Goal: Task Accomplishment & Management: Use online tool/utility

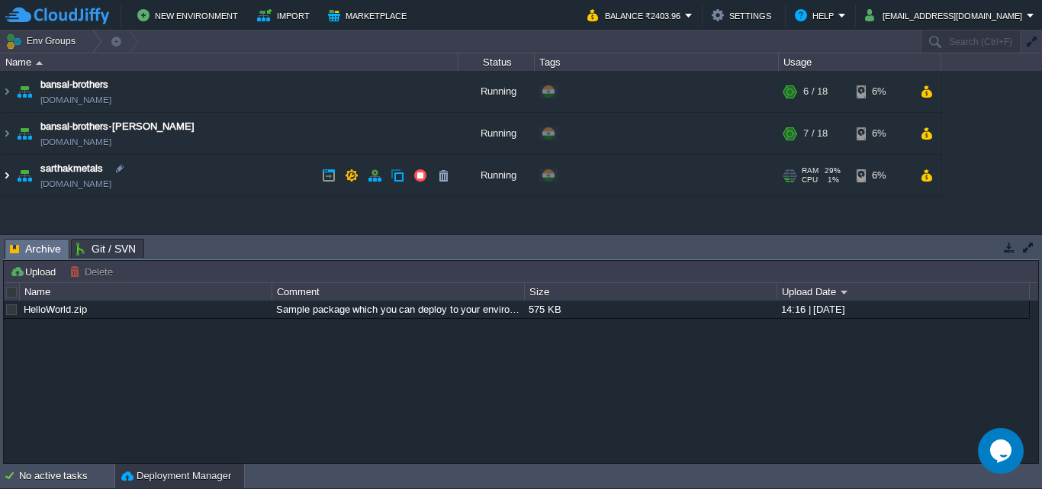
click at [8, 175] on img at bounding box center [7, 175] width 12 height 41
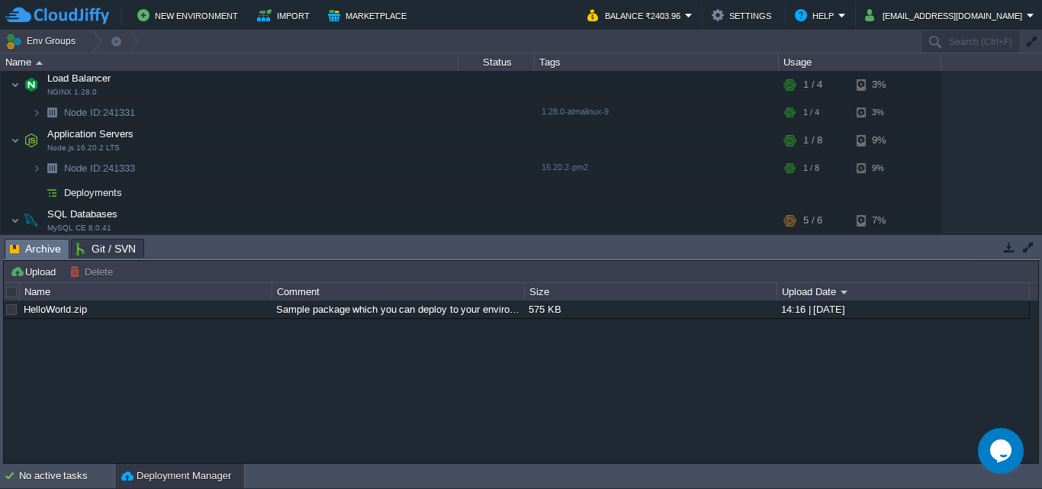
scroll to position [128, 0]
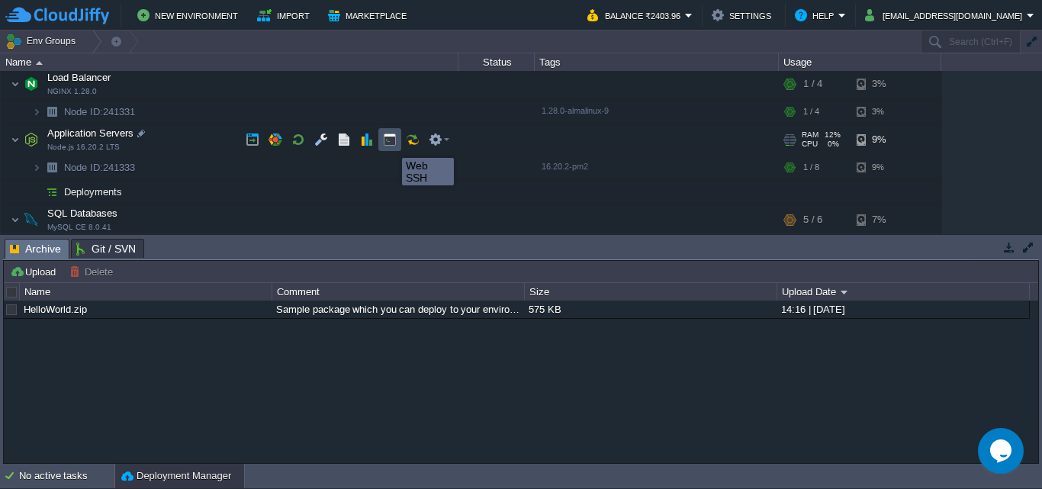
click at [391, 144] on button "button" at bounding box center [390, 140] width 14 height 14
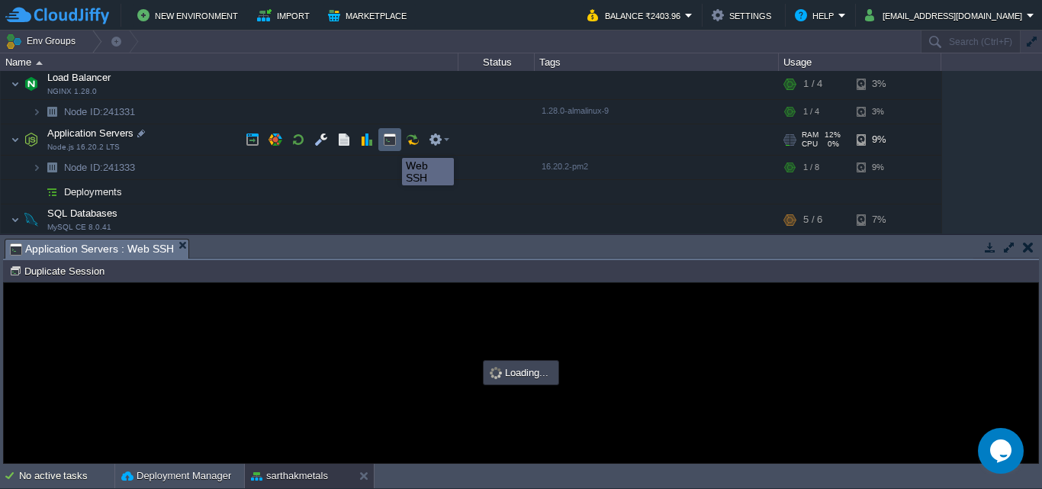
scroll to position [0, 0]
type input "#000000"
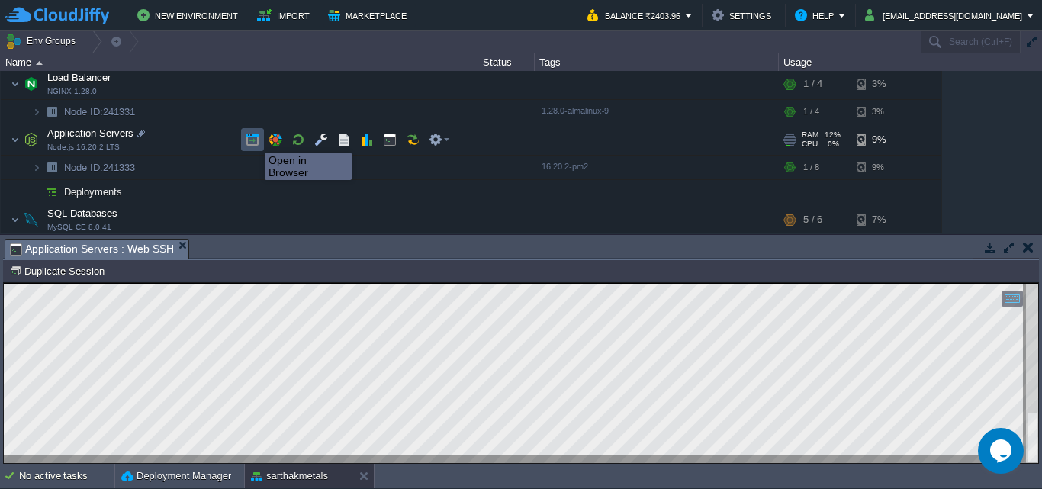
click at [253, 139] on button "button" at bounding box center [253, 140] width 14 height 14
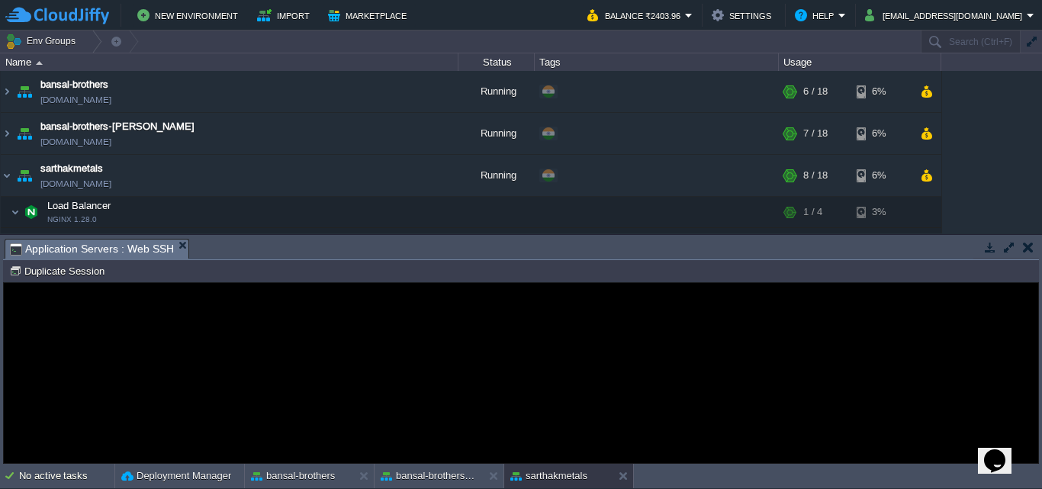
scroll to position [155, 0]
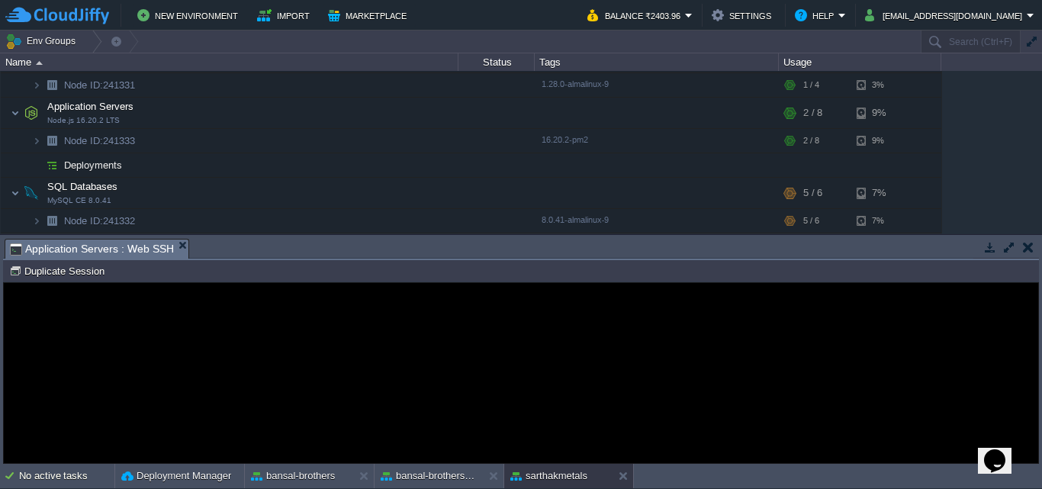
click at [604, 368] on p "An error has occurred and this action cannot be completed. If the problem persi…" at bounding box center [521, 389] width 342 height 46
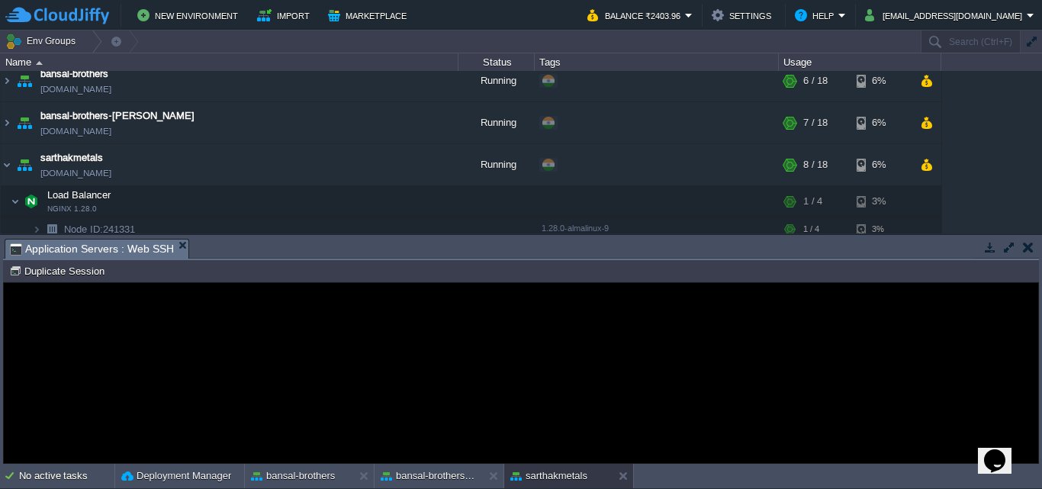
scroll to position [0, 0]
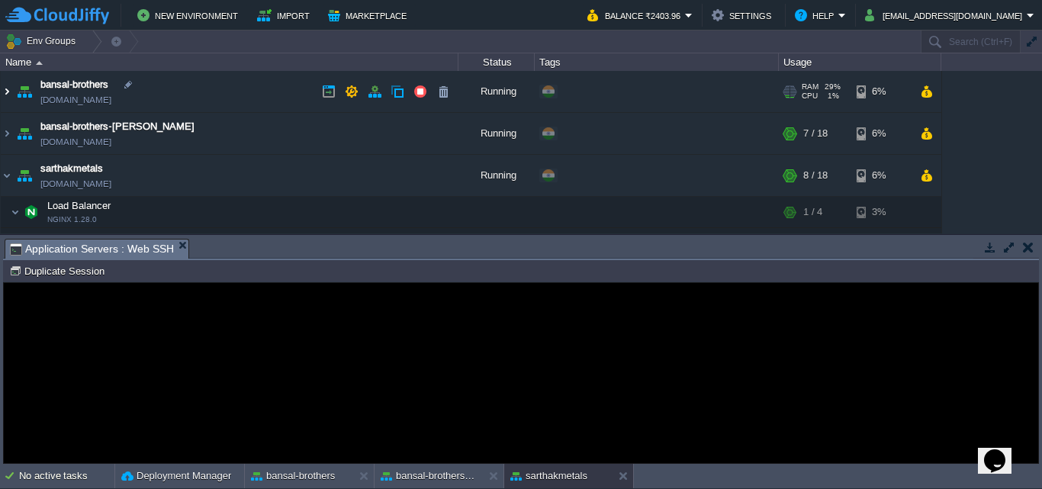
click at [3, 92] on img at bounding box center [7, 91] width 12 height 41
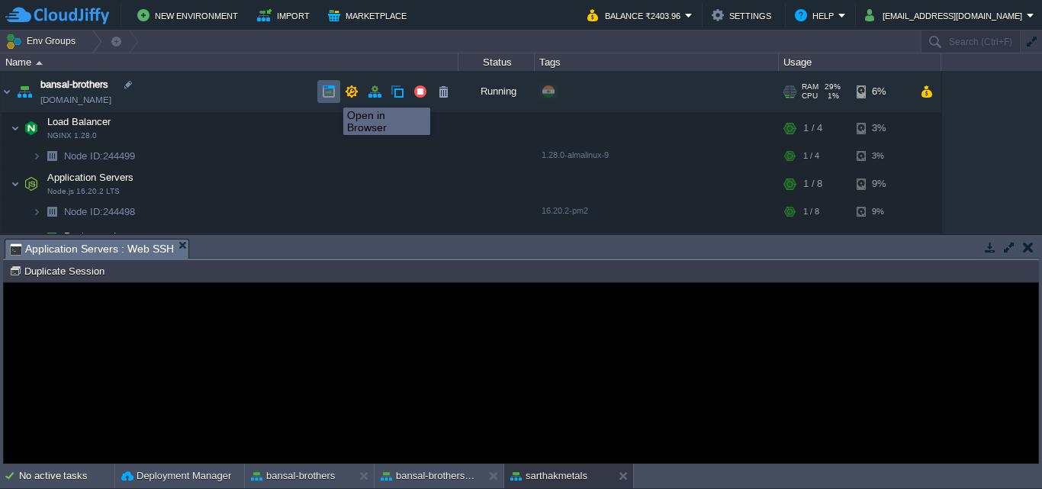
click at [332, 94] on button "button" at bounding box center [329, 92] width 14 height 14
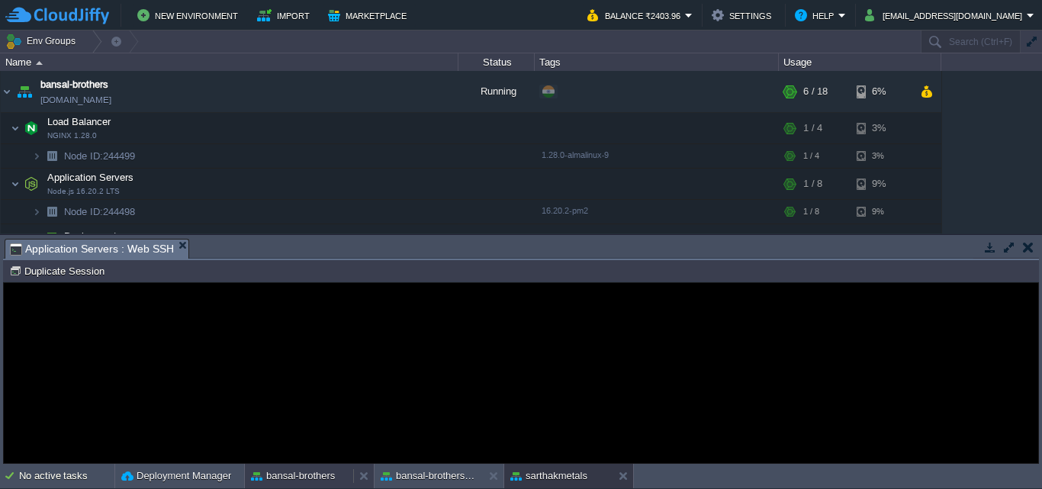
click at [327, 478] on button "bansal-brothers" at bounding box center [293, 476] width 84 height 15
click at [287, 482] on button "bansal-brothers" at bounding box center [293, 476] width 84 height 15
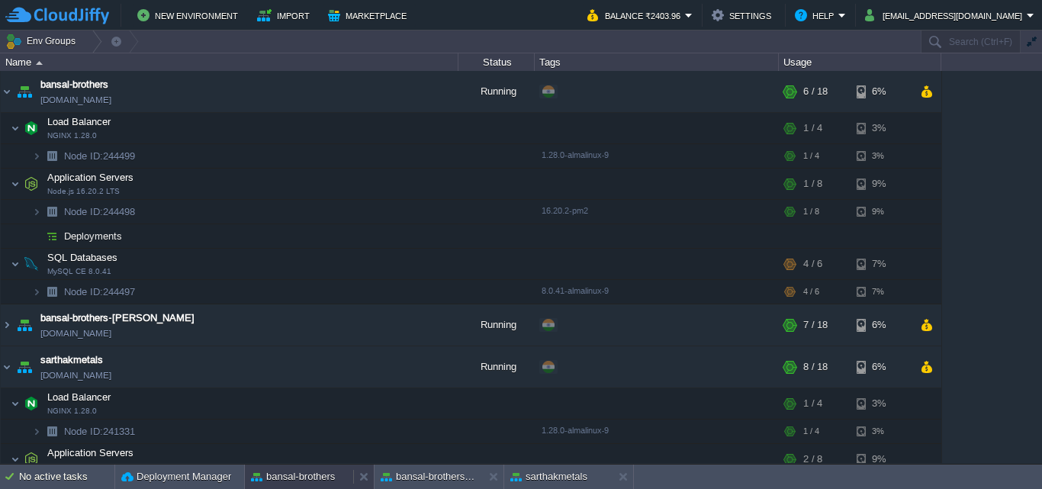
click at [287, 482] on button "bansal-brothers" at bounding box center [293, 476] width 84 height 15
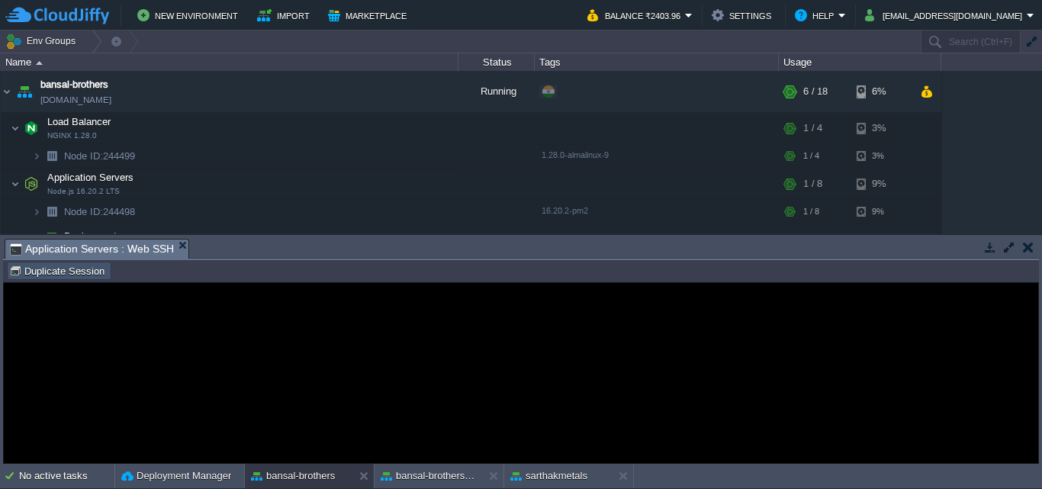
click at [83, 269] on button "Duplicate Session" at bounding box center [59, 271] width 100 height 14
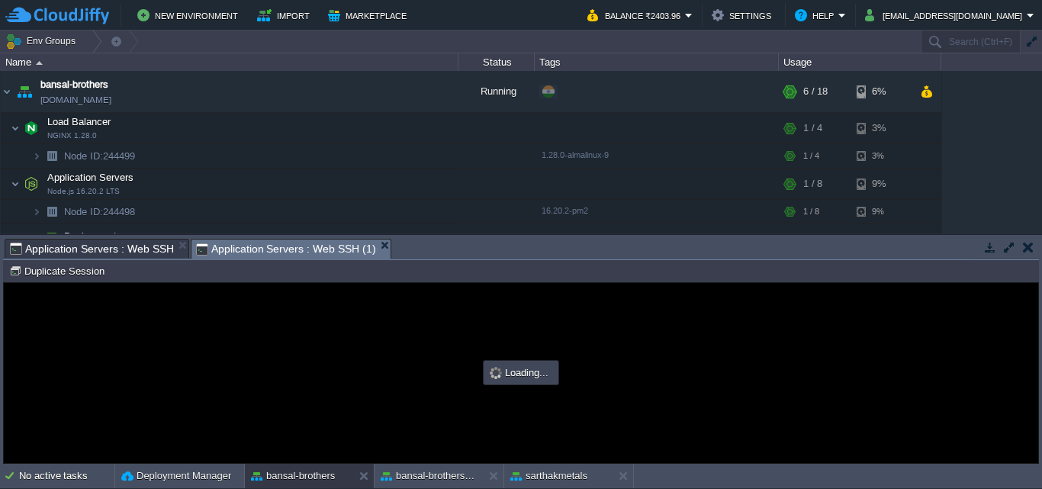
type input "#000000"
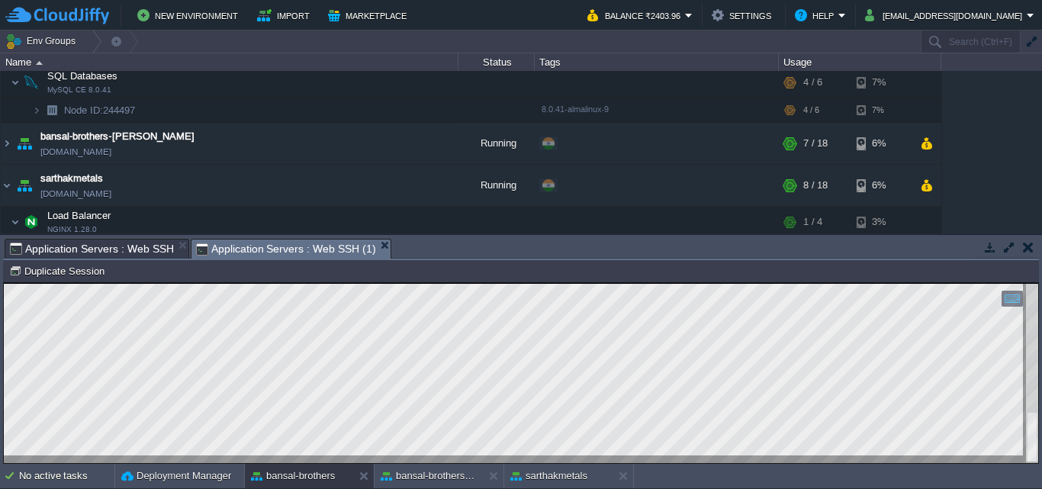
scroll to position [184, 0]
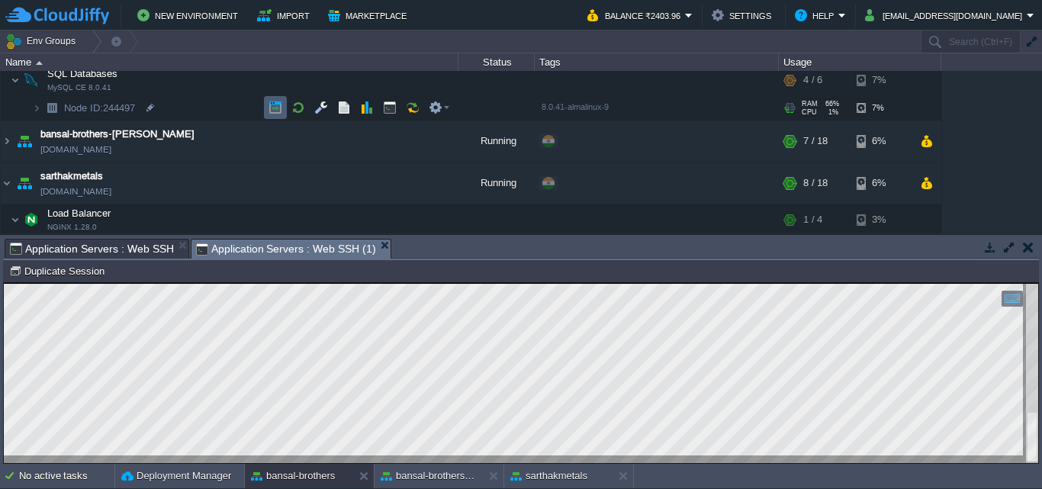
click at [275, 106] on button "button" at bounding box center [276, 108] width 14 height 14
click at [1038, 435] on div at bounding box center [1032, 373] width 12 height 179
click at [314, 459] on div at bounding box center [521, 373] width 1035 height 179
click at [2, 391] on div "Tasks Activity Log Archive Git / SVN Application Servers : Web SSH Application …" at bounding box center [521, 349] width 1042 height 229
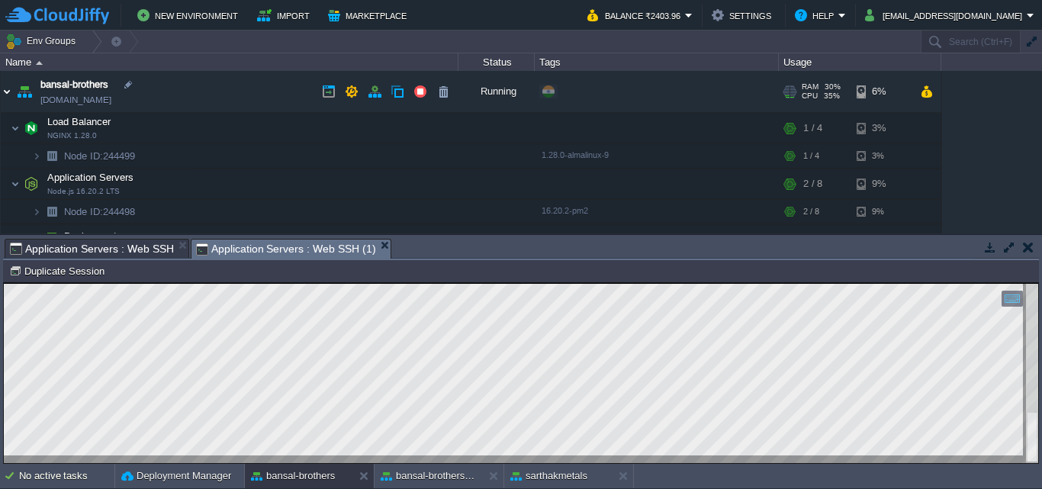
click at [5, 92] on img at bounding box center [7, 91] width 12 height 41
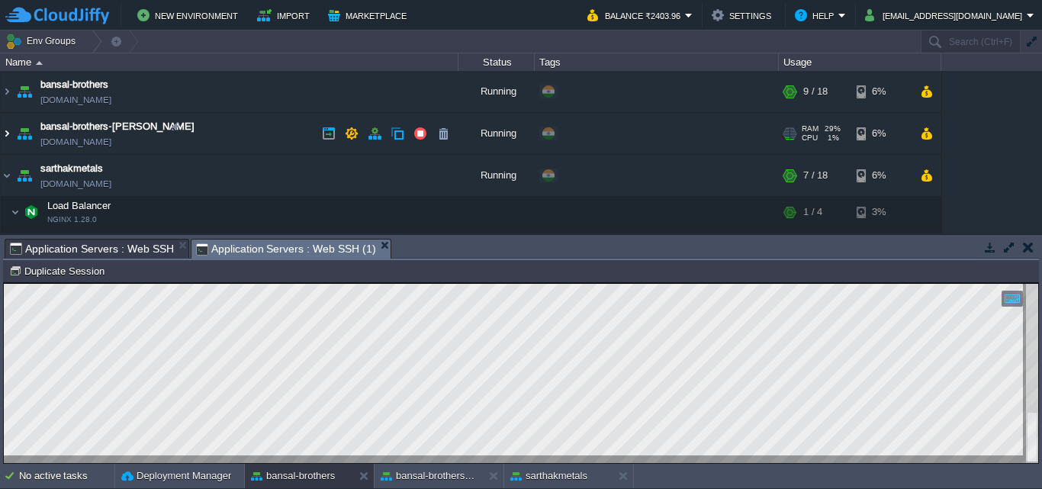
click at [11, 130] on img at bounding box center [7, 133] width 12 height 41
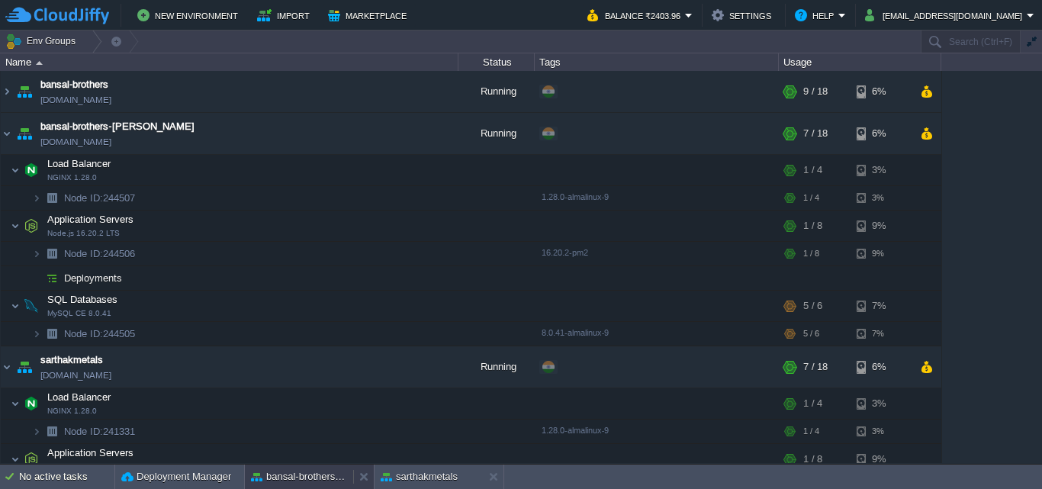
click at [311, 473] on button "bansal-brothers-[PERSON_NAME]" at bounding box center [299, 476] width 96 height 15
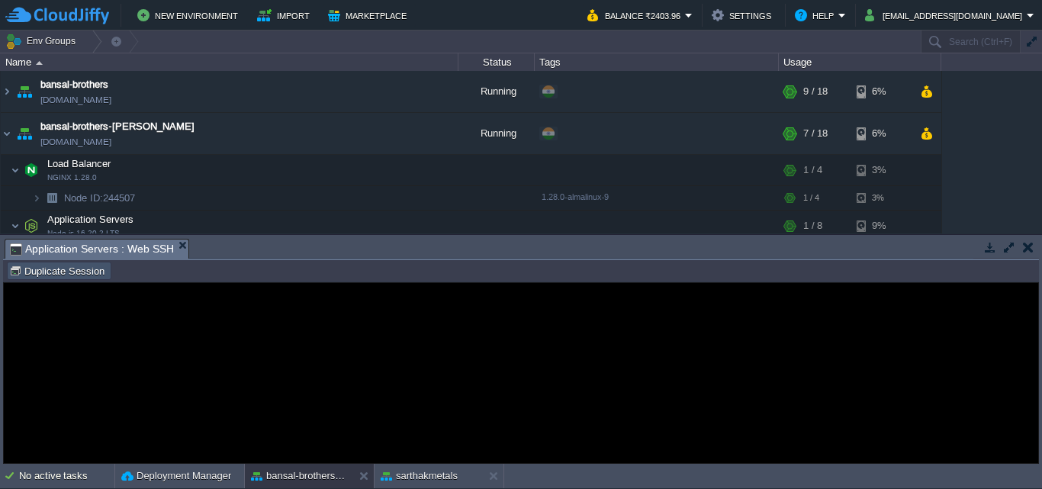
click at [72, 276] on button "Duplicate Session" at bounding box center [59, 271] width 100 height 14
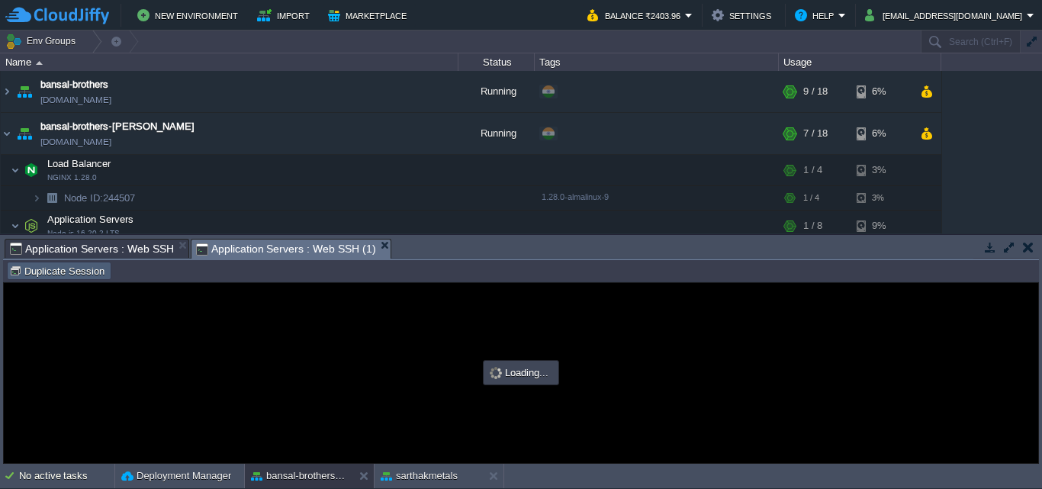
type input "#000000"
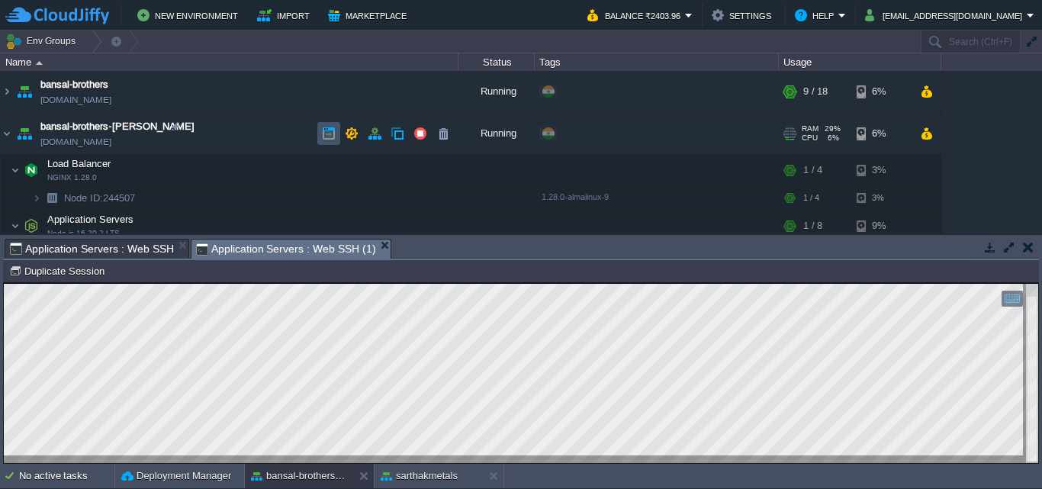
click at [327, 137] on button "button" at bounding box center [329, 134] width 14 height 14
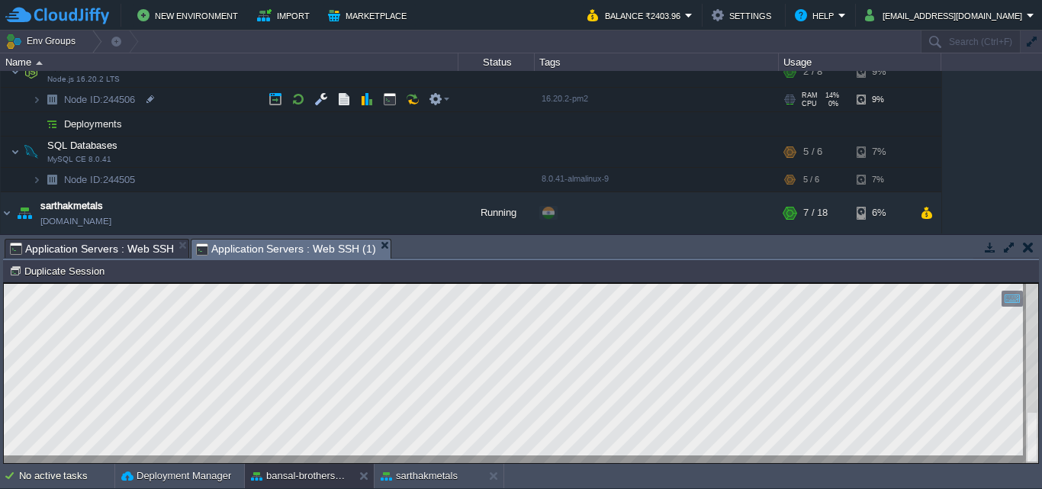
scroll to position [121, 0]
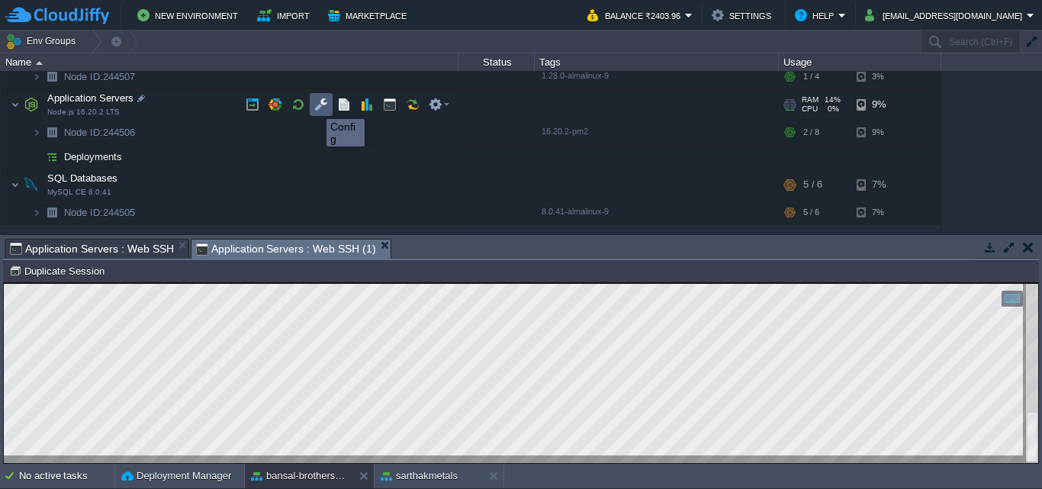
click at [314, 107] on button "button" at bounding box center [321, 105] width 14 height 14
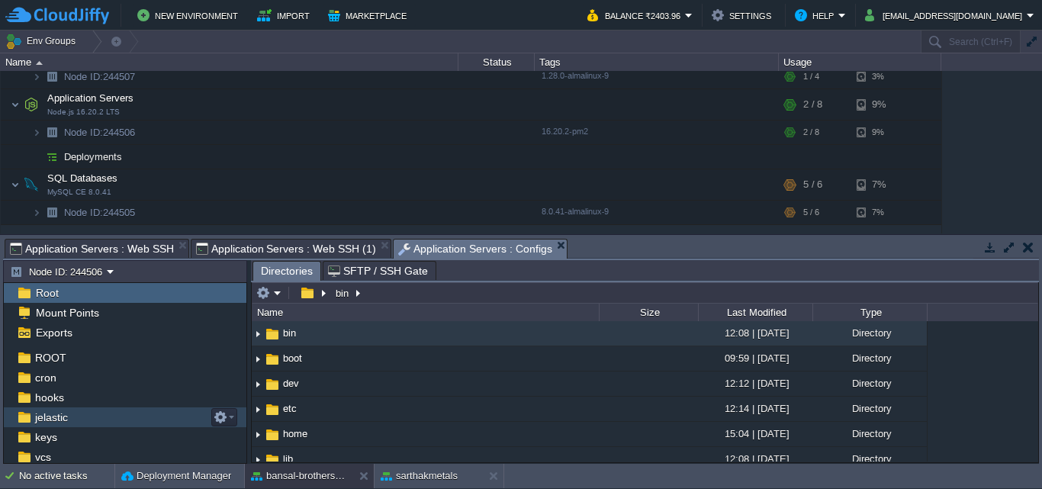
scroll to position [19, 0]
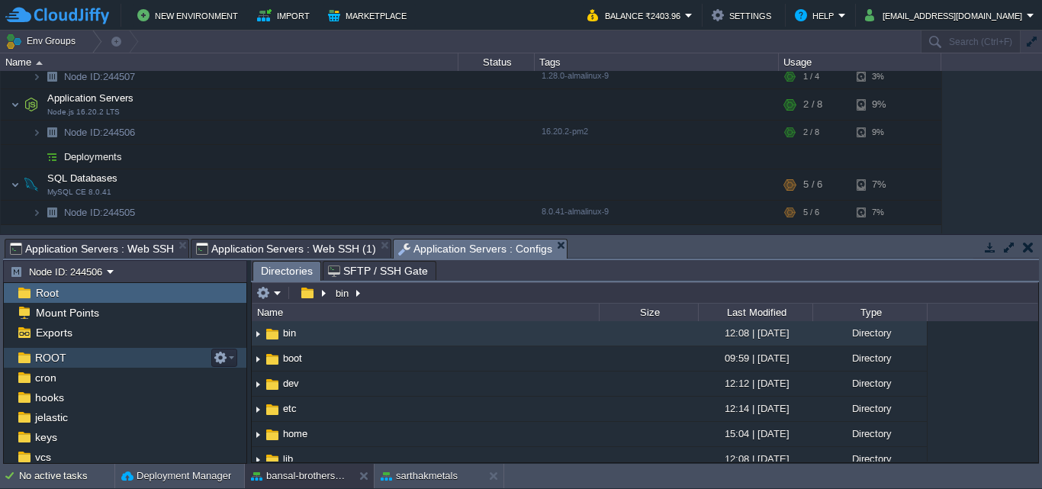
click at [53, 361] on span "ROOT" at bounding box center [50, 358] width 37 height 14
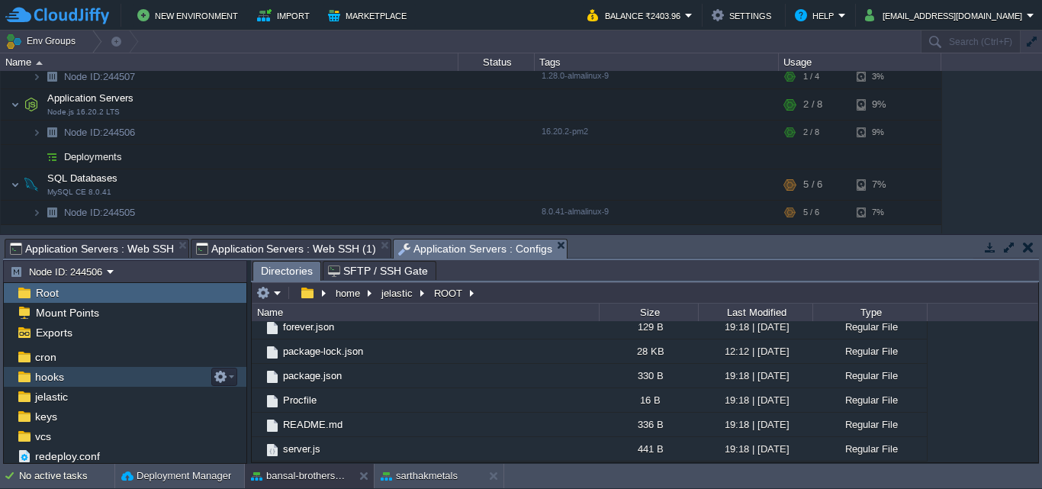
scroll to position [0, 0]
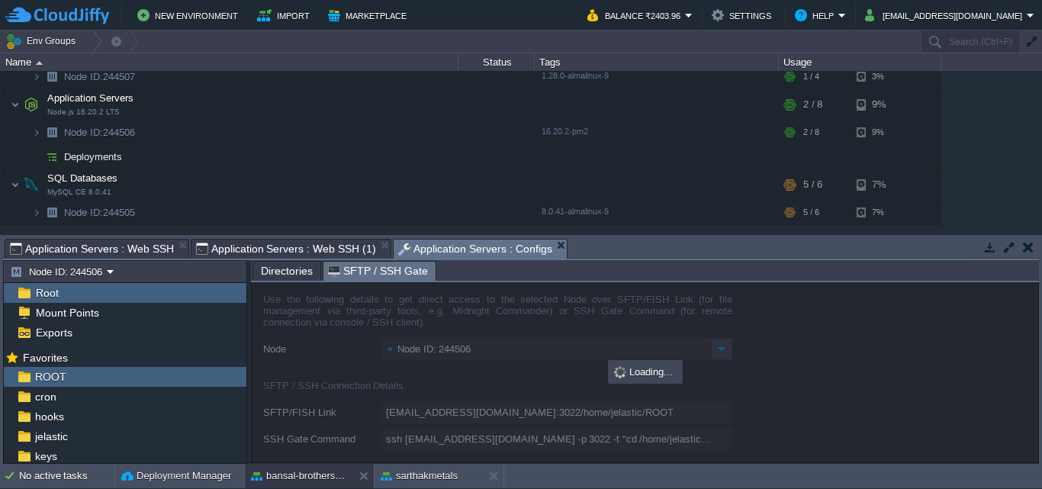
click at [353, 275] on span "SFTP / SSH Gate" at bounding box center [378, 271] width 100 height 19
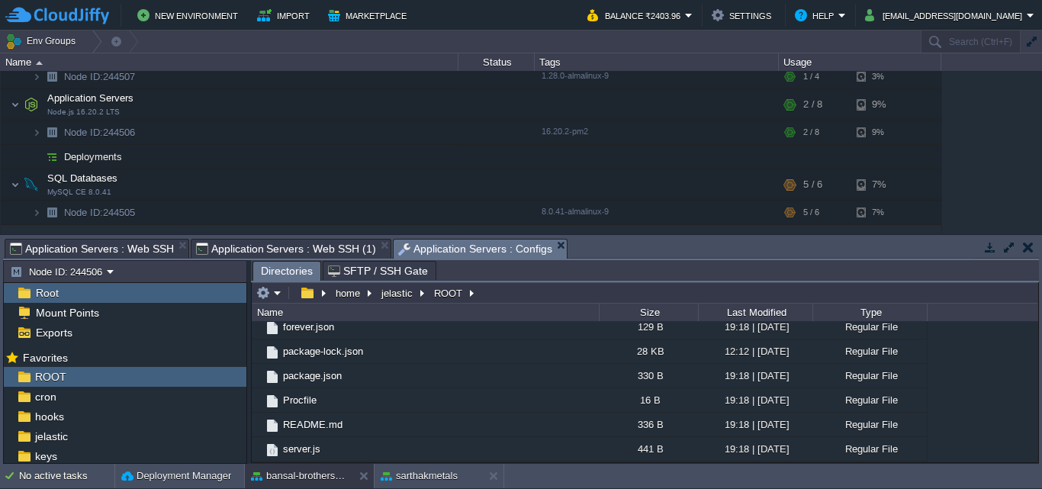
click at [291, 270] on span "Directories" at bounding box center [287, 271] width 52 height 19
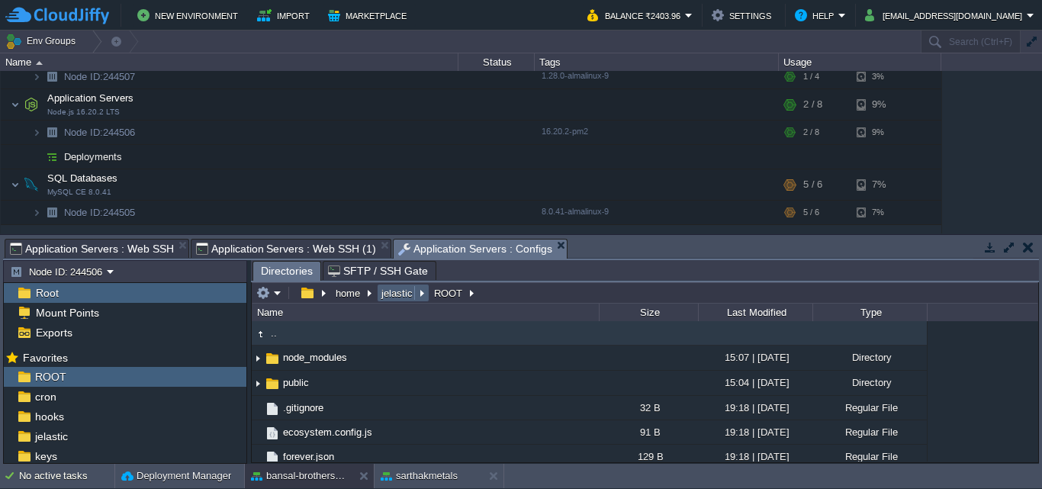
click at [388, 292] on button "jelastic" at bounding box center [397, 293] width 37 height 14
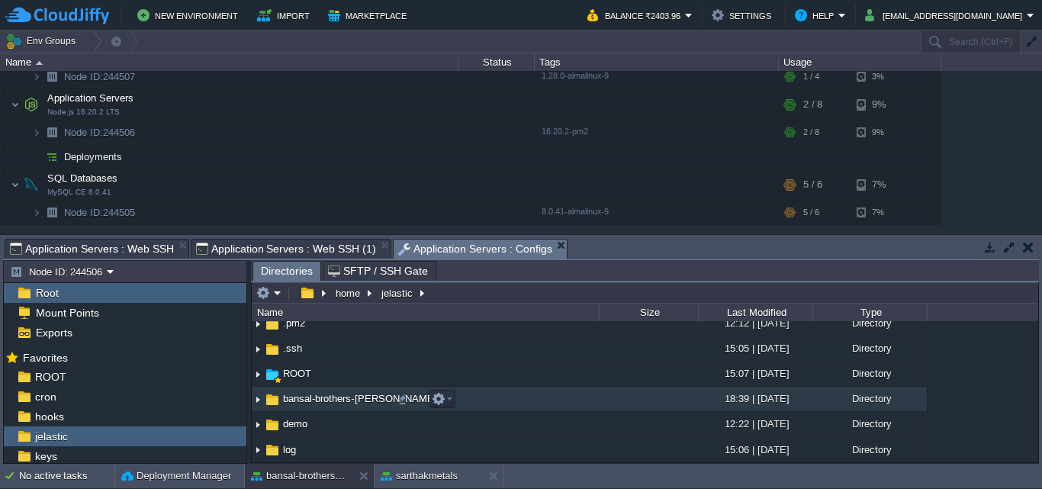
scroll to position [111, 0]
click at [324, 397] on span "bansal-brothers-[PERSON_NAME]" at bounding box center [360, 397] width 159 height 13
click at [258, 401] on img at bounding box center [258, 399] width 12 height 24
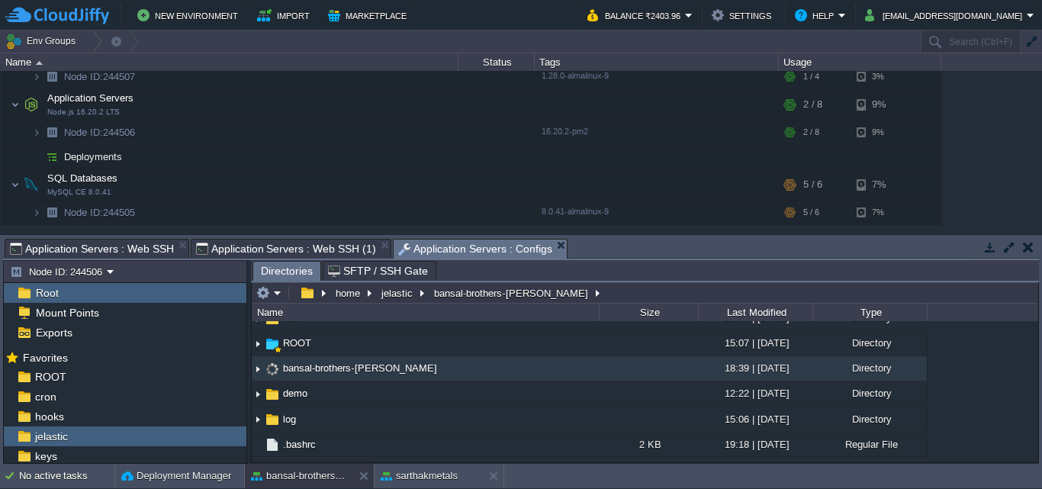
scroll to position [141, 0]
click at [310, 370] on span "bansal-brothers-[PERSON_NAME]" at bounding box center [360, 367] width 159 height 13
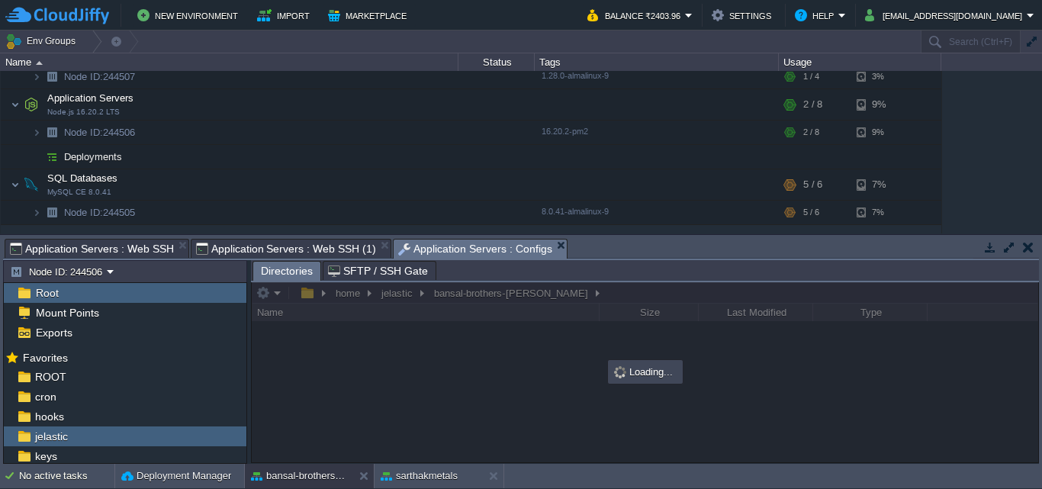
scroll to position [0, 0]
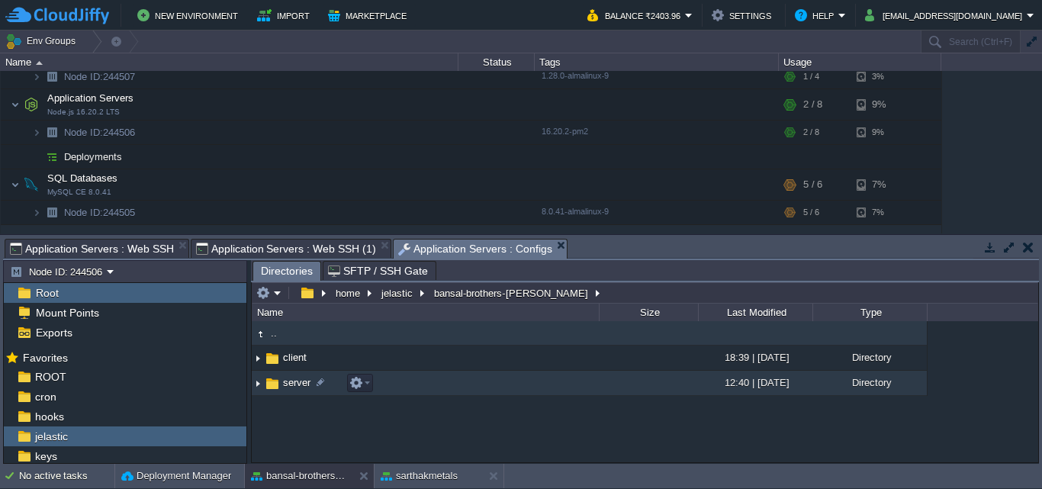
click at [288, 382] on span "server" at bounding box center [297, 382] width 32 height 13
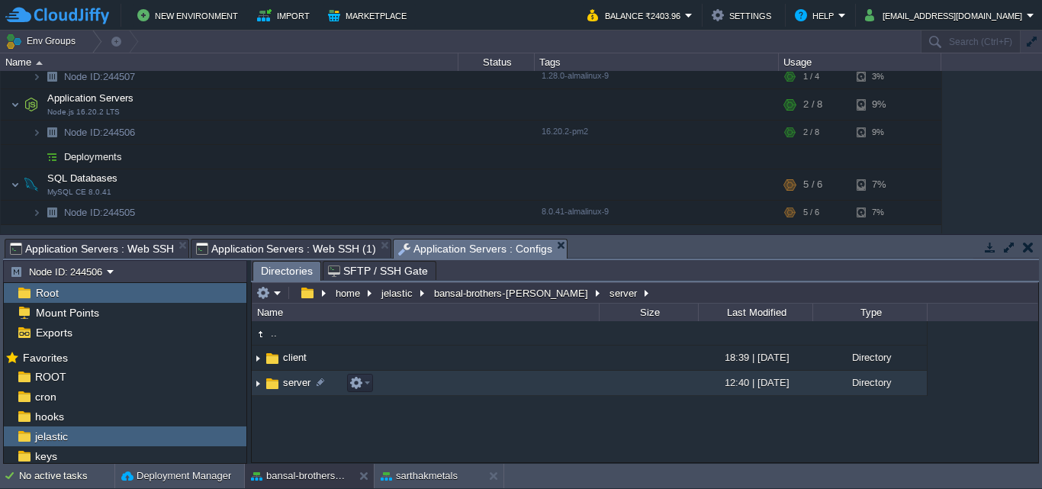
click at [288, 382] on span "server" at bounding box center [297, 382] width 32 height 13
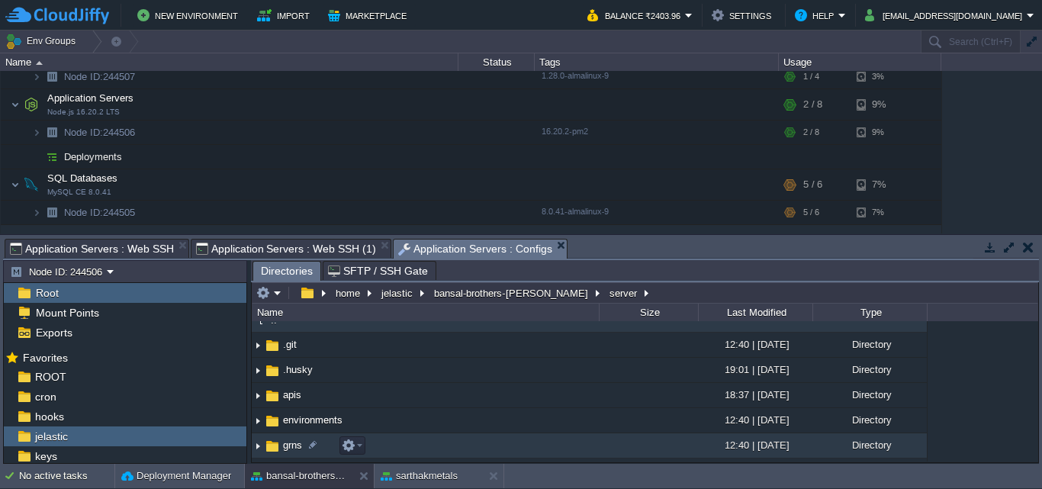
scroll to position [18, 0]
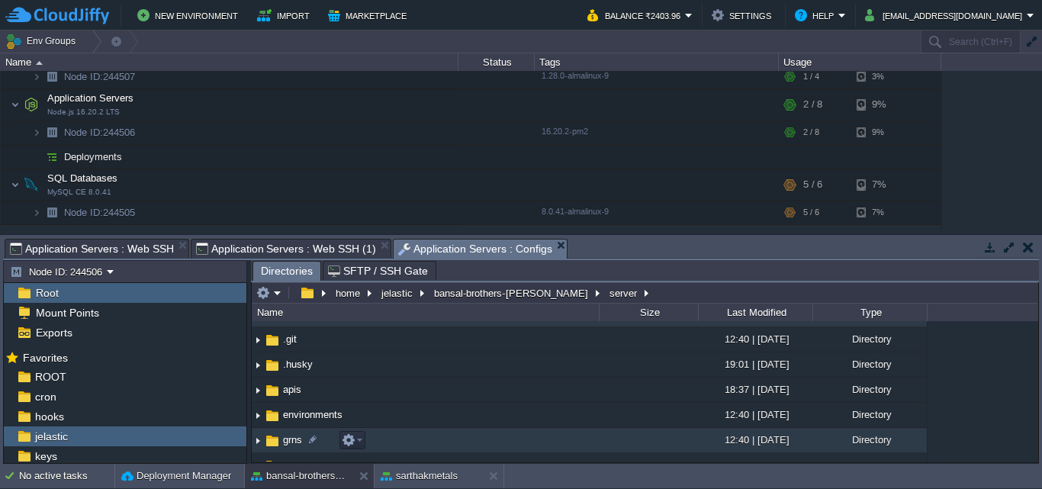
click at [385, 443] on td "grns" at bounding box center [425, 440] width 347 height 25
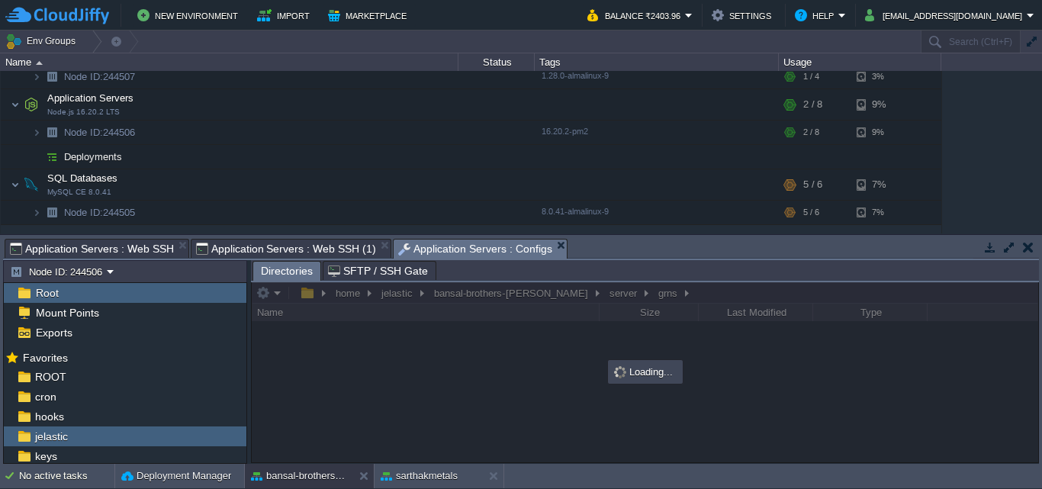
scroll to position [0, 0]
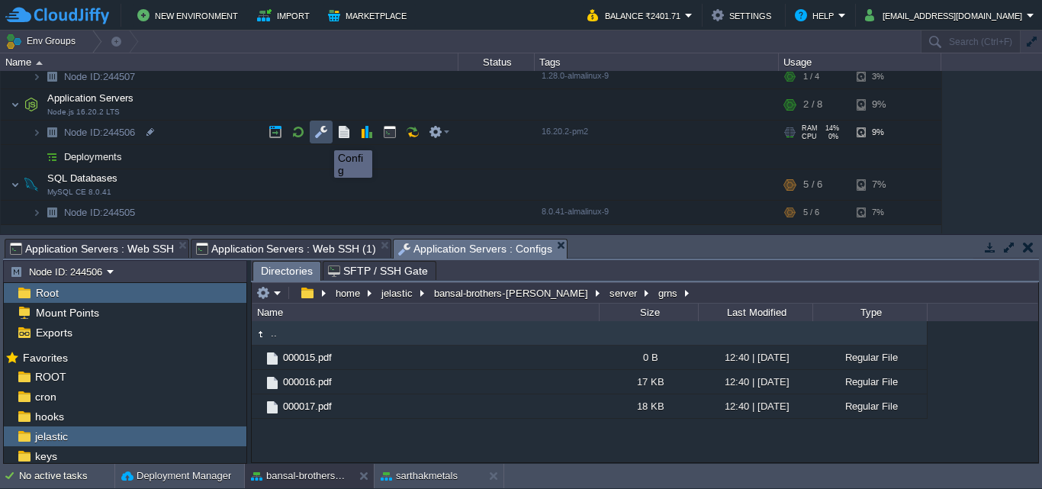
click at [323, 137] on button "button" at bounding box center [321, 132] width 14 height 14
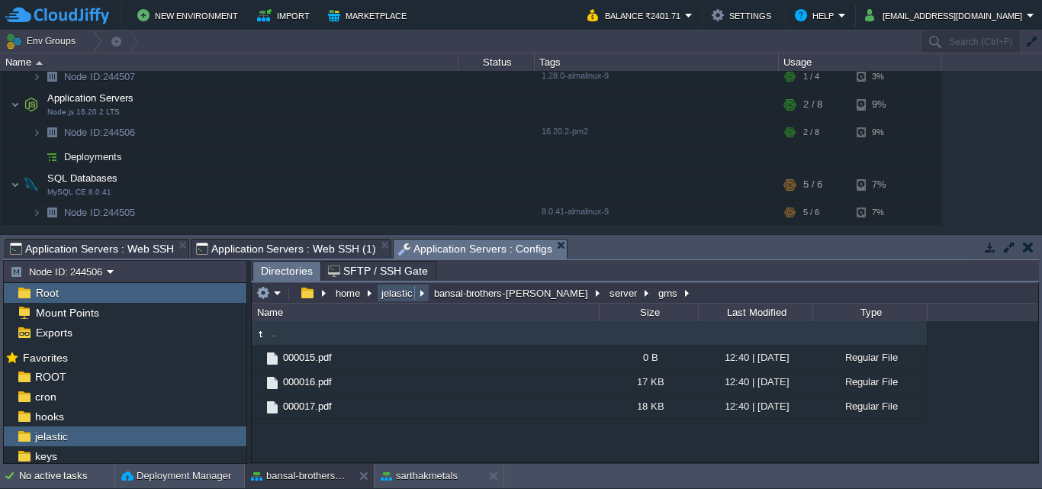
click at [398, 295] on button "jelastic" at bounding box center [397, 293] width 37 height 14
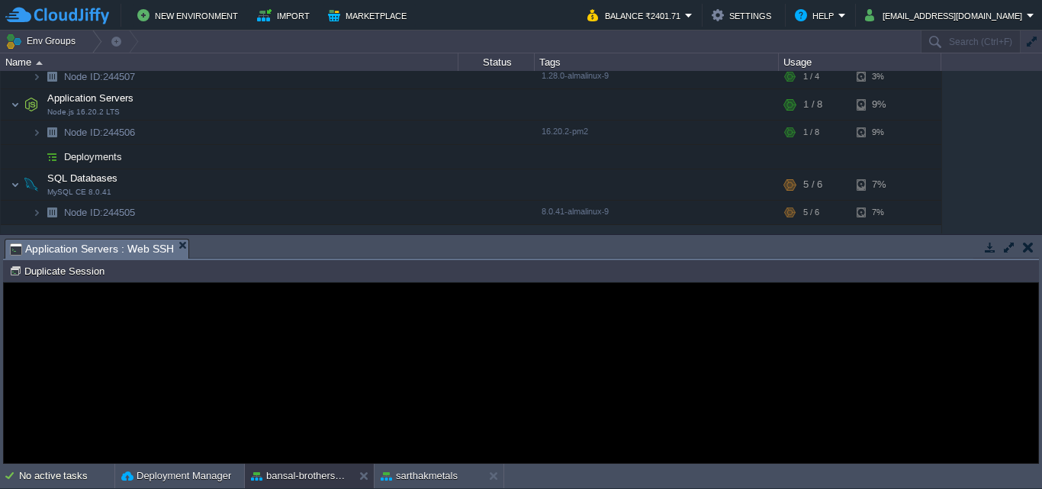
click at [778, 486] on td "No active tasks Deployment Manager bansal-brothers-rasmada sarthakmetals" at bounding box center [521, 476] width 1042 height 24
click at [301, 473] on button "bansal-brothers-[PERSON_NAME]" at bounding box center [299, 476] width 96 height 15
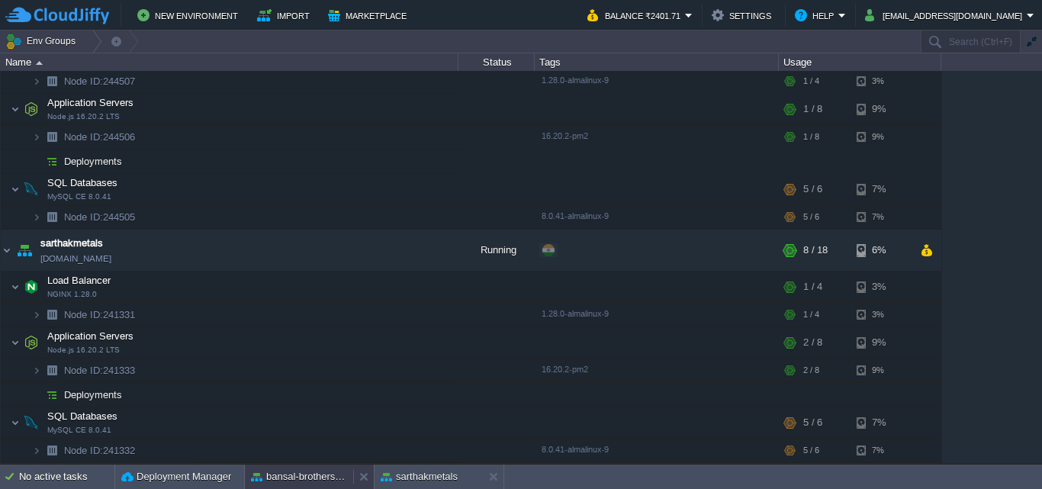
scroll to position [117, 0]
click at [5, 250] on img at bounding box center [7, 250] width 12 height 41
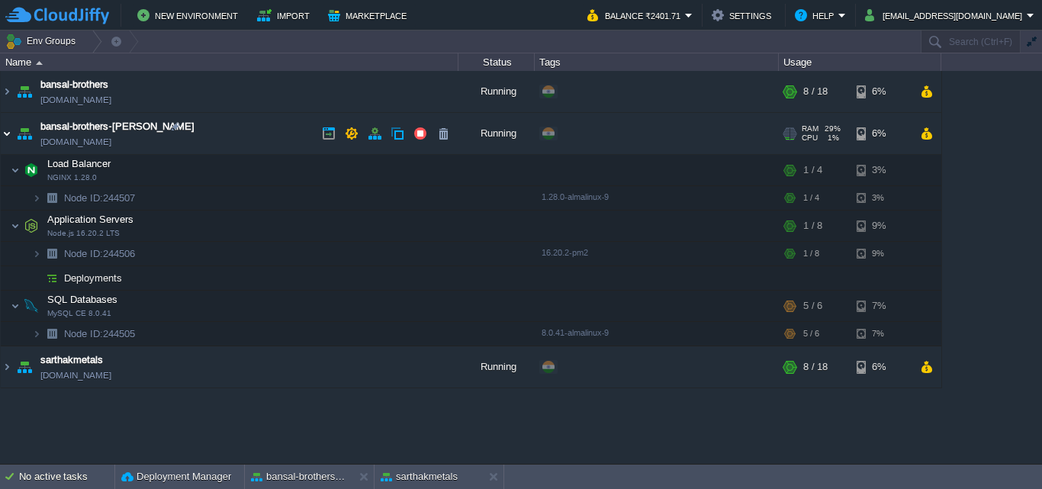
click at [6, 134] on img at bounding box center [7, 133] width 12 height 41
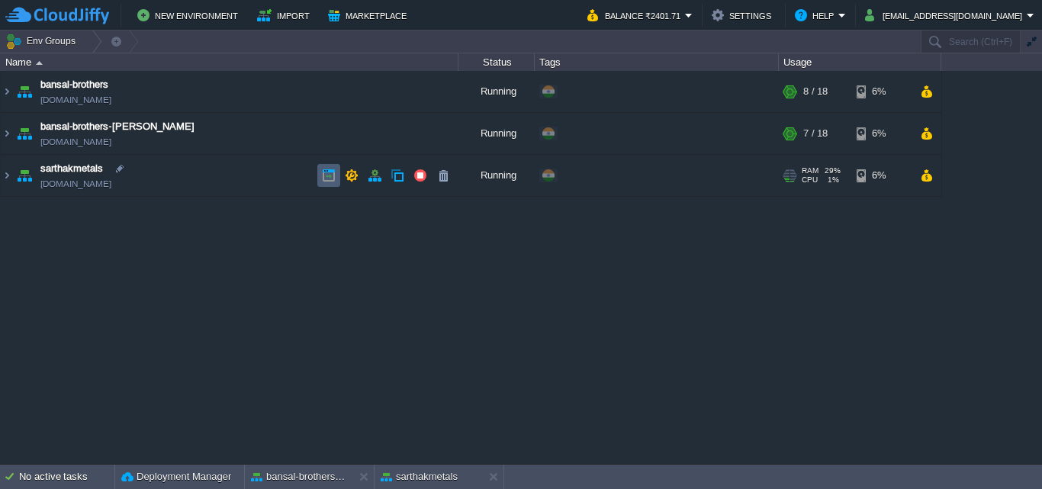
click at [327, 179] on button "button" at bounding box center [329, 176] width 14 height 14
click at [10, 175] on img at bounding box center [7, 175] width 12 height 41
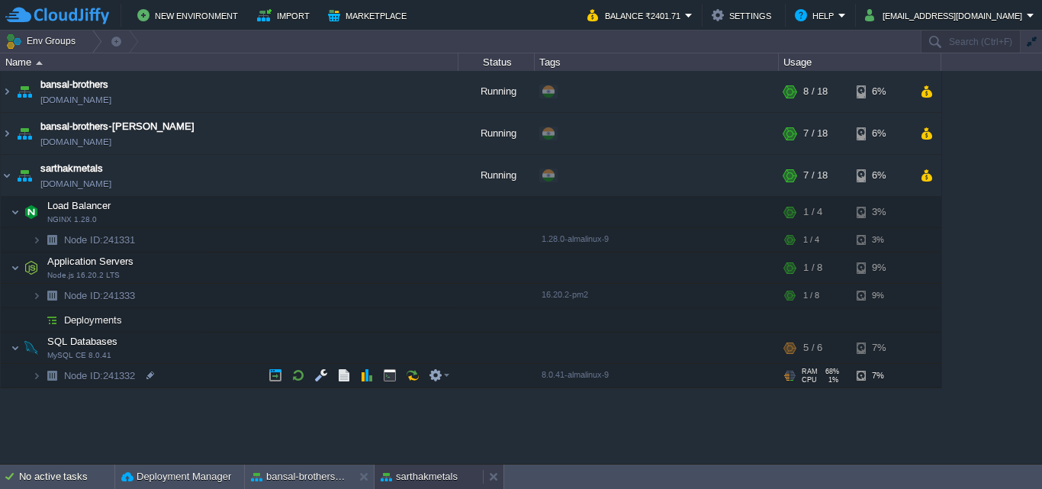
click at [414, 476] on button "sarthakmetals" at bounding box center [419, 476] width 77 height 15
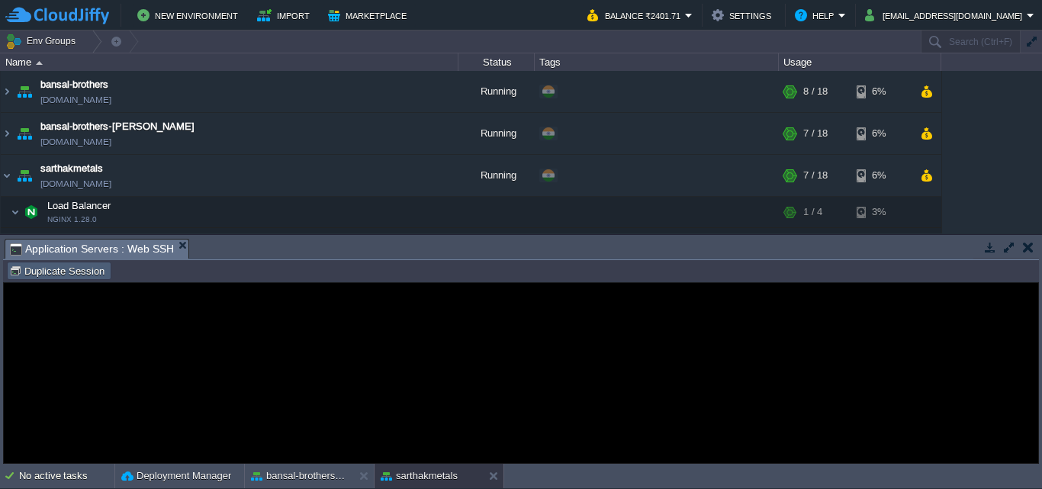
click at [80, 270] on button "Duplicate Session" at bounding box center [59, 271] width 100 height 14
type input "#000000"
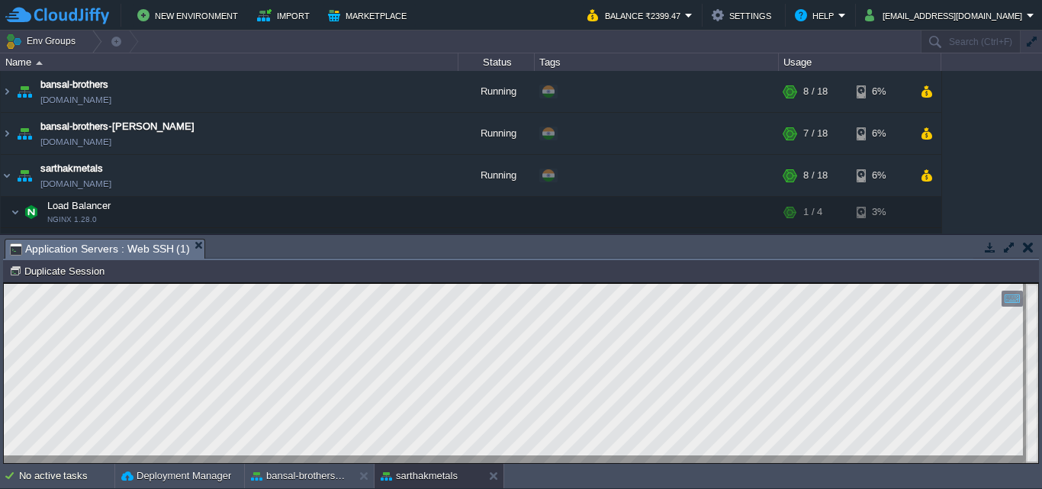
scroll to position [155, 0]
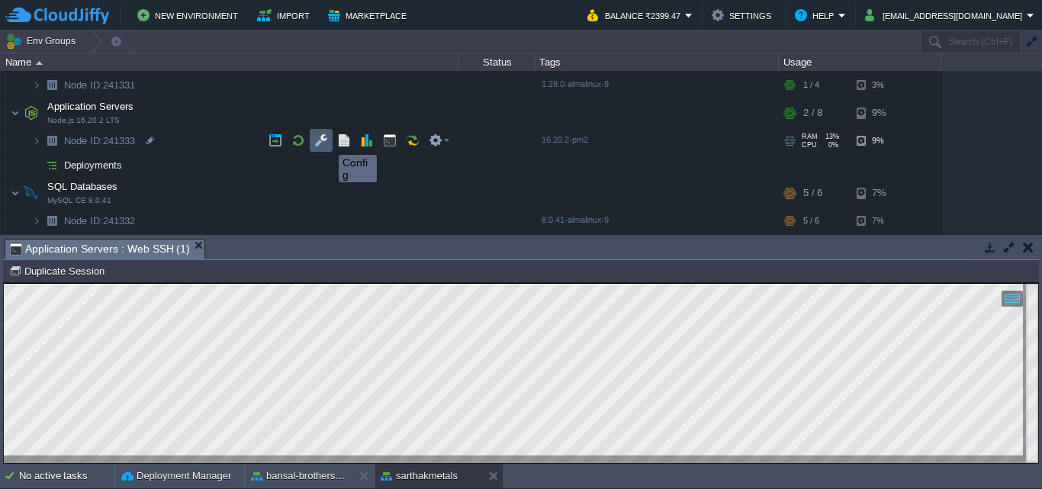
click at [327, 141] on button "button" at bounding box center [321, 141] width 14 height 14
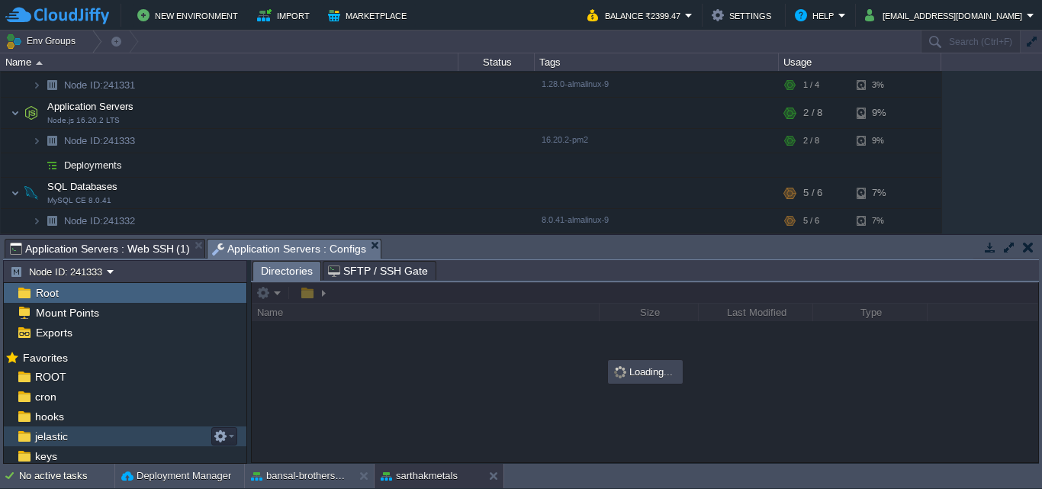
click at [67, 437] on span "jelastic" at bounding box center [51, 437] width 38 height 14
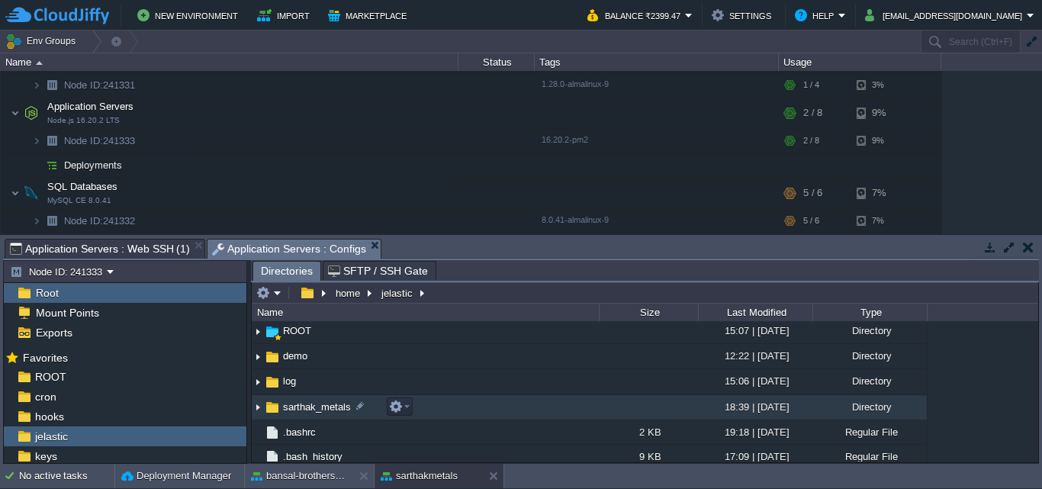
scroll to position [229, 0]
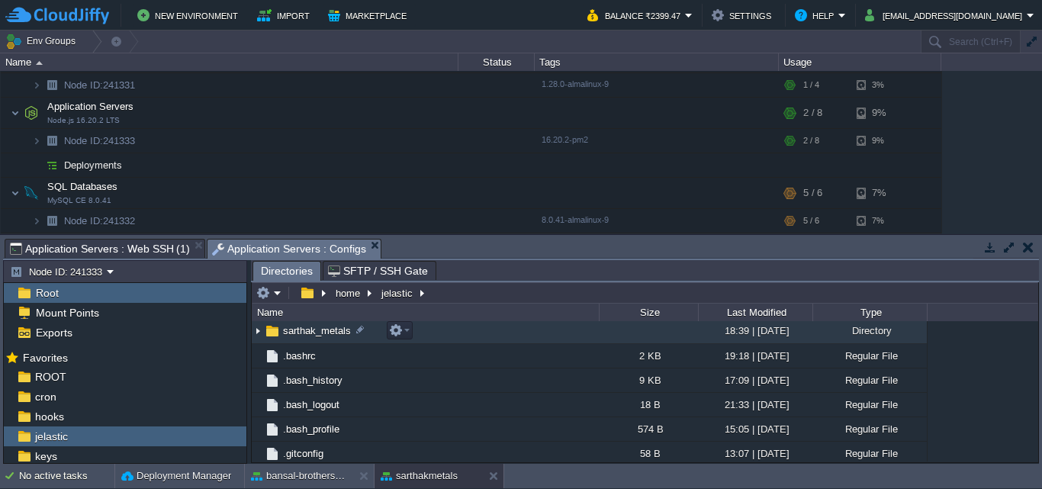
click at [259, 331] on img at bounding box center [258, 332] width 12 height 24
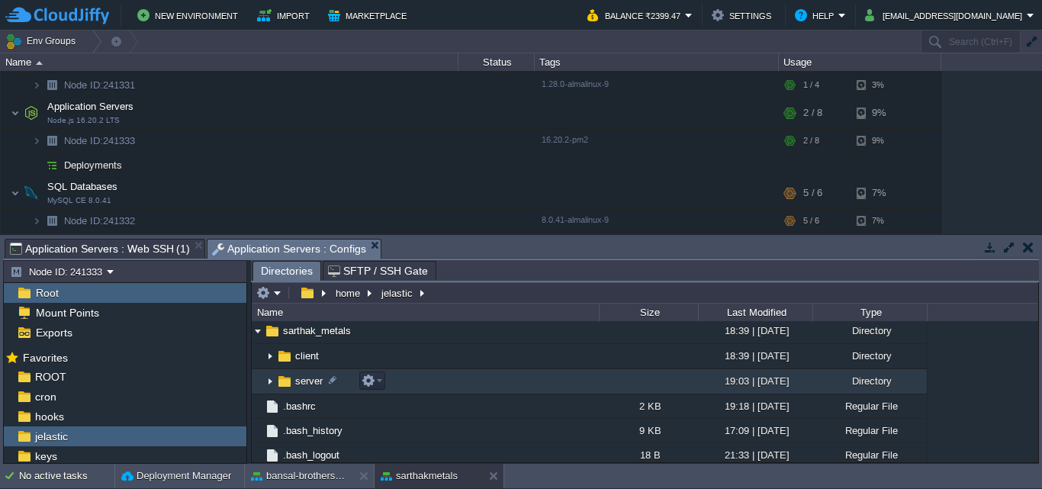
click at [269, 383] on img at bounding box center [270, 382] width 12 height 24
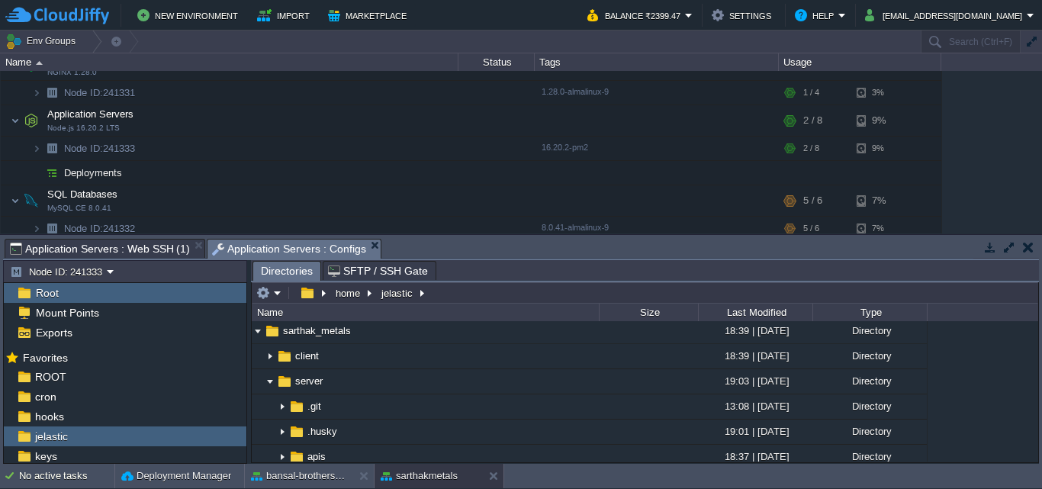
scroll to position [155, 0]
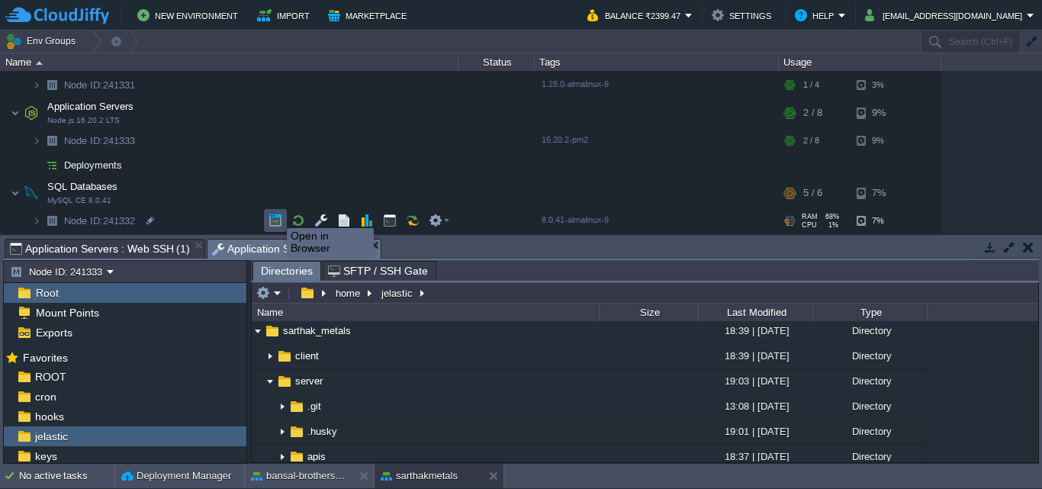
click at [275, 219] on button "button" at bounding box center [276, 221] width 14 height 14
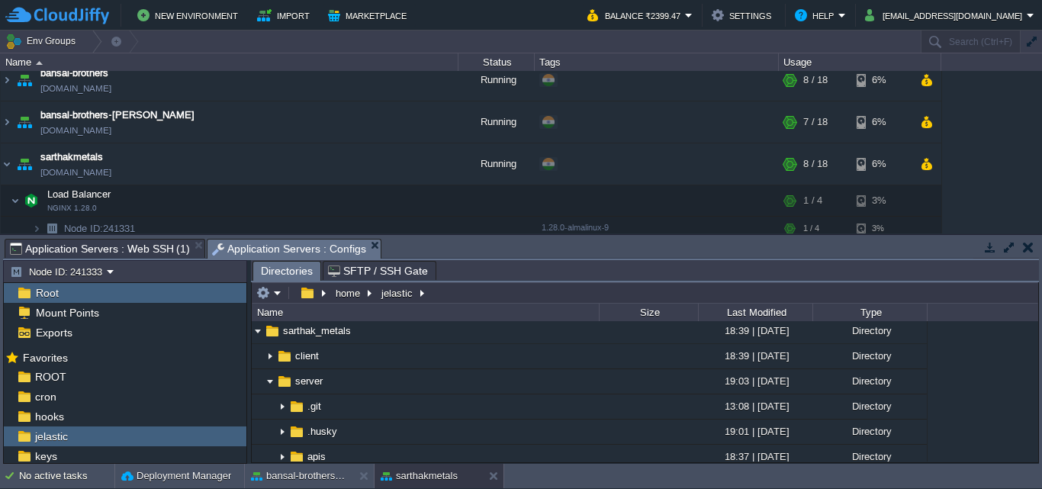
scroll to position [0, 0]
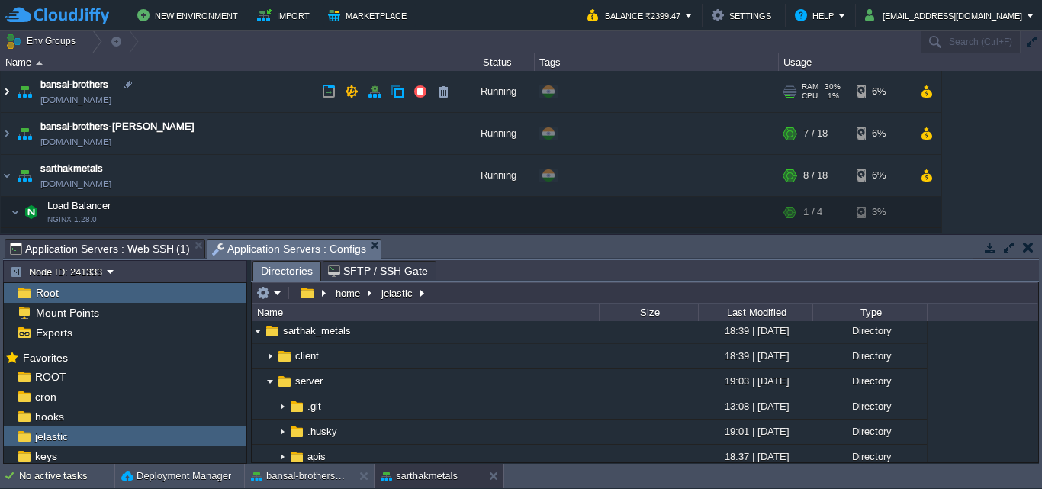
click at [10, 91] on img at bounding box center [7, 91] width 12 height 41
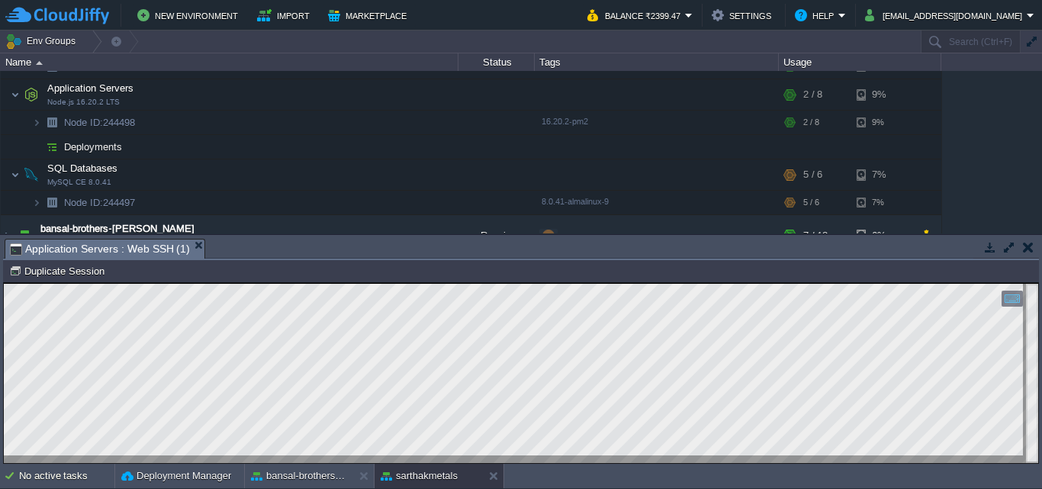
scroll to position [95, 0]
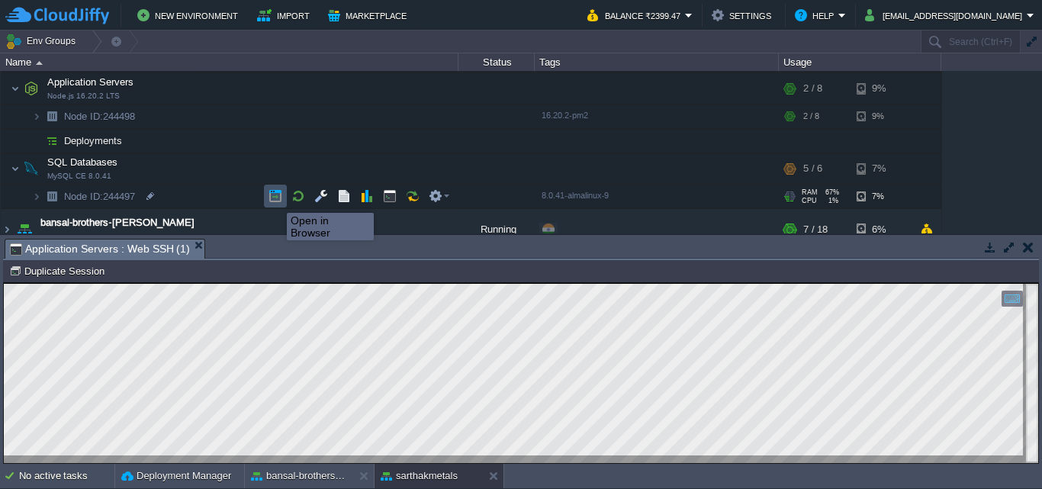
click at [275, 199] on button "button" at bounding box center [276, 196] width 14 height 14
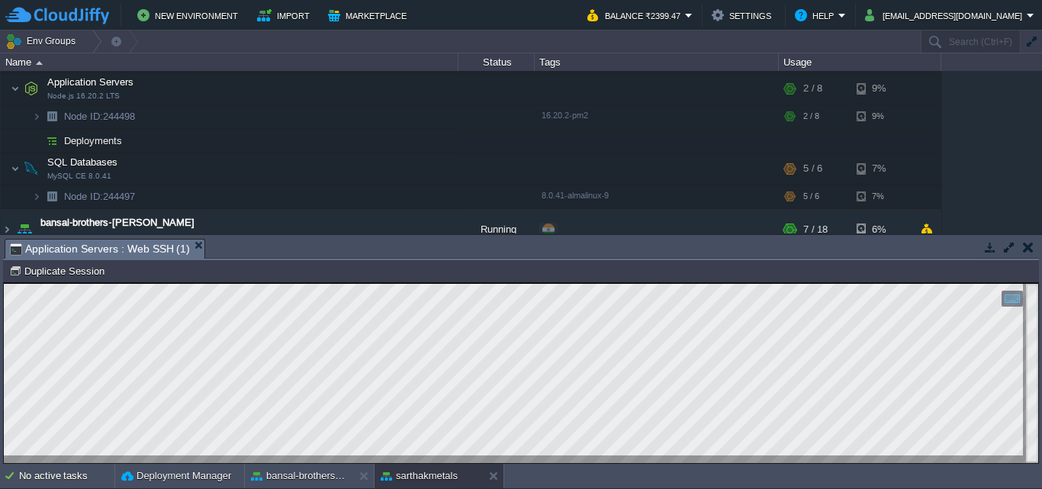
scroll to position [0, 0]
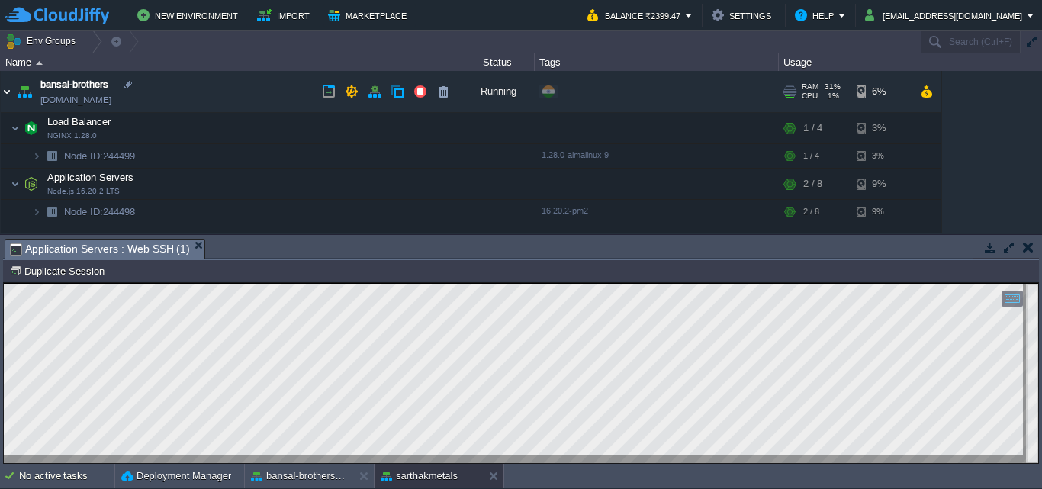
click at [7, 92] on img at bounding box center [7, 91] width 12 height 41
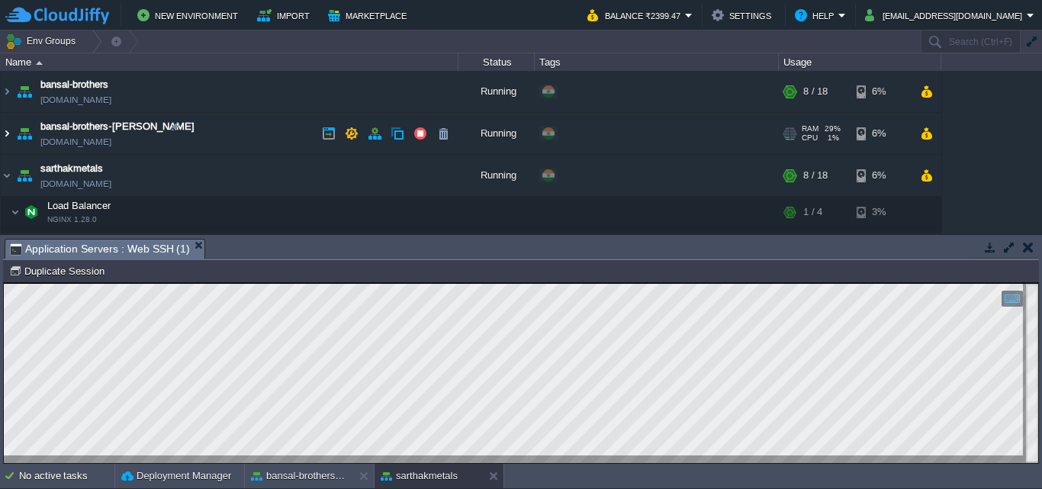
click at [2, 132] on img at bounding box center [7, 133] width 12 height 41
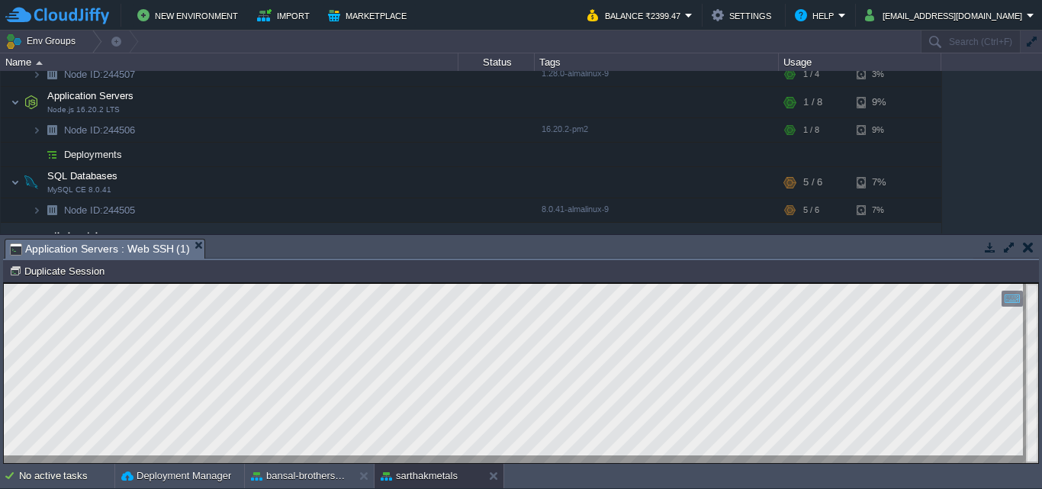
scroll to position [124, 0]
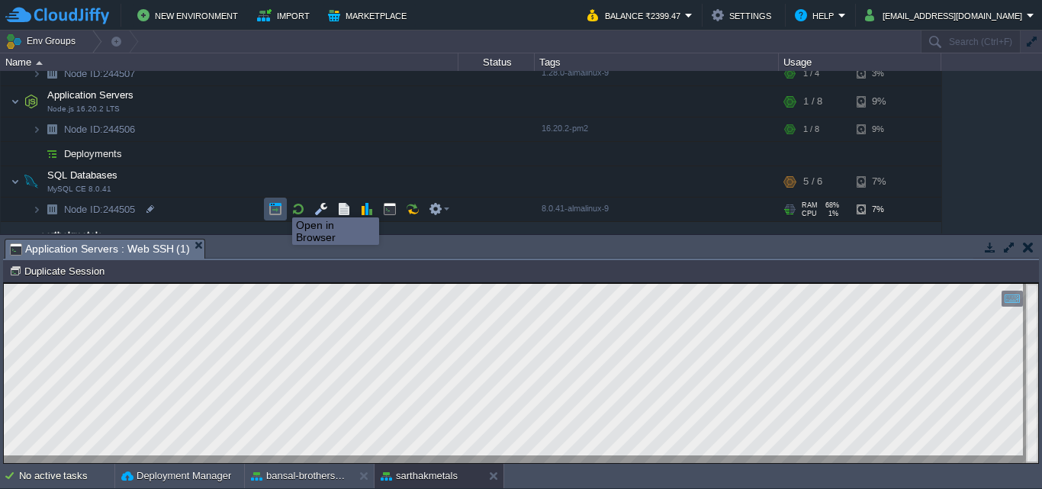
click at [279, 205] on button "button" at bounding box center [276, 209] width 14 height 14
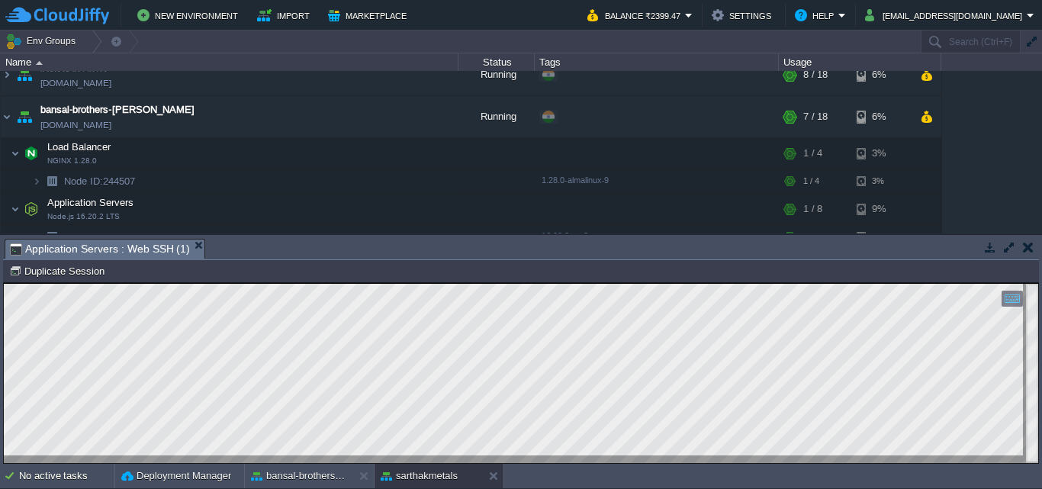
scroll to position [21, 0]
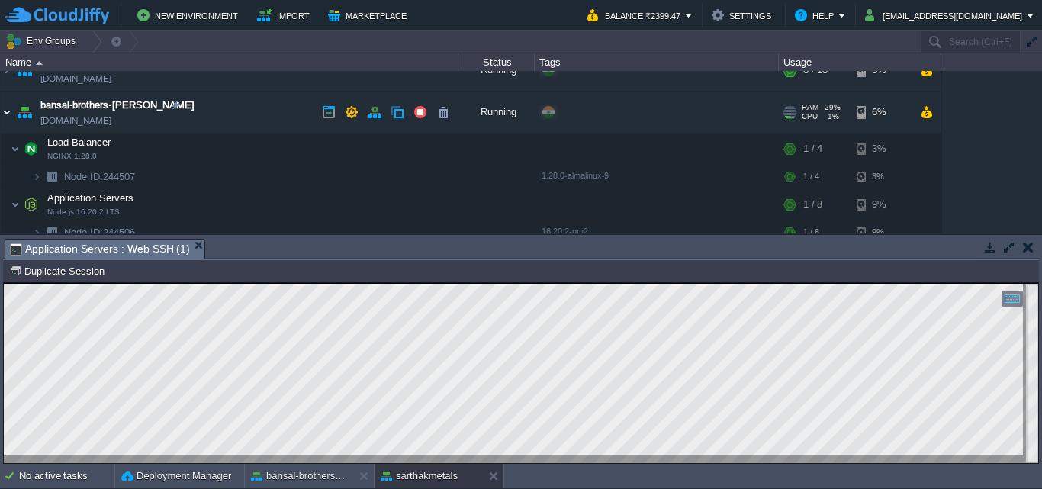
click at [8, 114] on img at bounding box center [7, 112] width 12 height 41
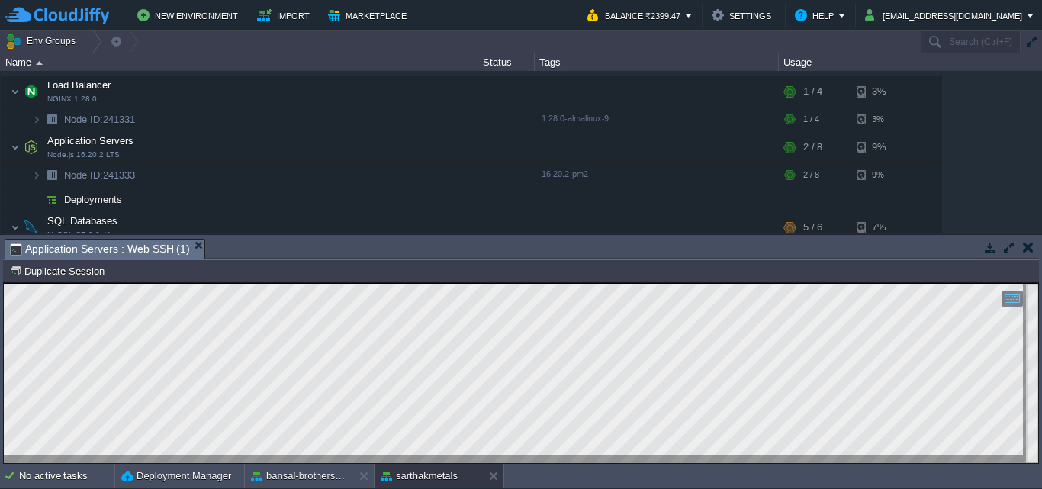
scroll to position [124, 0]
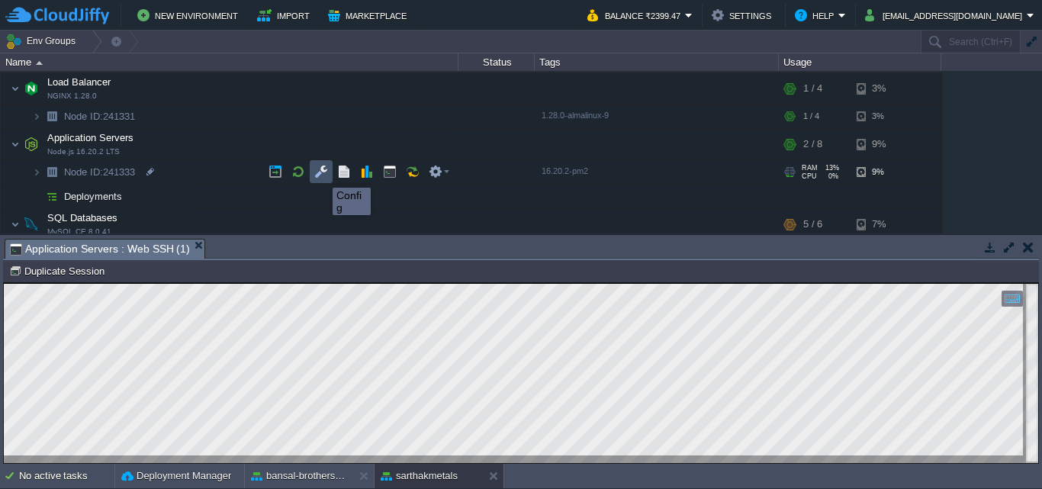
click at [321, 174] on button "button" at bounding box center [321, 172] width 14 height 14
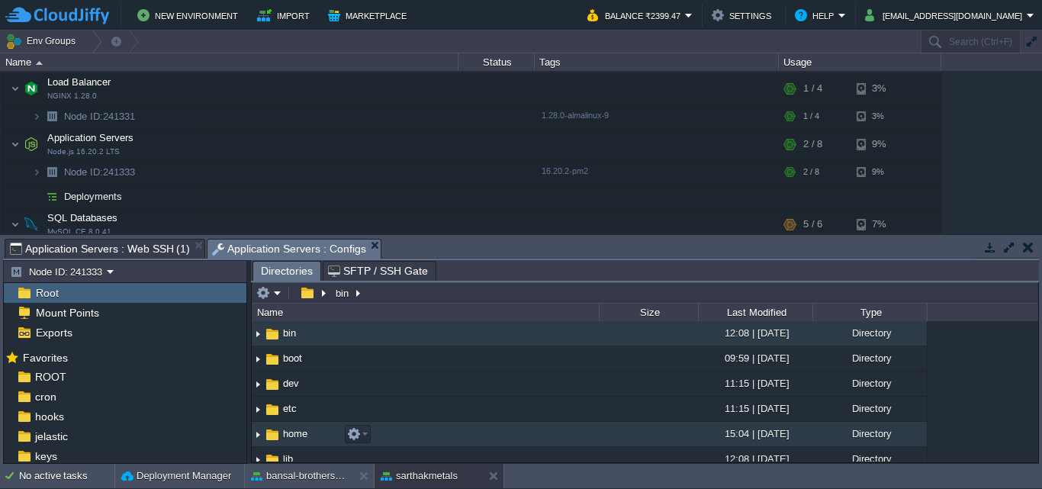
click at [258, 437] on img at bounding box center [258, 435] width 12 height 24
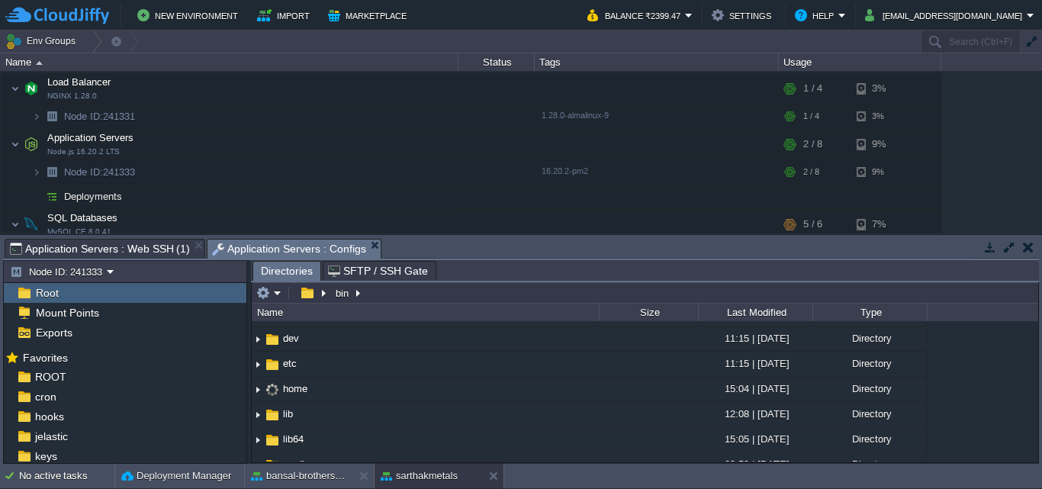
scroll to position [50, 0]
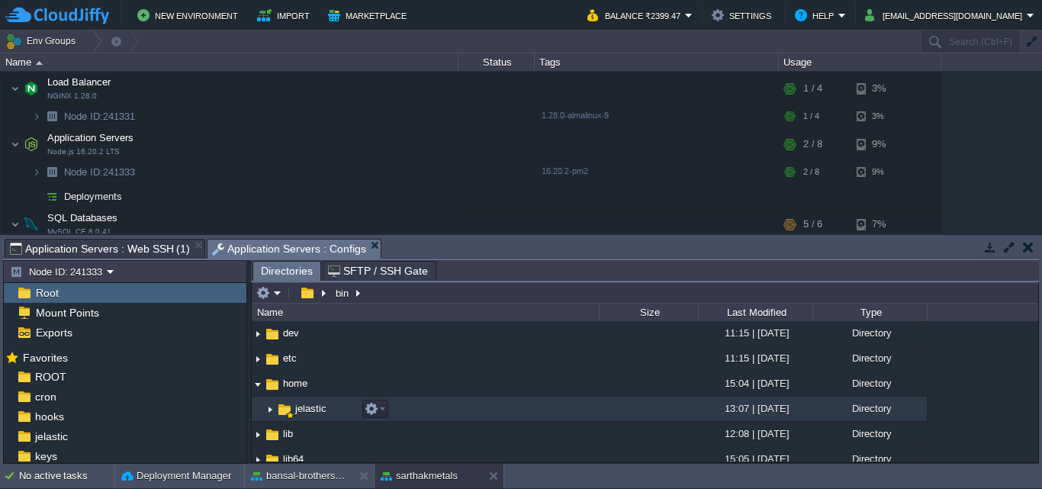
click at [271, 412] on img at bounding box center [270, 410] width 12 height 24
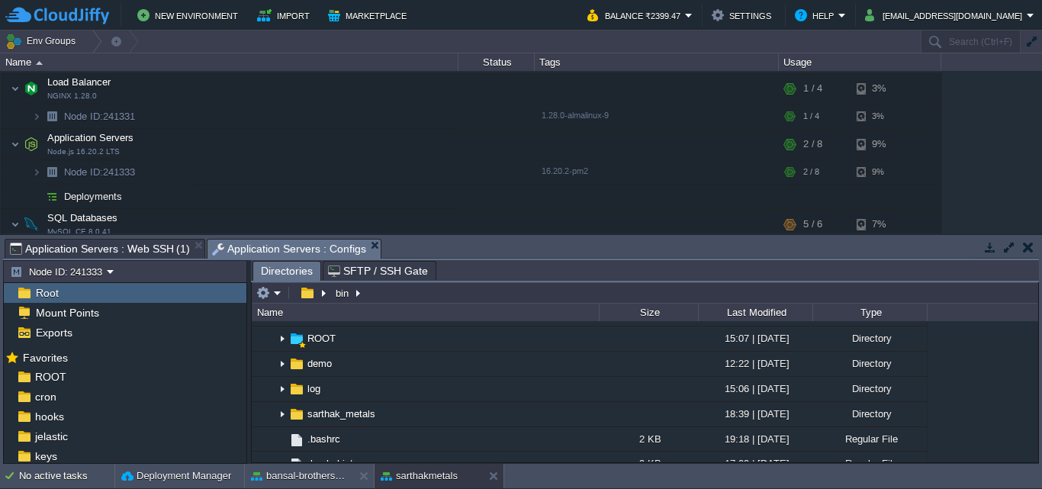
scroll to position [299, 0]
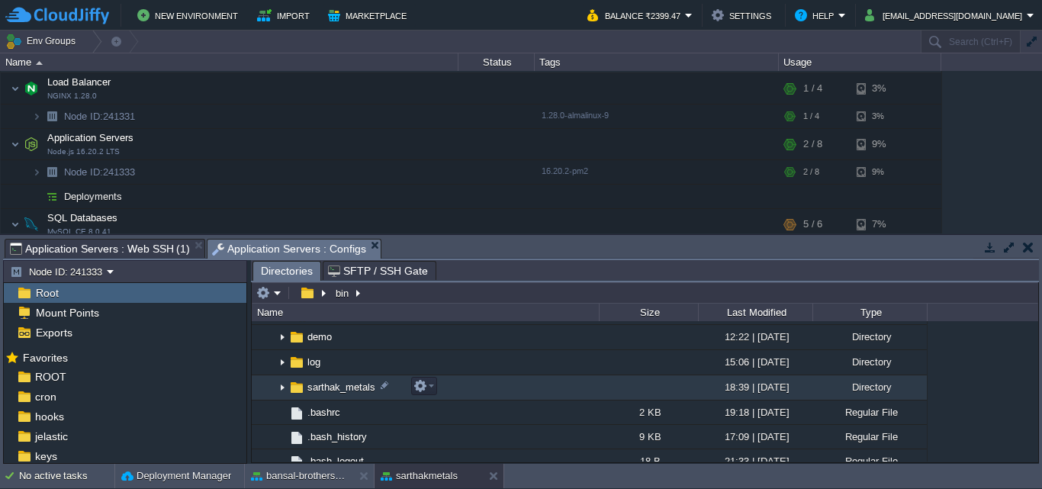
click at [281, 385] on img at bounding box center [282, 388] width 12 height 24
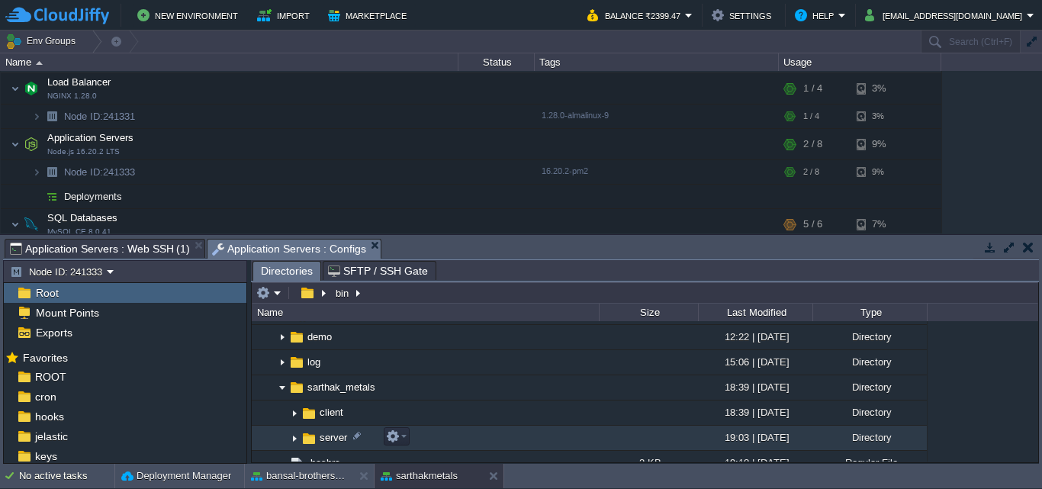
click at [294, 440] on img at bounding box center [294, 439] width 12 height 24
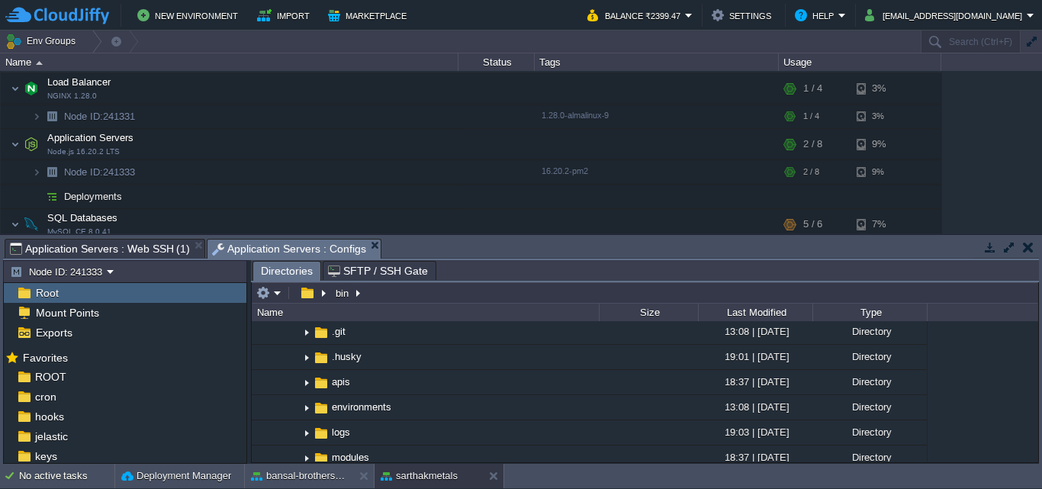
scroll to position [395, 0]
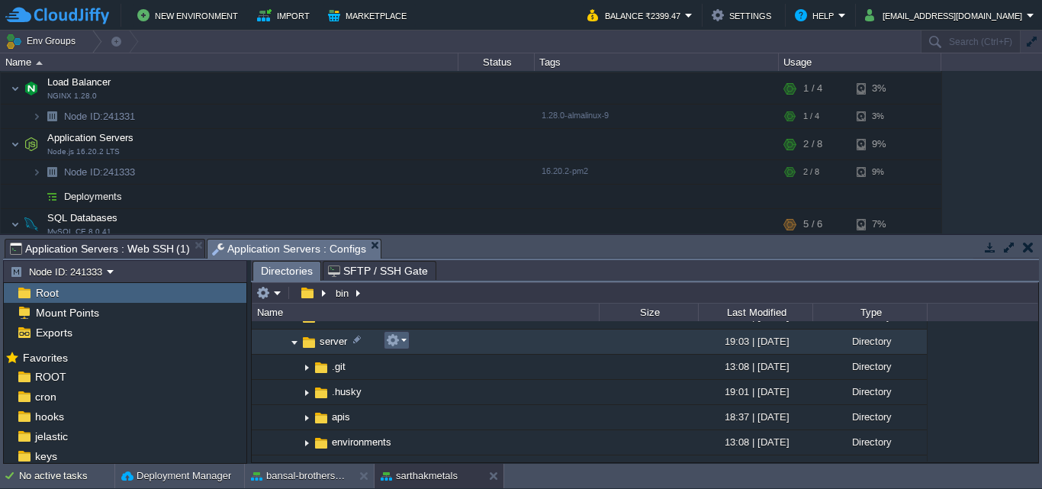
click at [384, 339] on td at bounding box center [397, 340] width 26 height 18
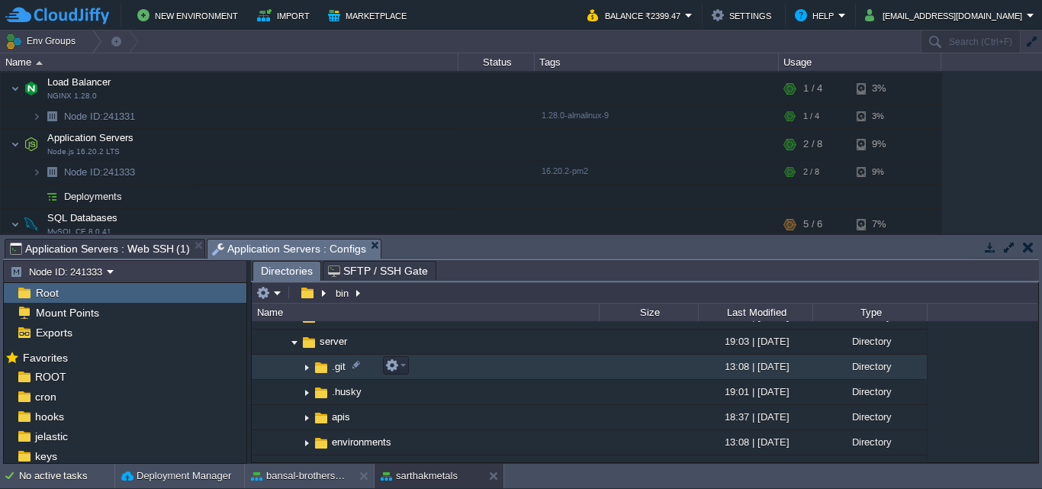
click at [448, 372] on td ".git" at bounding box center [425, 367] width 347 height 25
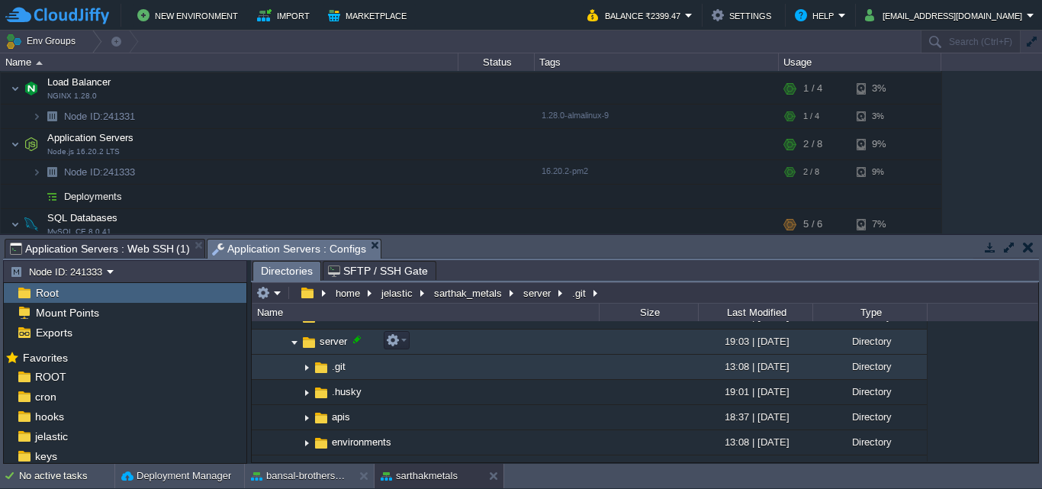
click at [362, 338] on div at bounding box center [357, 340] width 14 height 14
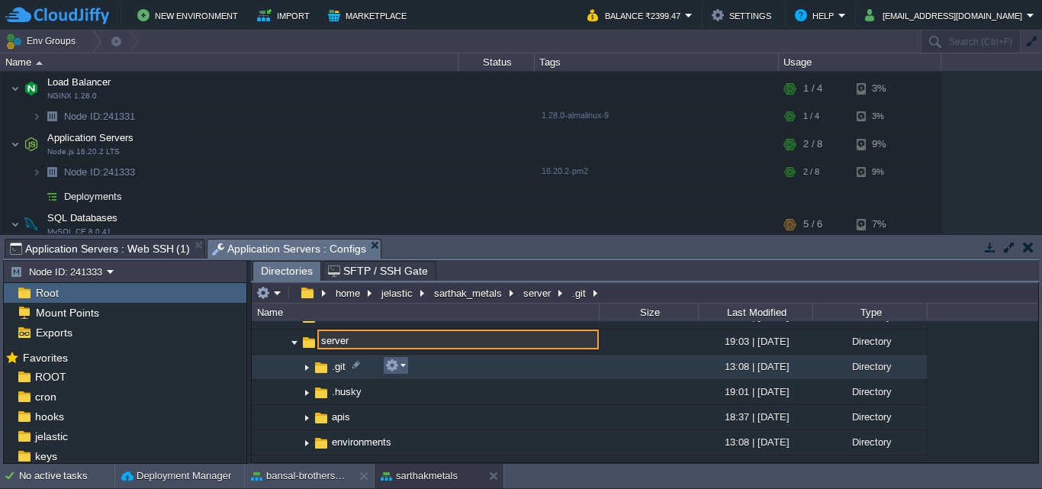
click at [384, 362] on td at bounding box center [396, 365] width 26 height 18
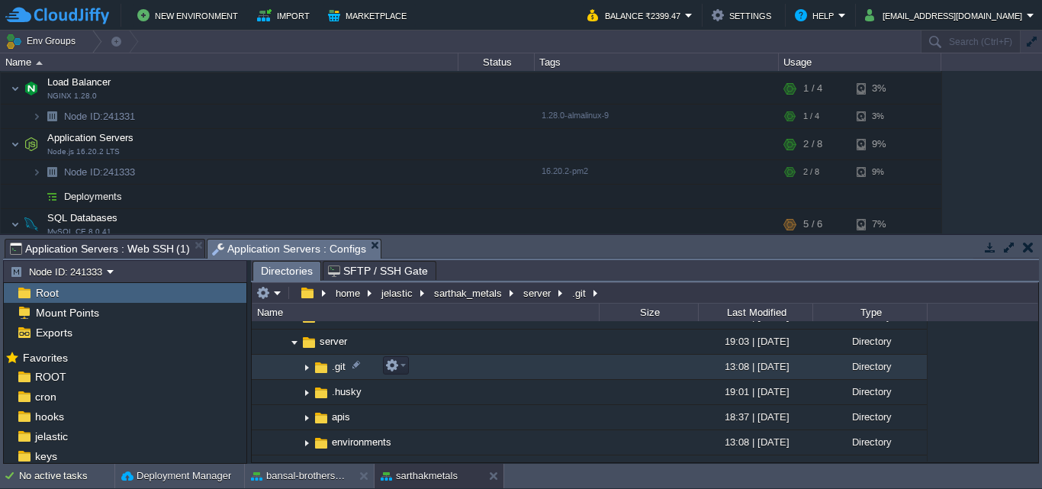
click at [452, 378] on td ".git" at bounding box center [425, 367] width 347 height 25
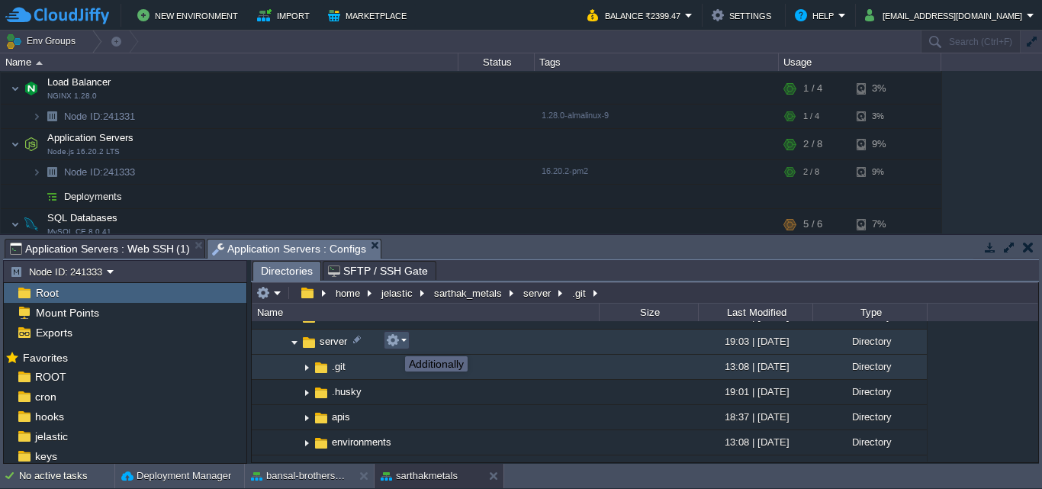
click at [394, 343] on button "button" at bounding box center [393, 340] width 14 height 14
click at [321, 336] on span "server" at bounding box center [333, 341] width 32 height 13
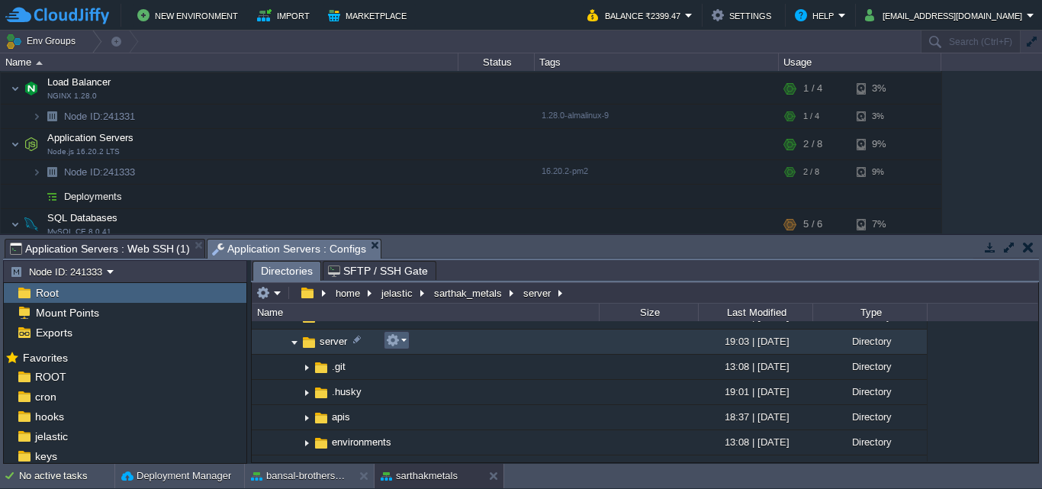
click at [389, 335] on td at bounding box center [397, 340] width 26 height 18
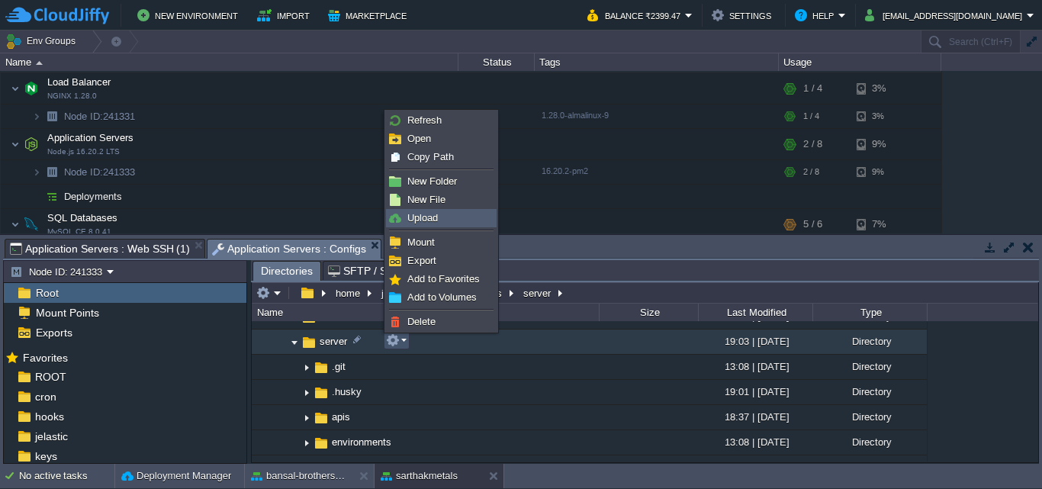
click at [402, 212] on link "Upload" at bounding box center [441, 218] width 109 height 17
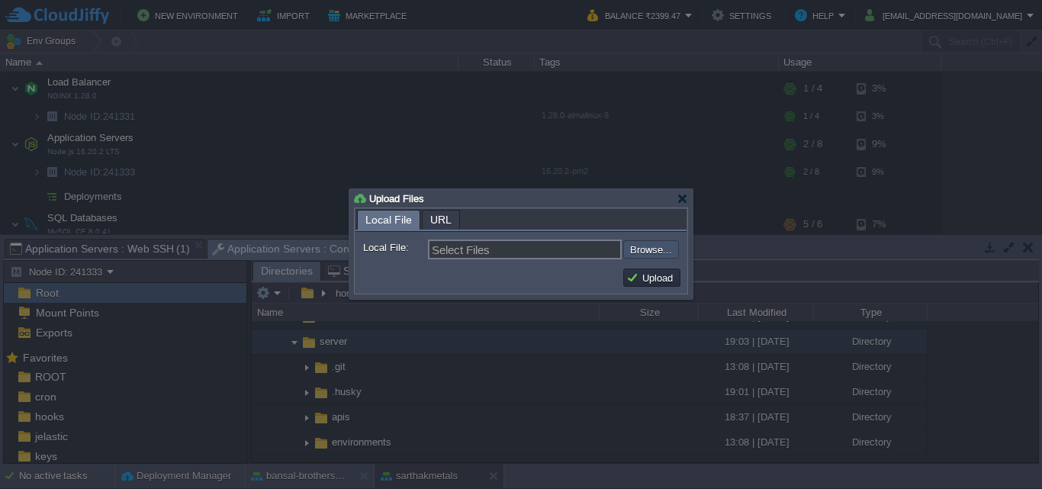
click at [633, 242] on input "file" at bounding box center [582, 249] width 193 height 18
type input "C:\fakepath\grns_folder.zip"
type input "grns_folder.zip"
click at [640, 273] on button "Upload" at bounding box center [652, 278] width 51 height 14
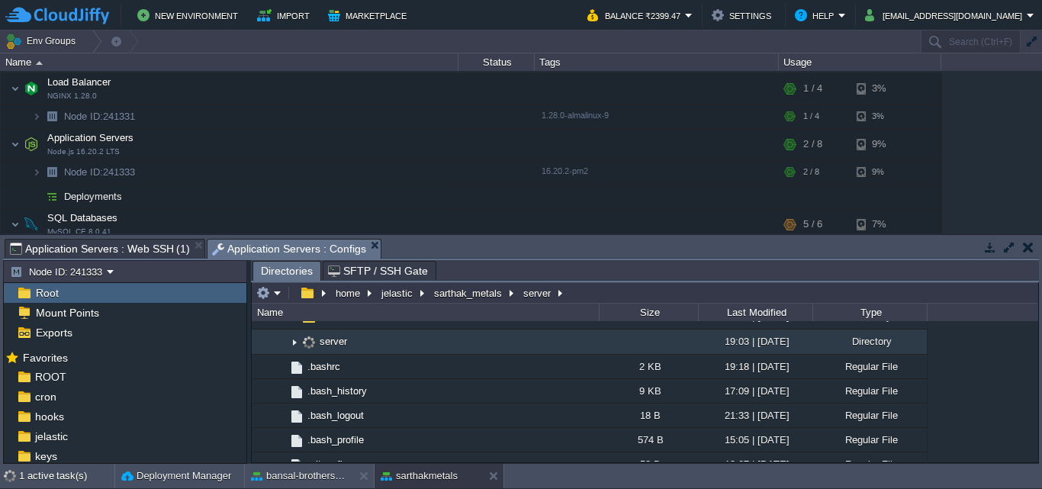
click at [293, 344] on img at bounding box center [294, 342] width 12 height 24
click at [294, 341] on img at bounding box center [294, 342] width 12 height 24
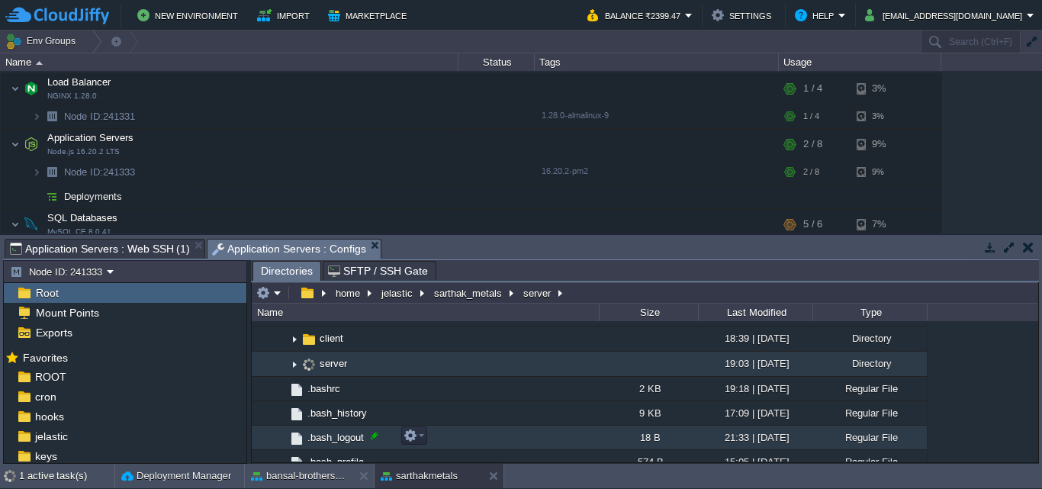
scroll to position [374, 0]
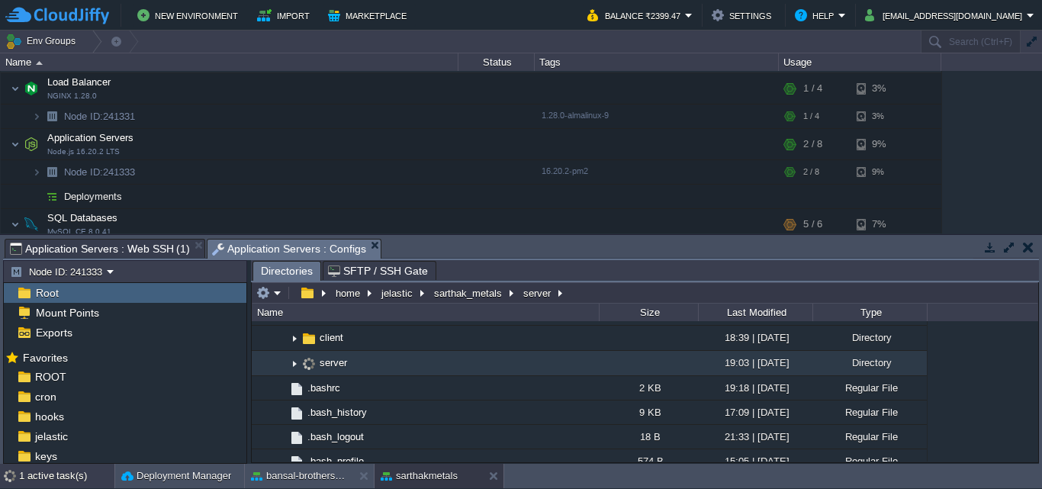
click at [40, 476] on div "1 active task(s)" at bounding box center [66, 476] width 95 height 24
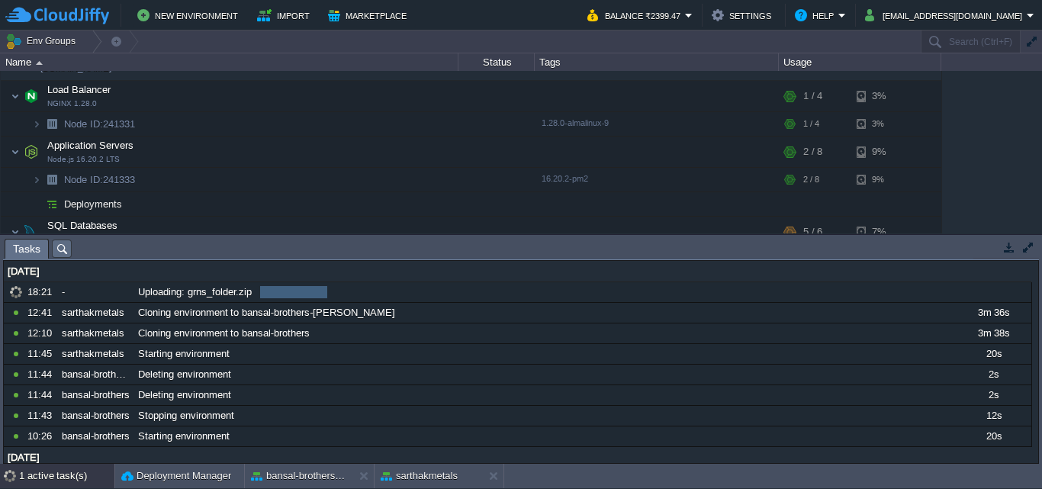
scroll to position [121, 0]
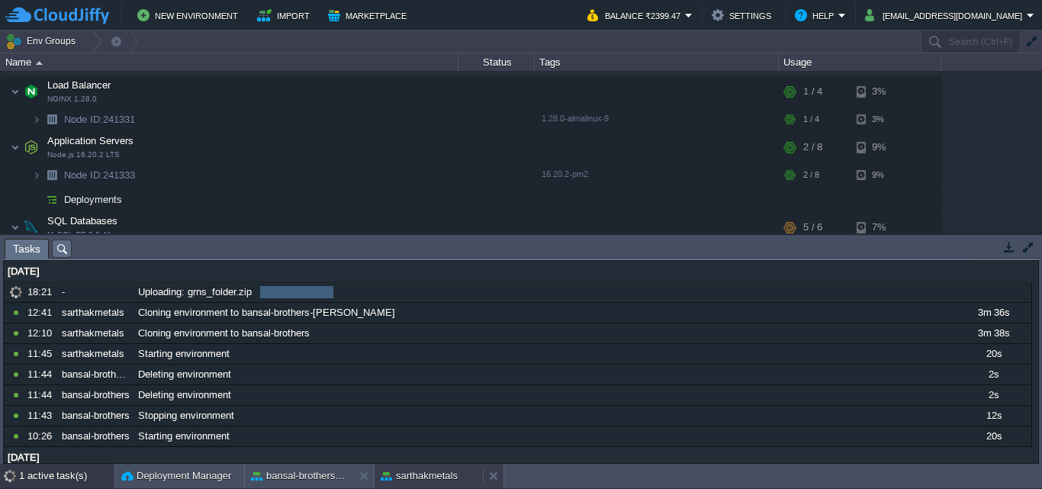
click at [427, 475] on button "sarthakmetals" at bounding box center [419, 476] width 77 height 15
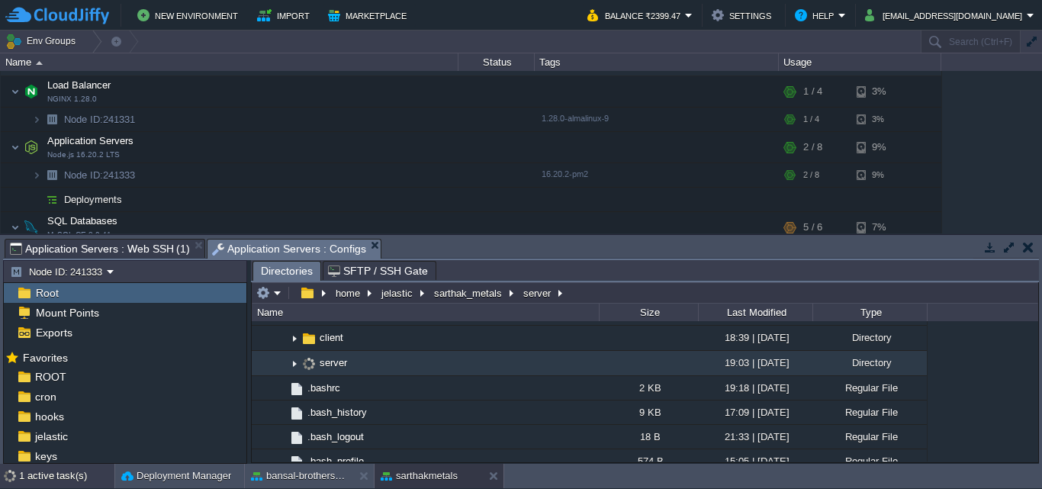
click at [31, 481] on div "1 active task(s)" at bounding box center [66, 476] width 95 height 24
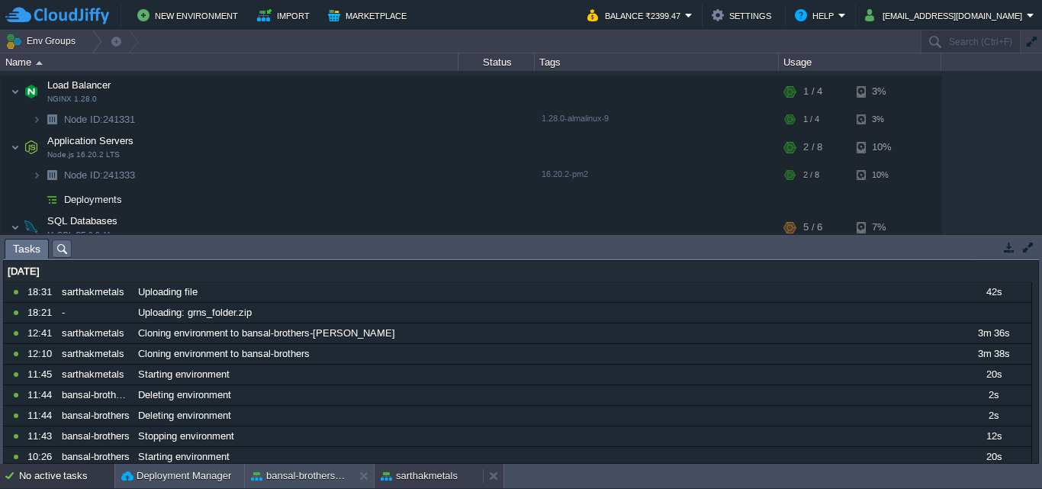
click at [426, 474] on button "sarthakmetals" at bounding box center [419, 476] width 77 height 15
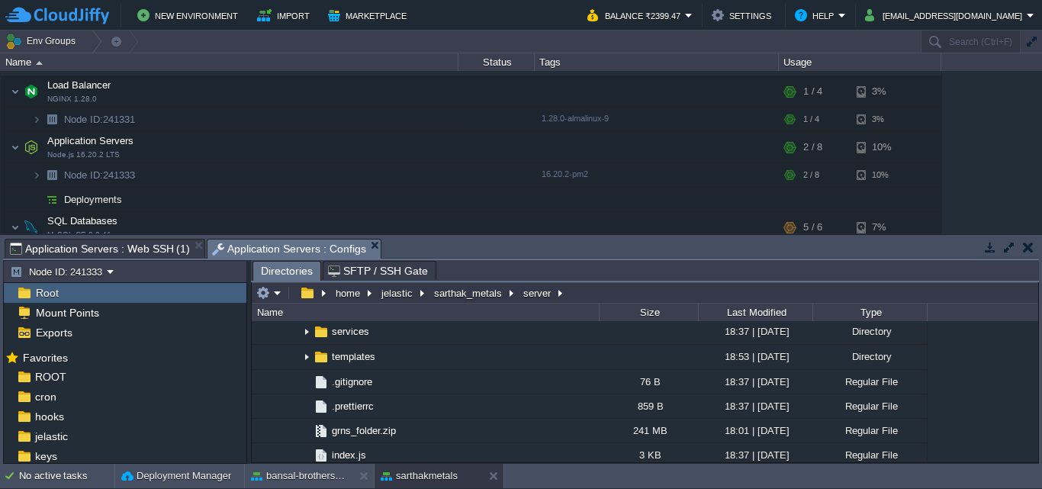
scroll to position [625, 0]
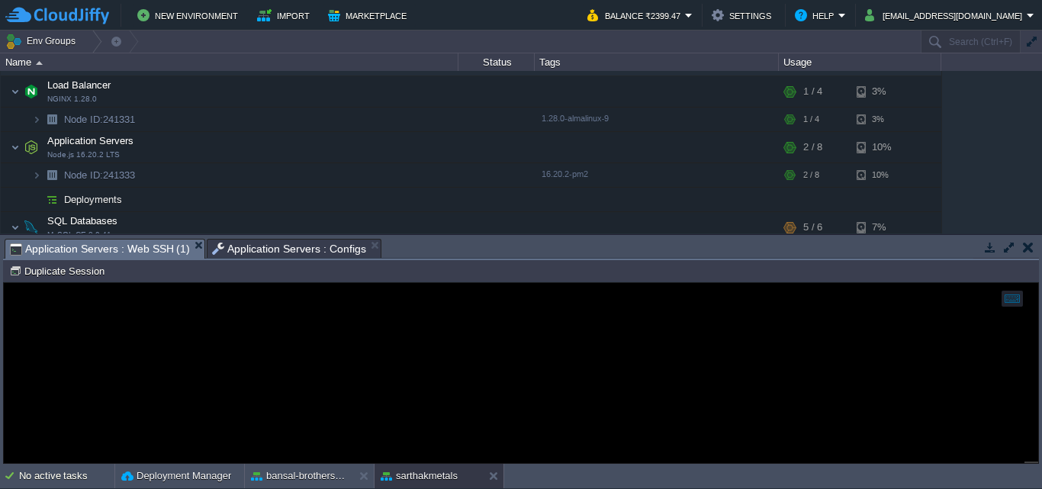
click at [104, 250] on span "Application Servers : Web SSH (1)" at bounding box center [100, 249] width 180 height 19
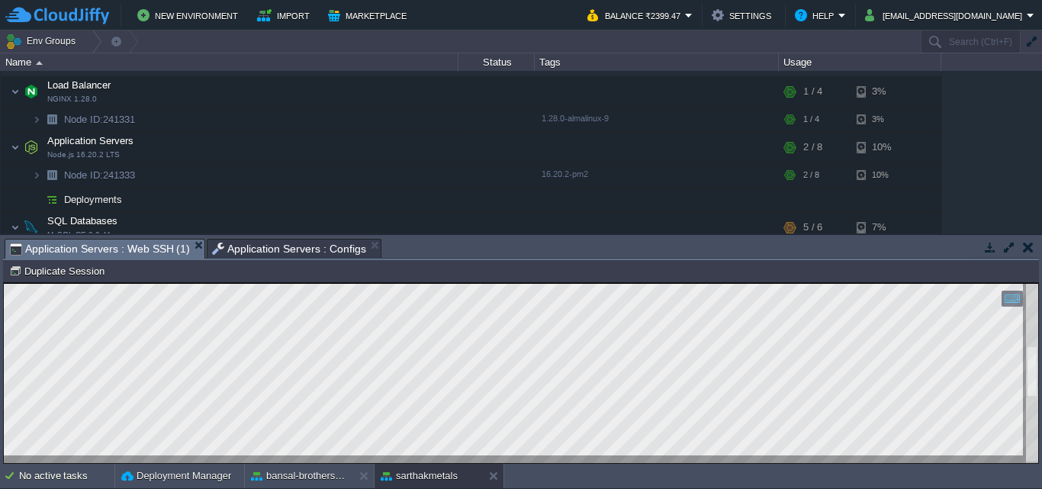
click at [1020, 315] on div at bounding box center [521, 373] width 1035 height 179
click at [1036, 283] on html "Copy: Ctrl + Shift + C Paste: Ctrl + V Settings: Ctrl + Shift + Alt 0" at bounding box center [521, 283] width 1035 height 0
click at [1028, 283] on html "Copy: Ctrl + Shift + C Paste: Ctrl + V Settings: Ctrl + Shift + Alt 0" at bounding box center [521, 283] width 1035 height 0
click at [1036, 283] on html "Copy: Ctrl + Shift + C Paste: Ctrl + V Settings: Ctrl + Shift + Alt 0" at bounding box center [521, 283] width 1035 height 0
click at [1031, 283] on html "Copy: Ctrl + Shift + C Paste: Ctrl + V Settings: Ctrl + Shift + Alt 0" at bounding box center [521, 283] width 1035 height 0
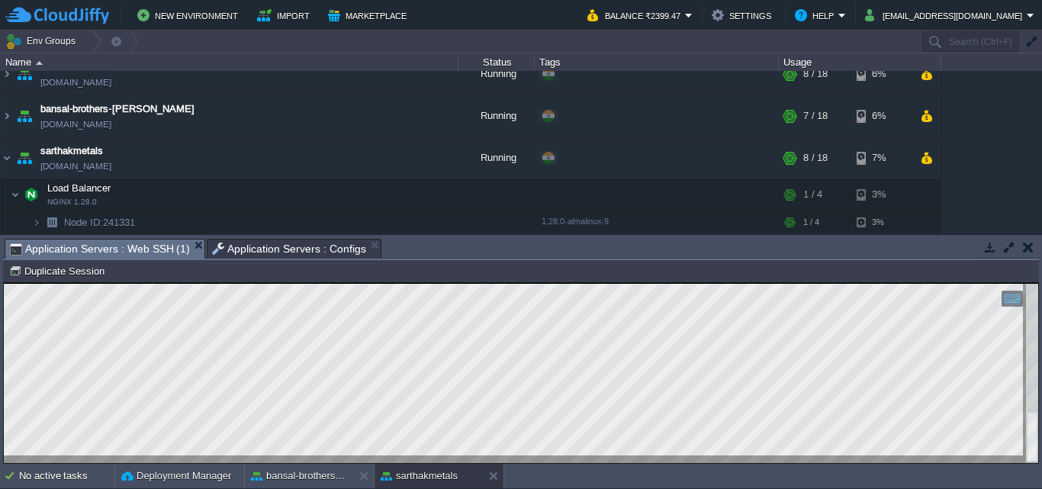
scroll to position [0, 0]
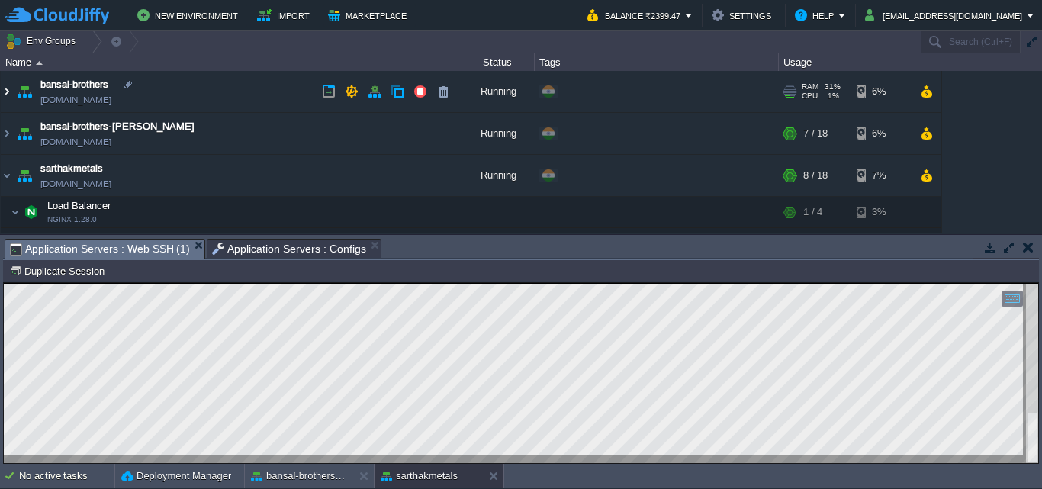
click at [3, 95] on img at bounding box center [7, 91] width 12 height 41
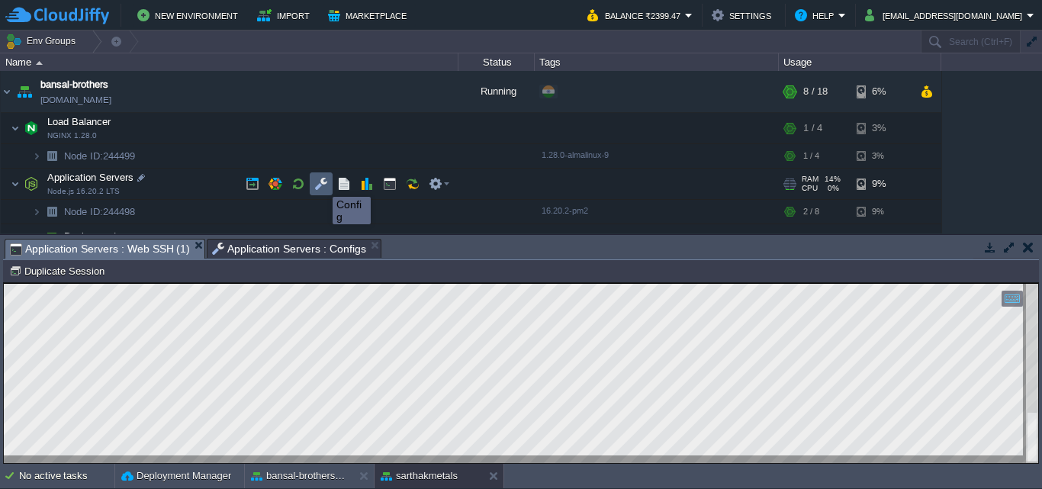
click at [321, 183] on button "button" at bounding box center [321, 184] width 14 height 14
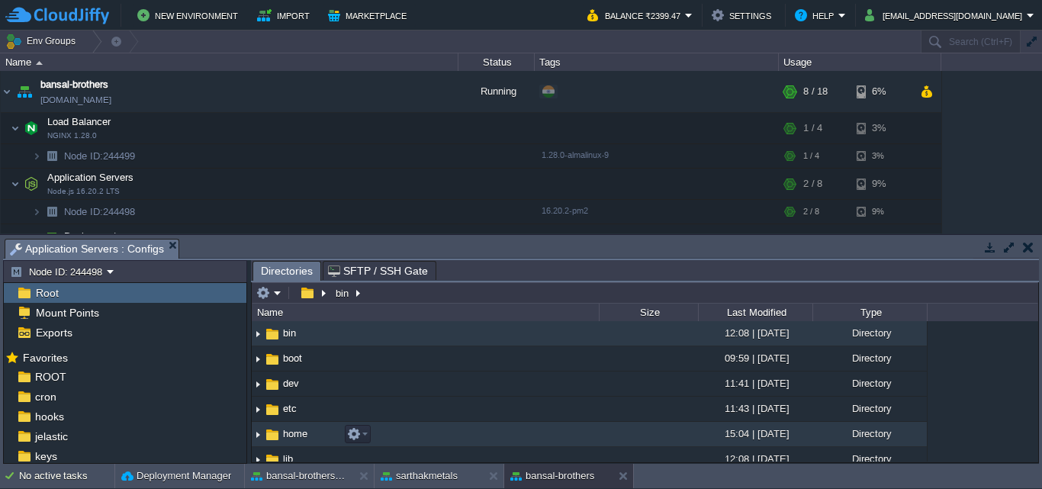
click at [257, 438] on img at bounding box center [258, 435] width 12 height 24
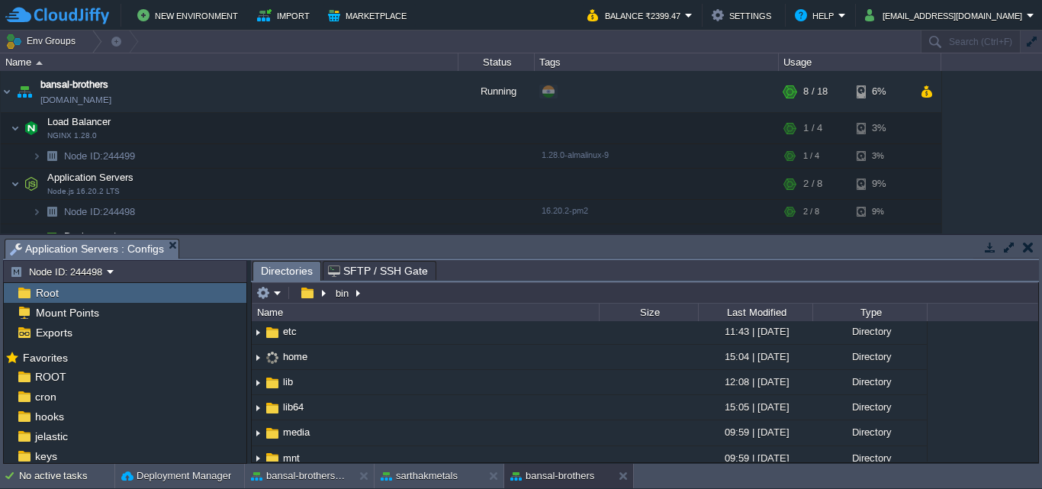
scroll to position [85, 0]
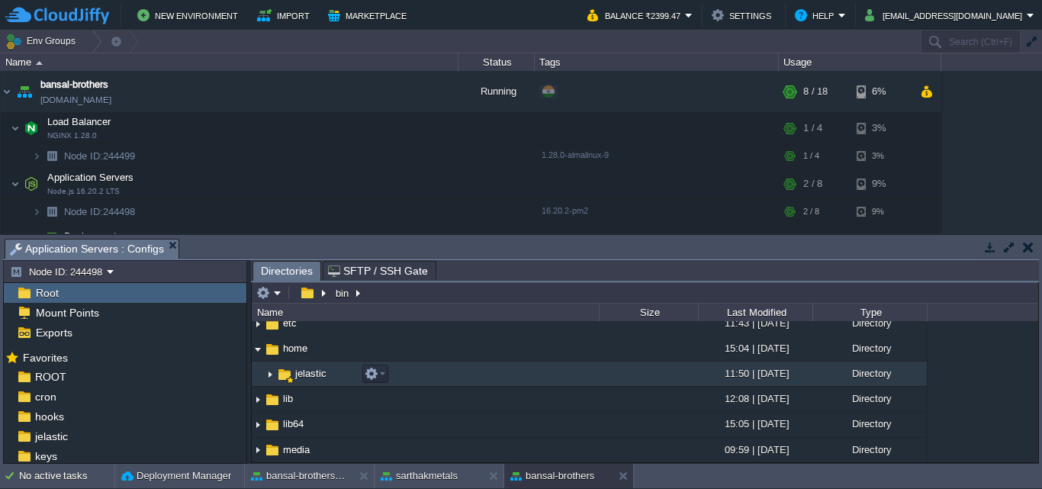
click at [271, 378] on img at bounding box center [270, 374] width 12 height 24
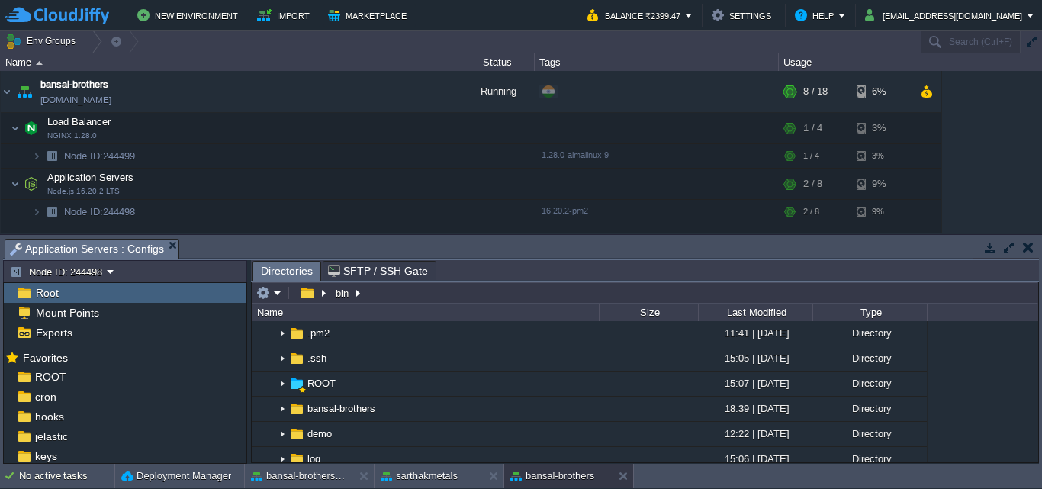
scroll to position [234, 0]
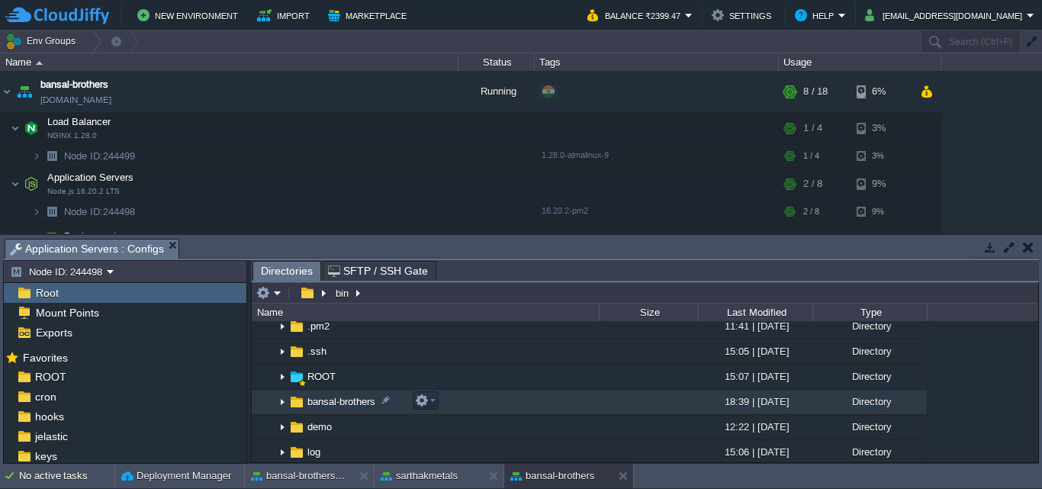
click at [286, 404] on img at bounding box center [282, 403] width 12 height 24
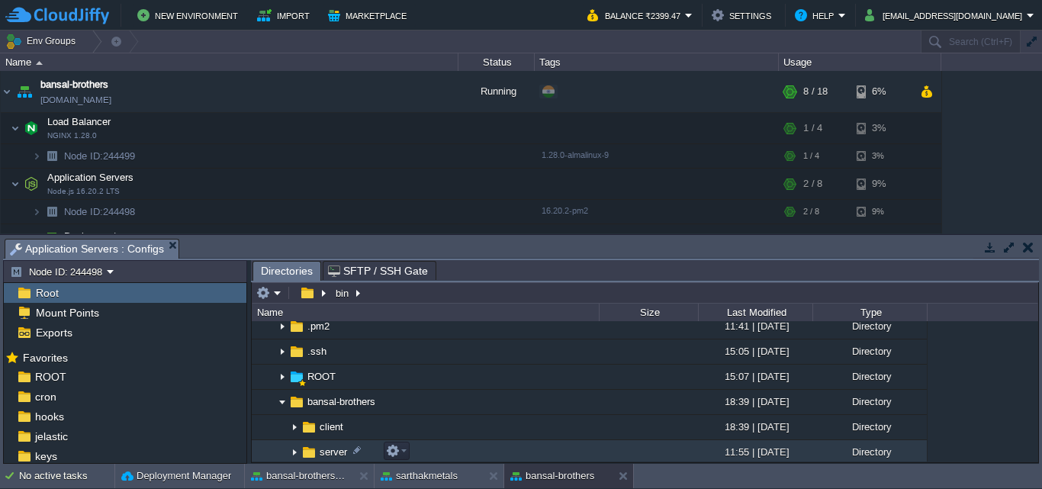
click at [294, 452] on img at bounding box center [294, 453] width 12 height 24
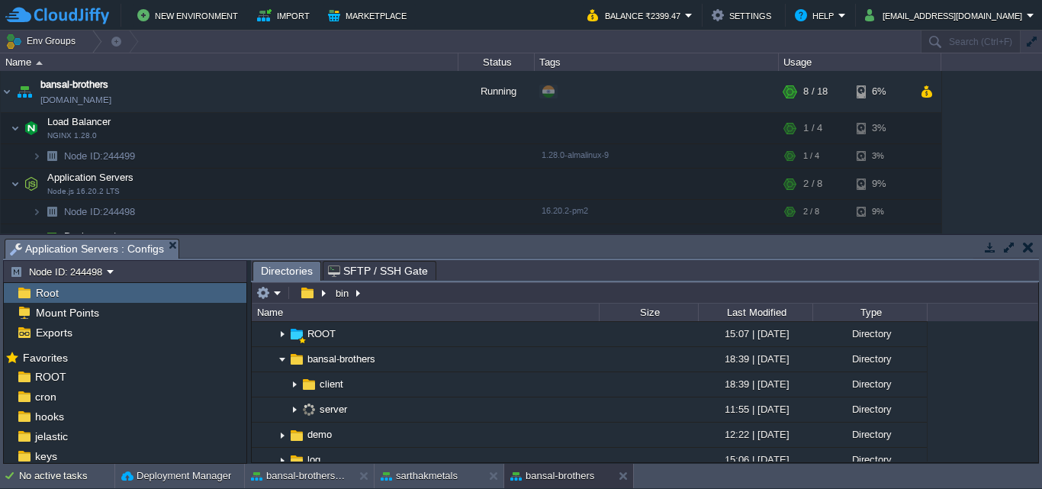
scroll to position [285, 0]
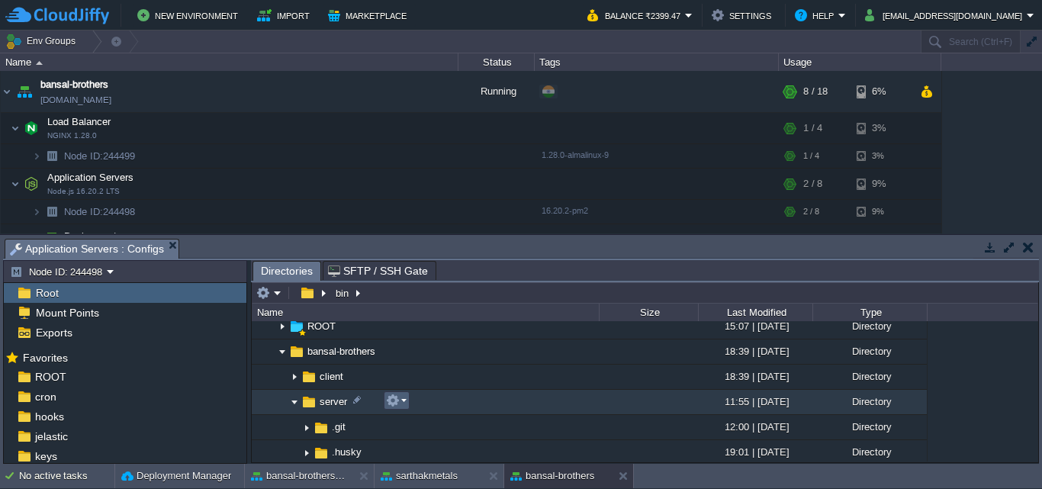
click at [404, 404] on em at bounding box center [396, 401] width 21 height 14
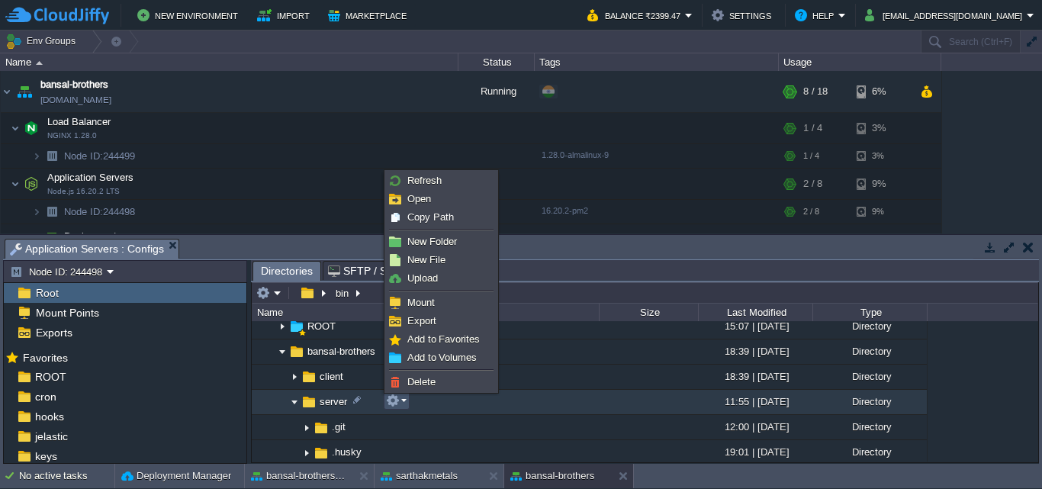
click at [324, 405] on span "server" at bounding box center [333, 401] width 32 height 13
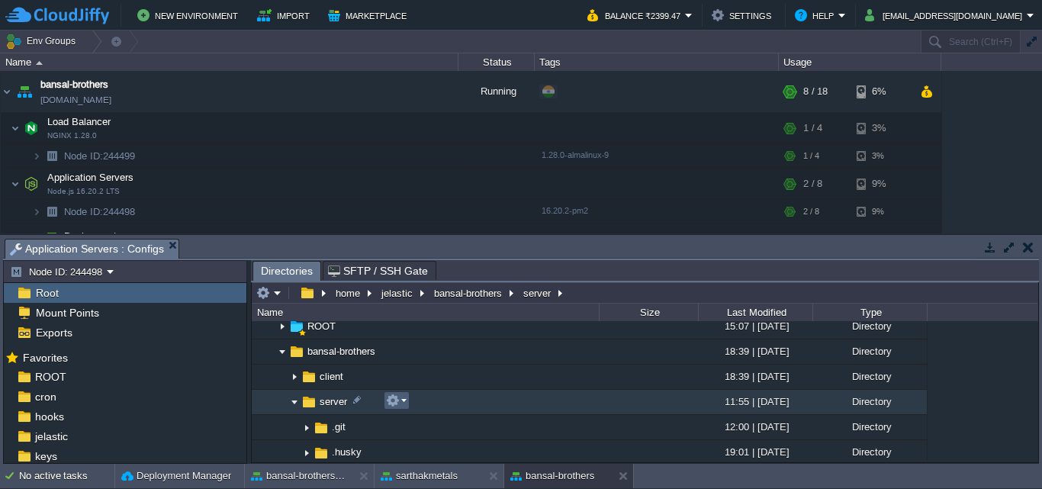
click at [405, 404] on em at bounding box center [396, 401] width 21 height 14
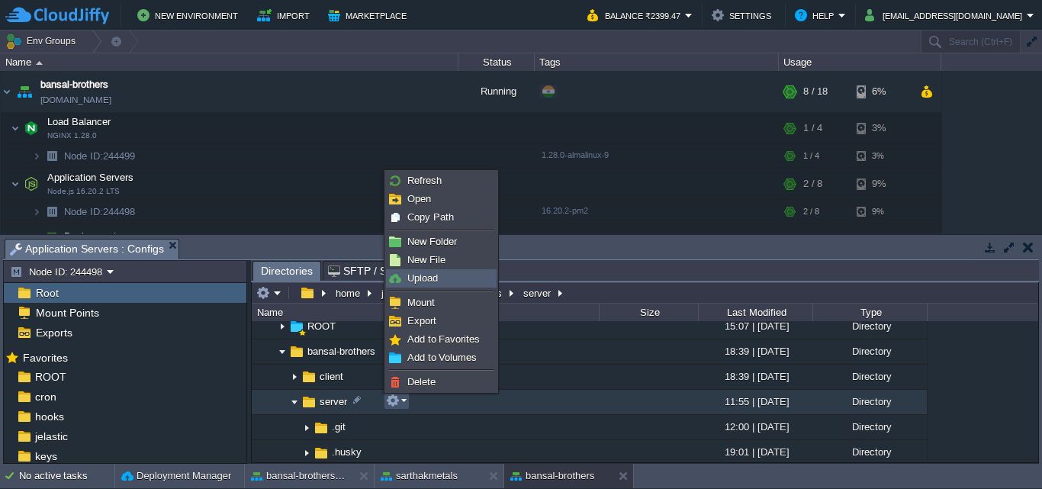
click at [449, 282] on link "Upload" at bounding box center [441, 278] width 109 height 17
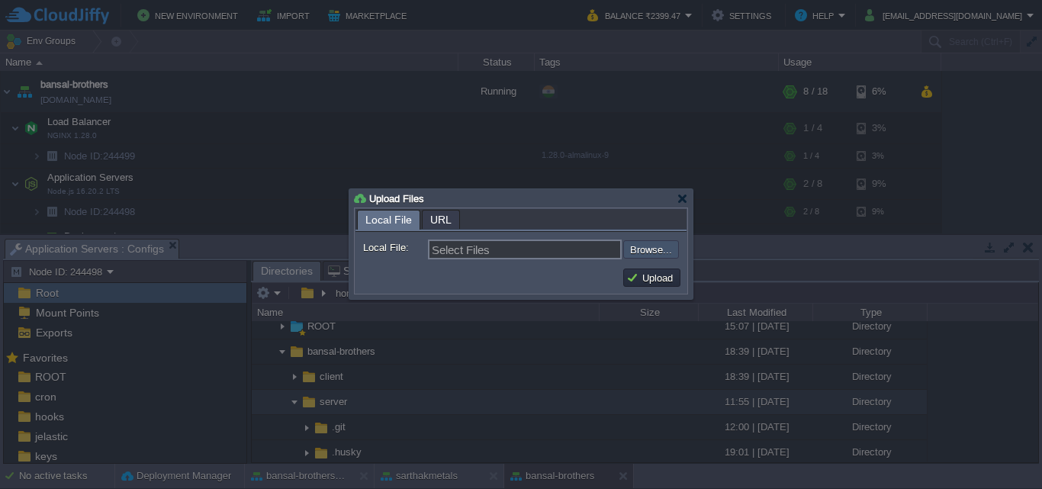
click at [660, 249] on input "file" at bounding box center [582, 249] width 193 height 18
type input "C:\fakepath\grns_folder.zip"
type input "grns_folder.zip"
click at [657, 279] on button "Upload" at bounding box center [652, 278] width 51 height 14
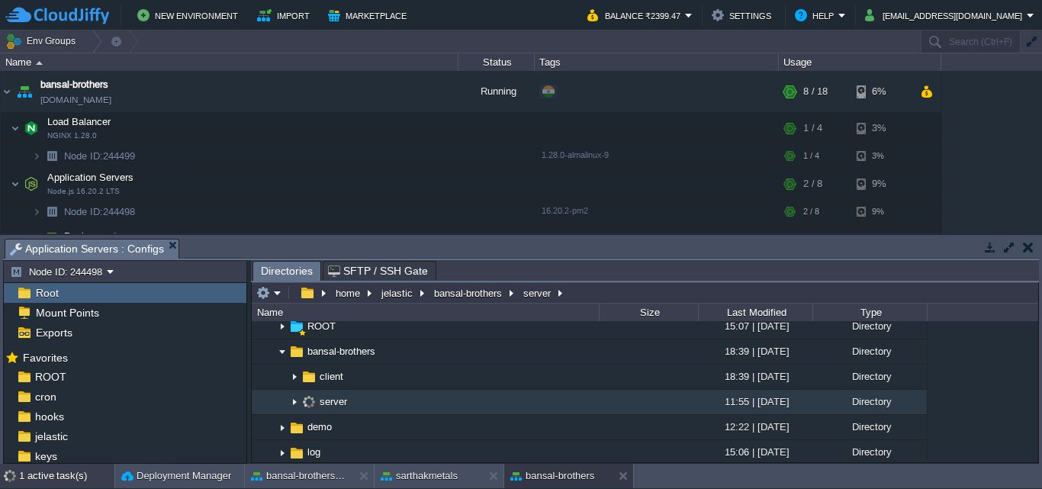
click at [58, 476] on div "1 active task(s)" at bounding box center [66, 476] width 95 height 24
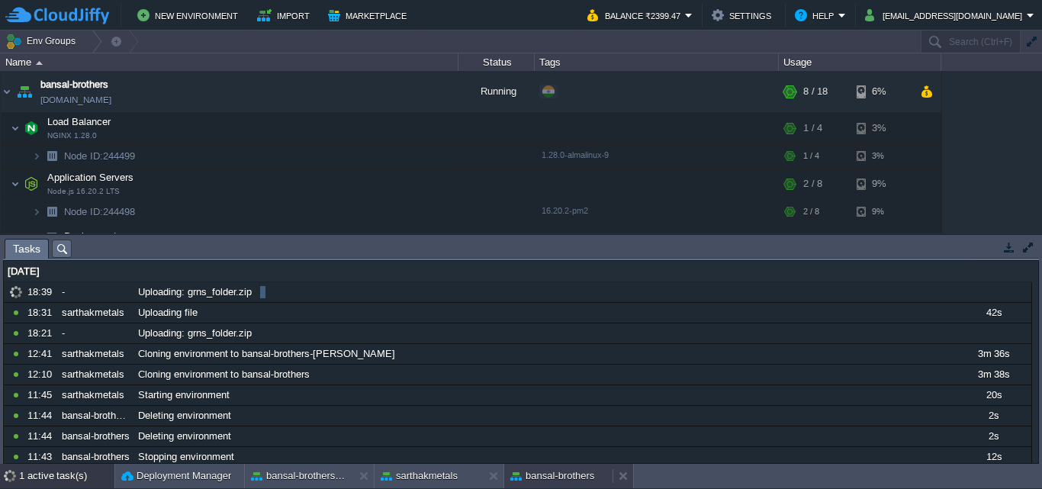
click at [560, 471] on button "bansal-brothers" at bounding box center [553, 476] width 84 height 15
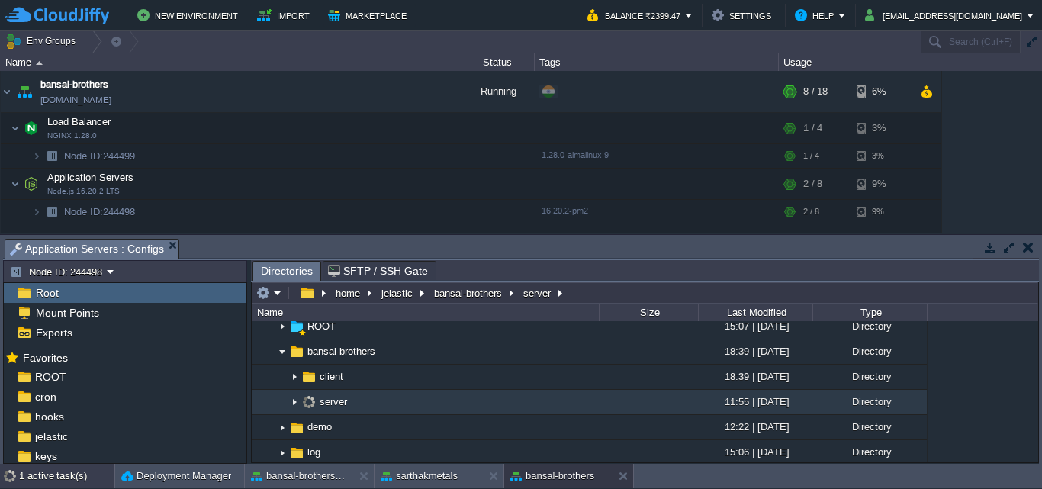
click at [21, 478] on div "1 active task(s)" at bounding box center [66, 476] width 95 height 24
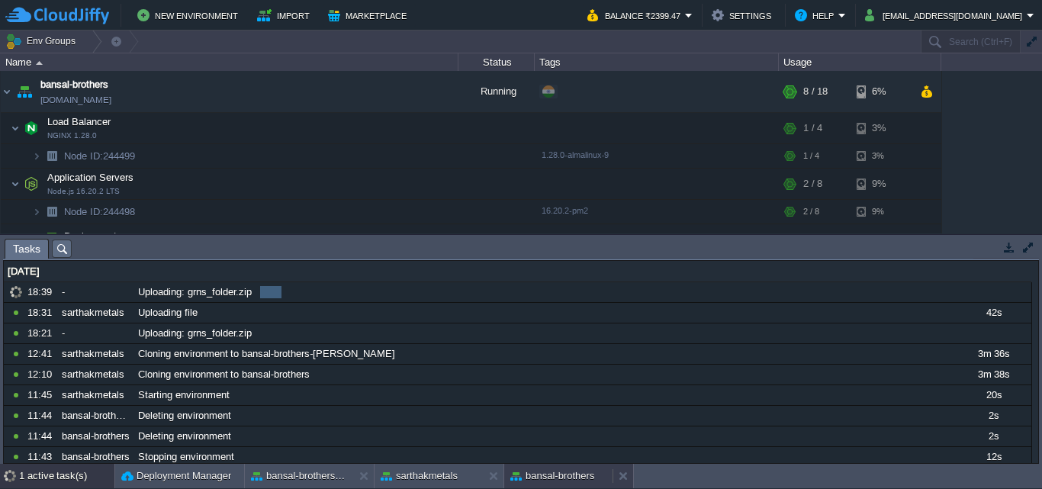
click at [562, 471] on button "bansal-brothers" at bounding box center [553, 476] width 84 height 15
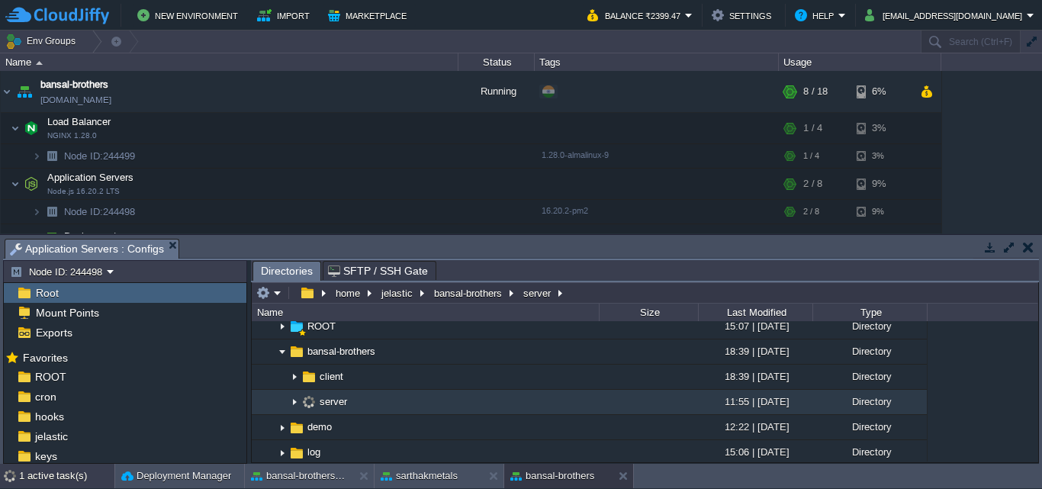
click at [34, 482] on div "1 active task(s)" at bounding box center [66, 476] width 95 height 24
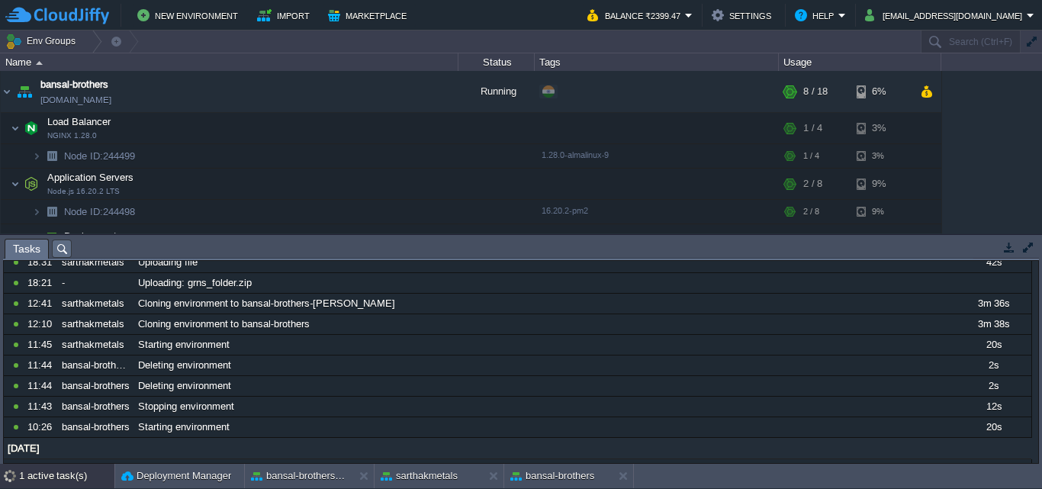
scroll to position [0, 0]
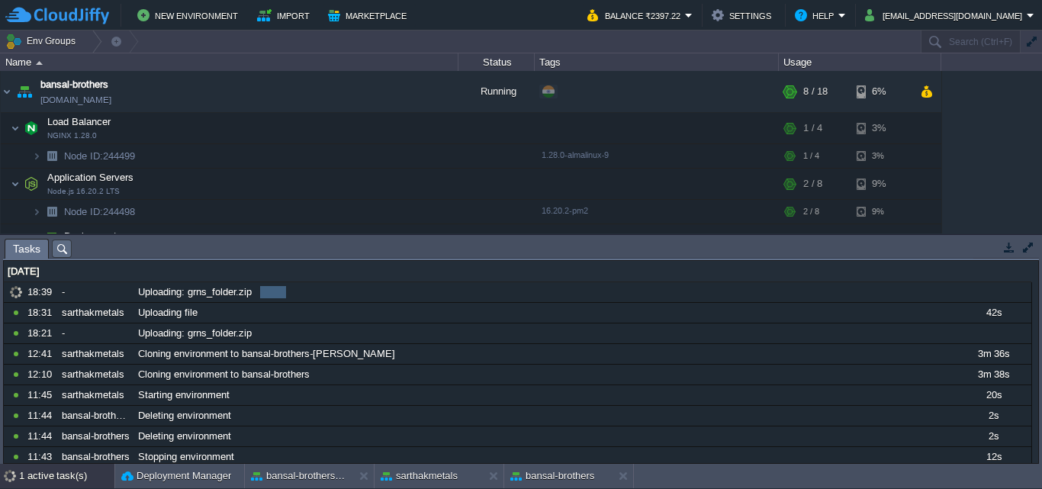
click at [994, 168] on div "bansal-brothers [DOMAIN_NAME] Running + Add to Env Group RAM 31% CPU 1% 8 / 18 …" at bounding box center [521, 152] width 1042 height 163
click at [316, 472] on button "bansal-brothers-[PERSON_NAME]" at bounding box center [299, 476] width 96 height 15
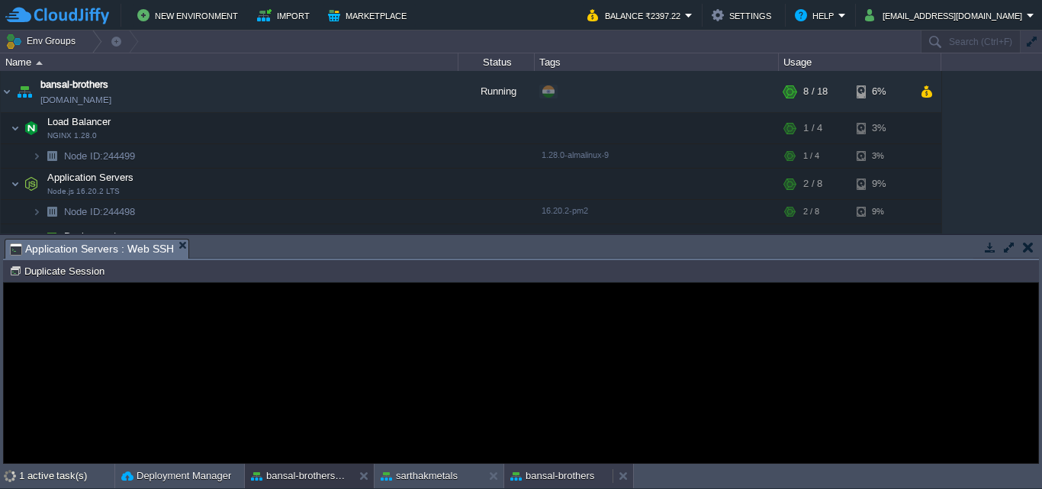
click at [542, 475] on button "bansal-brothers" at bounding box center [553, 476] width 84 height 15
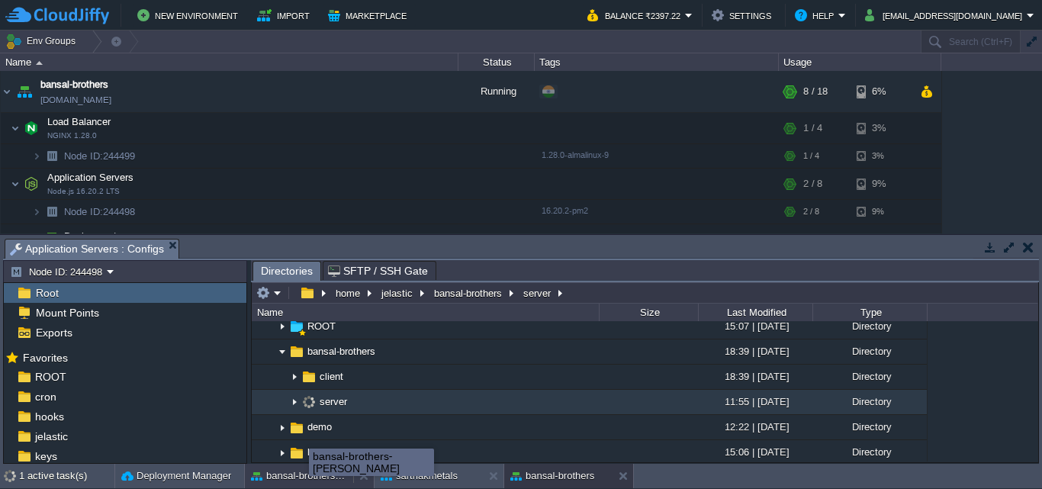
click at [309, 473] on button "bansal-brothers-[PERSON_NAME]" at bounding box center [299, 476] width 96 height 15
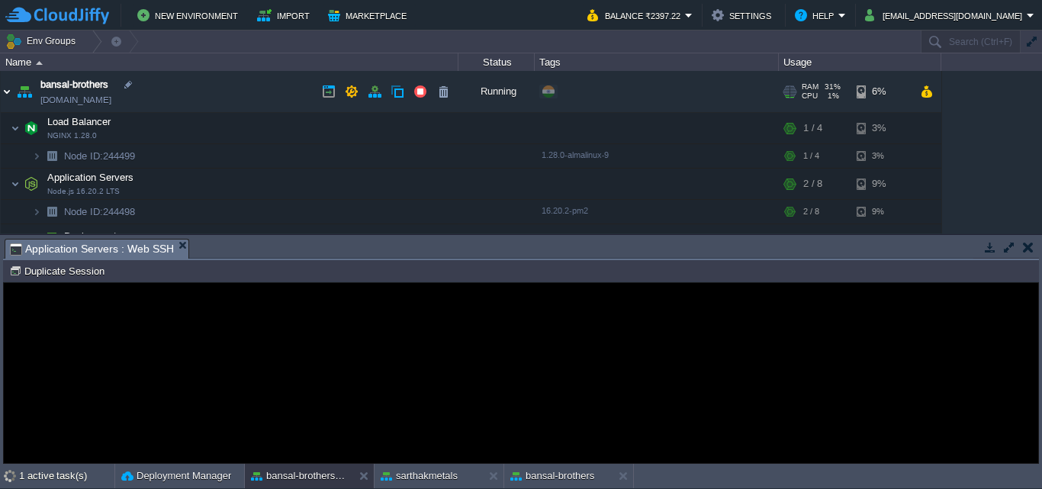
click at [5, 90] on img at bounding box center [7, 91] width 12 height 41
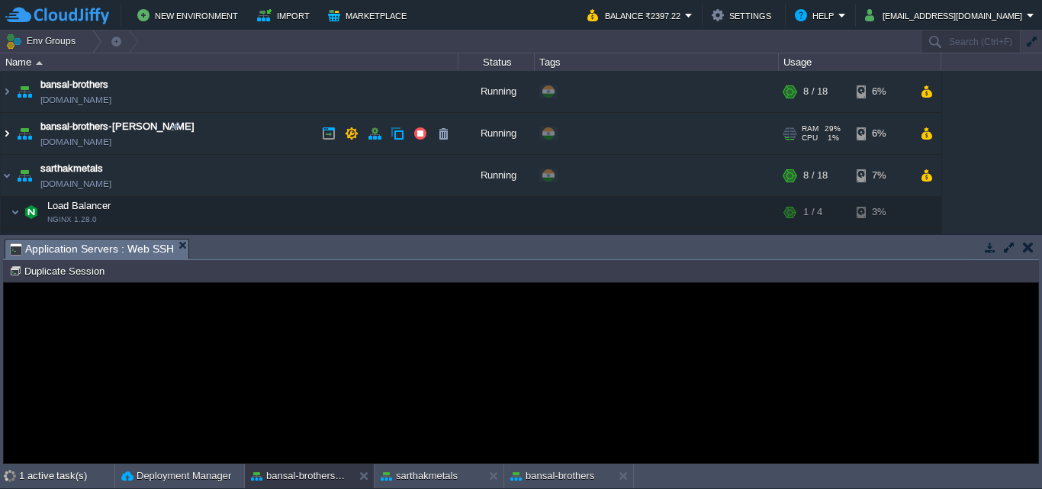
click at [6, 134] on img at bounding box center [7, 133] width 12 height 41
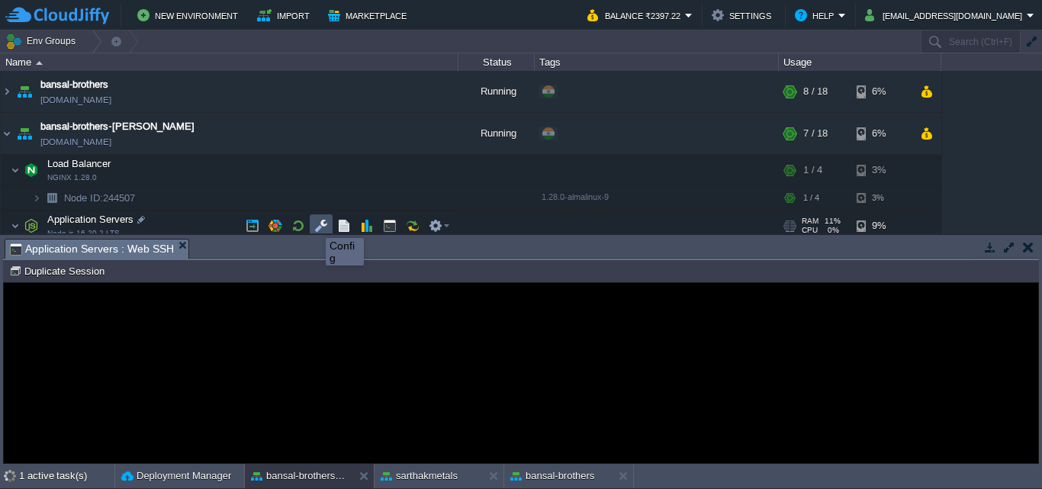
click at [321, 224] on button "button" at bounding box center [321, 226] width 14 height 14
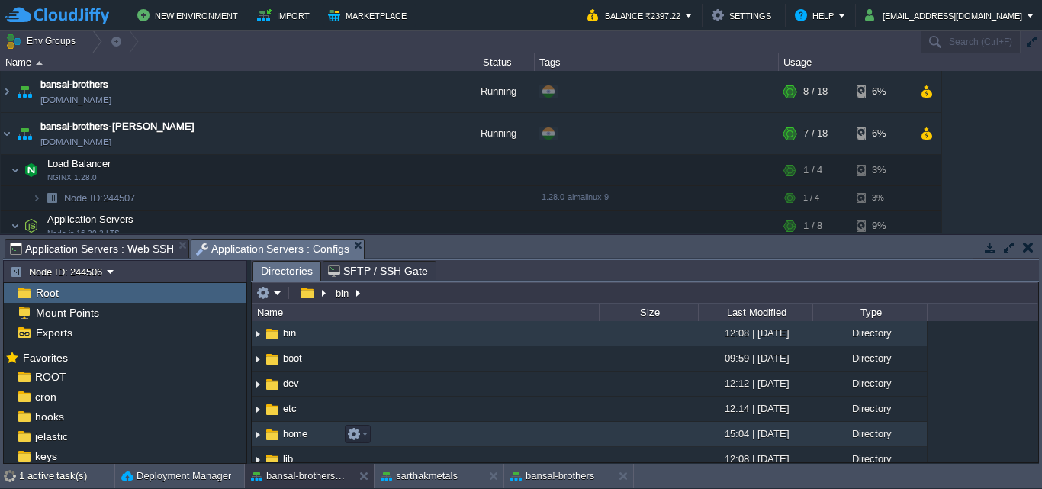
click at [260, 435] on img at bounding box center [258, 435] width 12 height 24
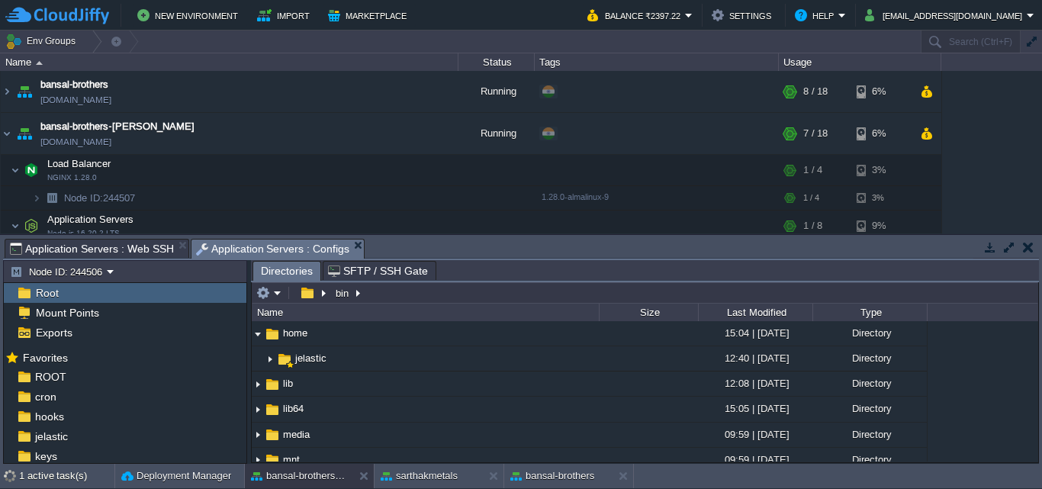
scroll to position [92, 0]
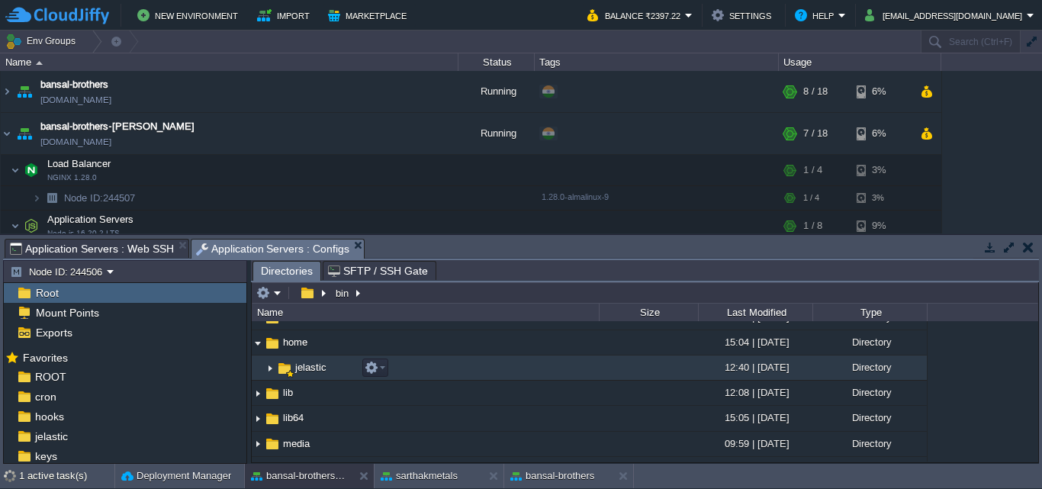
click at [270, 366] on img at bounding box center [270, 368] width 12 height 24
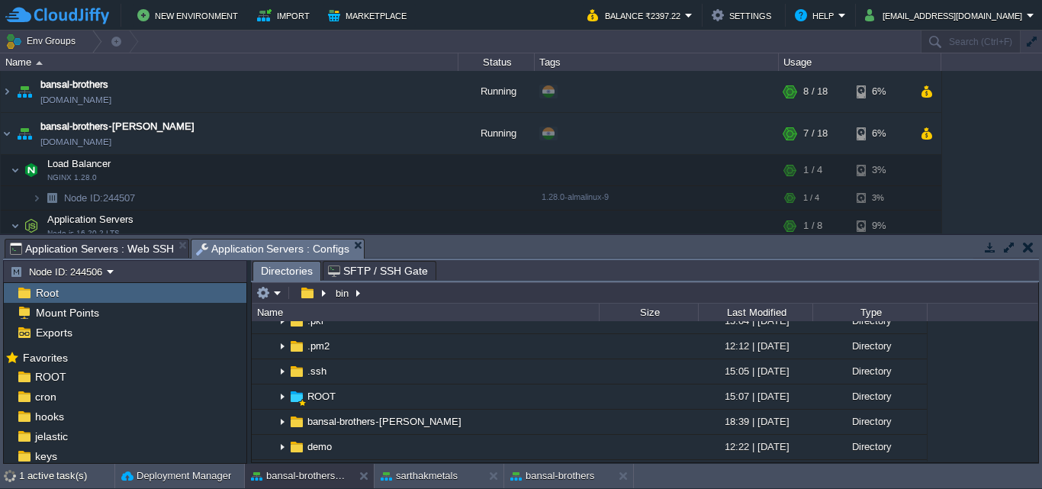
scroll to position [221, 0]
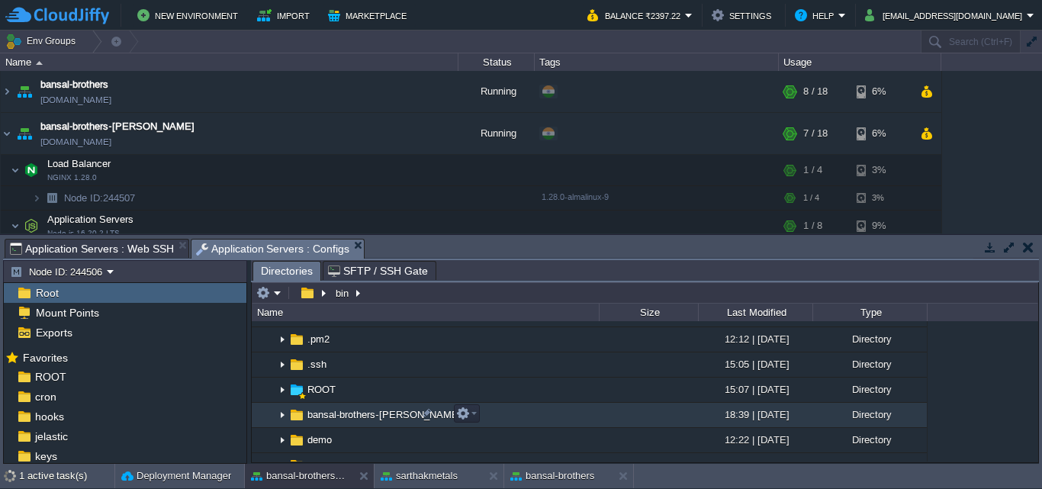
click at [282, 414] on img at bounding box center [282, 416] width 12 height 24
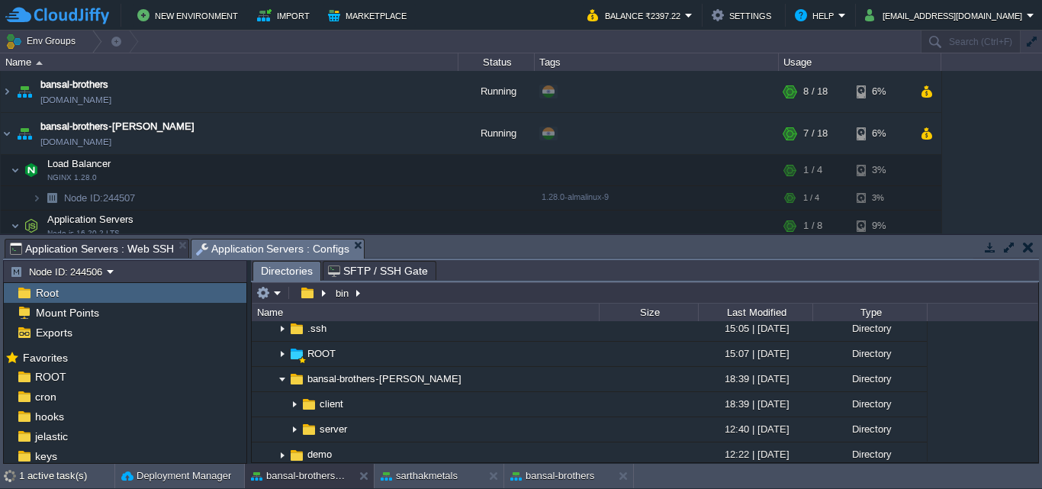
scroll to position [264, 0]
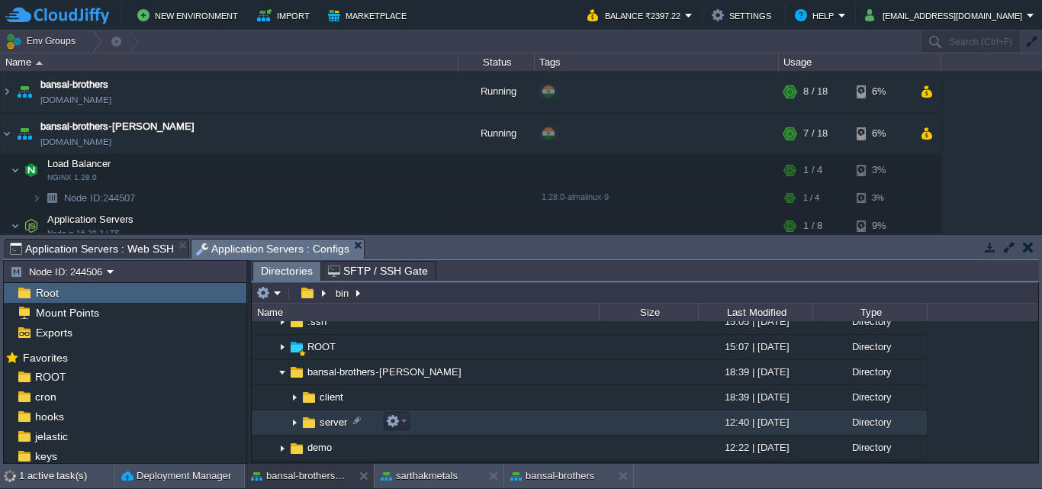
click at [293, 421] on img at bounding box center [294, 423] width 12 height 24
click at [329, 420] on span "server" at bounding box center [333, 422] width 32 height 13
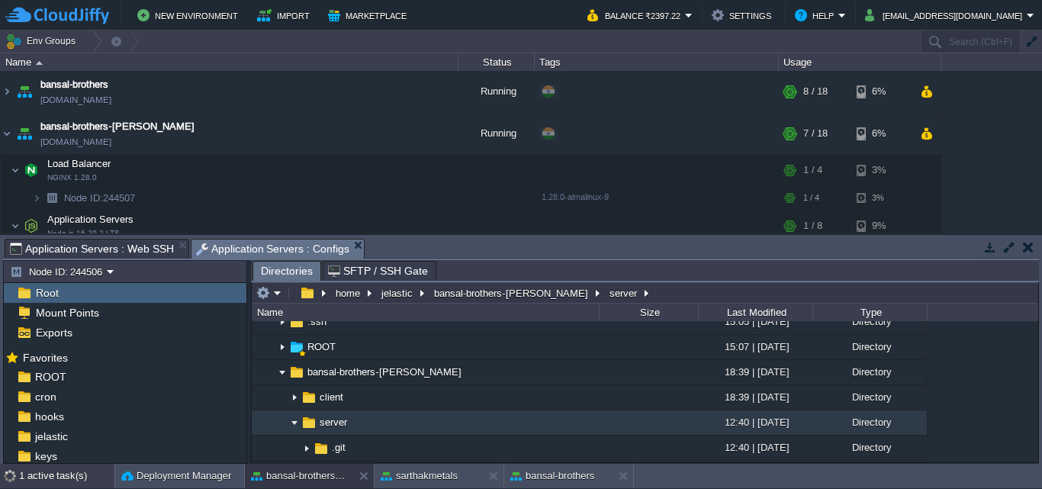
click at [60, 477] on div "1 active task(s)" at bounding box center [66, 476] width 95 height 24
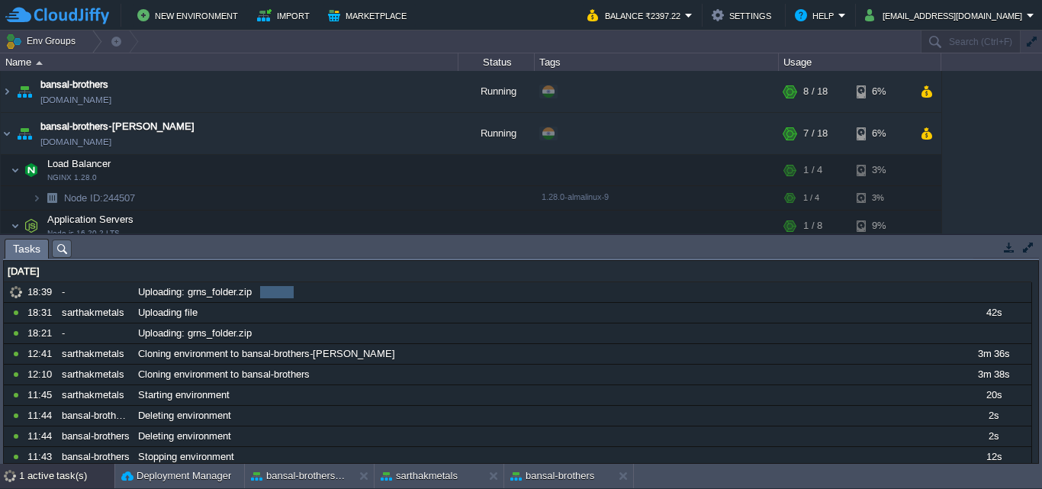
click at [956, 237] on div "Tasks Activity Log Archive Git / SVN Application Servers : Web SSH Application …" at bounding box center [521, 349] width 1042 height 229
click at [308, 473] on button "bansal-brothers-[PERSON_NAME]" at bounding box center [299, 476] width 96 height 15
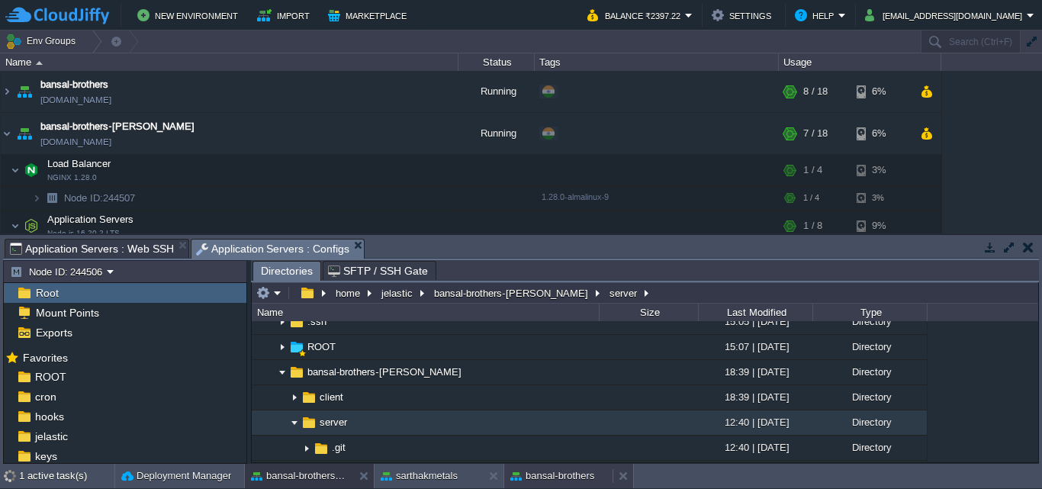
click at [536, 484] on div "bansal-brothers" at bounding box center [558, 476] width 108 height 24
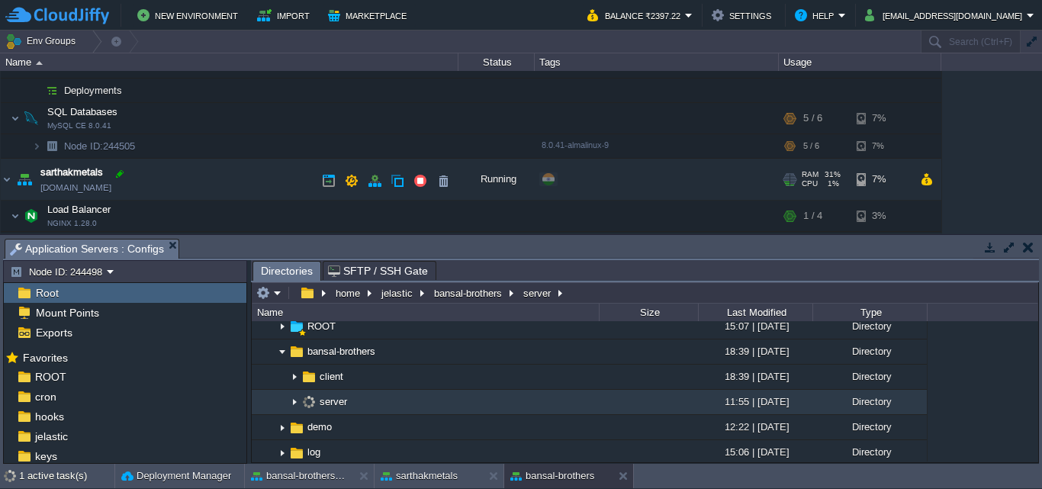
scroll to position [187, 0]
drag, startPoint x: 116, startPoint y: 164, endPoint x: 86, endPoint y: 188, distance: 38.0
click at [86, 188] on link "[DOMAIN_NAME]" at bounding box center [75, 188] width 71 height 15
click at [56, 475] on div "1 active task(s)" at bounding box center [66, 476] width 95 height 24
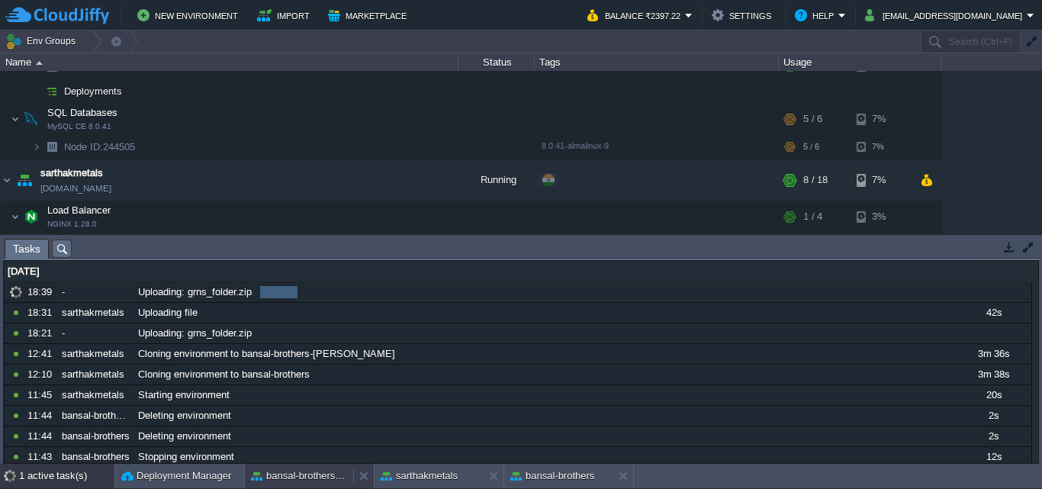
click at [324, 468] on div "bansal-brothers-[PERSON_NAME]" at bounding box center [299, 476] width 108 height 24
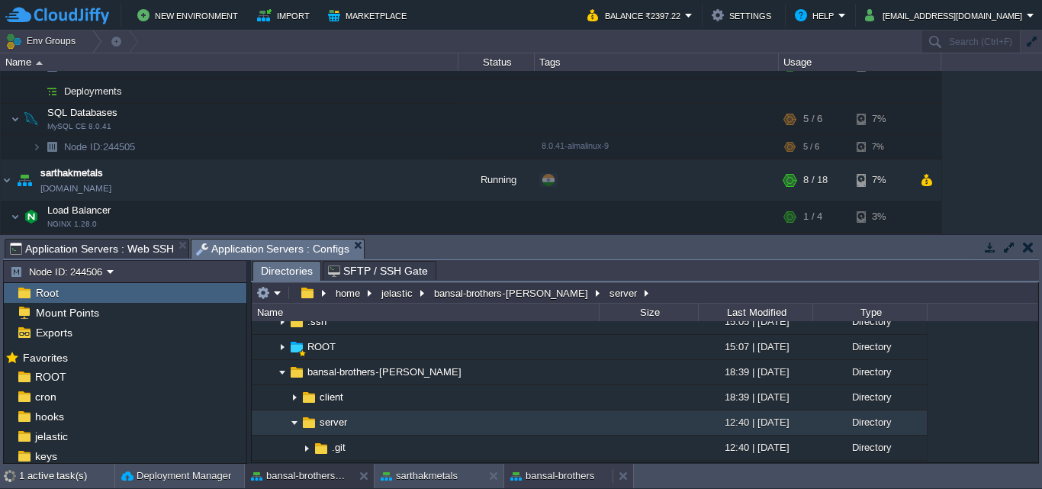
click at [555, 473] on button "bansal-brothers" at bounding box center [553, 476] width 84 height 15
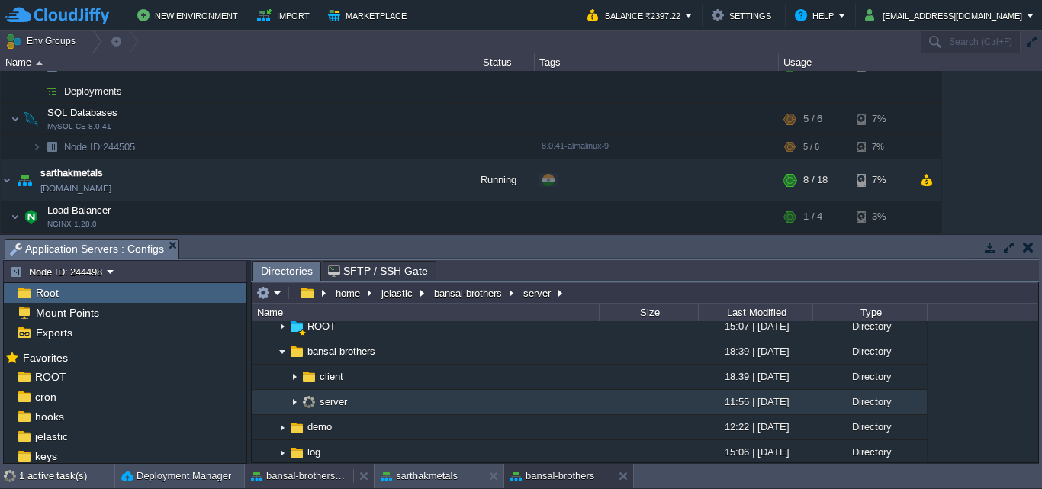
click at [295, 475] on button "bansal-brothers-[PERSON_NAME]" at bounding box center [299, 476] width 96 height 15
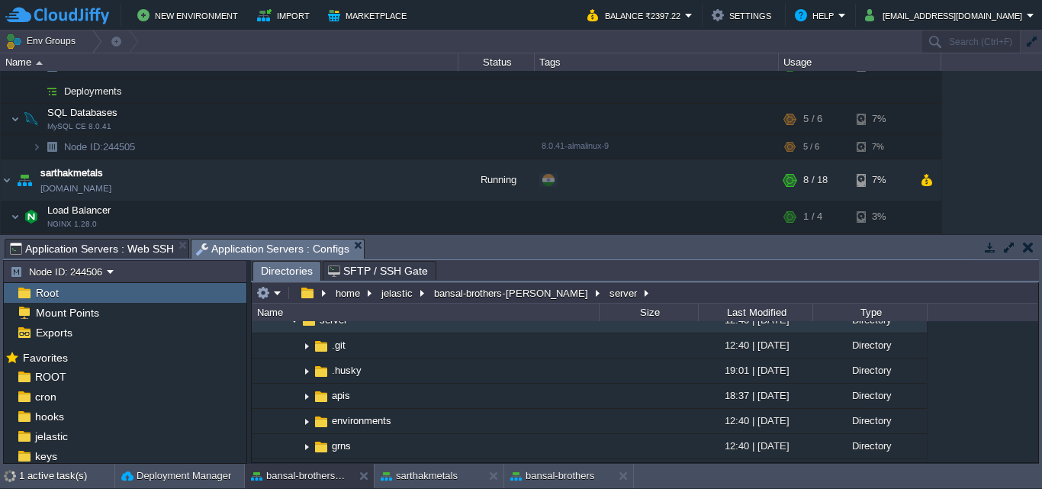
scroll to position [349, 0]
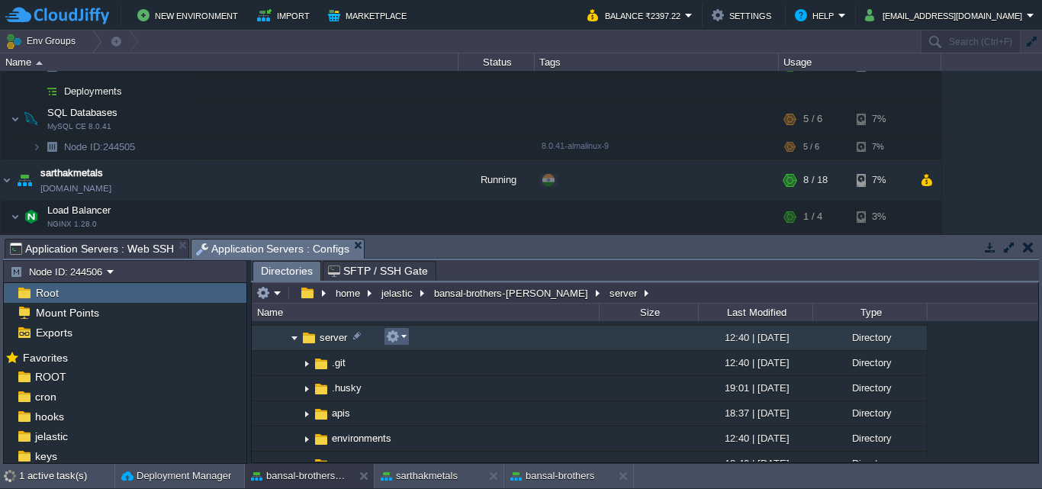
click at [403, 340] on em at bounding box center [396, 337] width 21 height 14
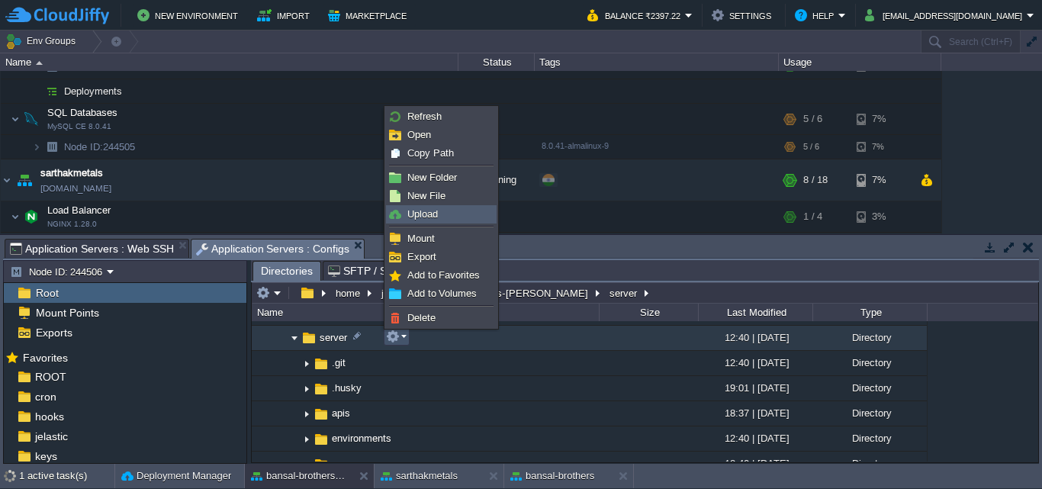
click at [436, 216] on span "Upload" at bounding box center [423, 213] width 31 height 11
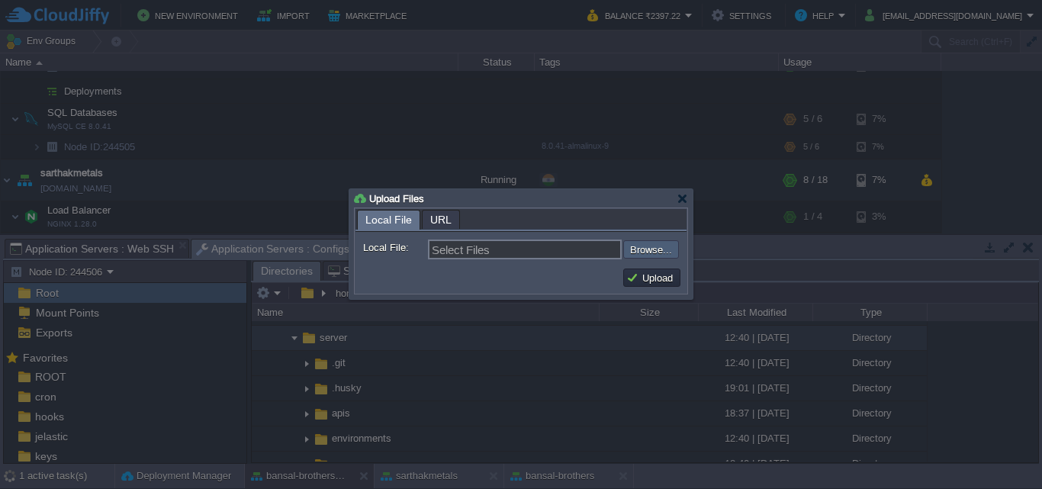
click at [656, 251] on input "file" at bounding box center [582, 249] width 193 height 18
click at [682, 201] on div at bounding box center [682, 198] width 11 height 11
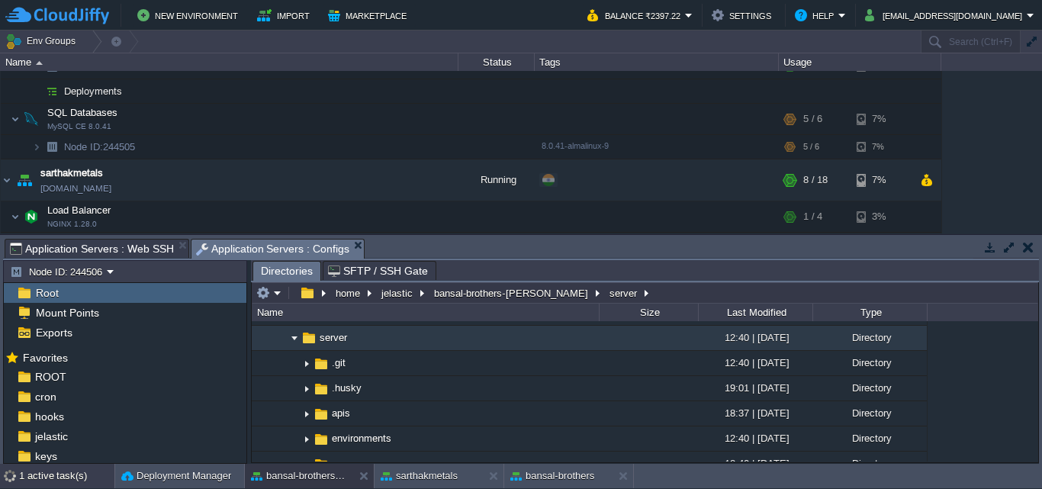
click at [53, 478] on div "1 active task(s)" at bounding box center [66, 476] width 95 height 24
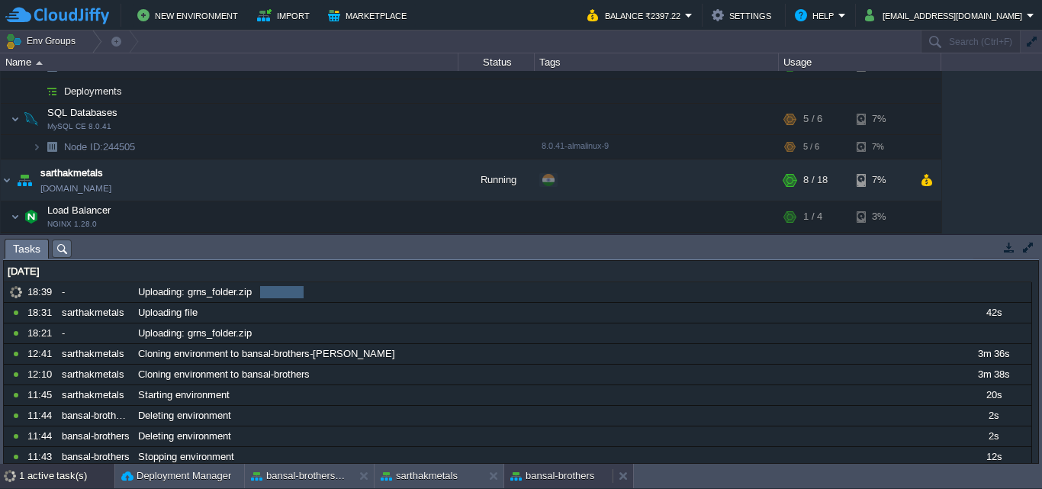
click at [549, 475] on button "bansal-brothers" at bounding box center [553, 476] width 84 height 15
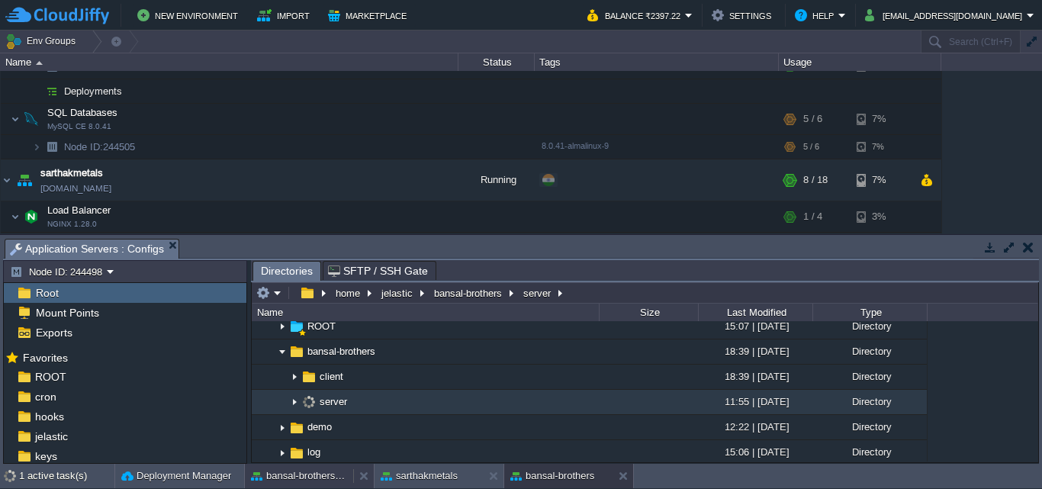
click at [298, 475] on button "bansal-brothers-[PERSON_NAME]" at bounding box center [299, 476] width 96 height 15
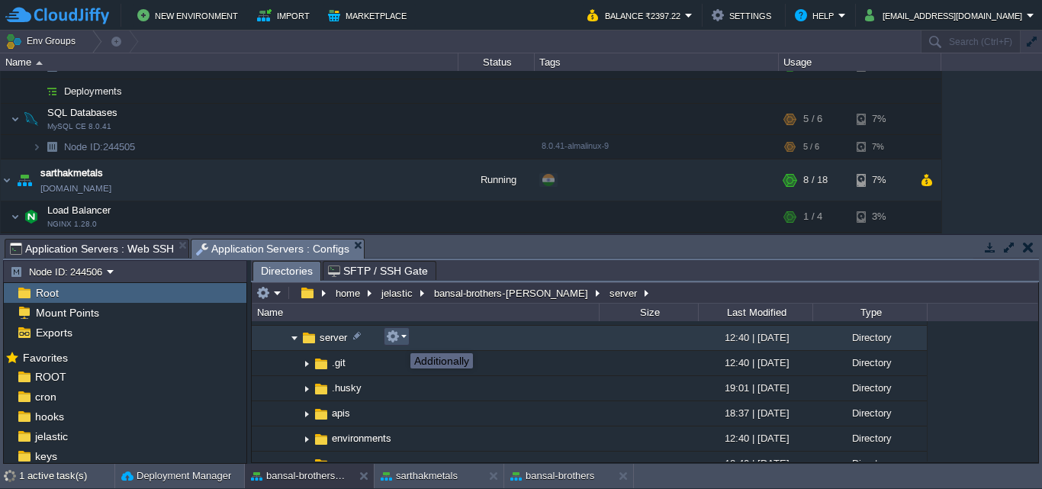
click at [399, 340] on button "button" at bounding box center [393, 337] width 14 height 14
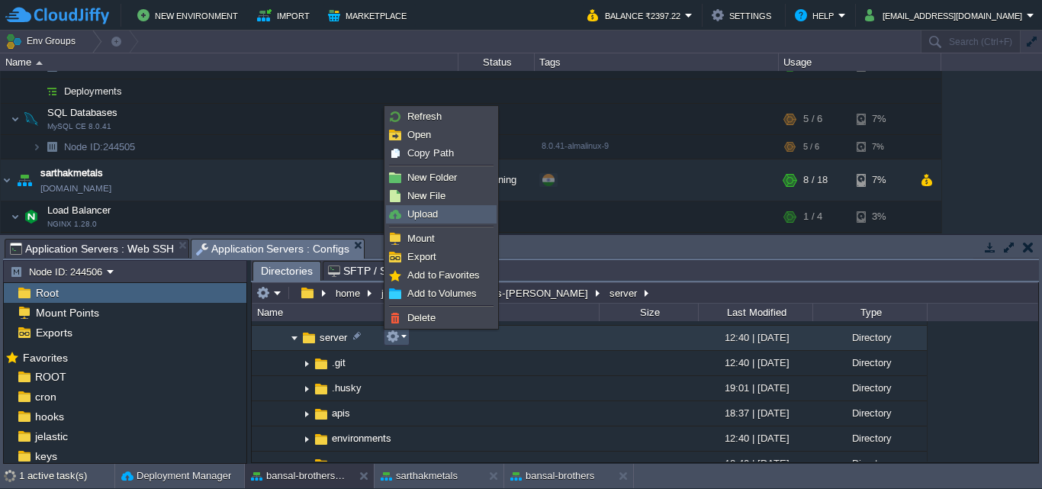
click at [449, 214] on link "Upload" at bounding box center [441, 214] width 109 height 17
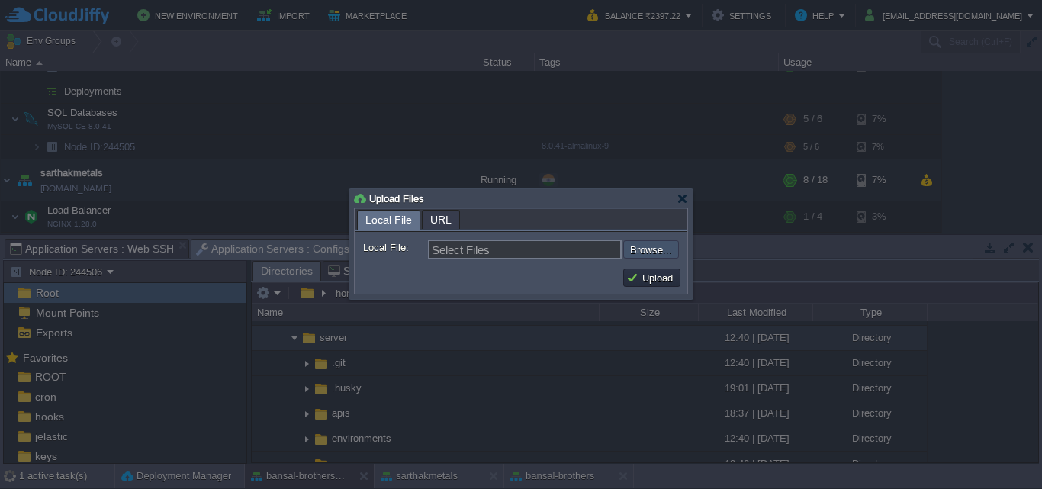
click at [667, 246] on input "file" at bounding box center [582, 249] width 193 height 18
type input "C:\fakepath\grns_folder.zip"
type input "grns_folder.zip"
click at [653, 281] on button "Upload" at bounding box center [652, 278] width 51 height 14
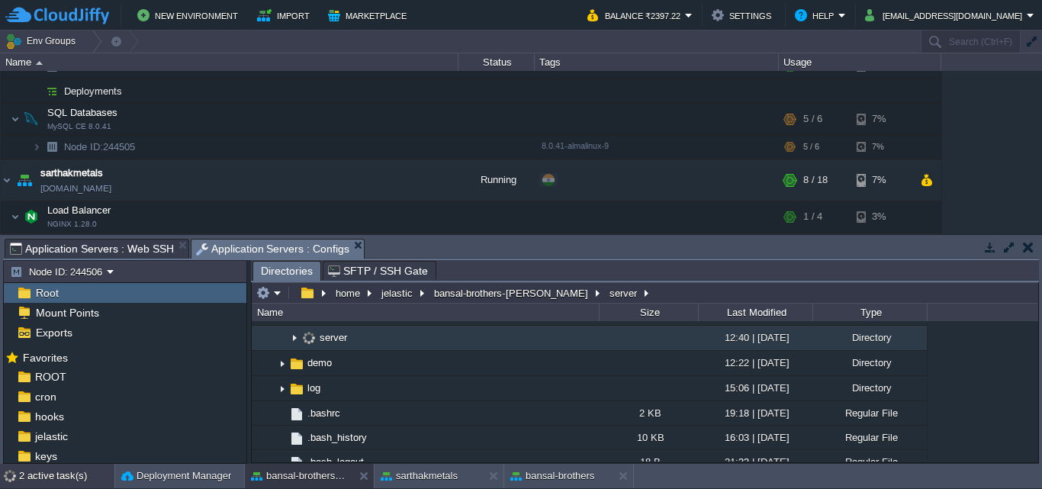
click at [62, 478] on div "2 active task(s)" at bounding box center [66, 476] width 95 height 24
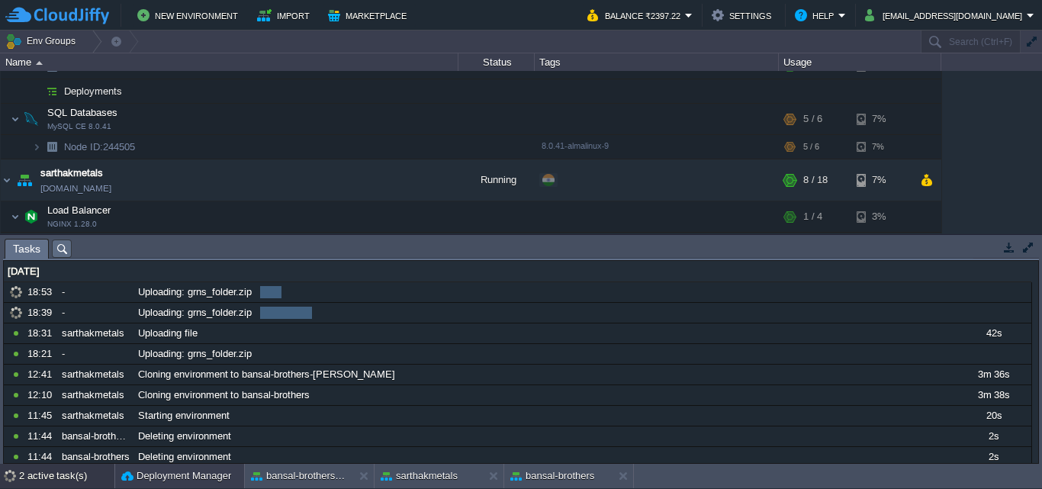
click at [165, 474] on button "Deployment Manager" at bounding box center [176, 476] width 110 height 15
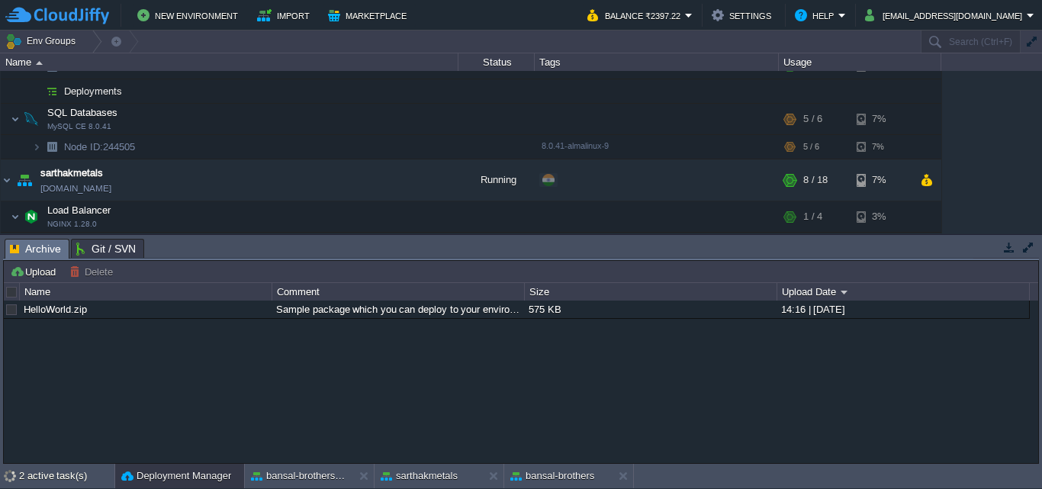
click at [45, 254] on span "Archive" at bounding box center [35, 249] width 51 height 19
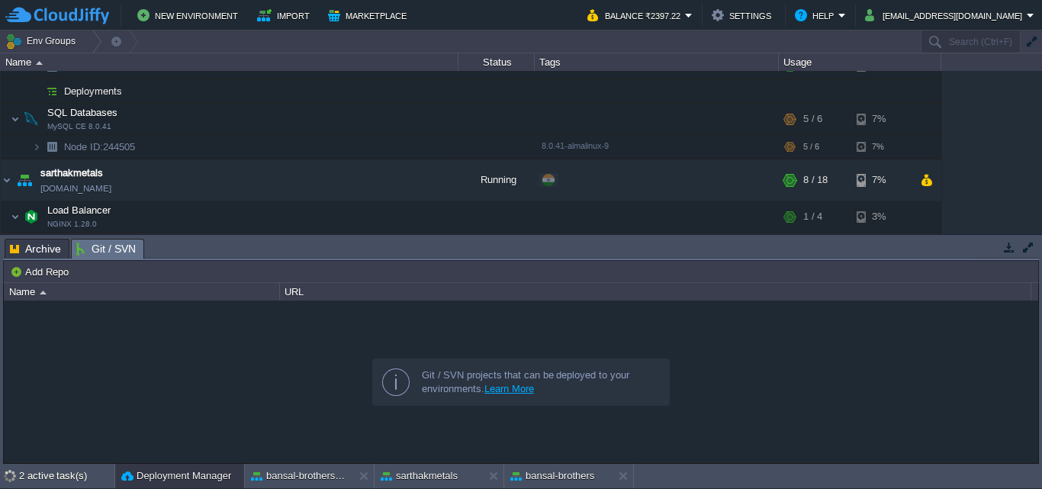
click at [98, 245] on span "Git / SVN" at bounding box center [106, 249] width 60 height 19
click at [55, 470] on div "2 active task(s)" at bounding box center [66, 476] width 95 height 24
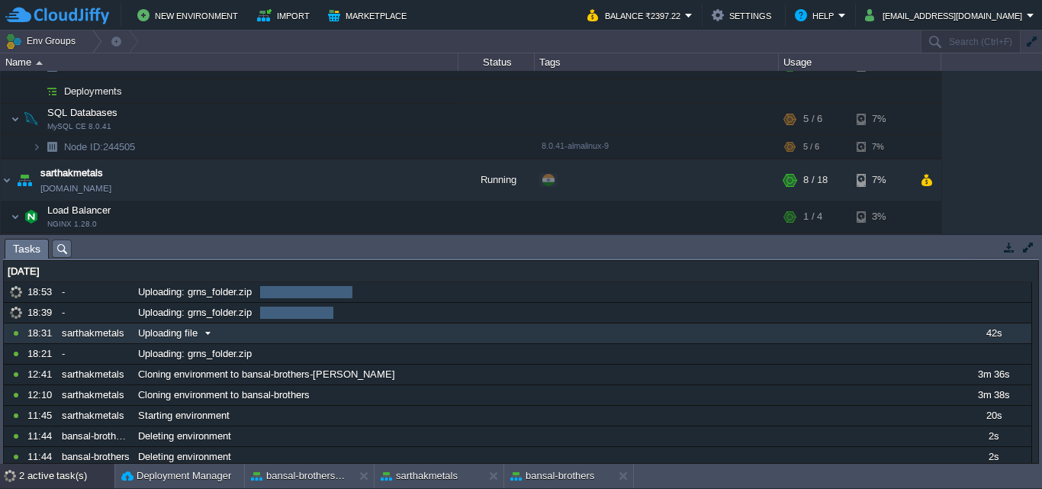
click at [208, 336] on span at bounding box center [208, 334] width 21 height 14
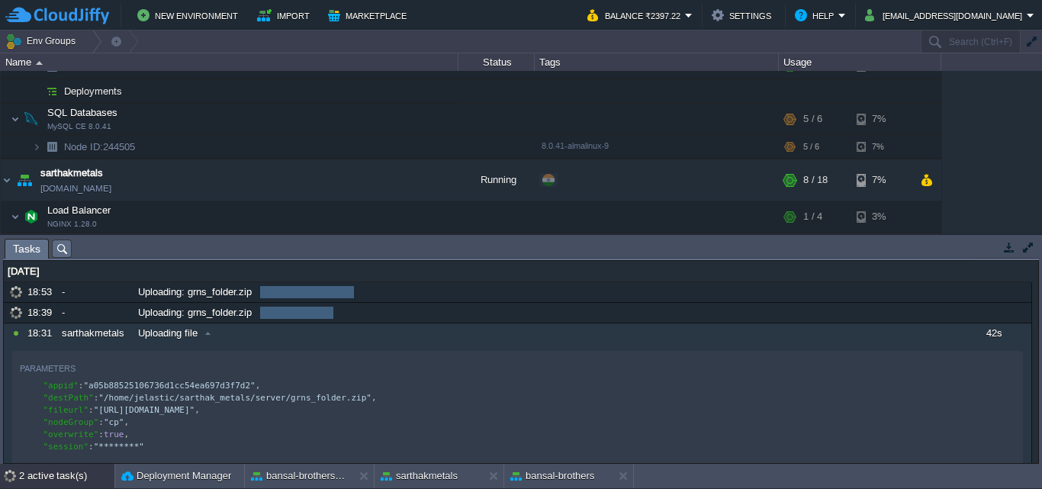
drag, startPoint x: 1040, startPoint y: 292, endPoint x: 1040, endPoint y: 317, distance: 24.4
click at [1040, 317] on div "Tasks Activity Log Archive Git / SVN Application Servers : Web SSH Application …" at bounding box center [521, 349] width 1042 height 229
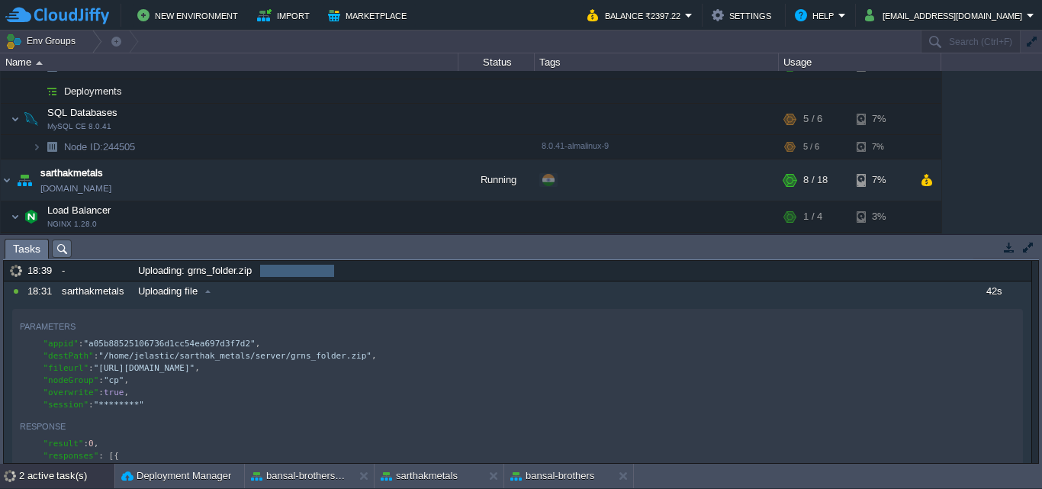
scroll to position [39, 0]
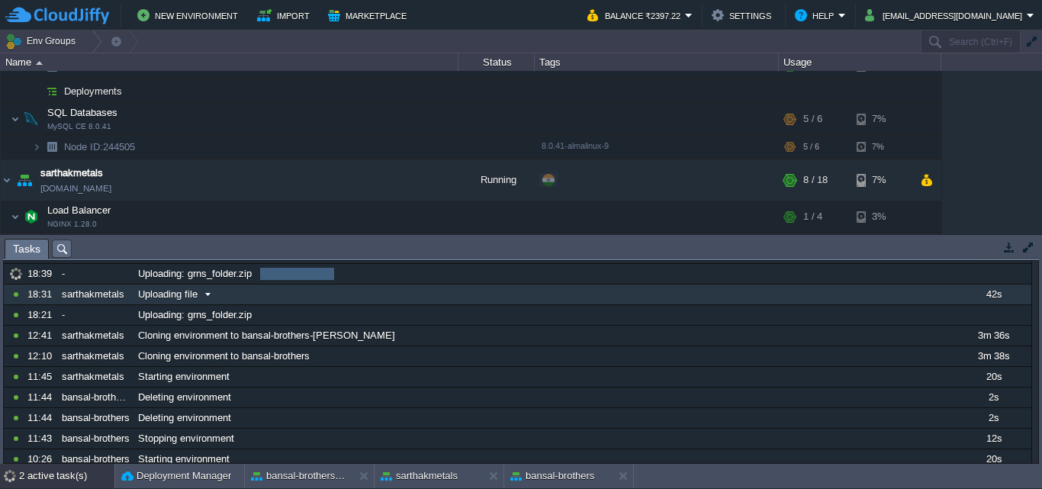
click at [208, 296] on span at bounding box center [208, 295] width 21 height 14
drag, startPoint x: 1039, startPoint y: 333, endPoint x: 1041, endPoint y: 293, distance: 39.7
click at [1041, 293] on div "Tasks Activity Log Archive Git / SVN Application Servers : Web SSH Application …" at bounding box center [521, 349] width 1042 height 229
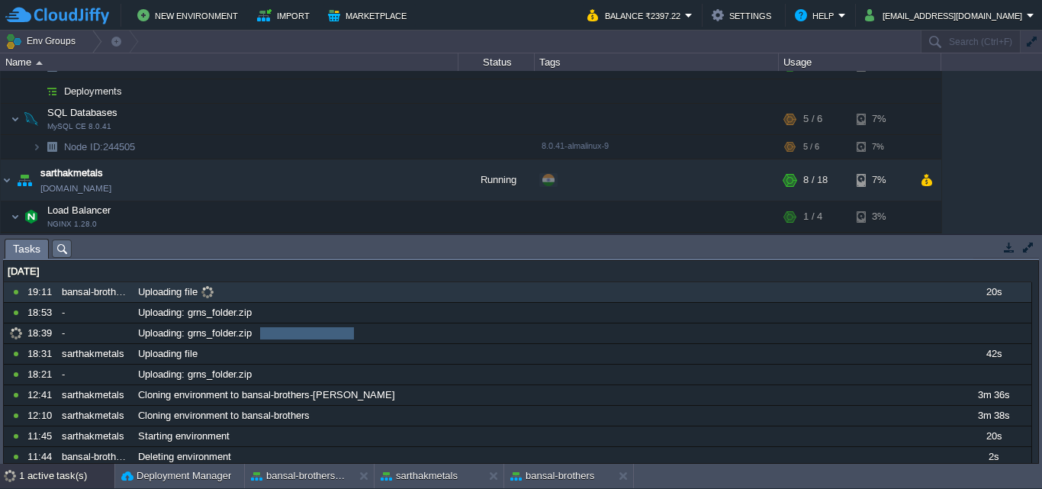
click at [210, 293] on span at bounding box center [208, 292] width 21 height 14
click at [306, 481] on button "bansal-brothers-[PERSON_NAME]" at bounding box center [299, 476] width 96 height 15
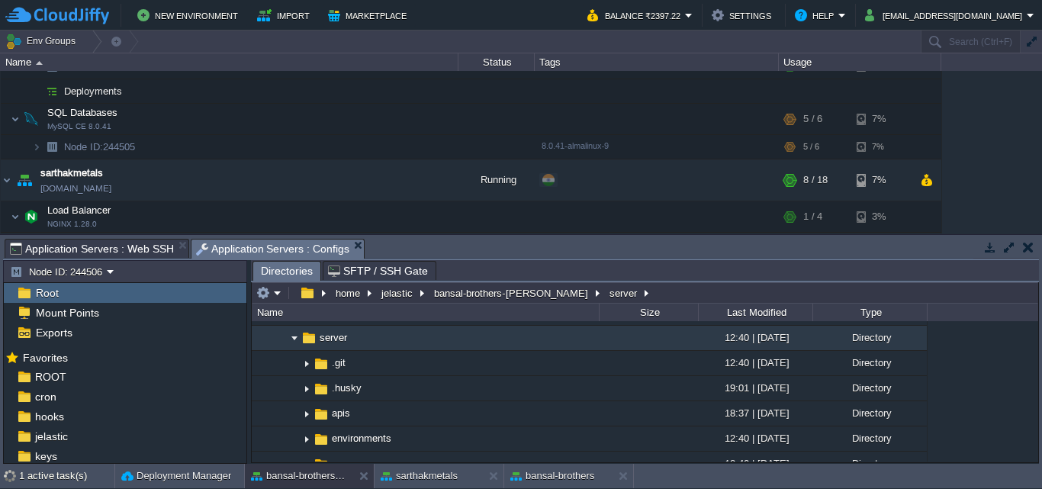
click at [117, 250] on span "Application Servers : Web SSH" at bounding box center [92, 249] width 164 height 18
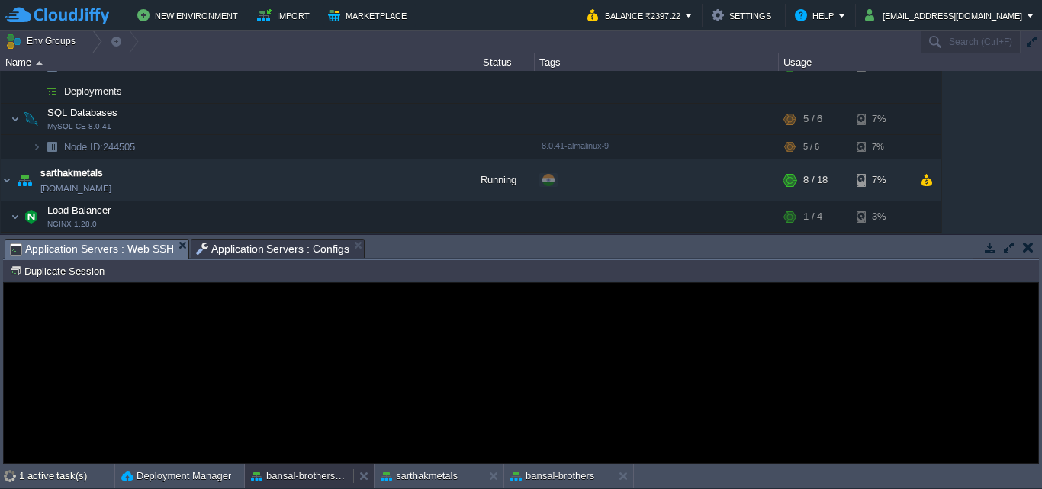
click at [311, 477] on button "bansal-brothers-[PERSON_NAME]" at bounding box center [299, 476] width 96 height 15
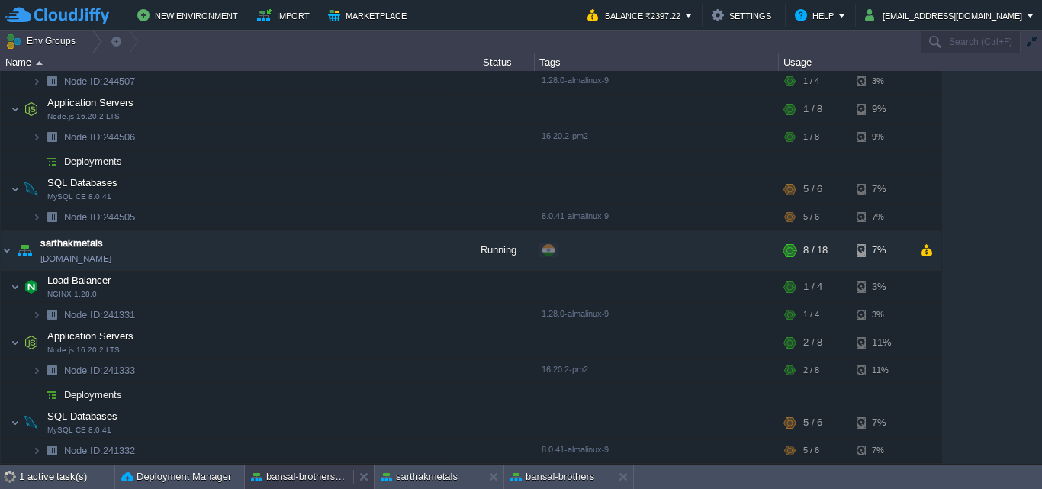
scroll to position [117, 0]
click at [311, 477] on button "bansal-brothers-[PERSON_NAME]" at bounding box center [299, 476] width 96 height 15
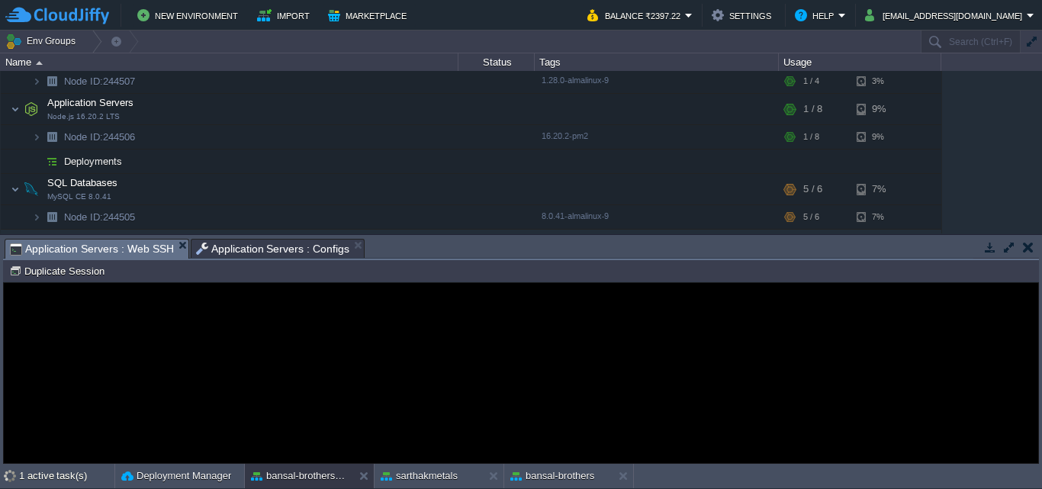
click at [124, 252] on span "Application Servers : Web SSH" at bounding box center [92, 249] width 164 height 19
click at [84, 269] on button "Duplicate Session" at bounding box center [59, 271] width 100 height 14
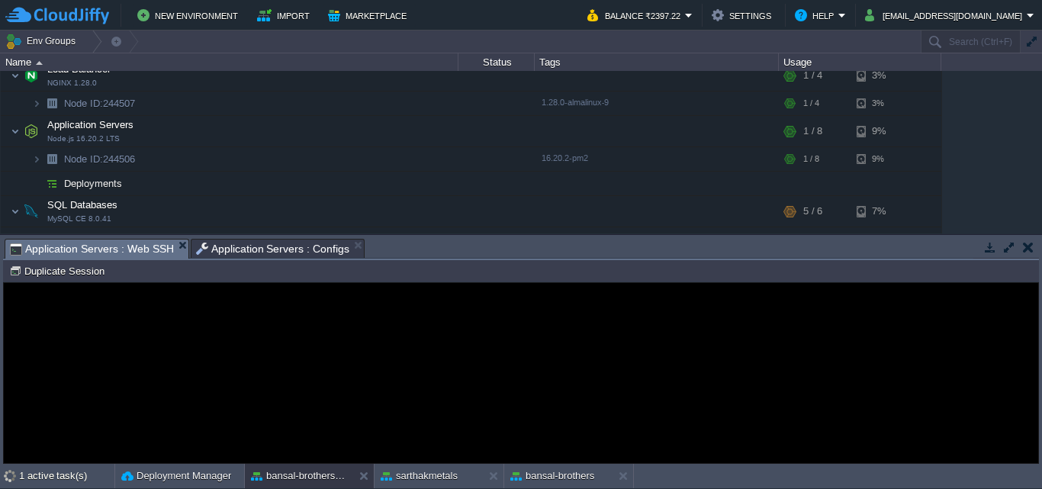
scroll to position [79, 0]
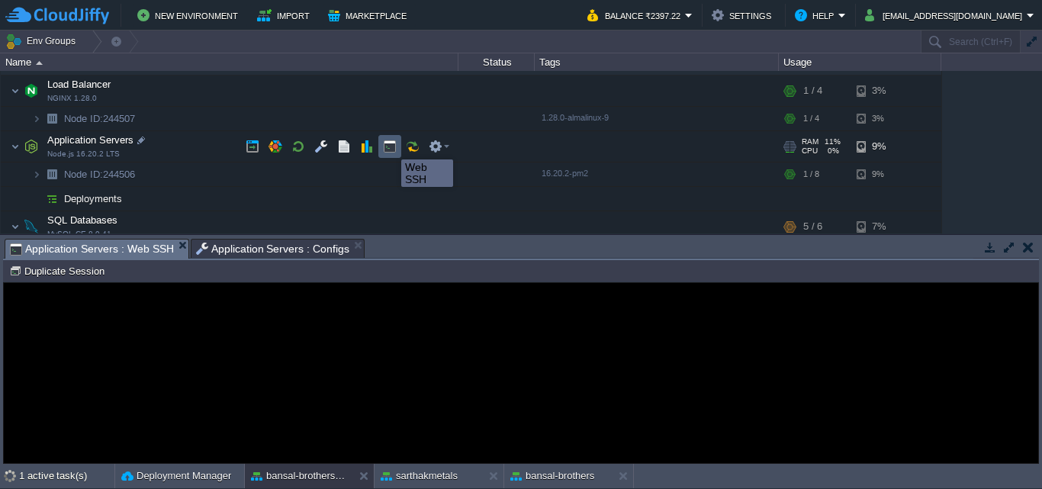
click at [390, 146] on button "button" at bounding box center [390, 147] width 14 height 14
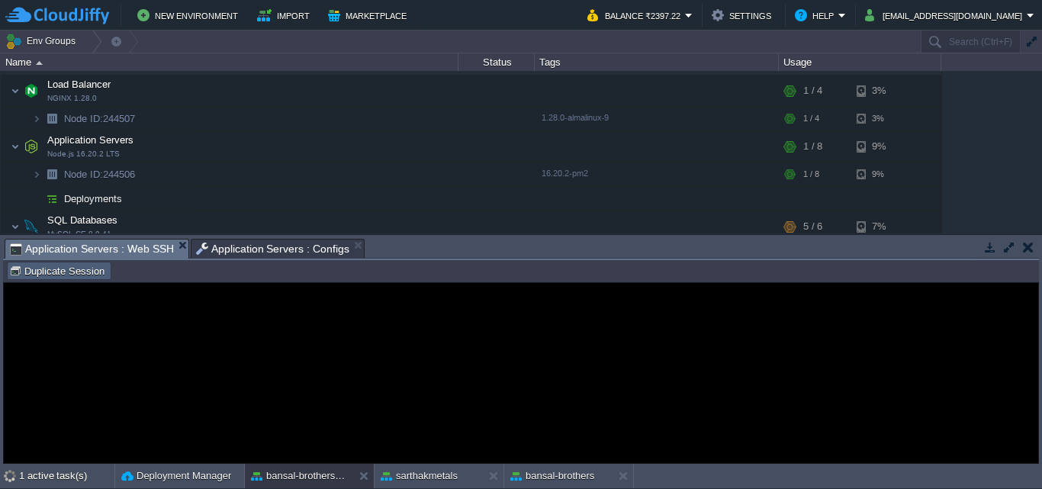
click at [71, 273] on button "Duplicate Session" at bounding box center [59, 271] width 100 height 14
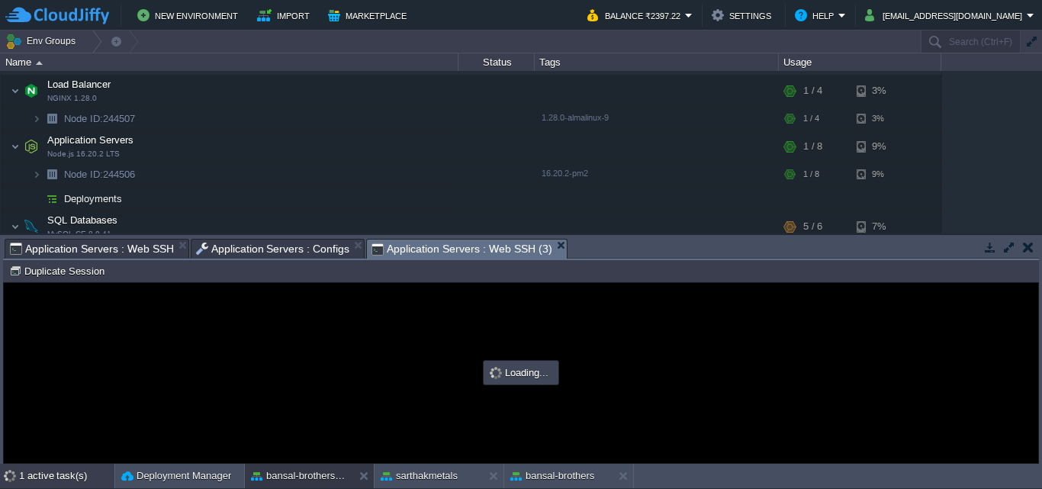
click at [45, 475] on div "1 active task(s)" at bounding box center [66, 476] width 95 height 24
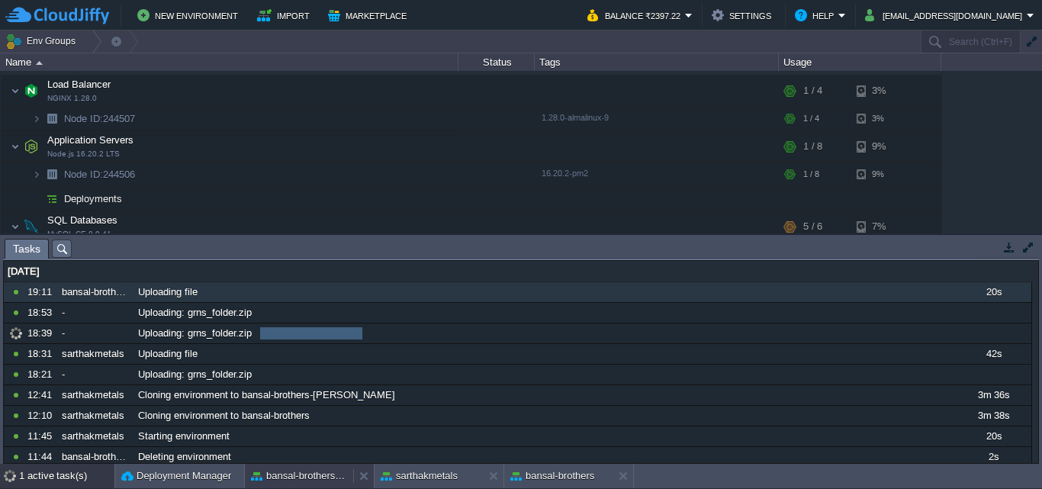
click at [289, 475] on button "bansal-brothers-[PERSON_NAME]" at bounding box center [299, 476] width 96 height 15
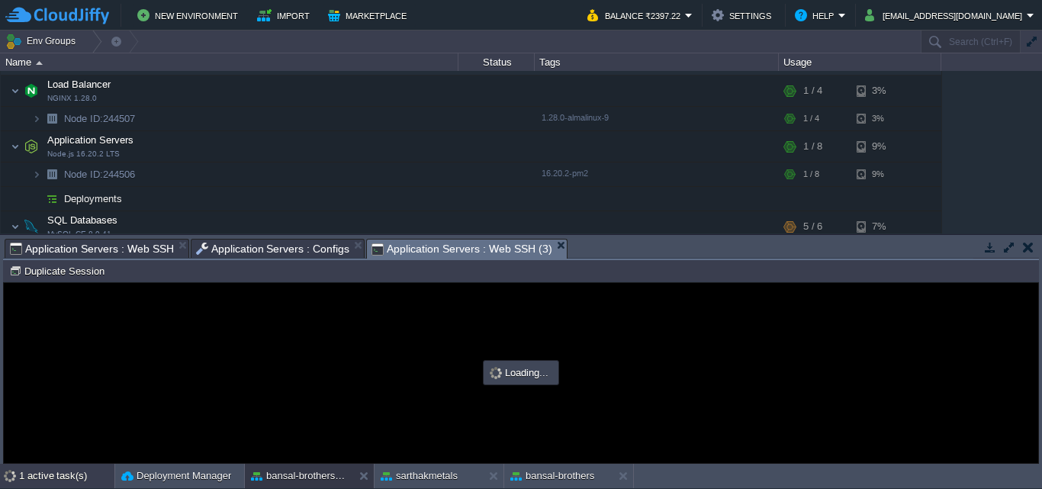
click at [56, 473] on div "1 active task(s)" at bounding box center [66, 476] width 95 height 24
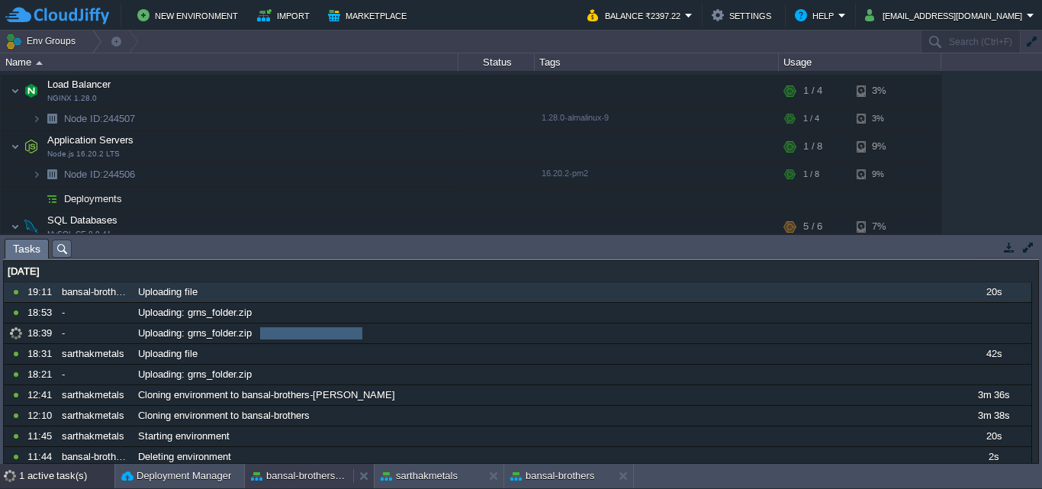
click at [302, 472] on button "bansal-brothers-[PERSON_NAME]" at bounding box center [299, 476] width 96 height 15
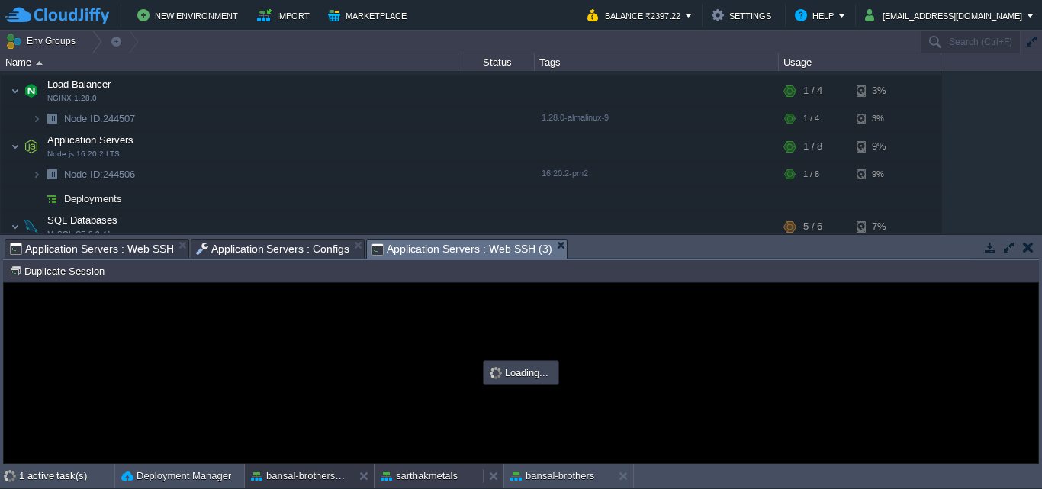
click at [422, 477] on button "sarthakmetals" at bounding box center [419, 476] width 77 height 15
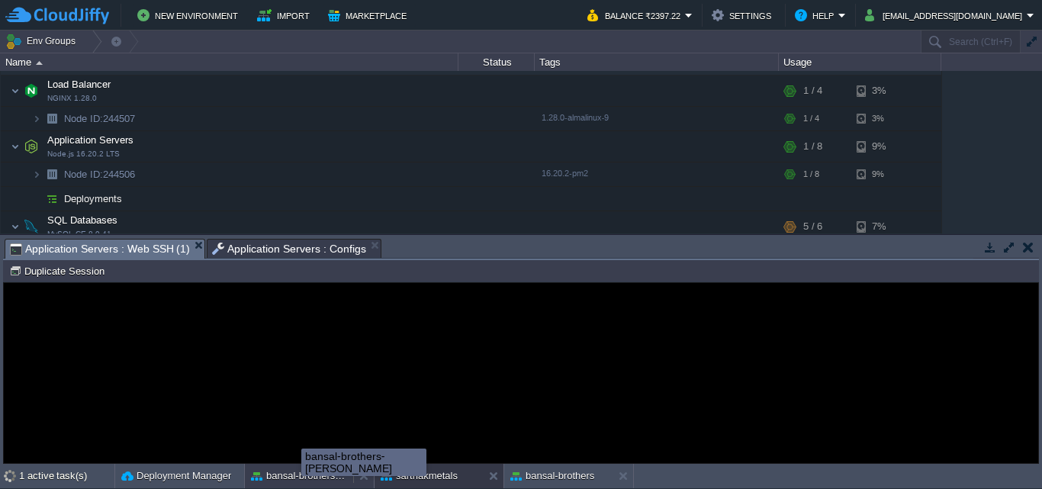
click at [301, 473] on button "bansal-brothers-[PERSON_NAME]" at bounding box center [299, 476] width 96 height 15
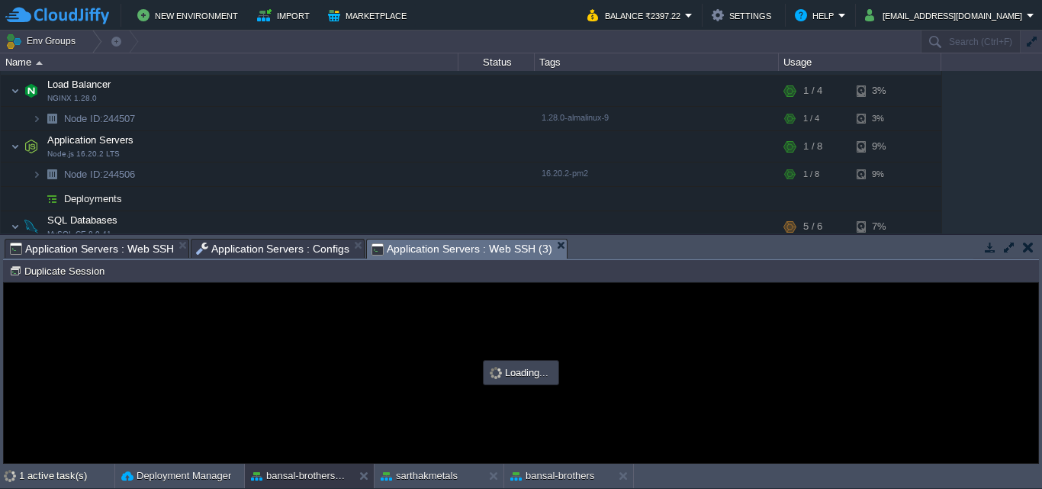
scroll to position [0, 0]
click at [45, 478] on div "1 active task(s)" at bounding box center [66, 476] width 95 height 24
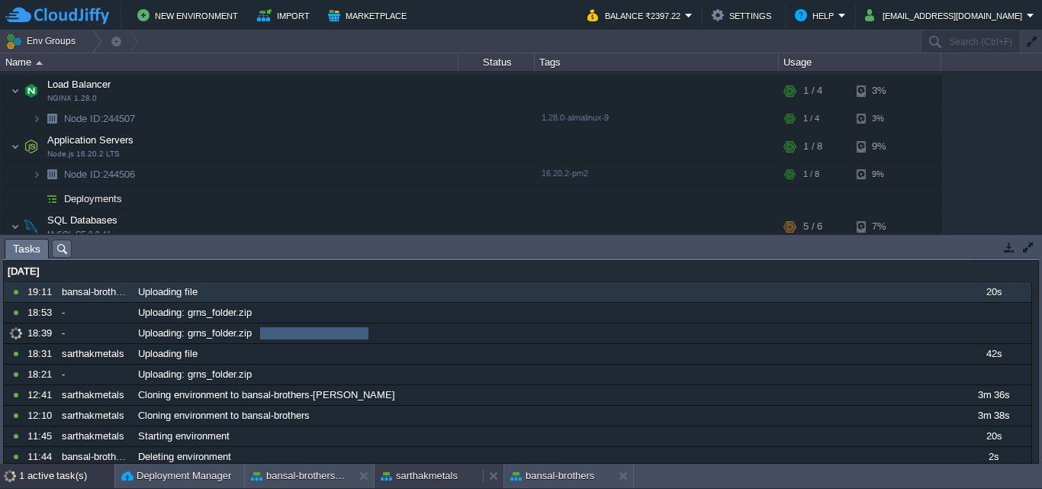
click at [393, 468] on div "sarthakmetals" at bounding box center [429, 476] width 108 height 24
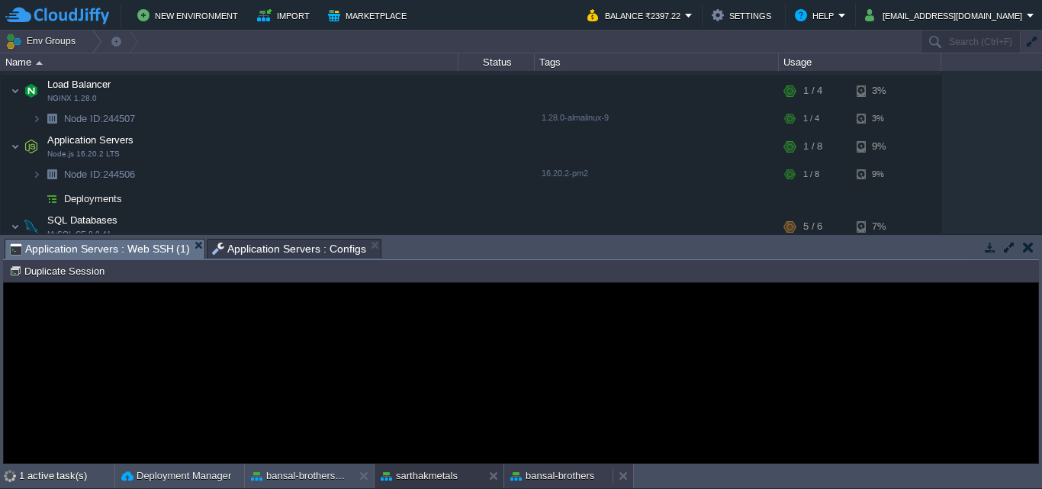
click at [547, 475] on button "bansal-brothers" at bounding box center [553, 476] width 84 height 15
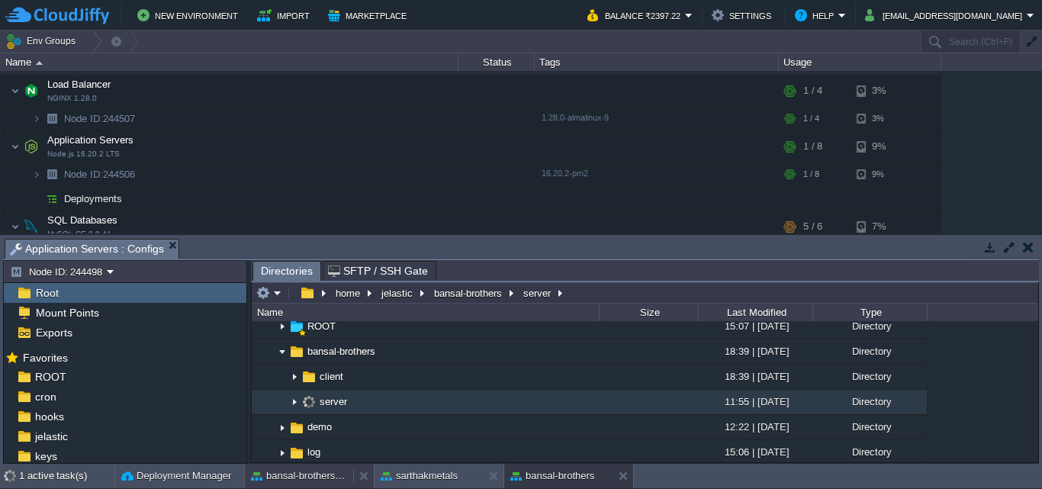
click at [302, 472] on button "bansal-brothers-[PERSON_NAME]" at bounding box center [299, 476] width 96 height 15
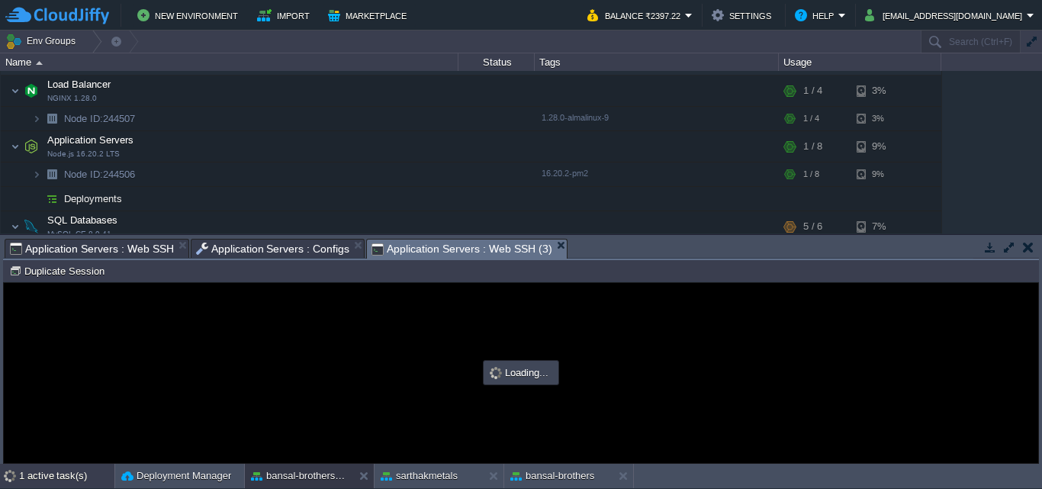
click at [63, 478] on div "1 active task(s)" at bounding box center [66, 476] width 95 height 24
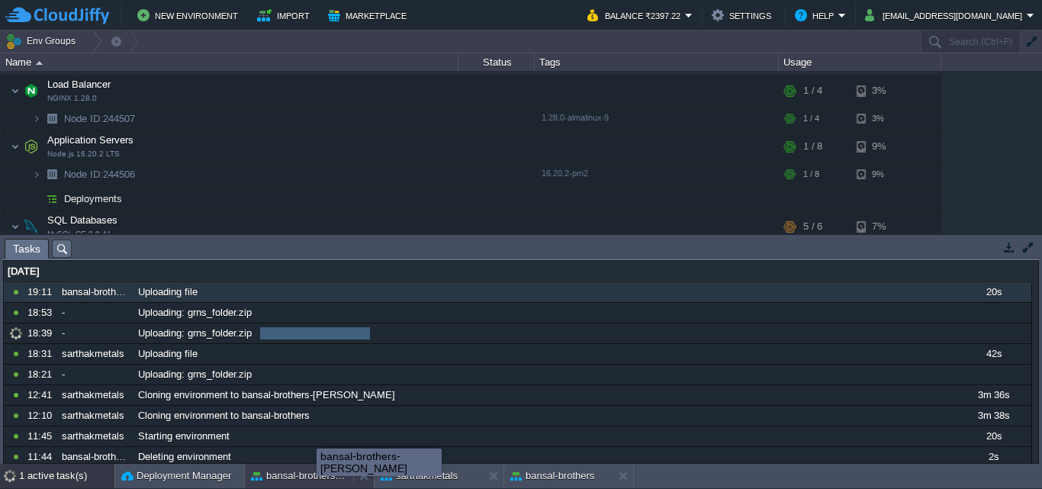
click at [317, 478] on button "bansal-brothers-[PERSON_NAME]" at bounding box center [299, 476] width 96 height 15
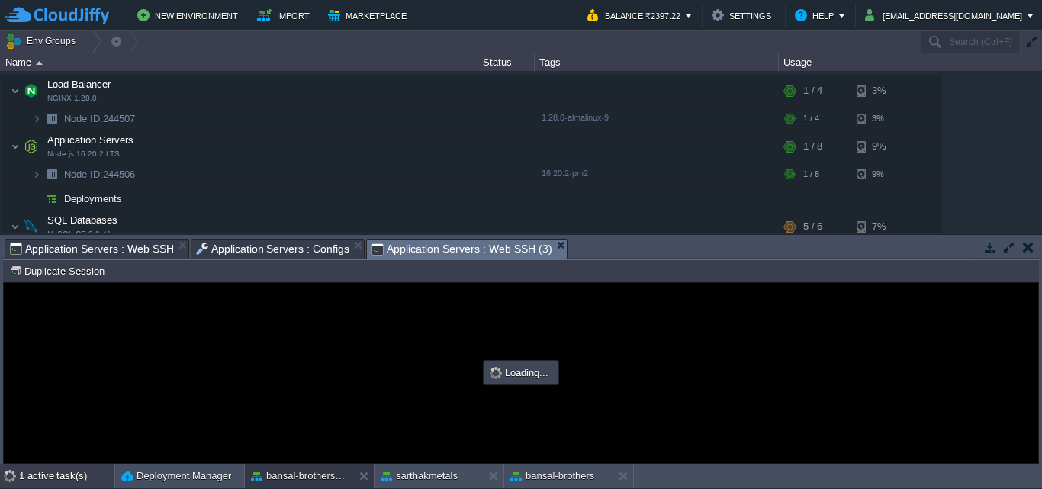
click at [57, 477] on div "1 active task(s)" at bounding box center [66, 476] width 95 height 24
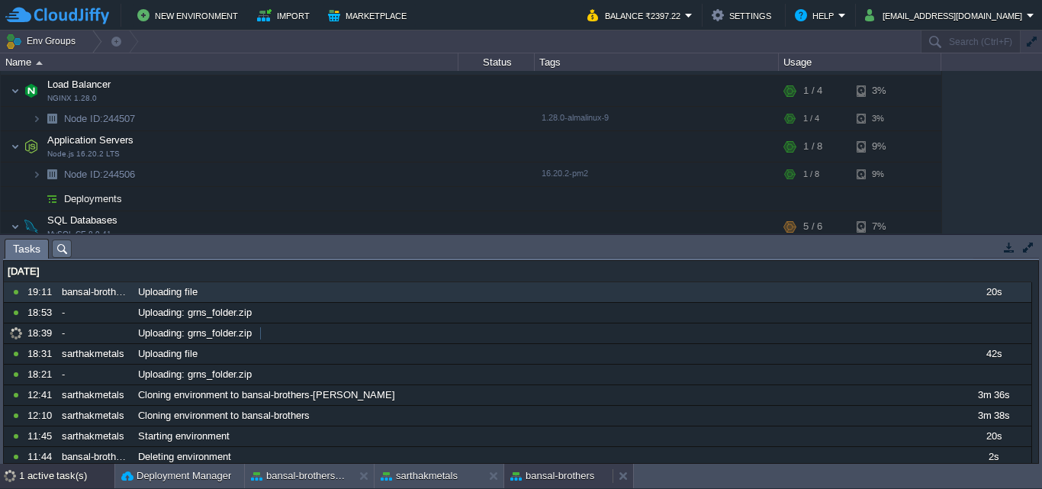
click at [552, 477] on button "bansal-brothers" at bounding box center [553, 476] width 84 height 15
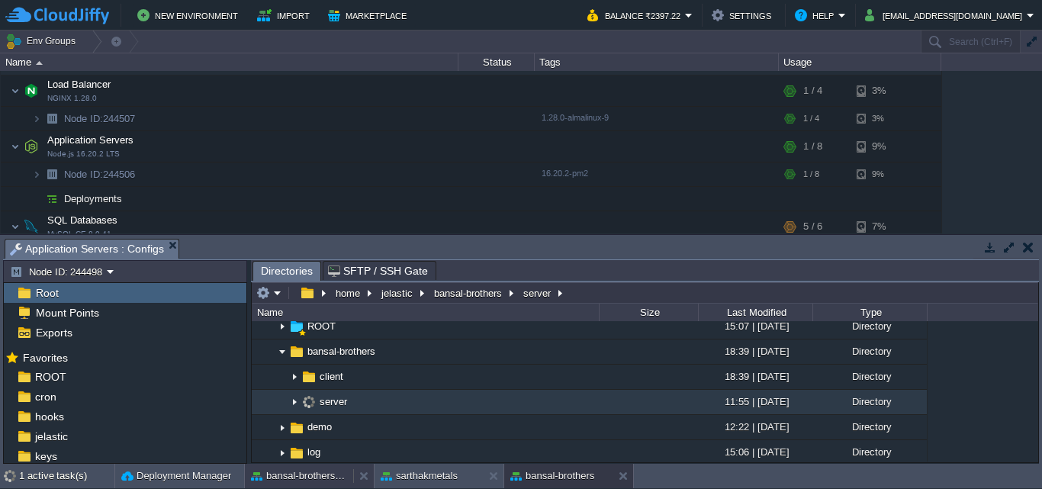
click at [288, 480] on button "bansal-brothers-[PERSON_NAME]" at bounding box center [299, 476] width 96 height 15
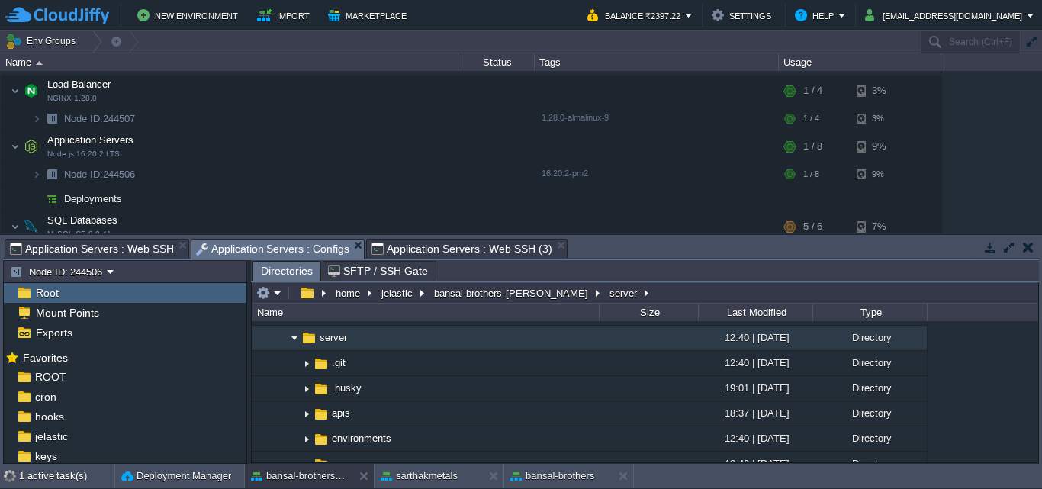
click at [289, 243] on span "Application Servers : Configs" at bounding box center [273, 249] width 154 height 19
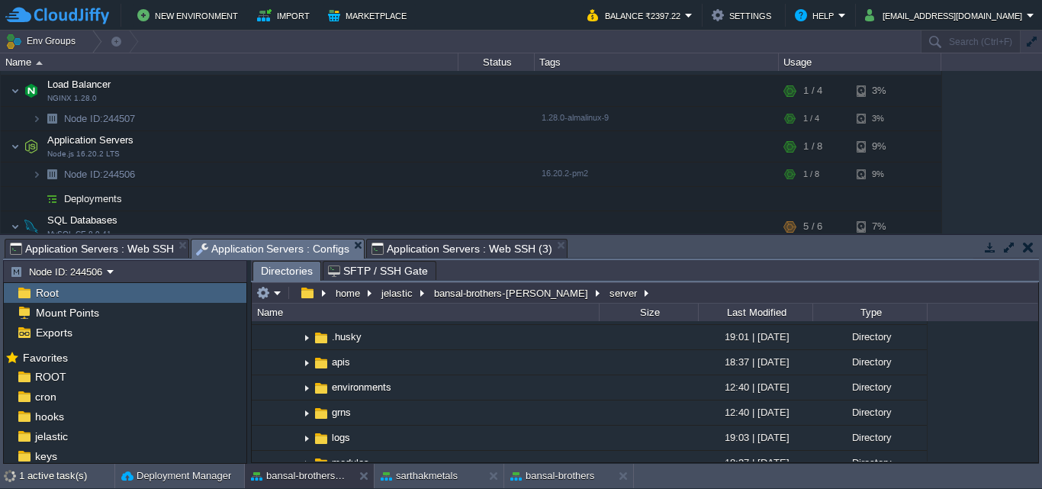
scroll to position [408, 0]
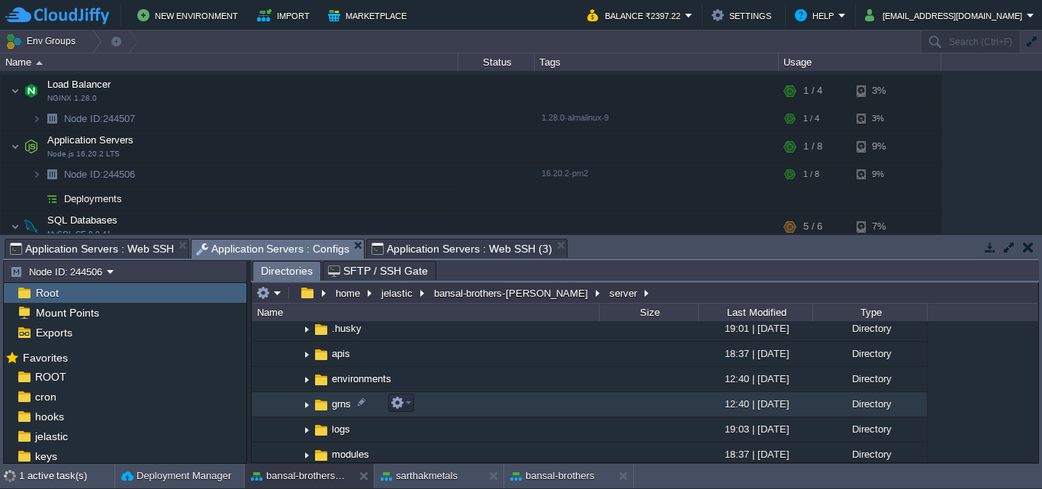
click at [308, 405] on img at bounding box center [307, 405] width 12 height 24
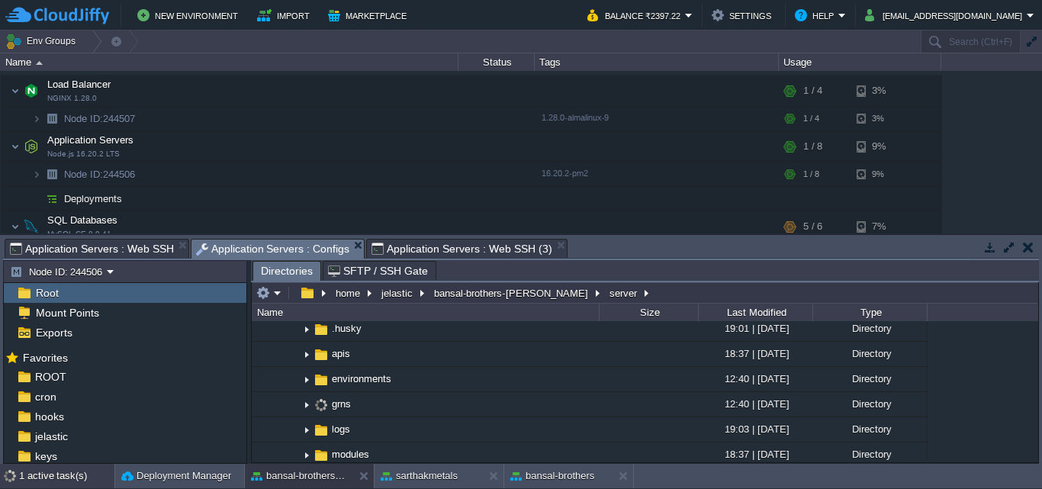
click at [43, 475] on div "1 active task(s)" at bounding box center [66, 476] width 95 height 24
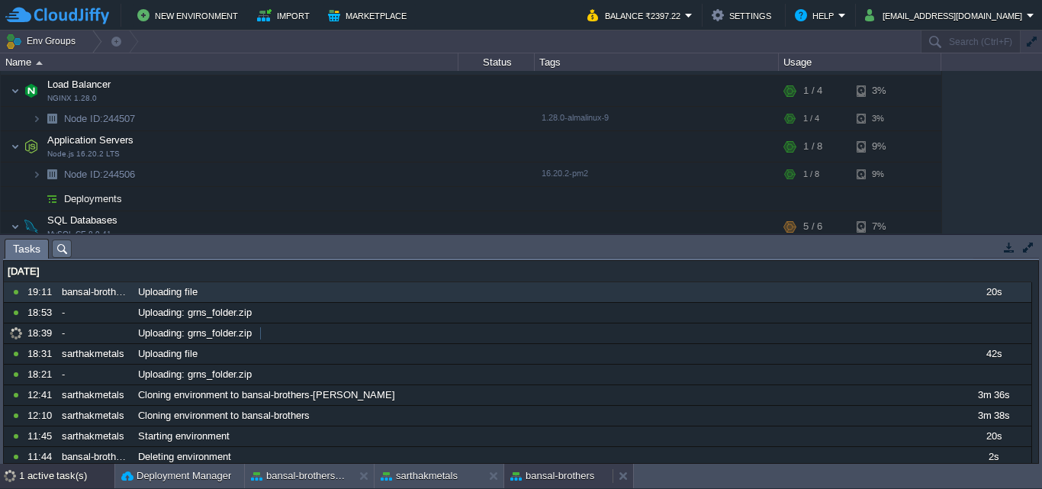
click at [570, 471] on button "bansal-brothers" at bounding box center [553, 476] width 84 height 15
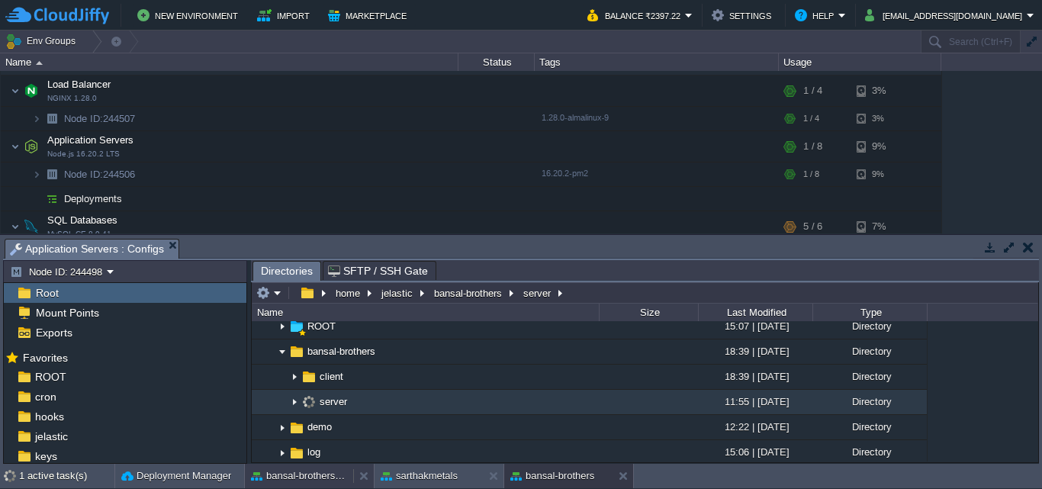
click at [282, 478] on button "bansal-brothers-[PERSON_NAME]" at bounding box center [299, 476] width 96 height 15
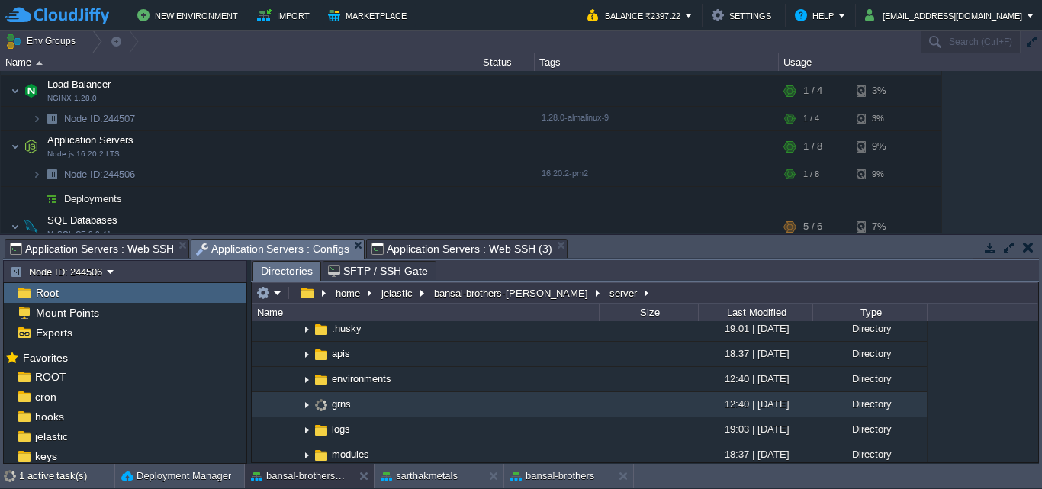
click at [307, 401] on img at bounding box center [307, 405] width 12 height 24
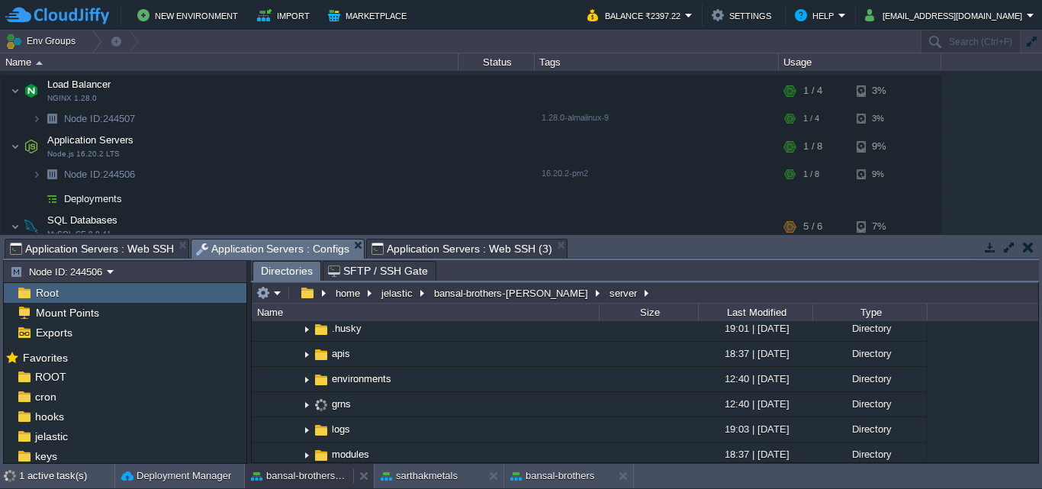
click at [310, 480] on button "bansal-brothers-[PERSON_NAME]" at bounding box center [299, 476] width 96 height 15
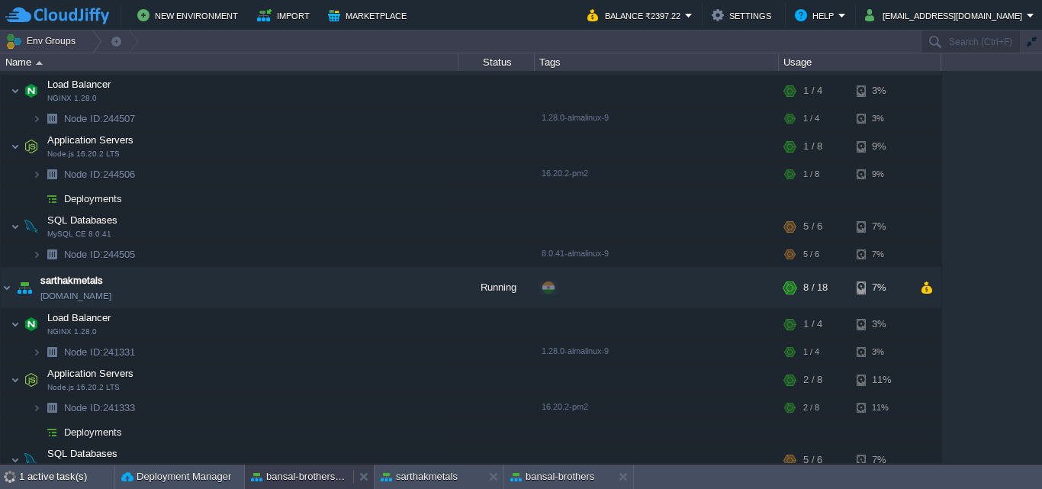
click at [323, 475] on button "bansal-brothers-[PERSON_NAME]" at bounding box center [299, 476] width 96 height 15
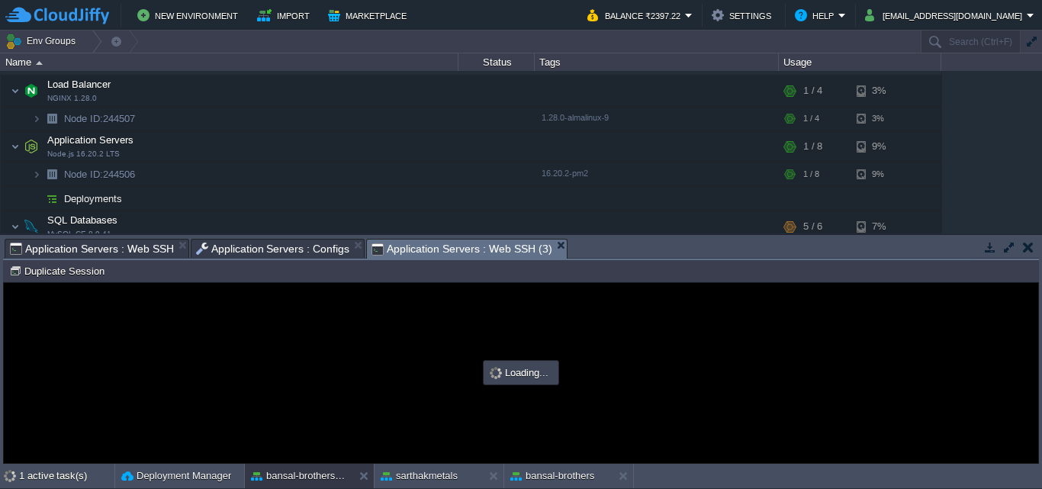
click at [489, 247] on span "Application Servers : Web SSH (3)" at bounding box center [462, 249] width 180 height 19
click at [55, 465] on div "1 active task(s)" at bounding box center [66, 476] width 95 height 24
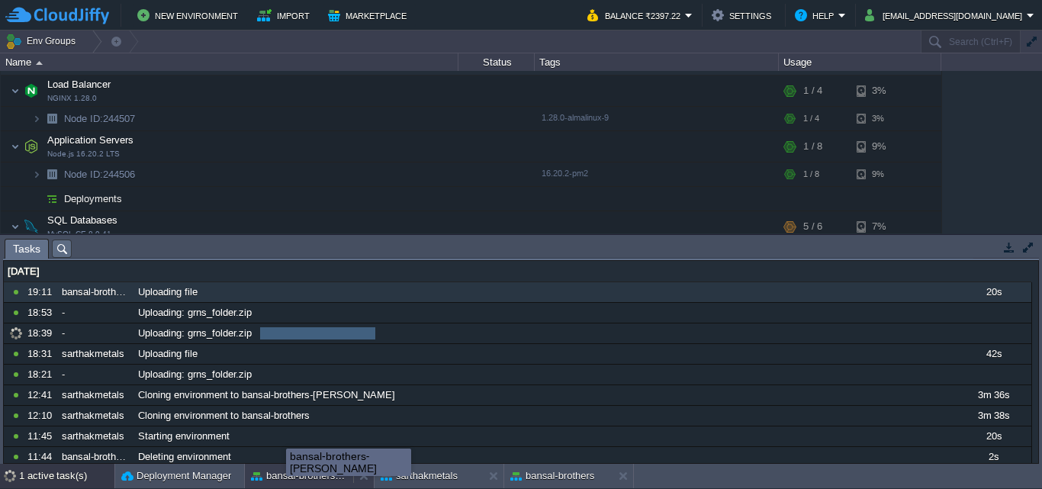
click at [286, 473] on button "bansal-brothers-[PERSON_NAME]" at bounding box center [299, 476] width 96 height 15
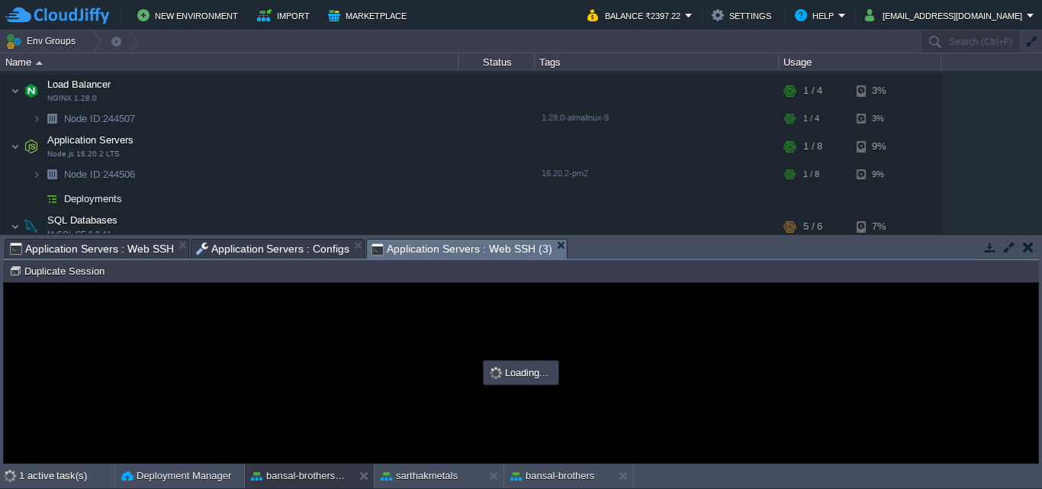
click at [263, 241] on span "Application Servers : Configs" at bounding box center [273, 249] width 154 height 18
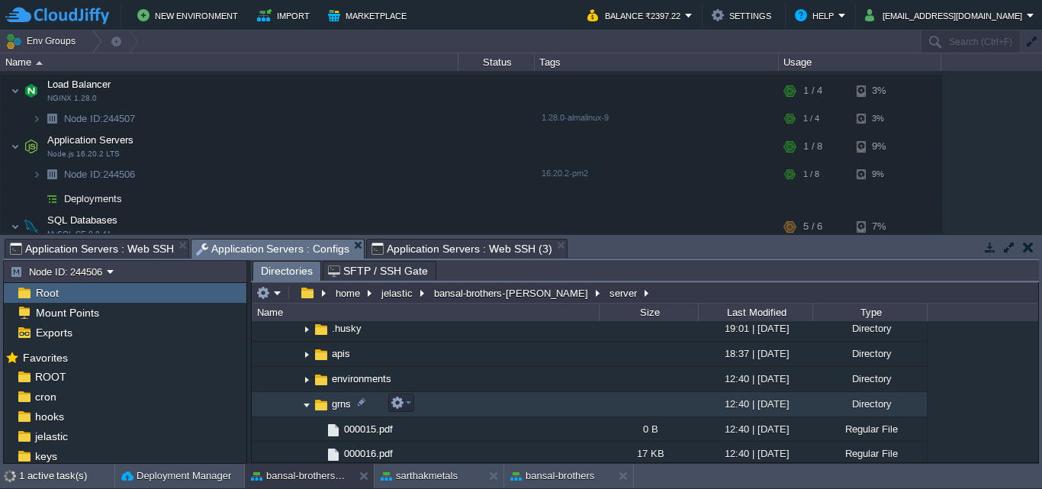
click at [308, 408] on img at bounding box center [307, 405] width 12 height 24
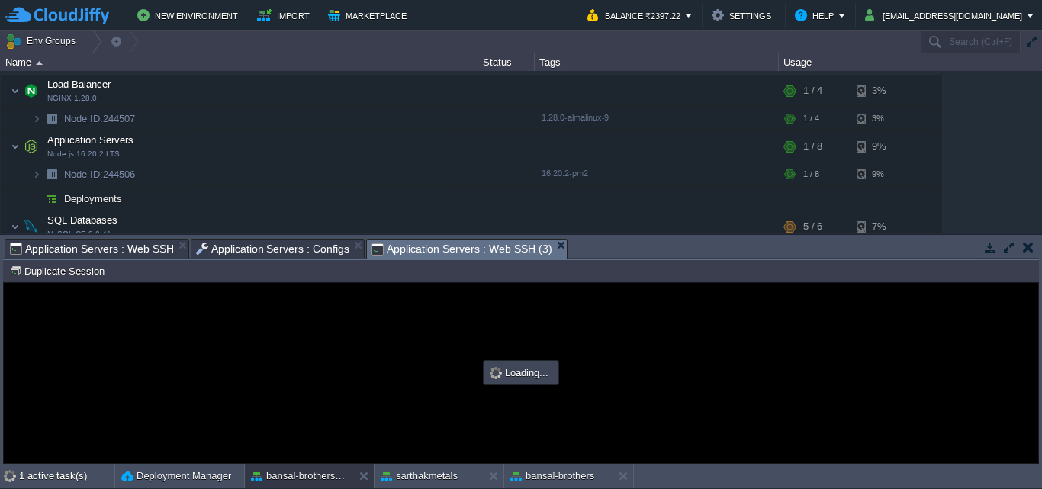
click at [482, 243] on span "Application Servers : Web SSH (3)" at bounding box center [462, 249] width 180 height 19
click at [77, 476] on div "1 active task(s)" at bounding box center [66, 476] width 95 height 24
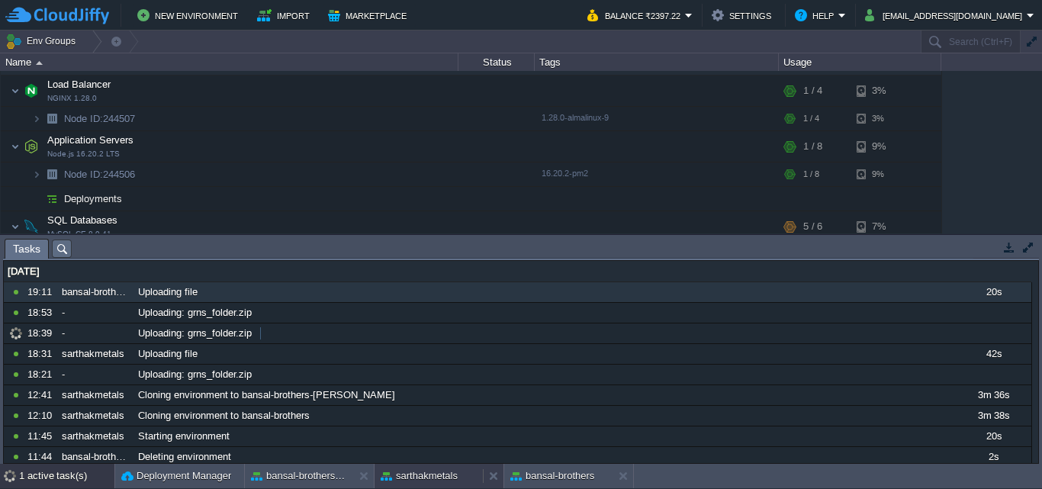
click at [444, 482] on button "sarthakmetals" at bounding box center [419, 476] width 77 height 15
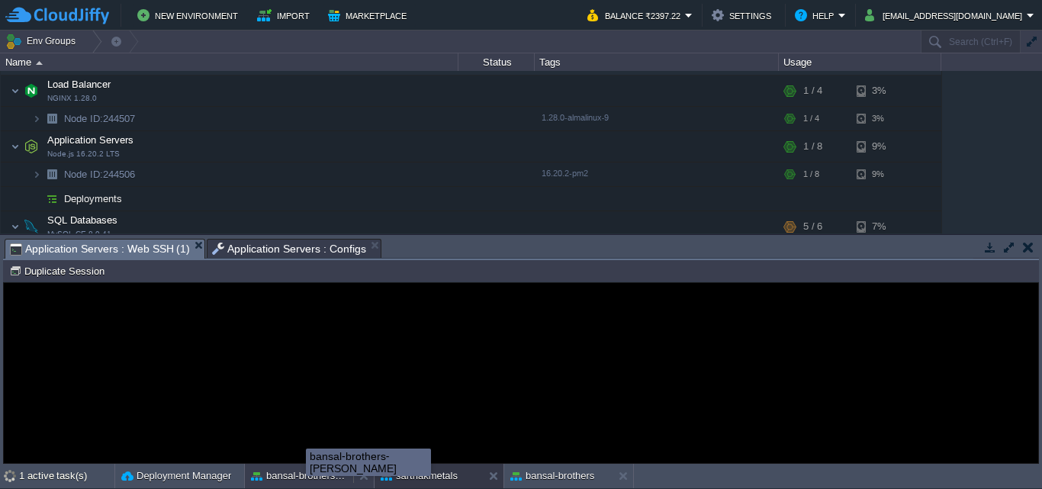
click at [306, 475] on button "bansal-brothers-[PERSON_NAME]" at bounding box center [299, 476] width 96 height 15
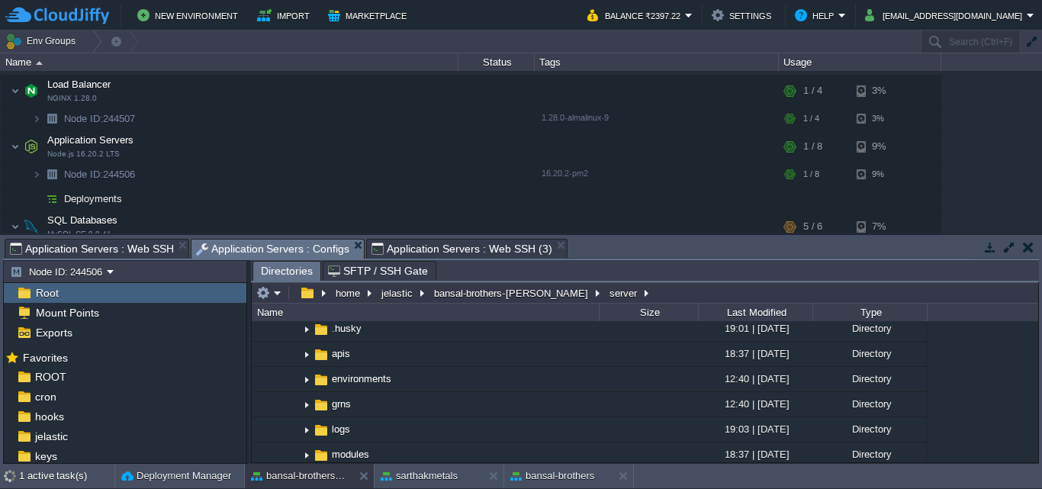
click at [273, 252] on span "Application Servers : Configs" at bounding box center [273, 249] width 154 height 19
click at [51, 474] on div "1 active task(s)" at bounding box center [66, 476] width 95 height 24
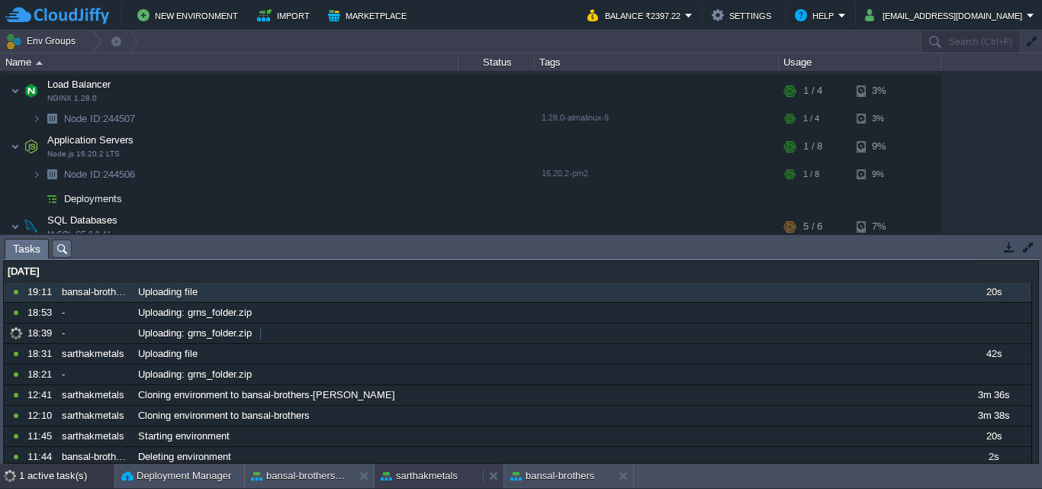
click at [454, 473] on button "sarthakmetals" at bounding box center [419, 476] width 77 height 15
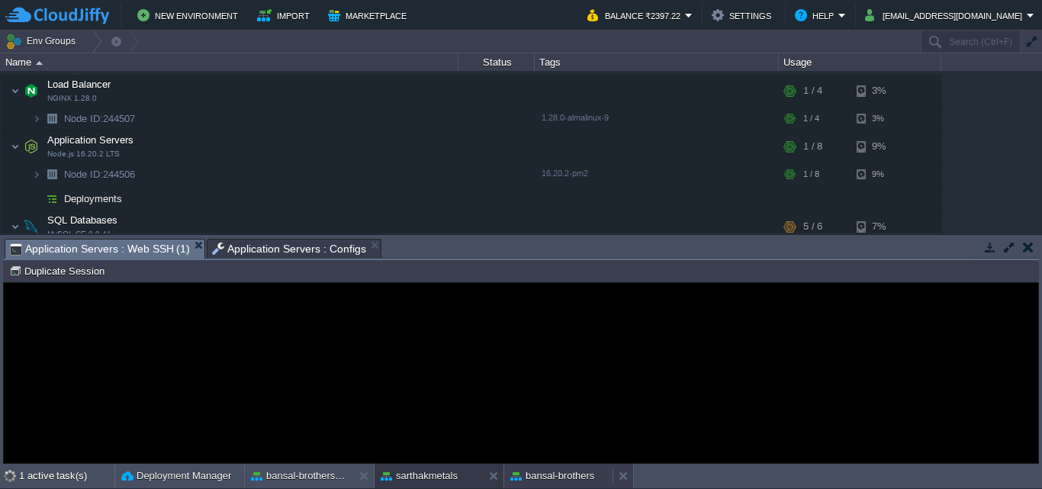
click at [572, 473] on button "bansal-brothers" at bounding box center [553, 476] width 84 height 15
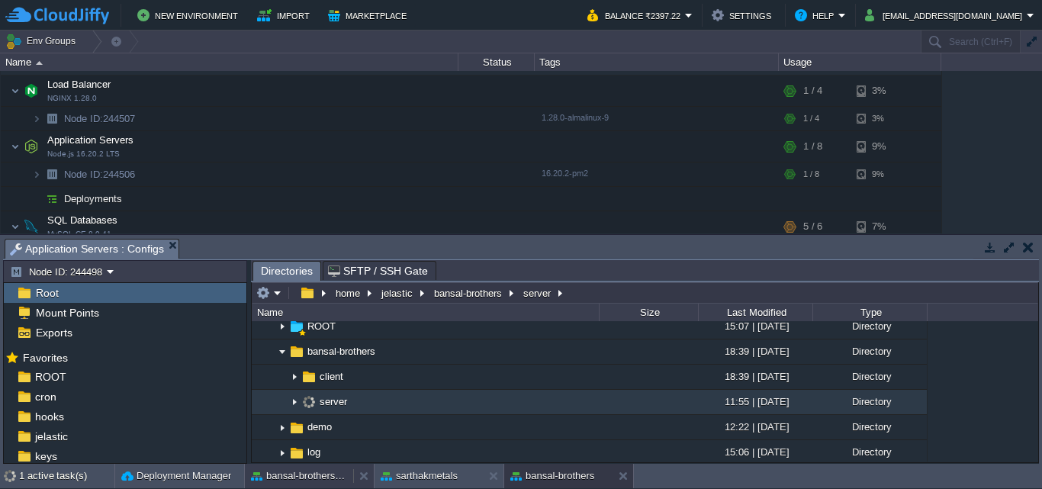
click at [275, 476] on button "bansal-brothers-[PERSON_NAME]" at bounding box center [299, 476] width 96 height 15
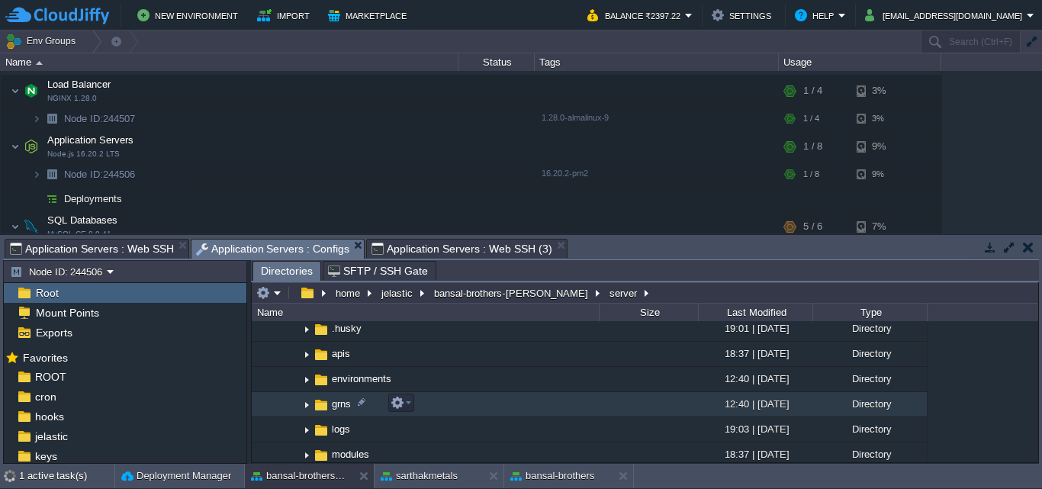
click at [306, 405] on img at bounding box center [307, 405] width 12 height 24
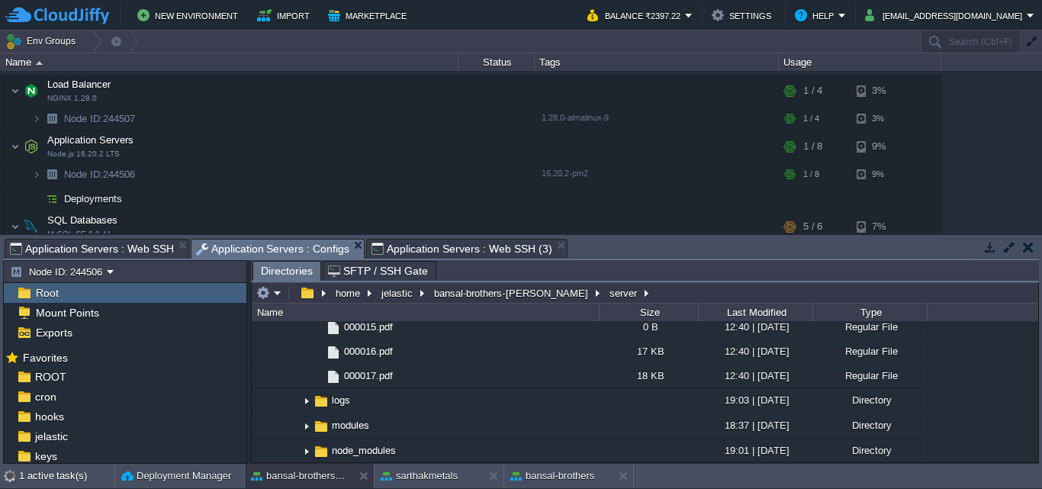
scroll to position [463, 0]
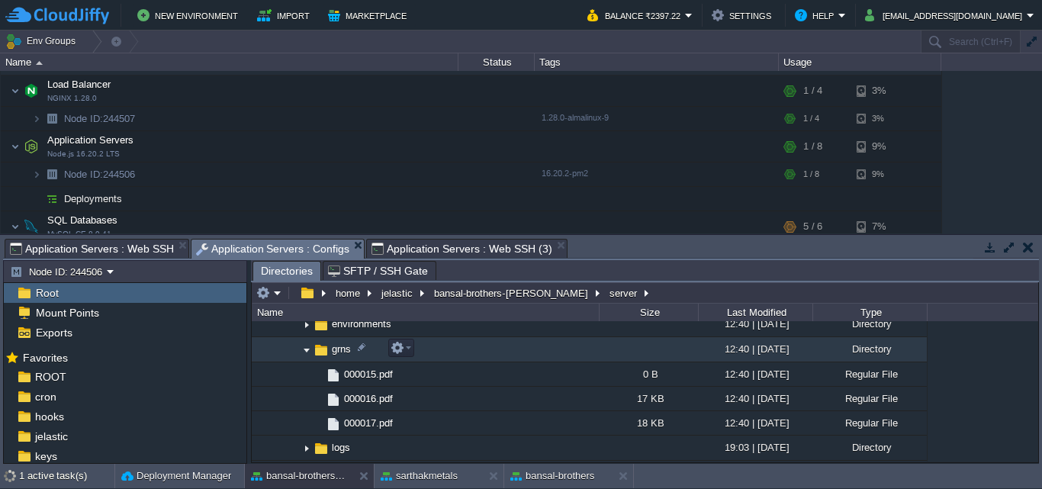
click at [304, 348] on img at bounding box center [307, 350] width 12 height 24
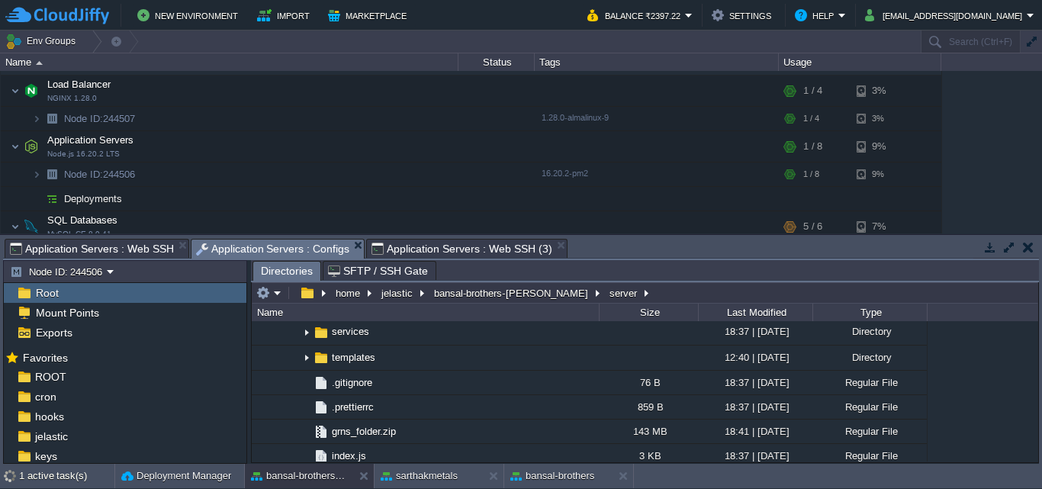
scroll to position [590, 0]
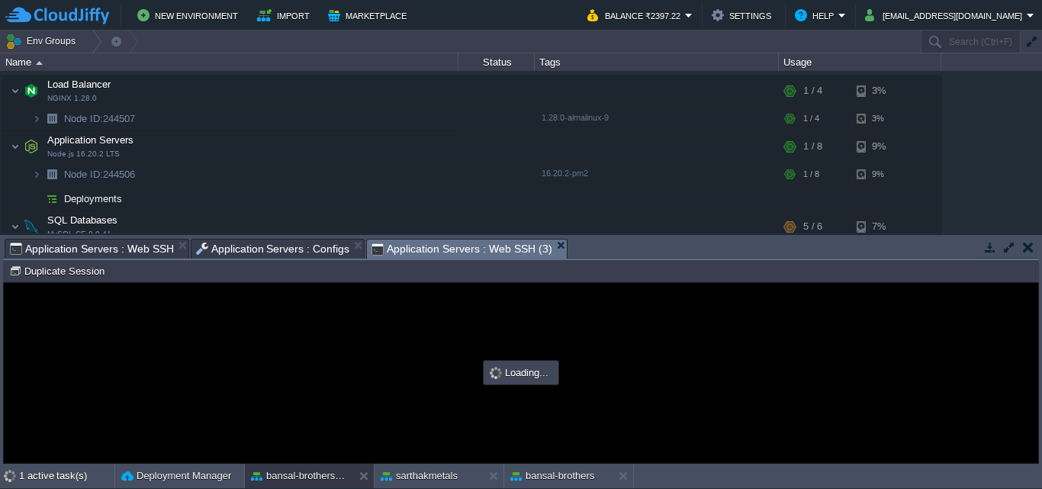
click at [439, 247] on span "Application Servers : Web SSH (3)" at bounding box center [462, 249] width 180 height 19
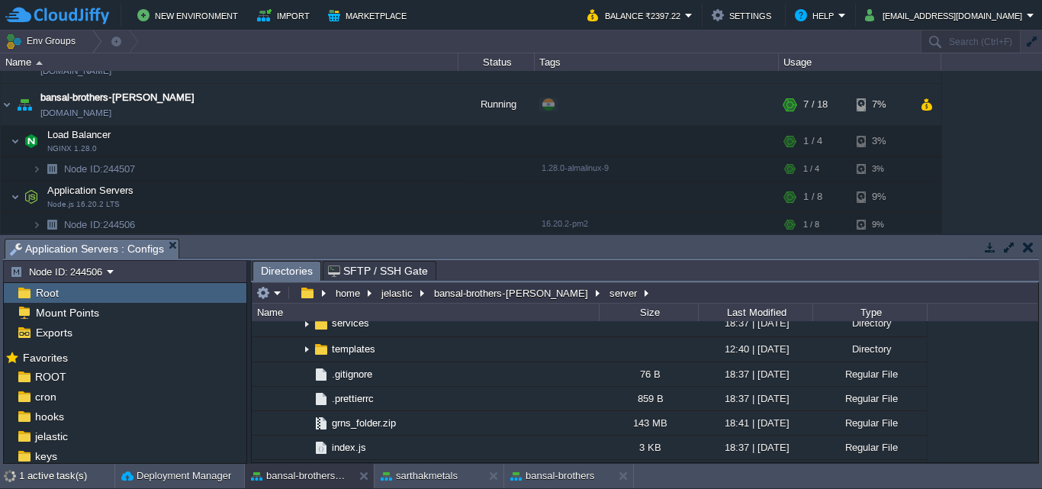
scroll to position [43, 0]
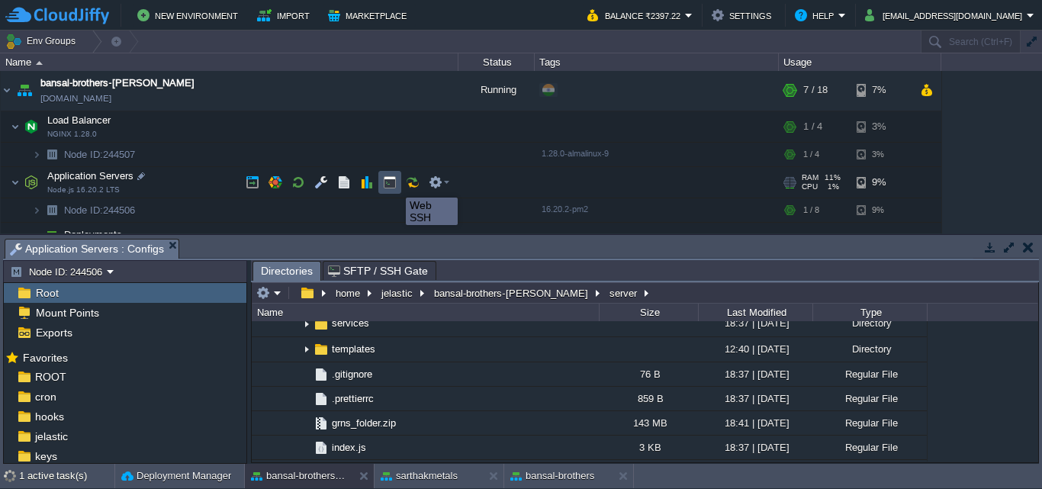
click at [395, 184] on button "button" at bounding box center [390, 183] width 14 height 14
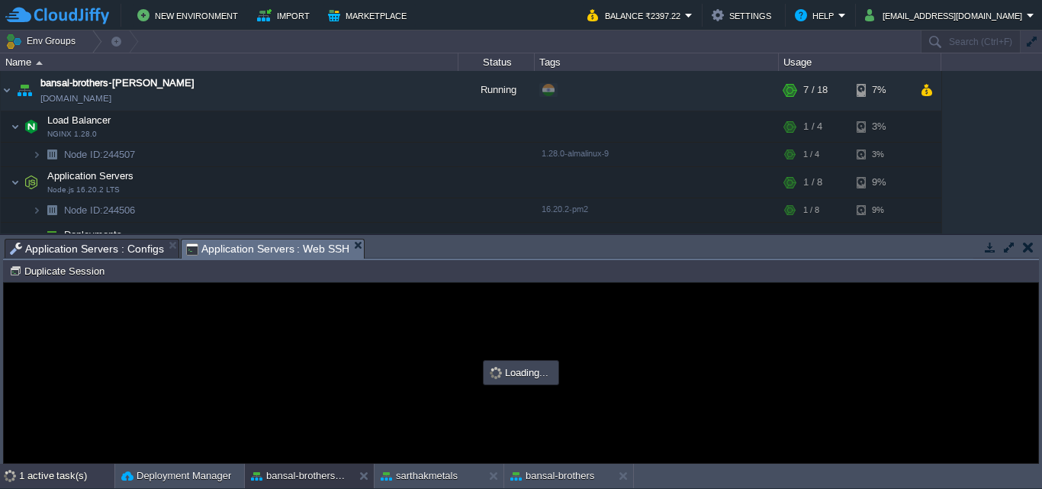
click at [51, 466] on div "1 active task(s)" at bounding box center [66, 476] width 95 height 24
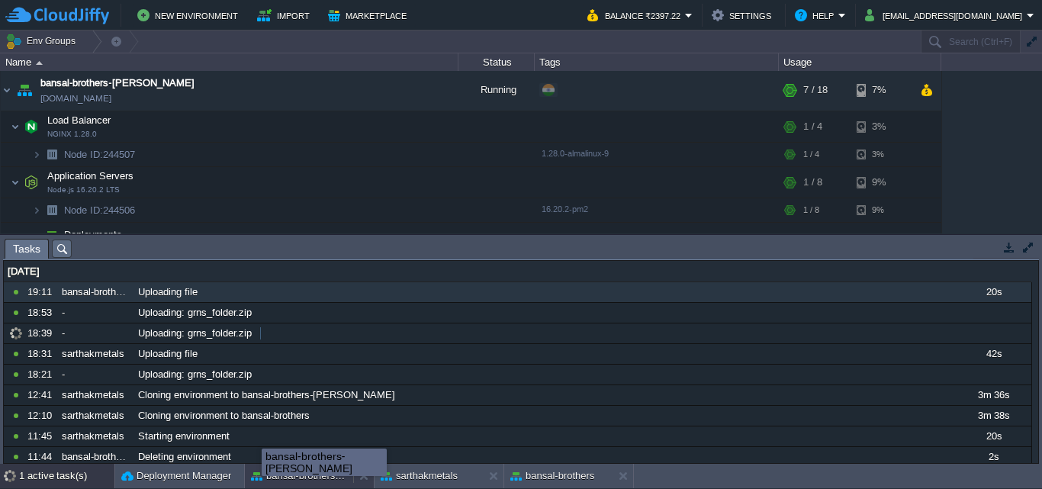
click at [304, 476] on button "bansal-brothers-[PERSON_NAME]" at bounding box center [299, 476] width 96 height 15
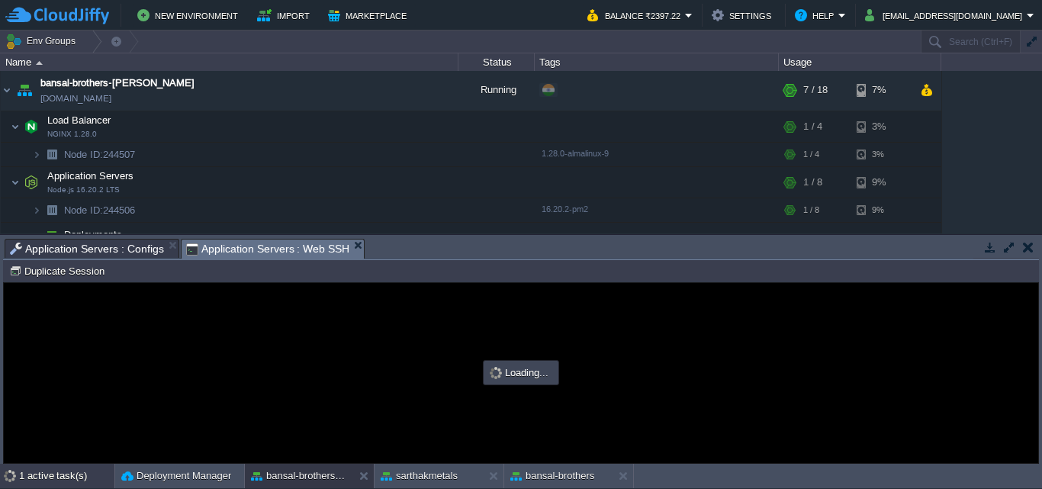
click at [57, 482] on div "1 active task(s)" at bounding box center [66, 476] width 95 height 24
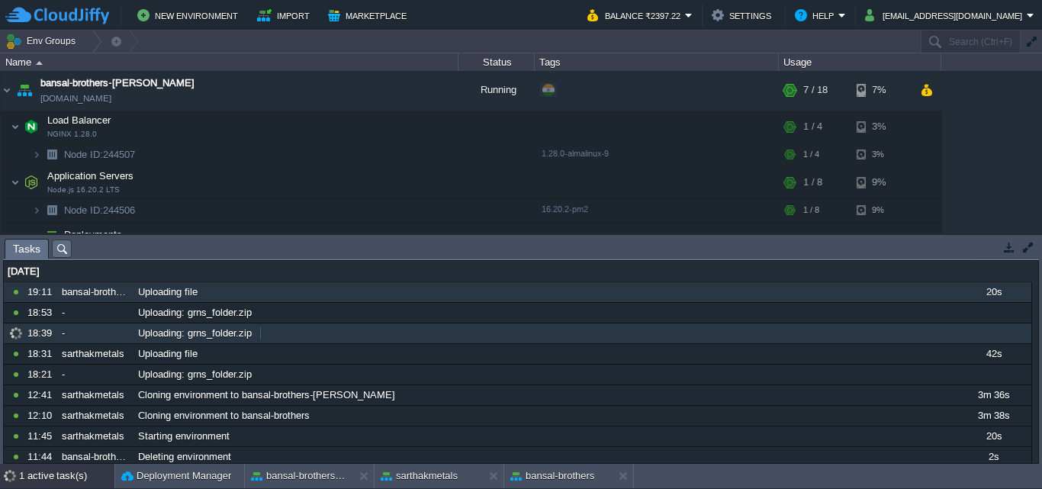
click at [188, 335] on span "Uploading: grns_folder.zip" at bounding box center [195, 334] width 114 height 14
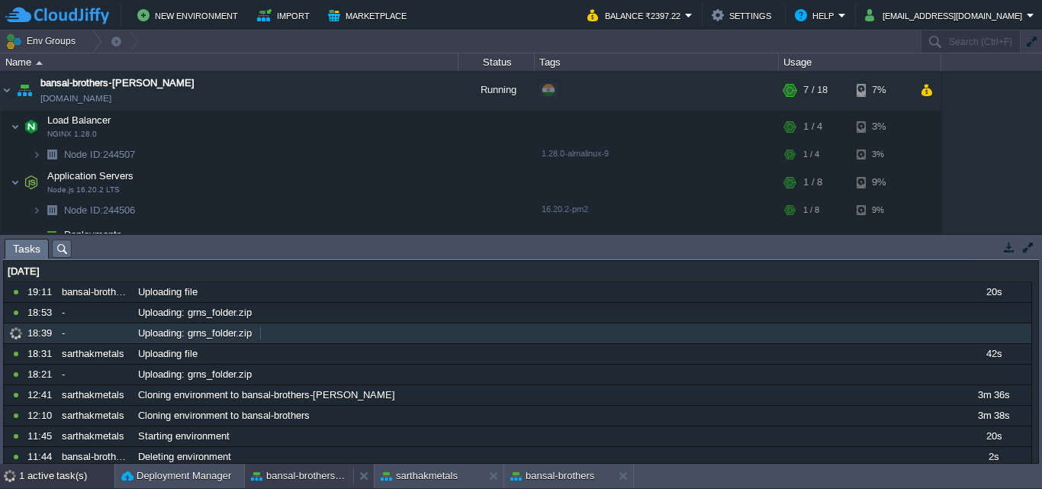
click at [314, 477] on button "bansal-brothers-[PERSON_NAME]" at bounding box center [299, 476] width 96 height 15
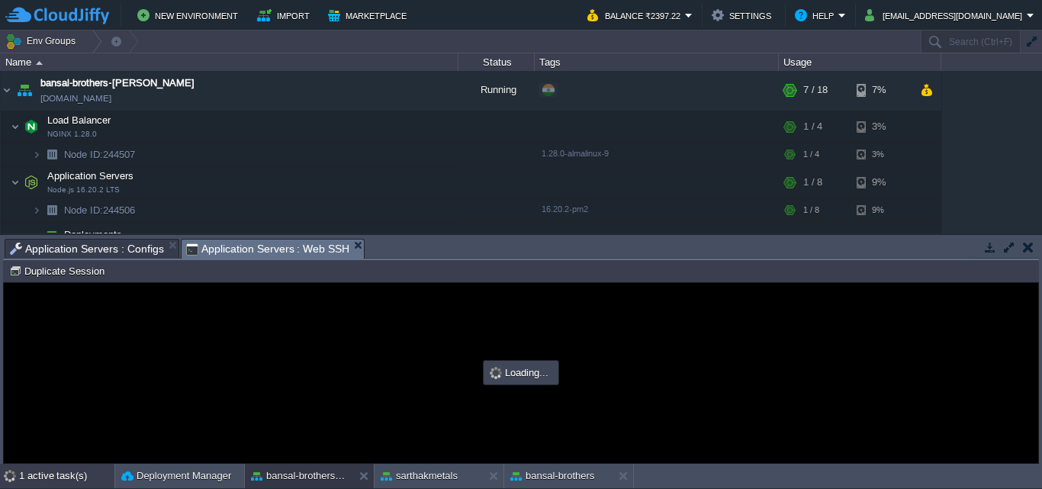
click at [49, 475] on div "1 active task(s)" at bounding box center [66, 476] width 95 height 24
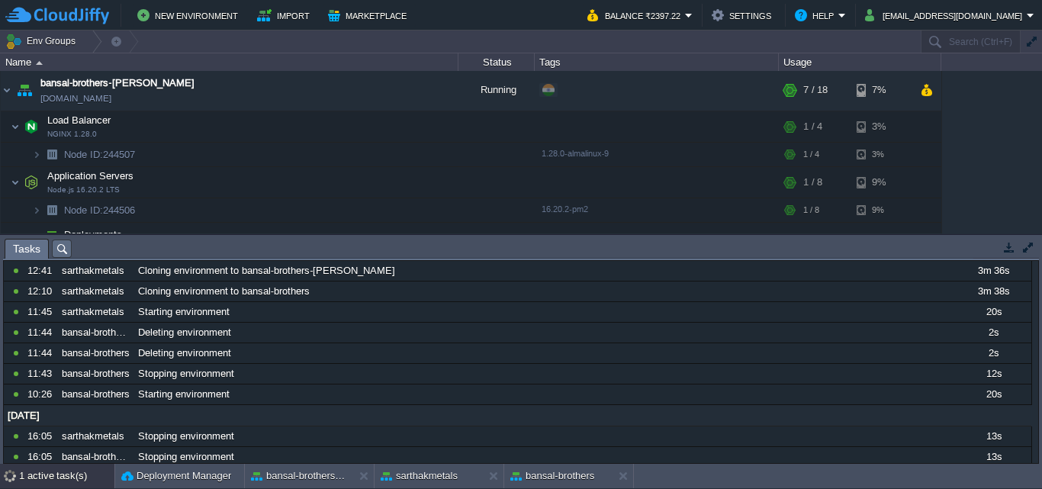
scroll to position [0, 0]
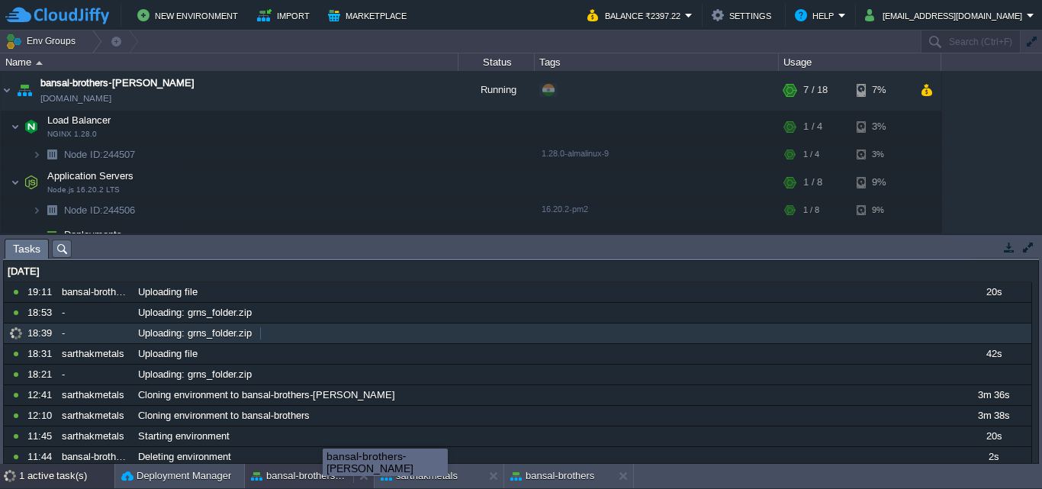
click at [323, 466] on div "bansal-brothers-[PERSON_NAME]" at bounding box center [299, 476] width 108 height 24
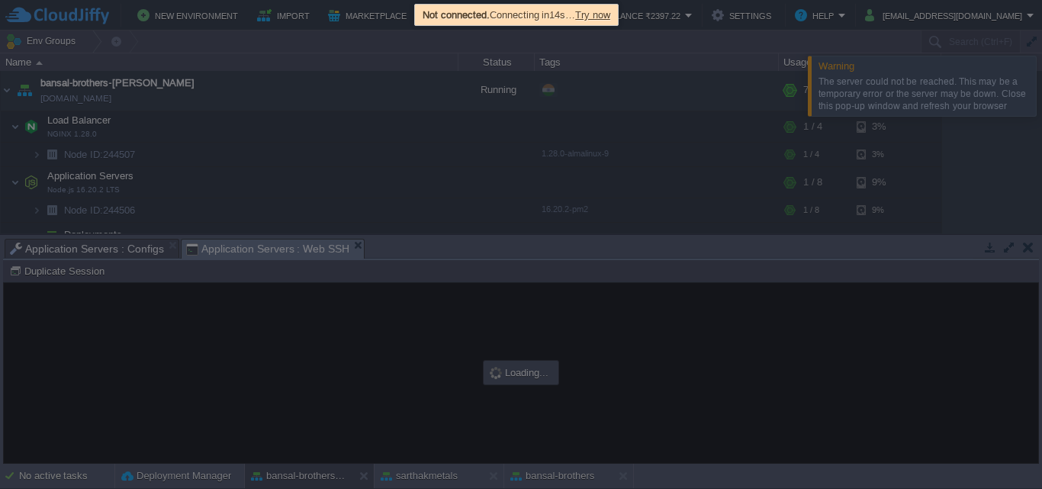
click at [610, 15] on span "Try now" at bounding box center [592, 14] width 35 height 11
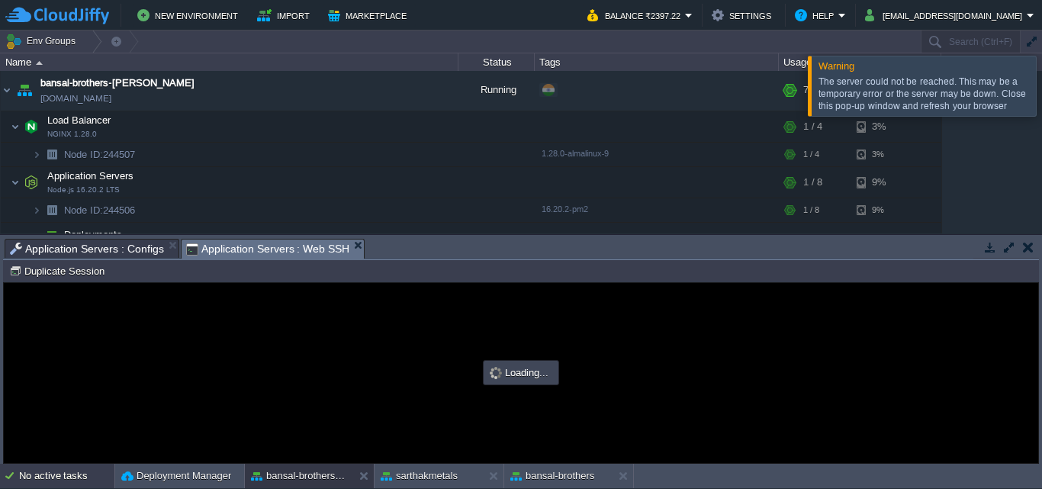
click at [53, 475] on div "No active tasks" at bounding box center [66, 476] width 95 height 24
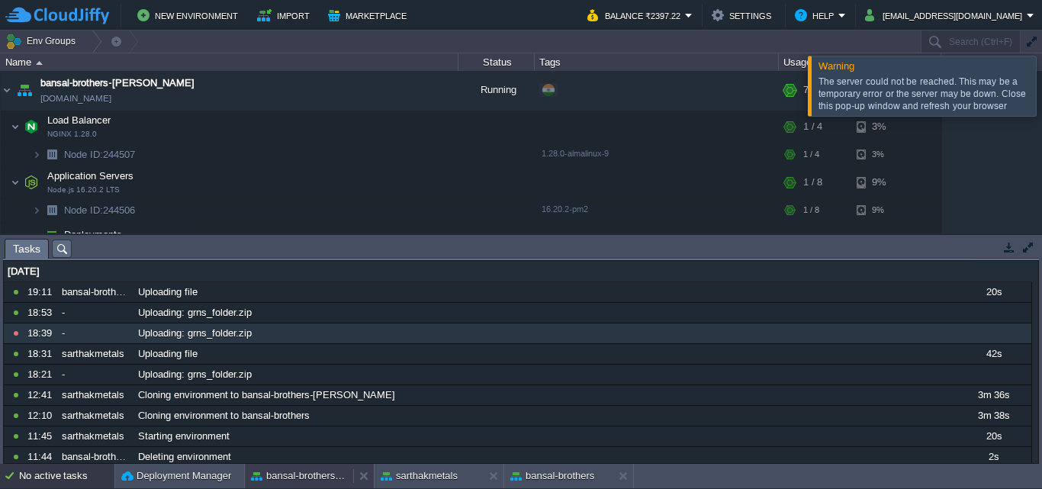
click at [291, 469] on button "bansal-brothers-[PERSON_NAME]" at bounding box center [299, 476] width 96 height 15
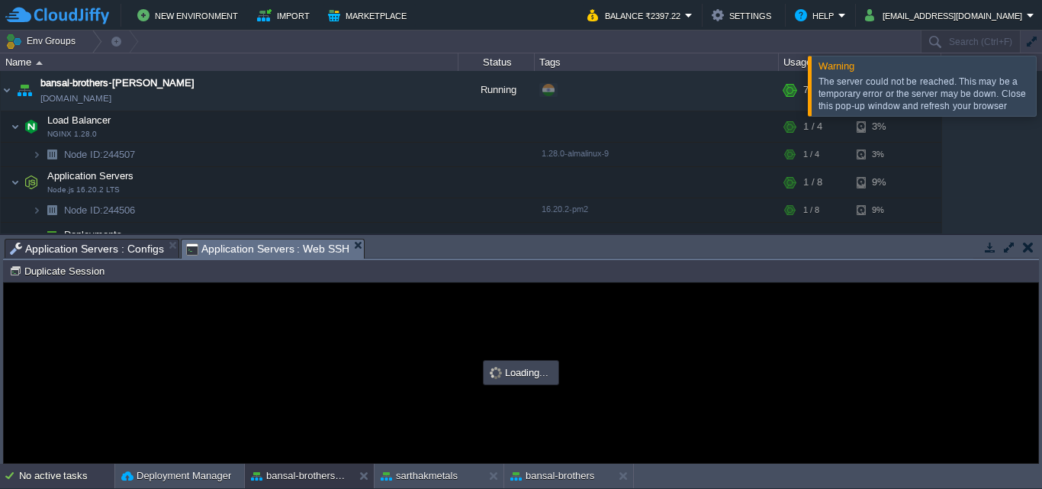
click at [48, 480] on div "No active tasks" at bounding box center [66, 476] width 95 height 24
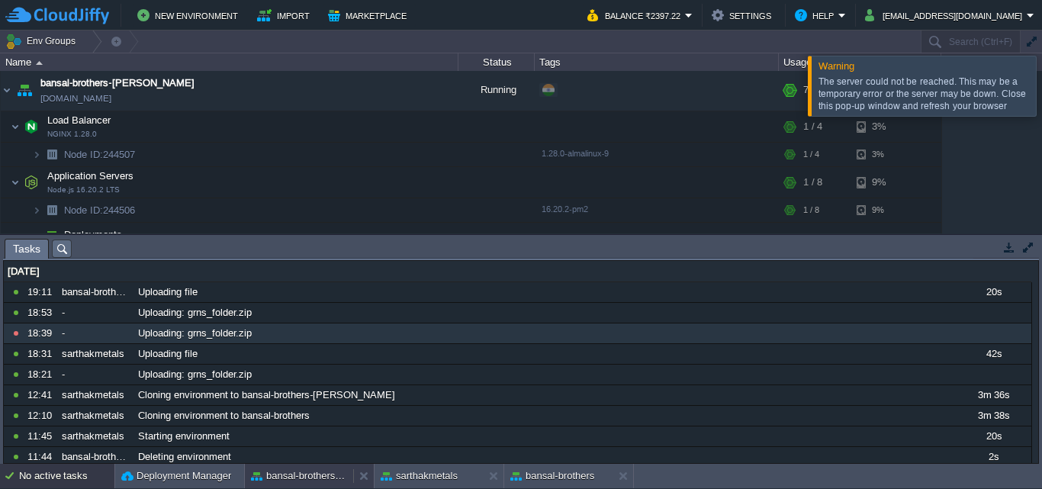
click at [292, 472] on button "bansal-brothers-[PERSON_NAME]" at bounding box center [299, 476] width 96 height 15
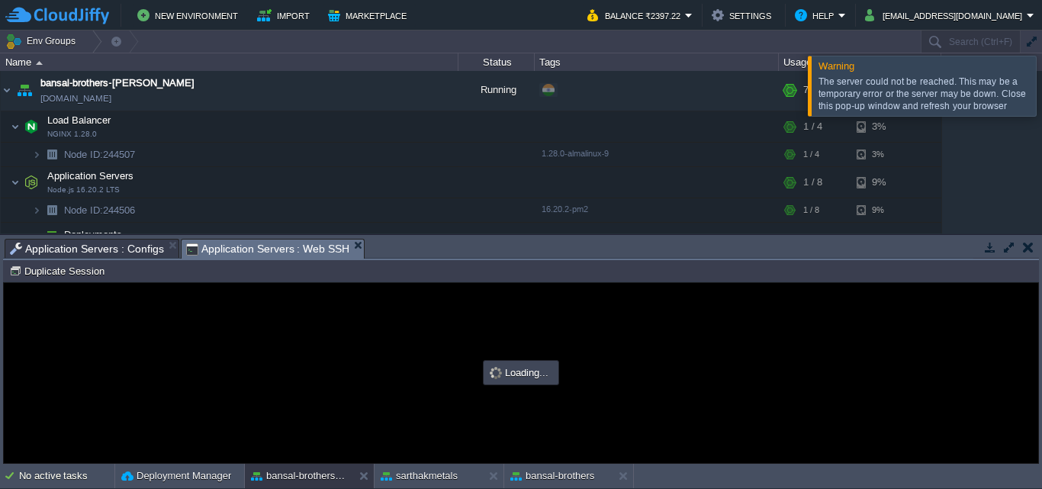
click at [439, 354] on div at bounding box center [521, 373] width 1035 height 180
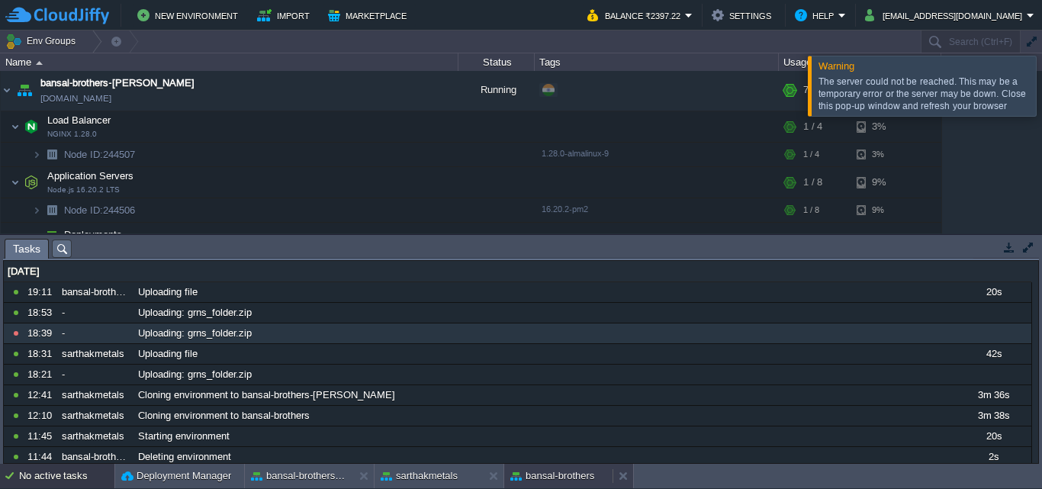
click at [548, 472] on button "bansal-brothers" at bounding box center [553, 476] width 84 height 15
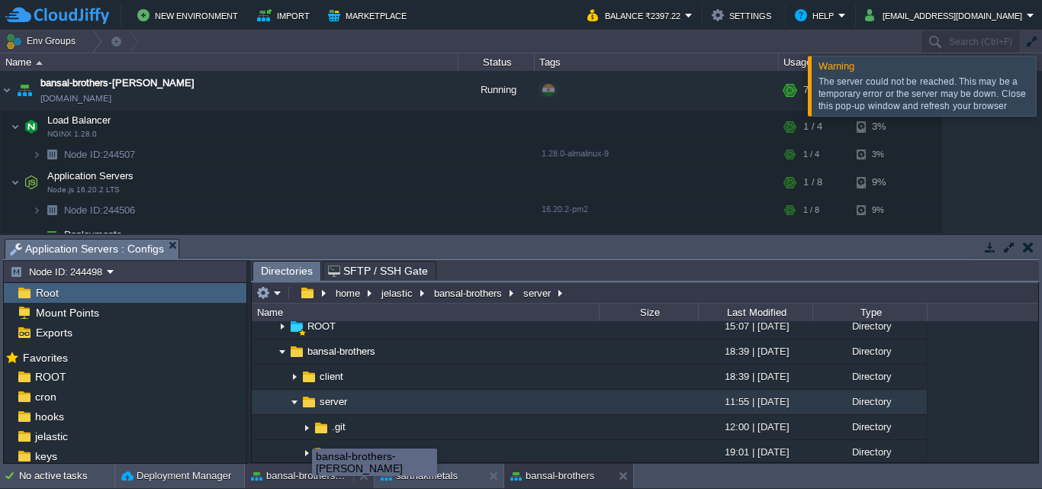
click at [312, 474] on button "bansal-brothers-[PERSON_NAME]" at bounding box center [299, 476] width 96 height 15
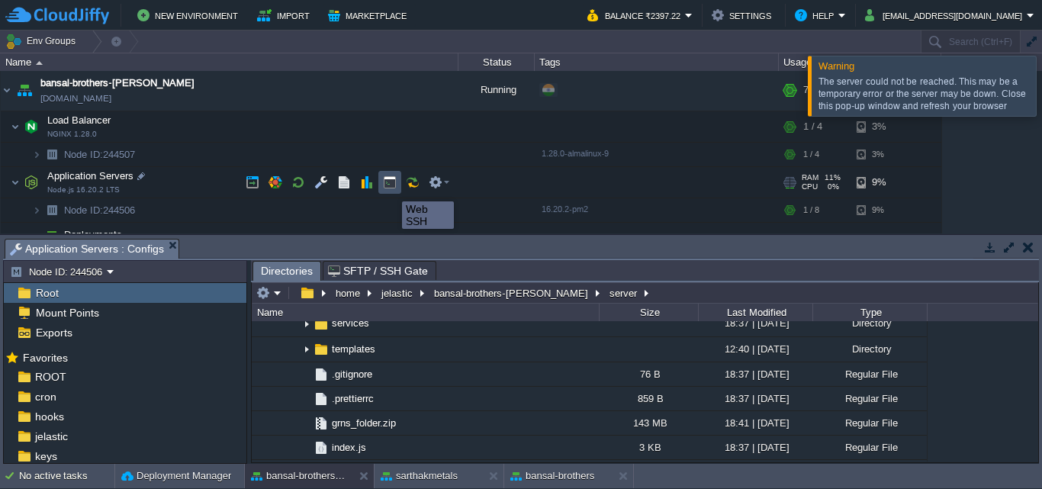
click at [390, 187] on button "button" at bounding box center [390, 183] width 14 height 14
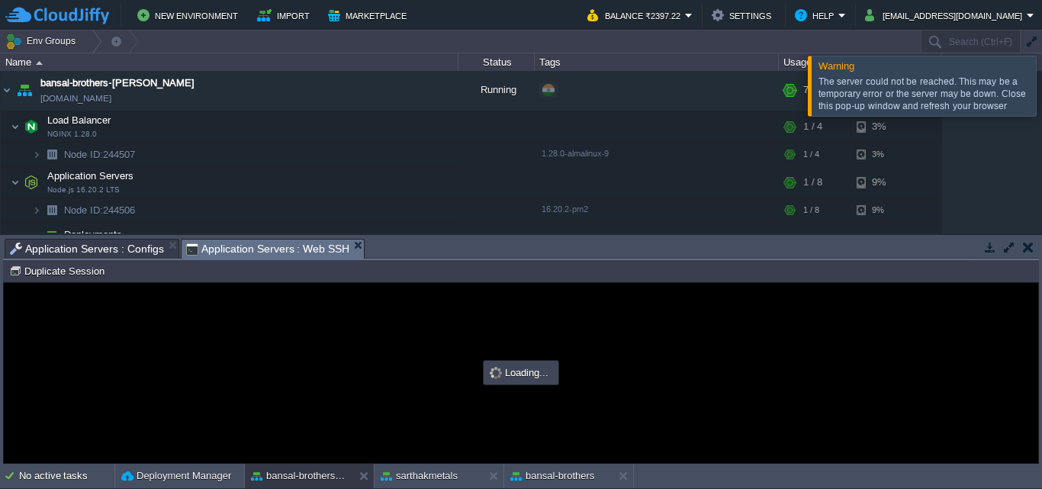
type input "#000000"
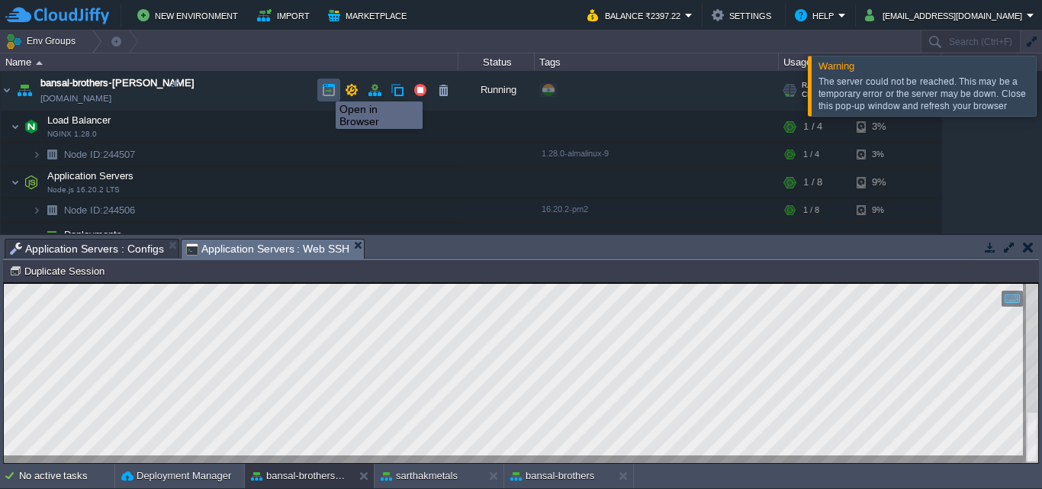
click at [324, 88] on button "button" at bounding box center [329, 90] width 14 height 14
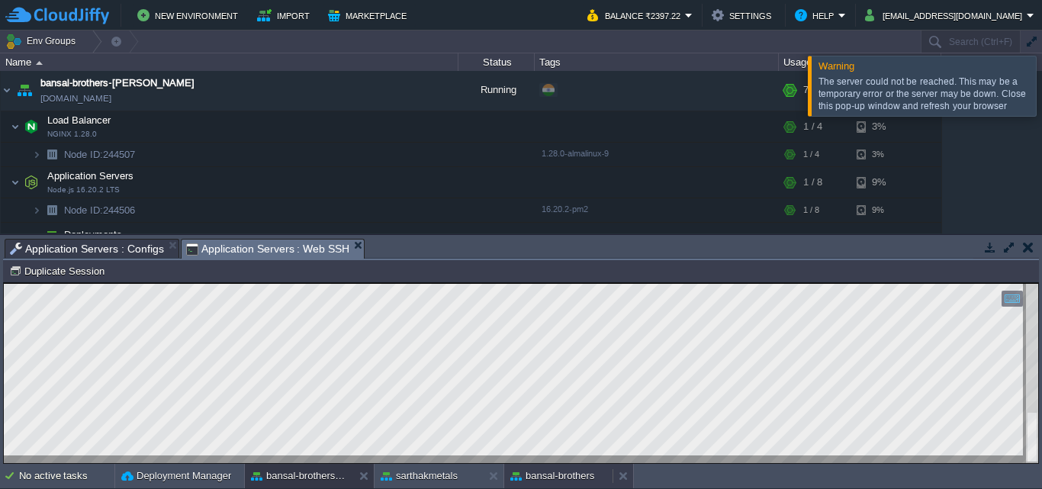
click at [540, 468] on div "bansal-brothers" at bounding box center [558, 476] width 108 height 24
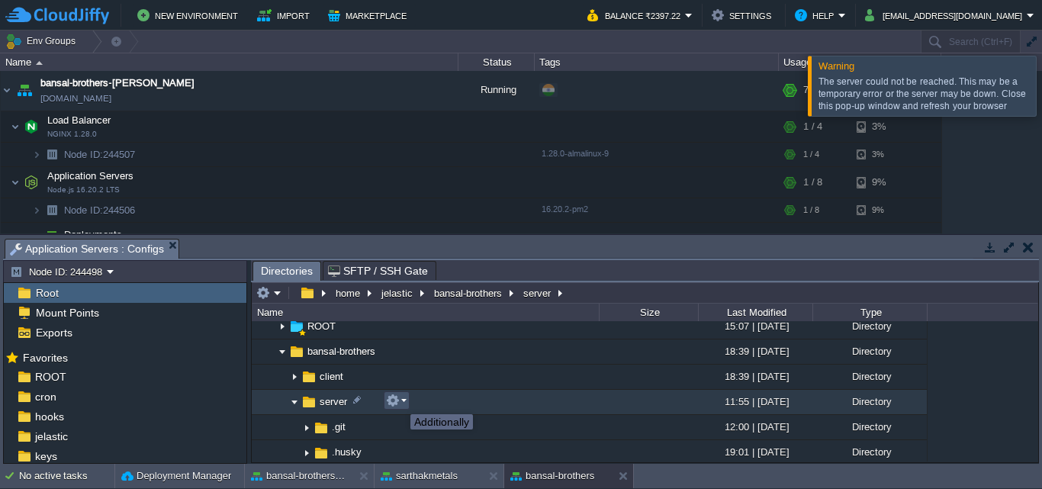
click at [399, 401] on button "button" at bounding box center [393, 401] width 14 height 14
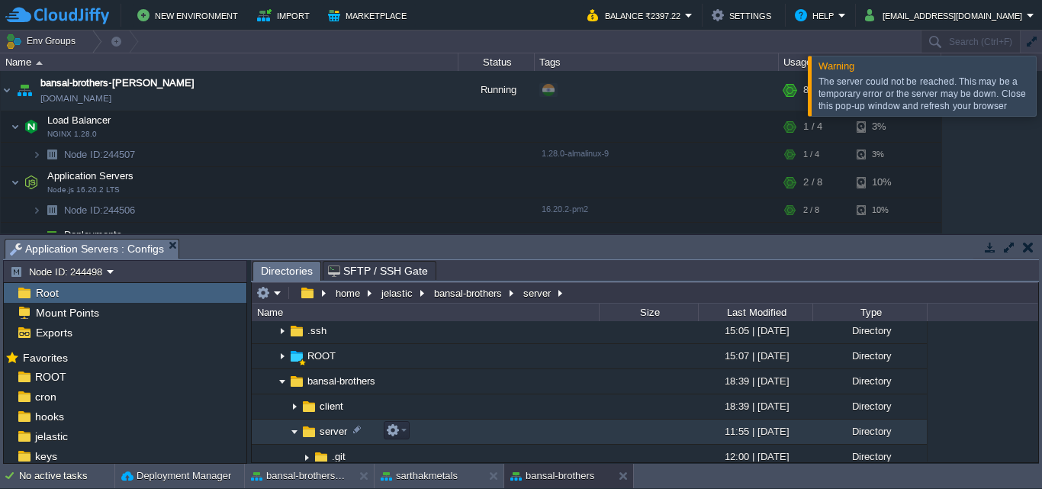
scroll to position [285, 0]
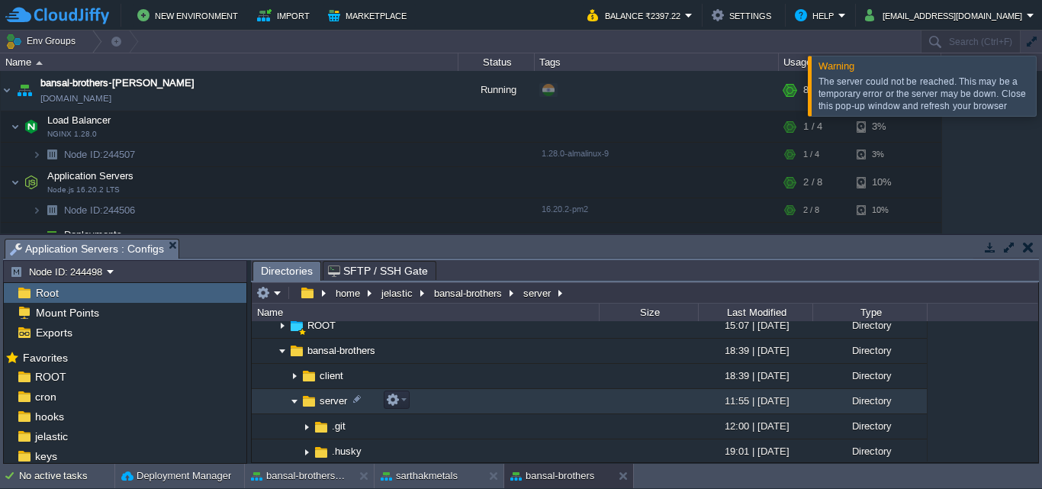
click at [326, 401] on span "server" at bounding box center [333, 401] width 32 height 13
click at [310, 401] on img at bounding box center [309, 401] width 17 height 17
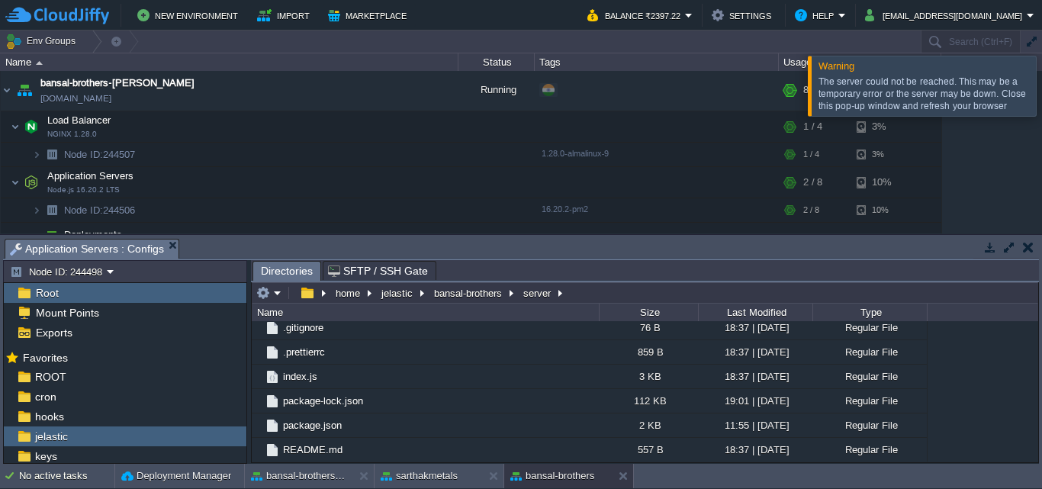
scroll to position [0, 0]
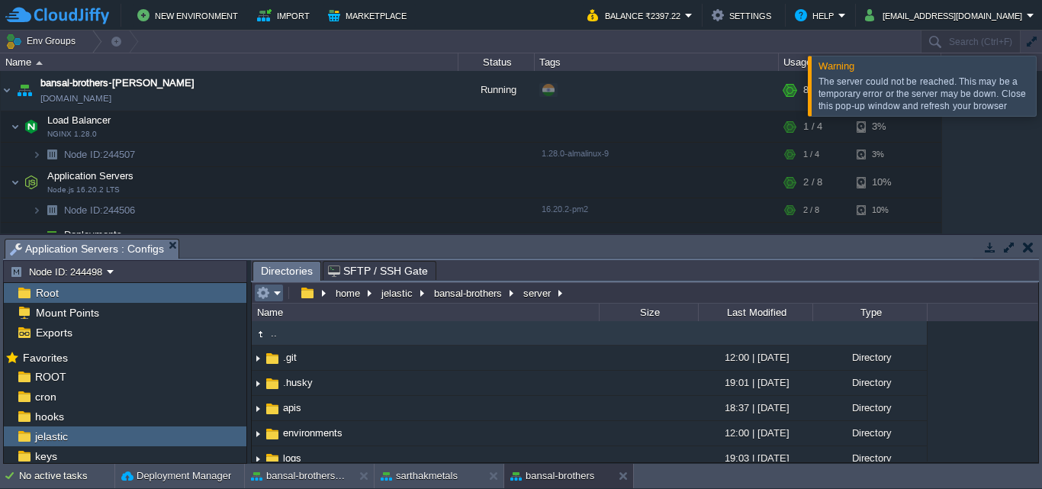
click at [273, 294] on em at bounding box center [268, 293] width 25 height 14
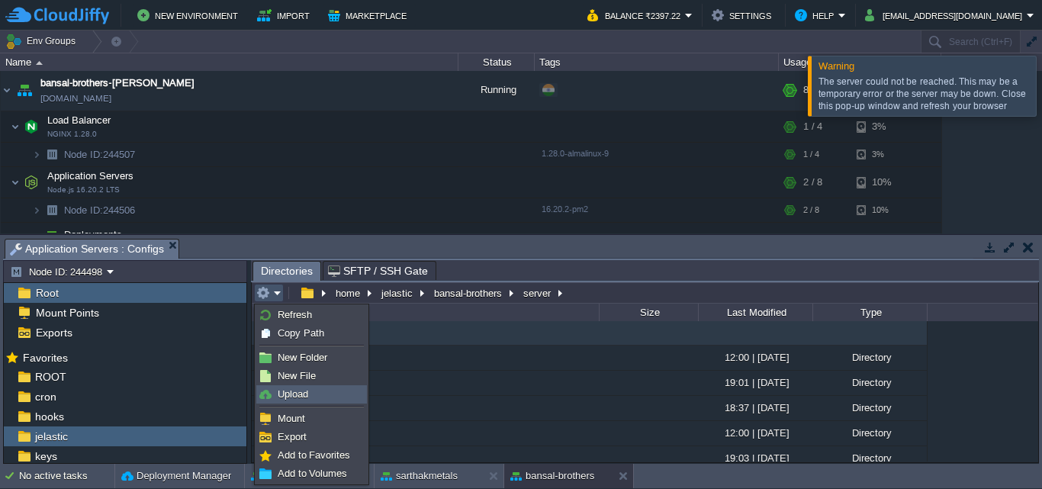
click at [288, 389] on span "Upload" at bounding box center [293, 393] width 31 height 11
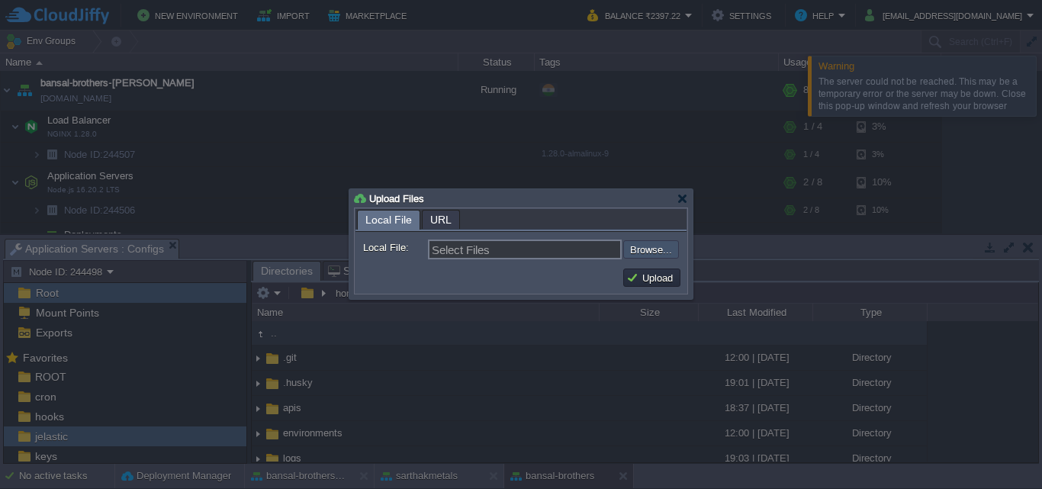
click at [643, 254] on input "file" at bounding box center [582, 249] width 193 height 18
type input "C:\fakepath\grns_folder.zip"
type input "grns_folder.zip"
click at [662, 280] on button "Upload" at bounding box center [652, 278] width 51 height 14
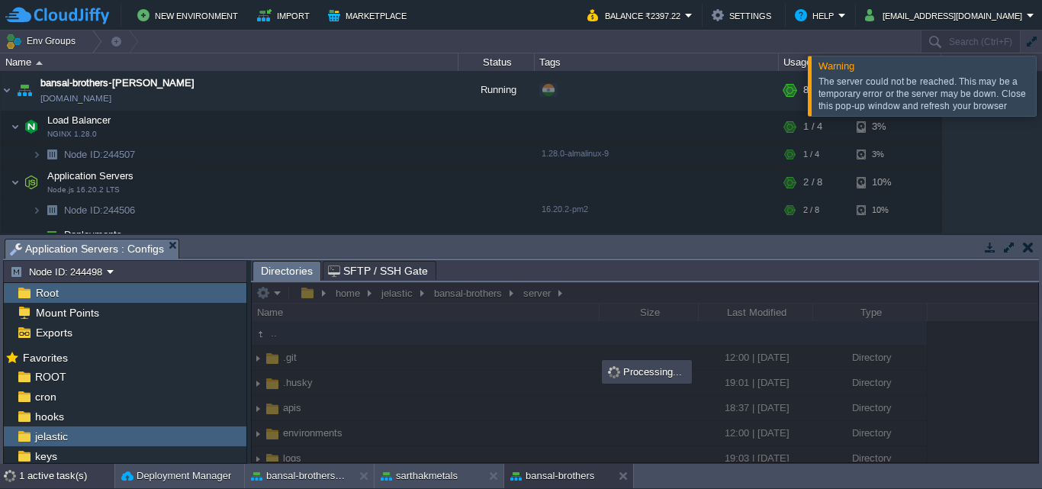
click at [63, 471] on div "1 active task(s)" at bounding box center [66, 476] width 95 height 24
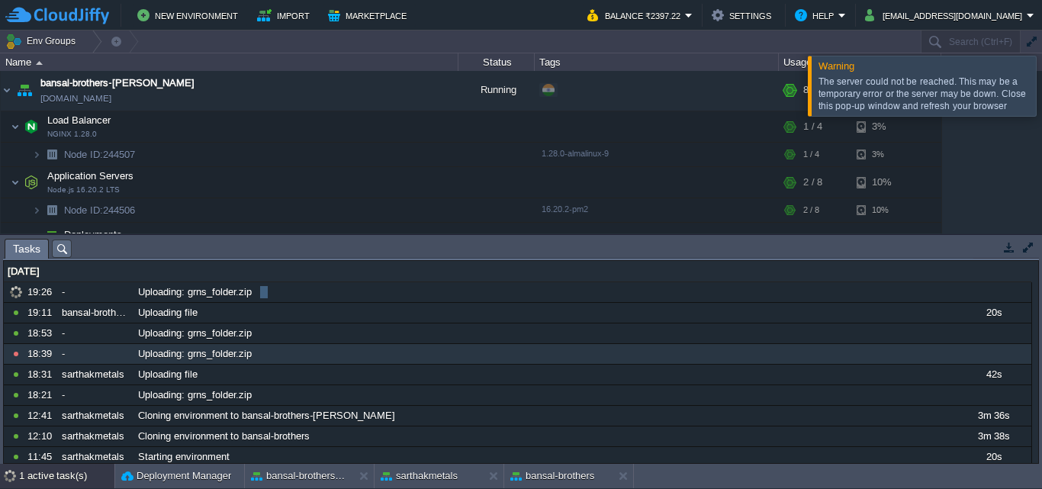
drag, startPoint x: 1039, startPoint y: 314, endPoint x: 1039, endPoint y: 298, distance: 15.3
click at [1039, 298] on div "Tasks Activity Log Archive Git / SVN Application Servers : Web SSH (1) Applicat…" at bounding box center [521, 349] width 1042 height 229
drag, startPoint x: 1039, startPoint y: 298, endPoint x: 1036, endPoint y: 288, distance: 11.1
click at [1036, 288] on div "Tasks Activity Log Archive Git / SVN Application Servers : Web SSH (1) Applicat…" at bounding box center [521, 349] width 1042 height 229
click at [1042, 85] on div at bounding box center [1061, 86] width 0 height 60
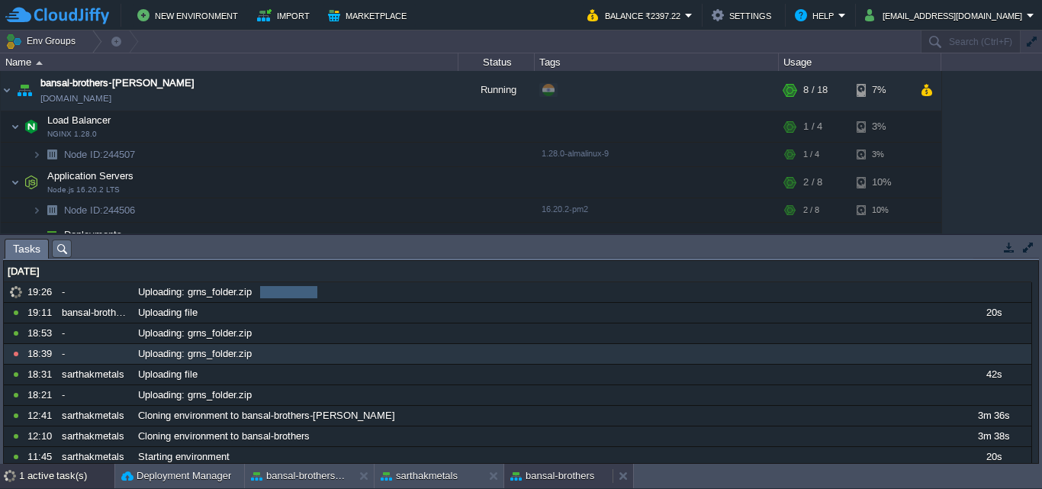
click at [570, 476] on button "bansal-brothers" at bounding box center [553, 476] width 84 height 15
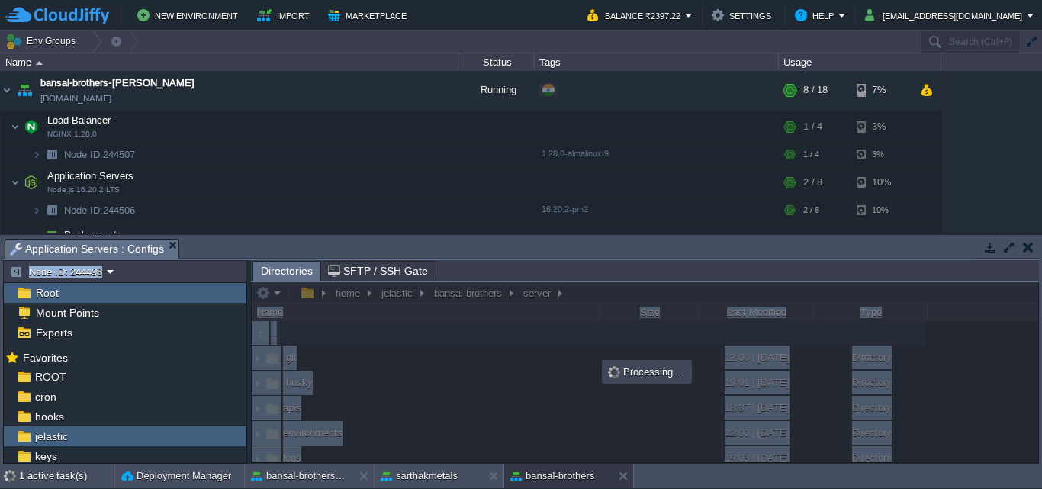
drag, startPoint x: 1037, startPoint y: 333, endPoint x: 1042, endPoint y: 342, distance: 10.2
click at [1042, 342] on div "Tasks Activity Log Archive Git / SVN Application Servers : Web SSH (1) Applicat…" at bounding box center [521, 349] width 1042 height 229
click at [62, 469] on div "1 active task(s)" at bounding box center [66, 476] width 95 height 24
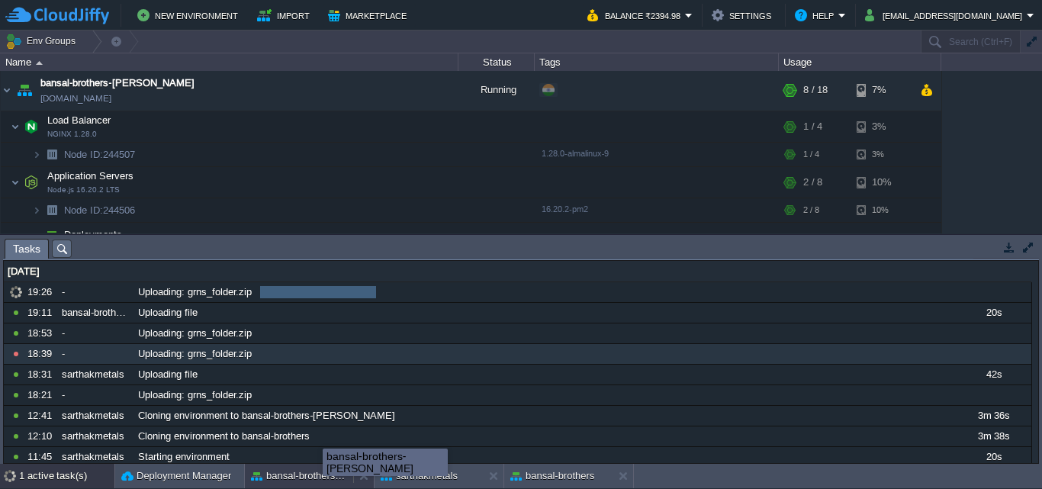
click at [323, 469] on button "bansal-brothers-[PERSON_NAME]" at bounding box center [299, 476] width 96 height 15
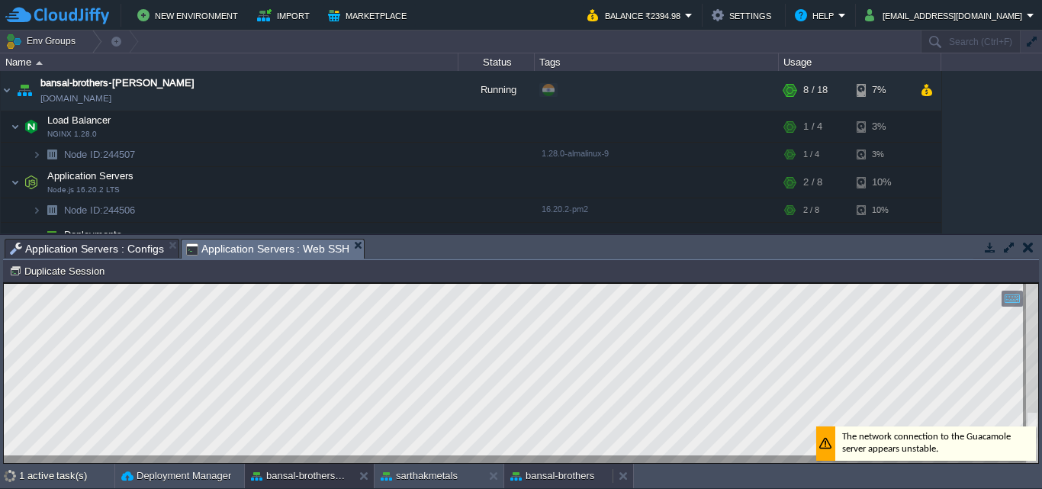
click at [571, 475] on button "bansal-brothers" at bounding box center [553, 476] width 84 height 15
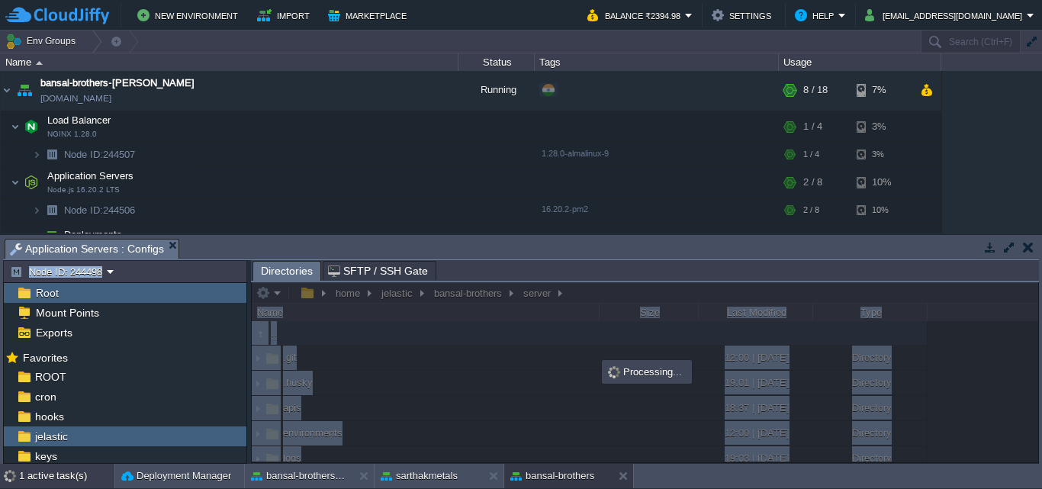
click at [60, 477] on div "1 active task(s)" at bounding box center [66, 476] width 95 height 24
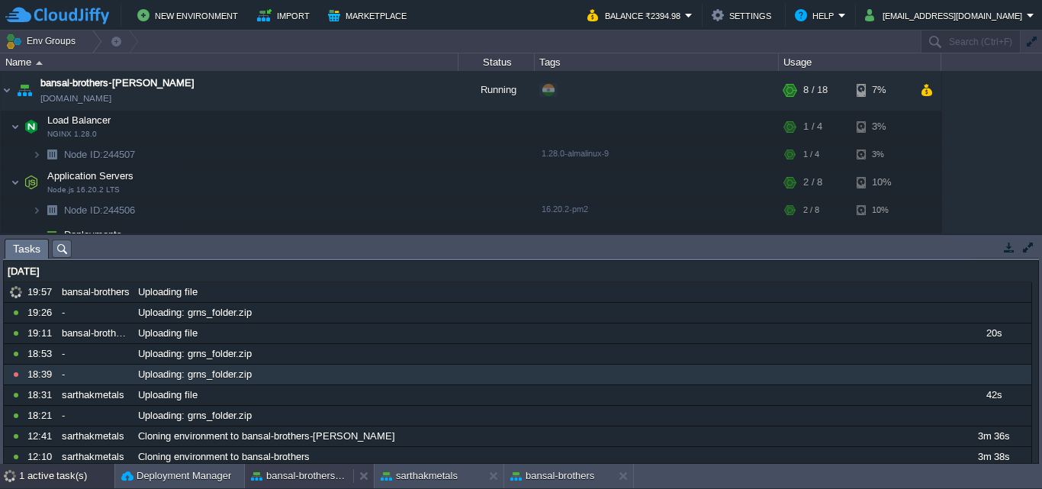
click at [308, 476] on button "bansal-brothers-[PERSON_NAME]" at bounding box center [299, 476] width 96 height 15
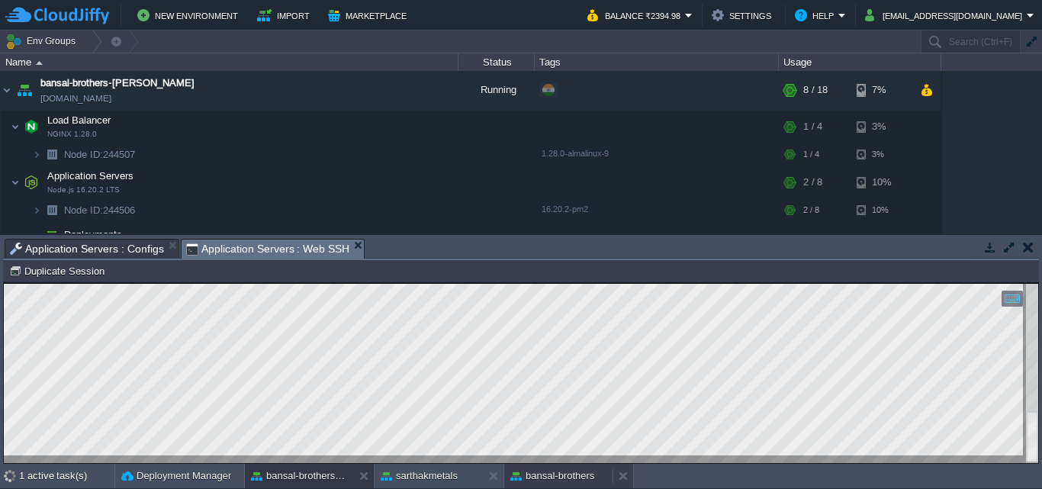
click at [569, 482] on button "bansal-brothers" at bounding box center [553, 476] width 84 height 15
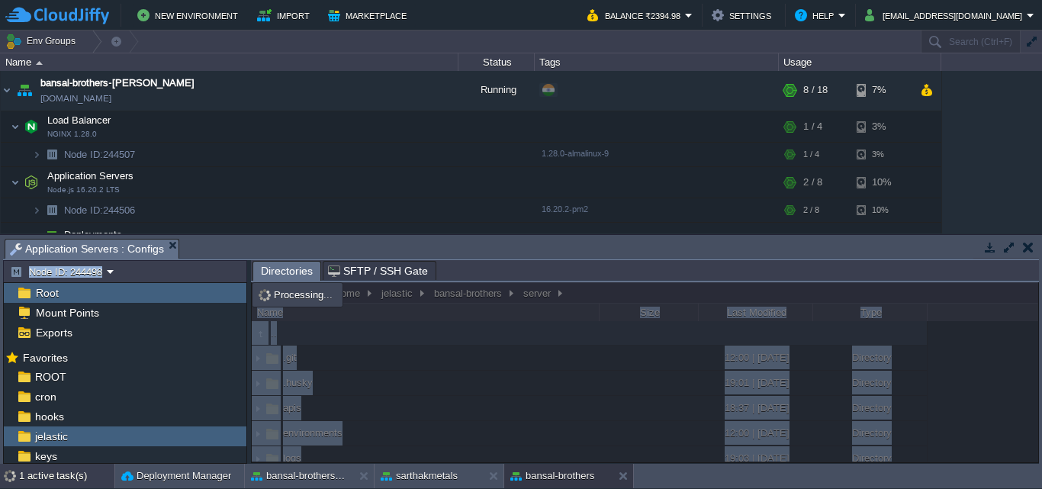
click at [58, 473] on div "1 active task(s)" at bounding box center [66, 476] width 95 height 24
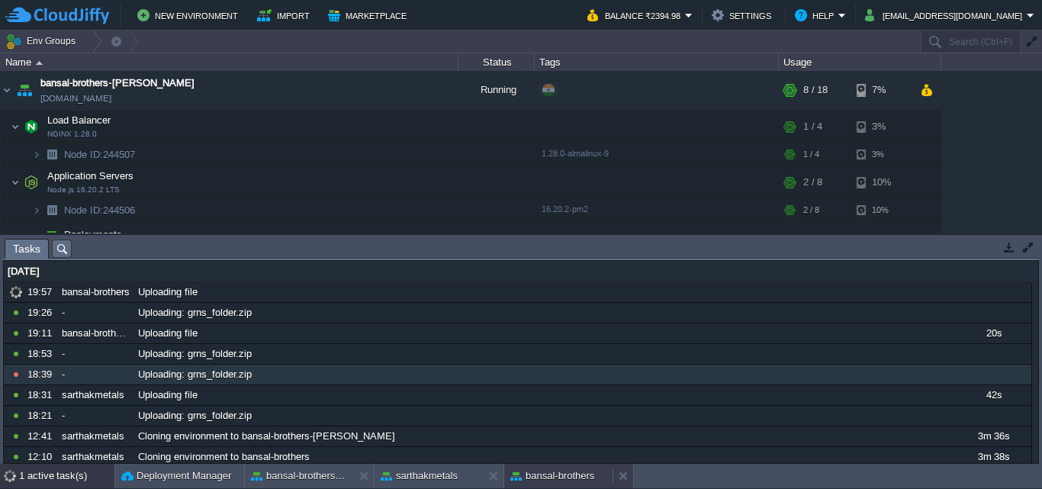
click at [550, 471] on button "bansal-brothers" at bounding box center [553, 476] width 84 height 15
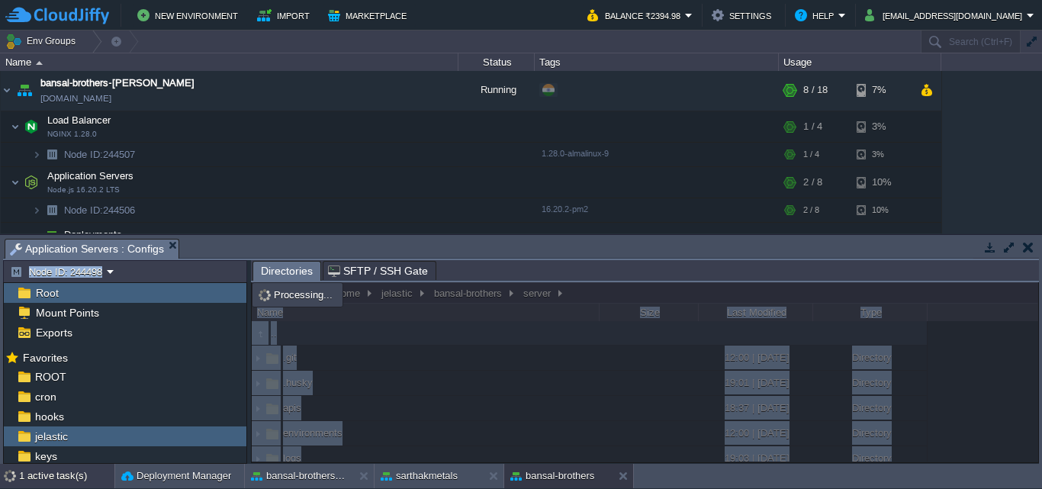
click at [32, 478] on div "1 active task(s)" at bounding box center [66, 476] width 95 height 24
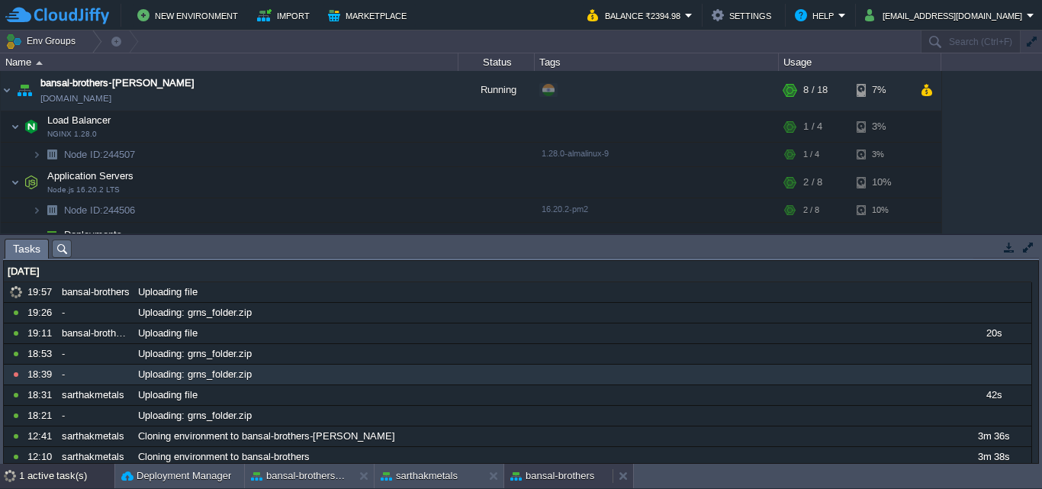
click at [544, 466] on div "bansal-brothers" at bounding box center [558, 476] width 108 height 24
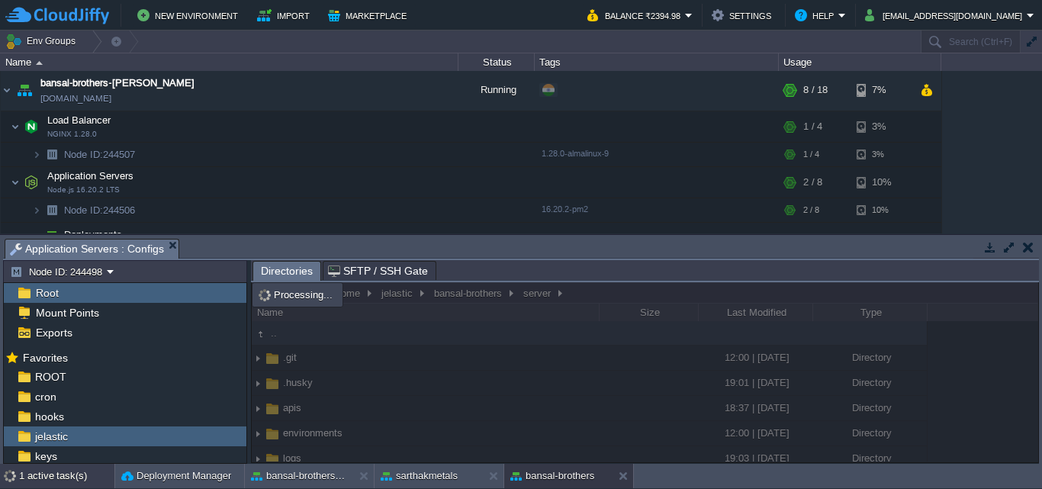
click at [66, 476] on div "1 active task(s)" at bounding box center [66, 476] width 95 height 24
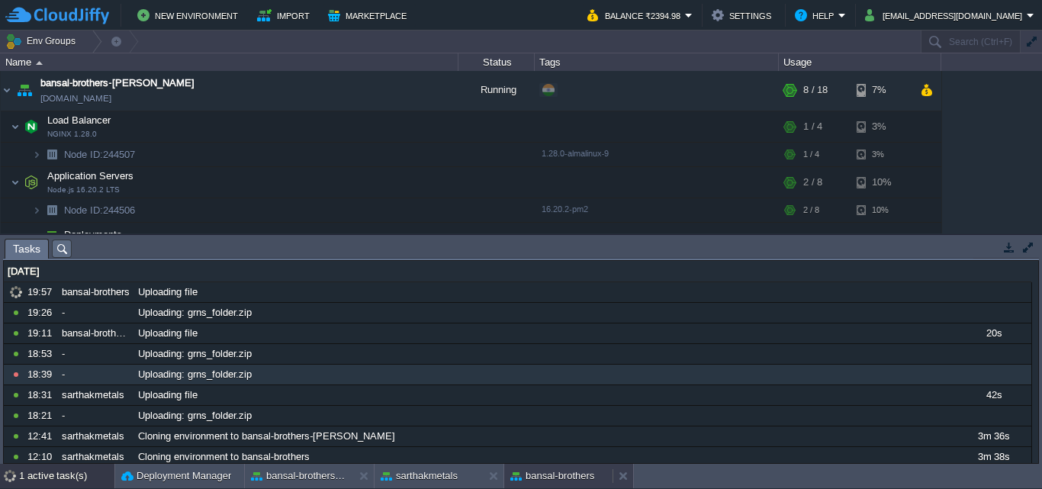
click at [561, 478] on button "bansal-brothers" at bounding box center [553, 476] width 84 height 15
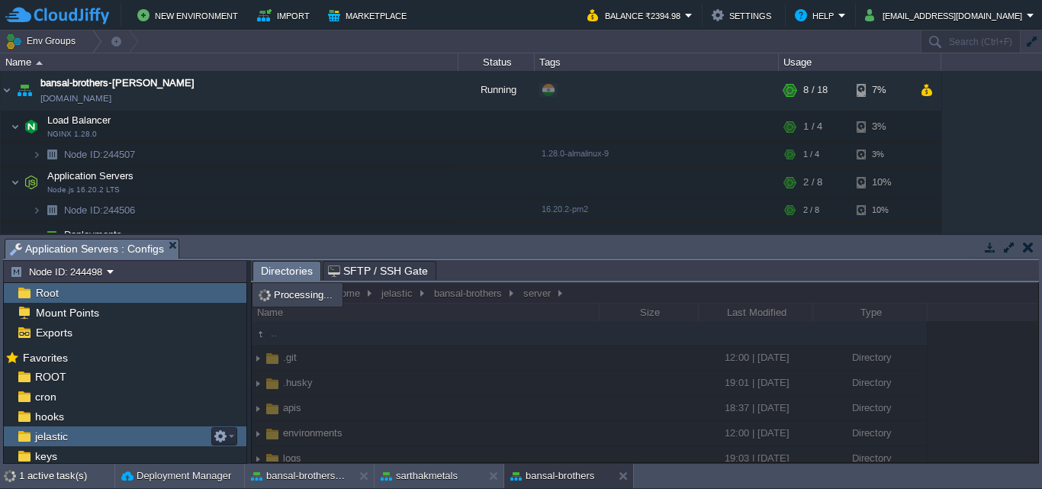
click at [53, 438] on span "jelastic" at bounding box center [51, 437] width 38 height 14
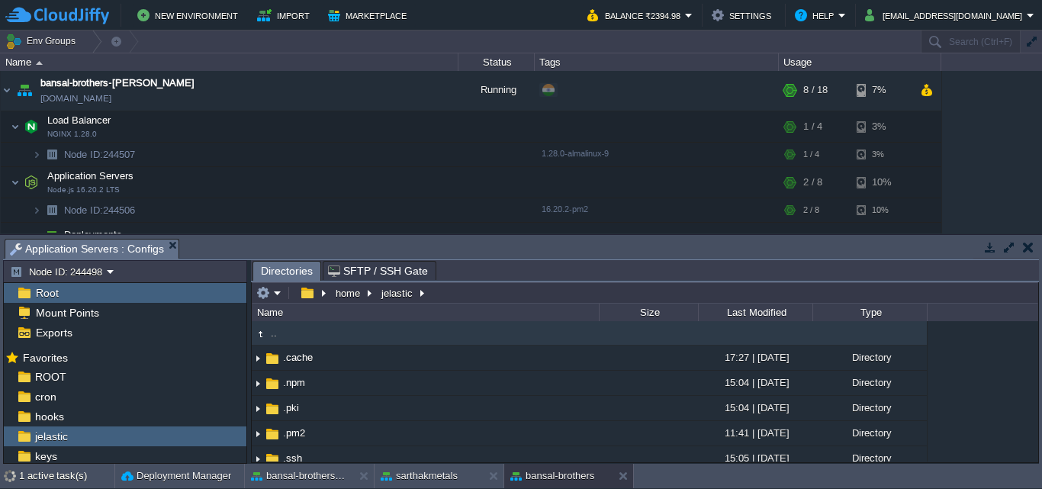
drag, startPoint x: 1033, startPoint y: 344, endPoint x: 1039, endPoint y: 362, distance: 18.8
click at [1039, 362] on div "Tasks Activity Log Archive Git / SVN Application Servers : Web SSH (1) Applicat…" at bounding box center [521, 349] width 1042 height 229
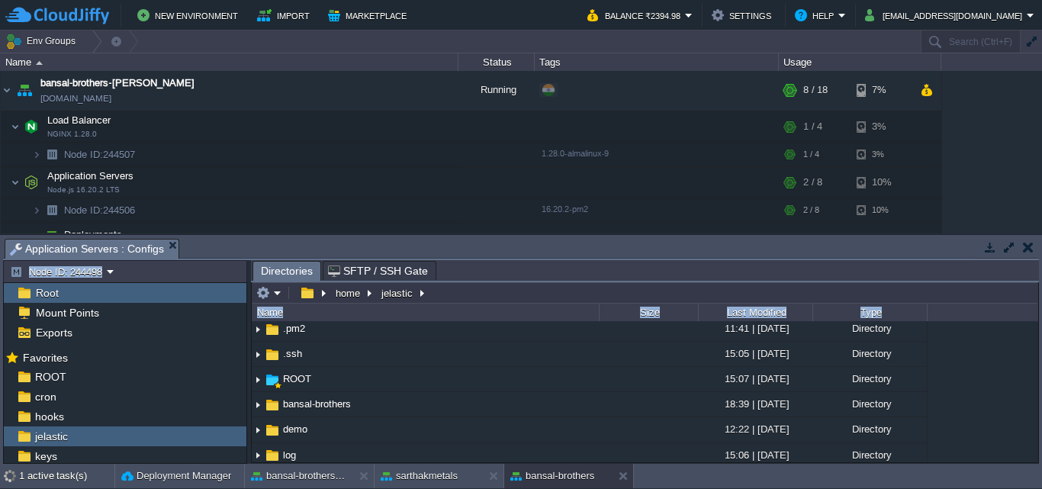
scroll to position [114, 0]
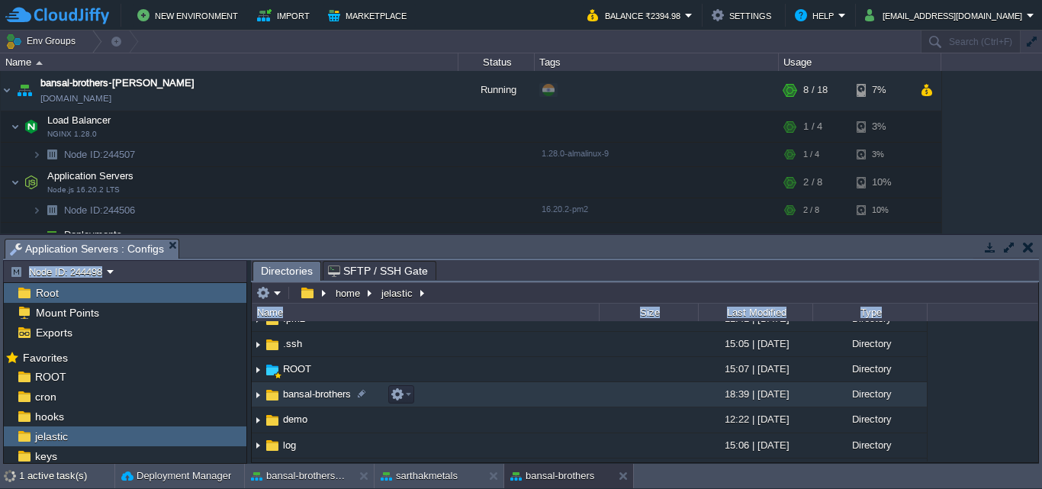
click at [259, 394] on img at bounding box center [258, 395] width 12 height 24
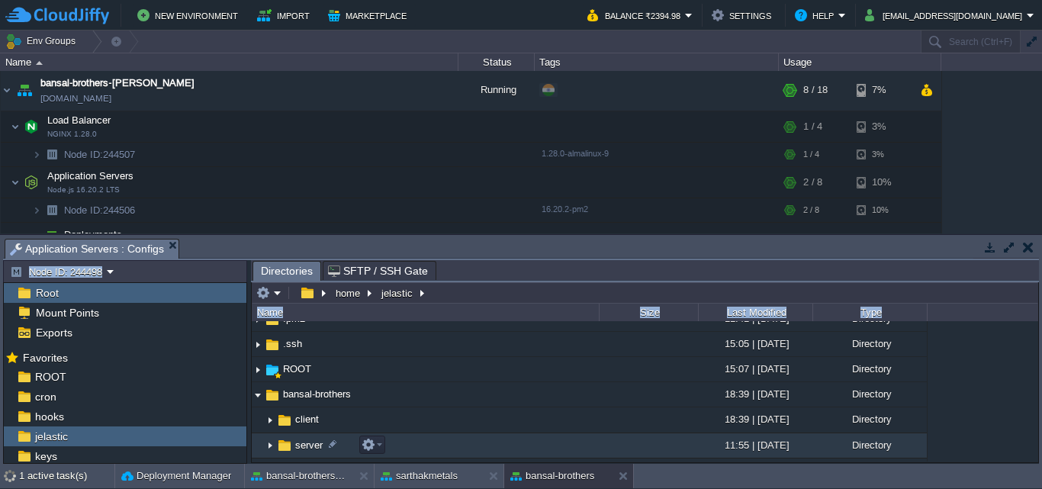
click at [269, 443] on img at bounding box center [270, 446] width 12 height 24
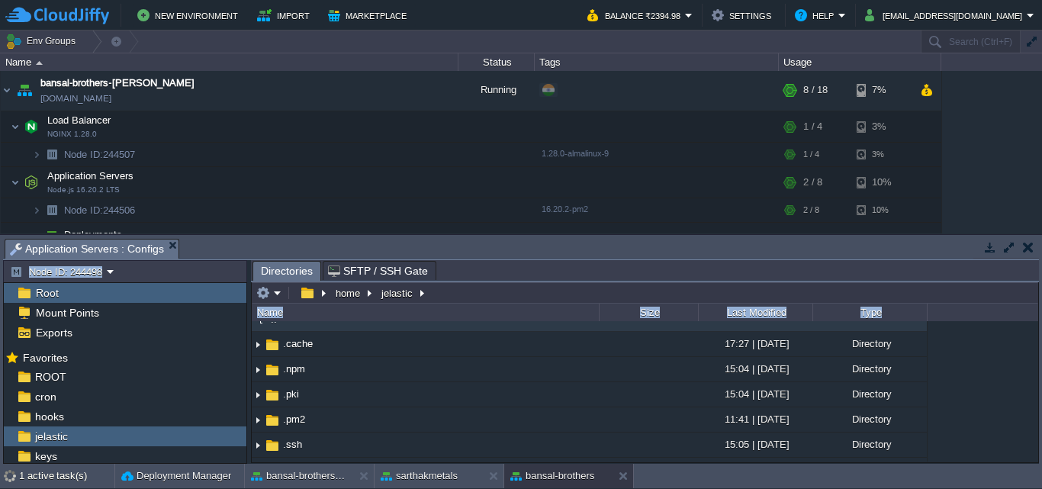
scroll to position [0, 0]
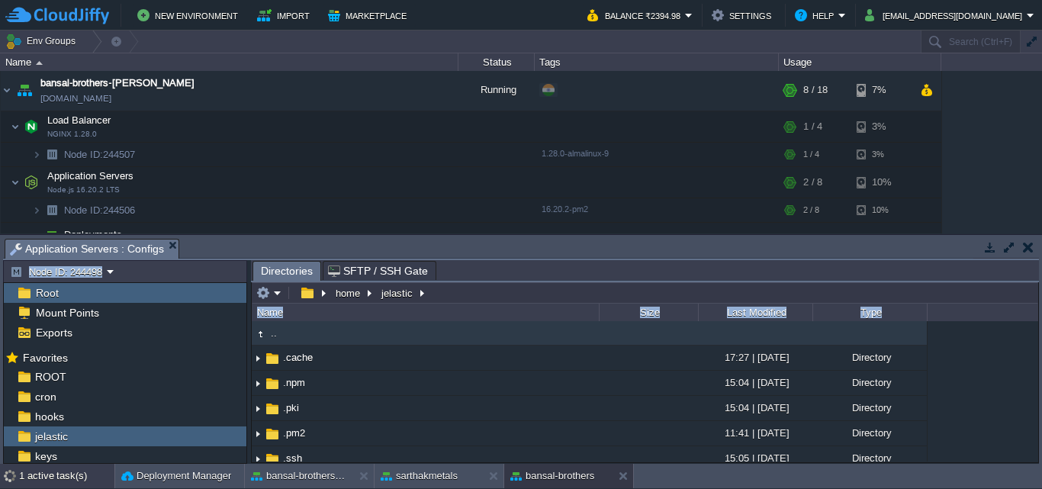
click at [27, 476] on div "1 active task(s)" at bounding box center [66, 476] width 95 height 24
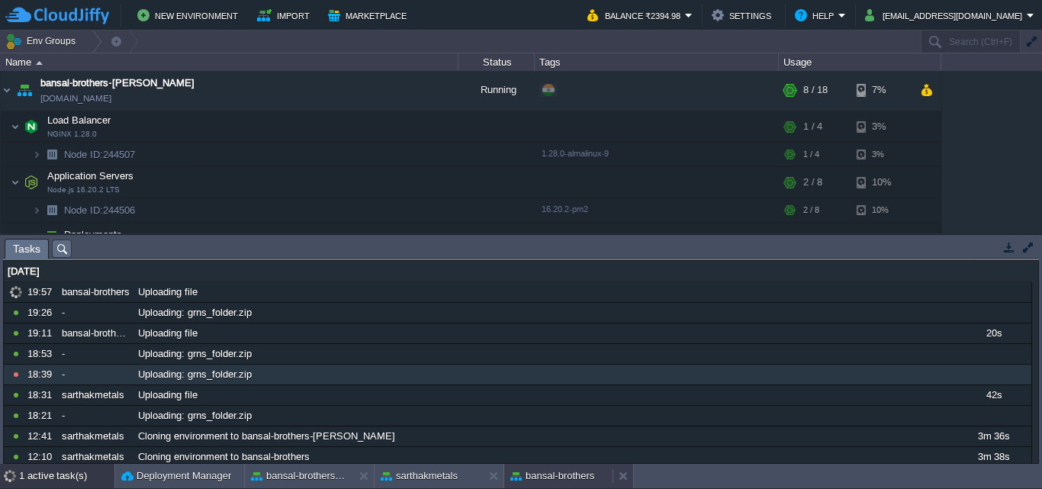
click at [539, 475] on button "bansal-brothers" at bounding box center [553, 476] width 84 height 15
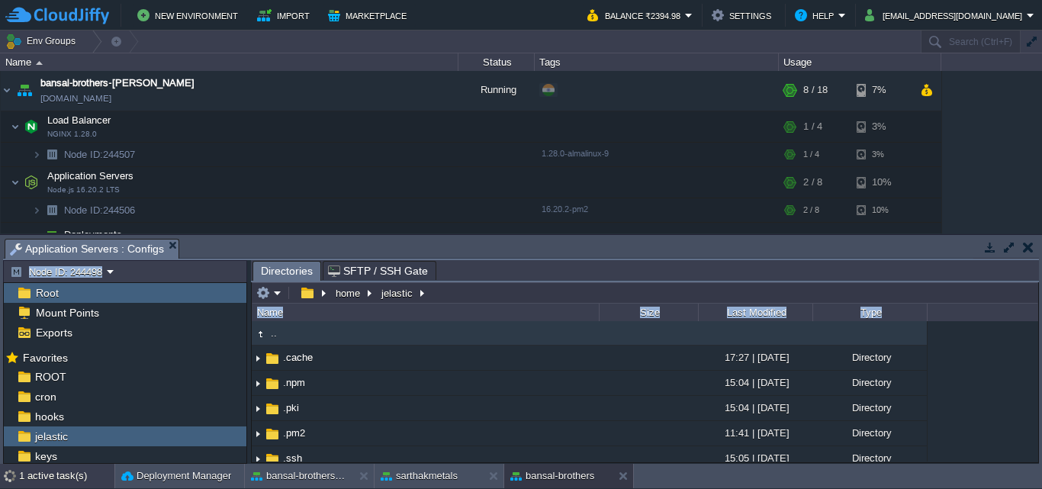
click at [50, 478] on div "1 active task(s)" at bounding box center [66, 476] width 95 height 24
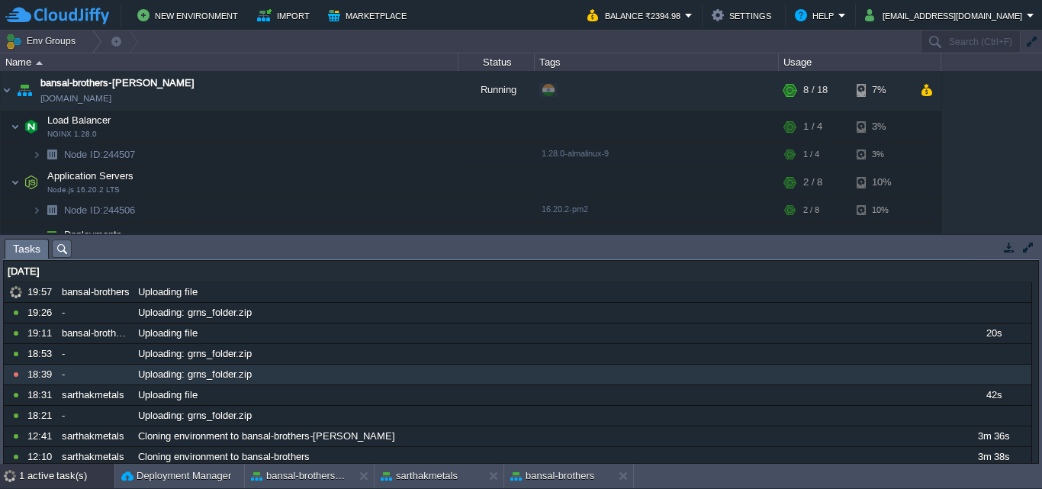
click at [50, 478] on div "1 active task(s)" at bounding box center [66, 476] width 95 height 24
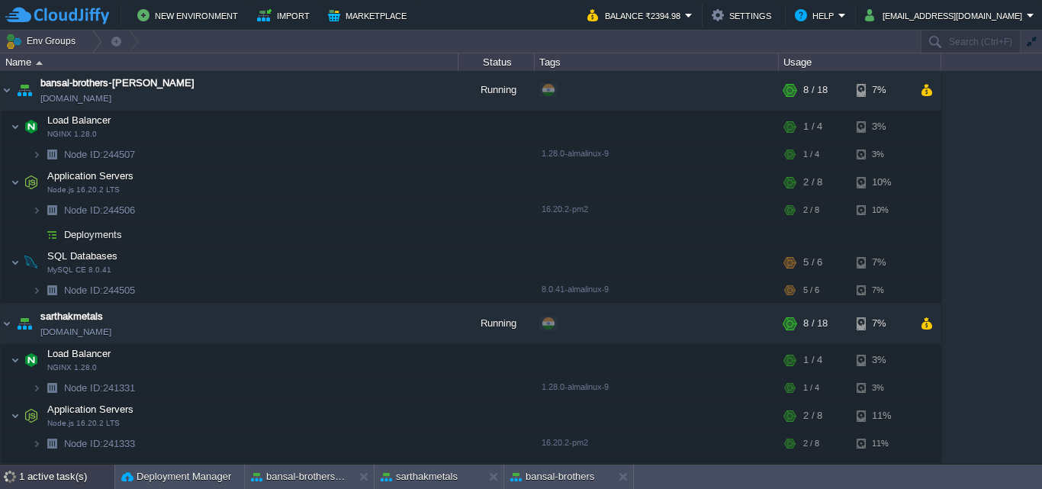
click at [50, 478] on div "1 active task(s)" at bounding box center [66, 477] width 95 height 24
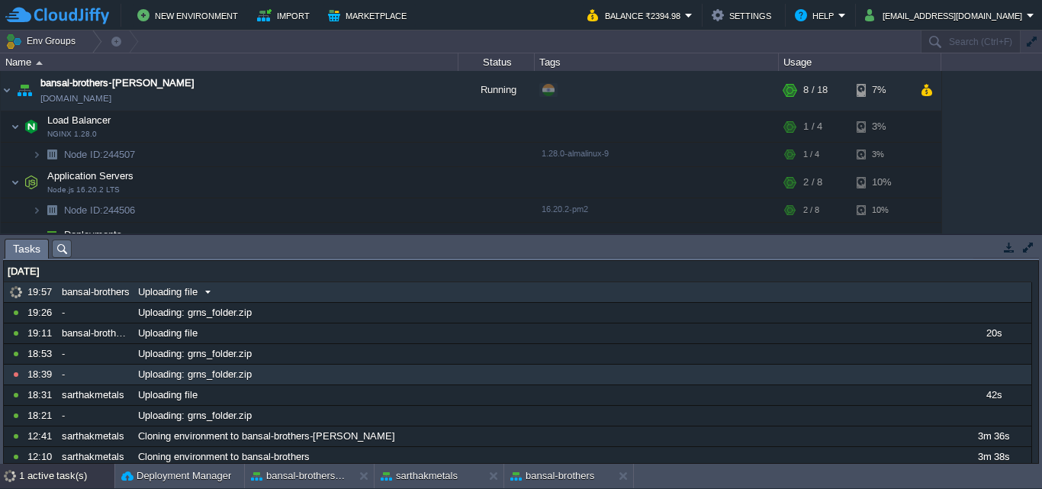
click at [207, 292] on span at bounding box center [208, 292] width 21 height 14
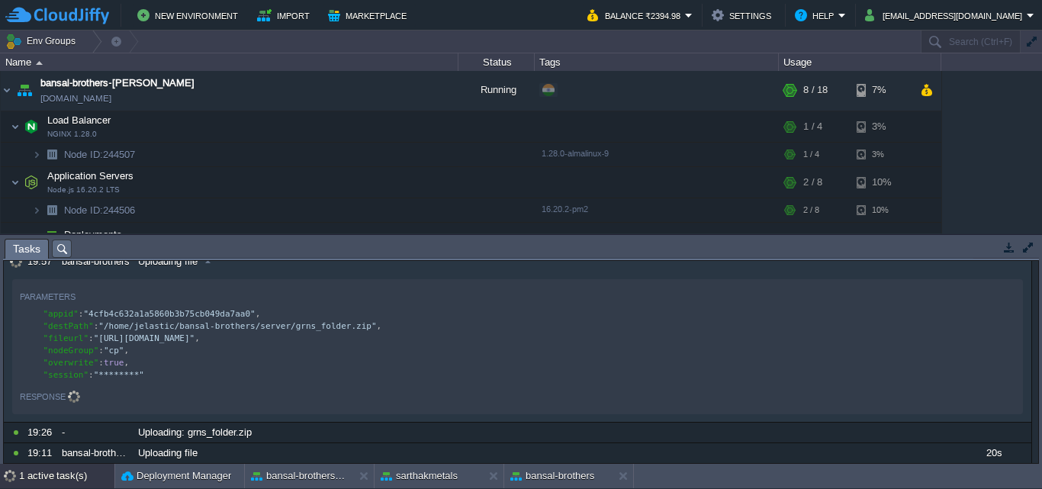
scroll to position [25, 0]
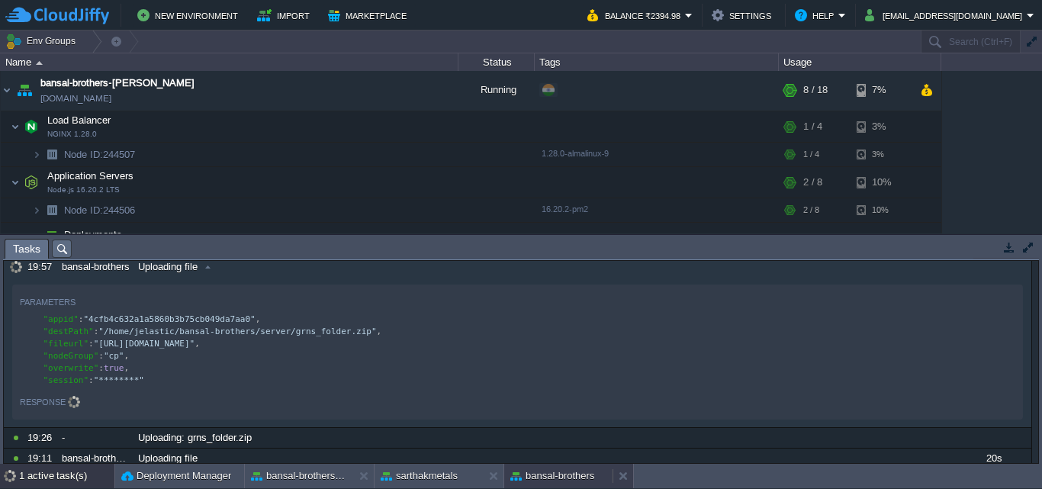
click at [530, 472] on button "bansal-brothers" at bounding box center [553, 476] width 84 height 15
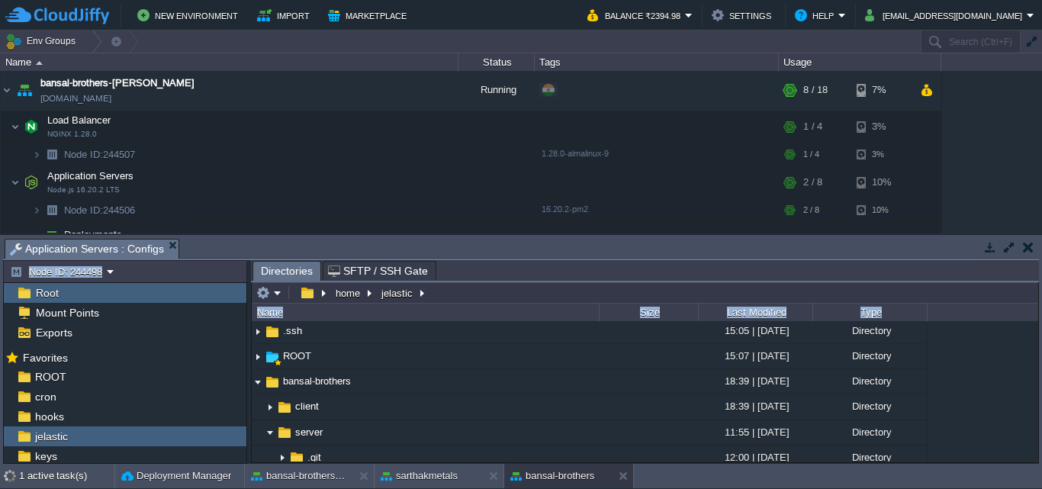
scroll to position [133, 0]
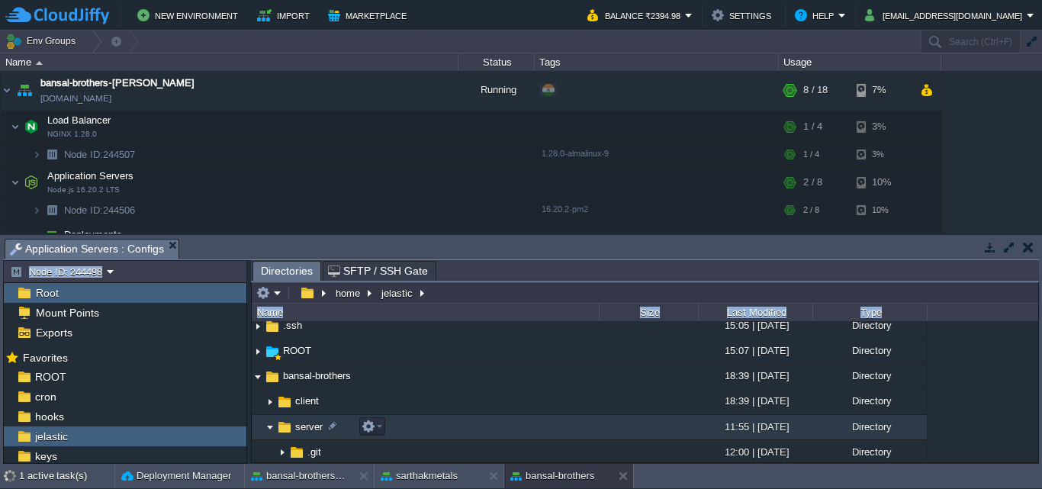
click at [269, 428] on img at bounding box center [270, 428] width 12 height 24
click at [271, 433] on img at bounding box center [270, 428] width 12 height 24
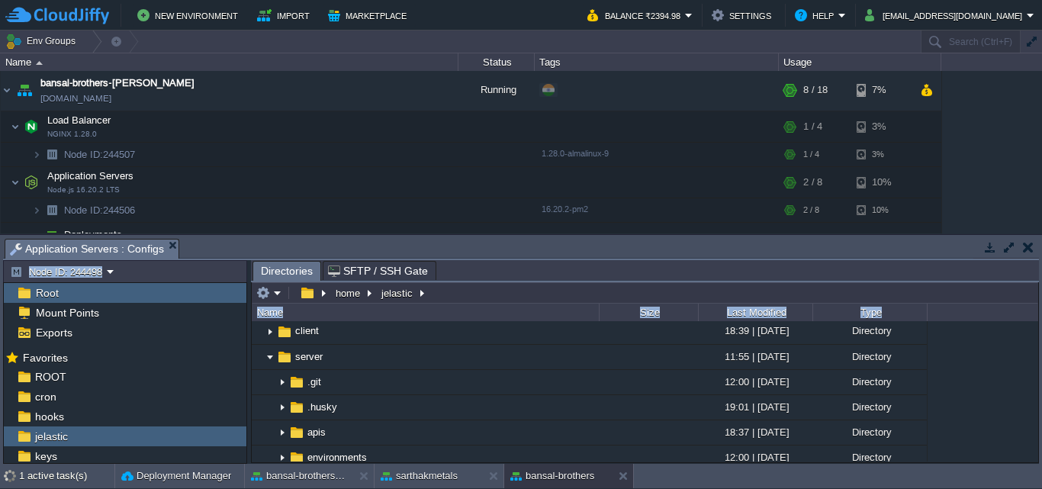
scroll to position [189, 0]
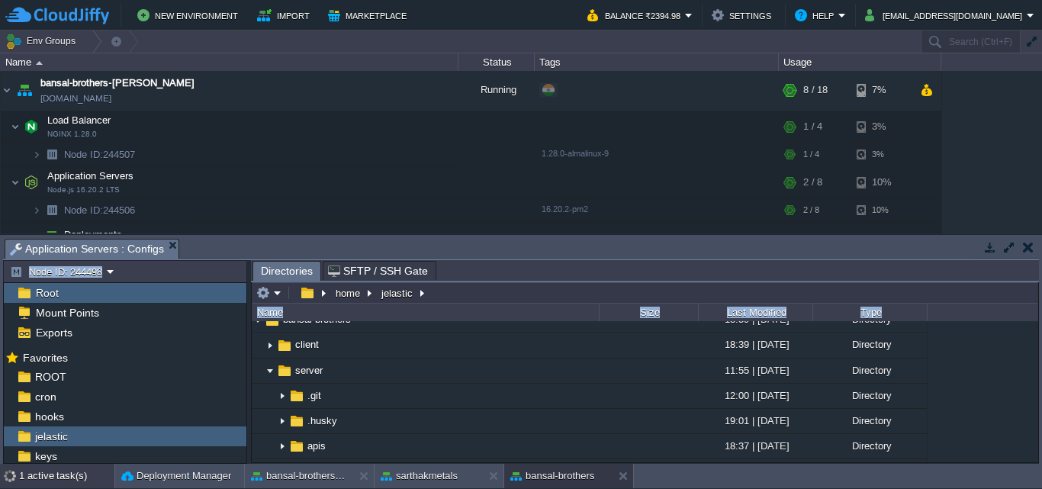
click at [56, 471] on div "1 active task(s)" at bounding box center [66, 476] width 95 height 24
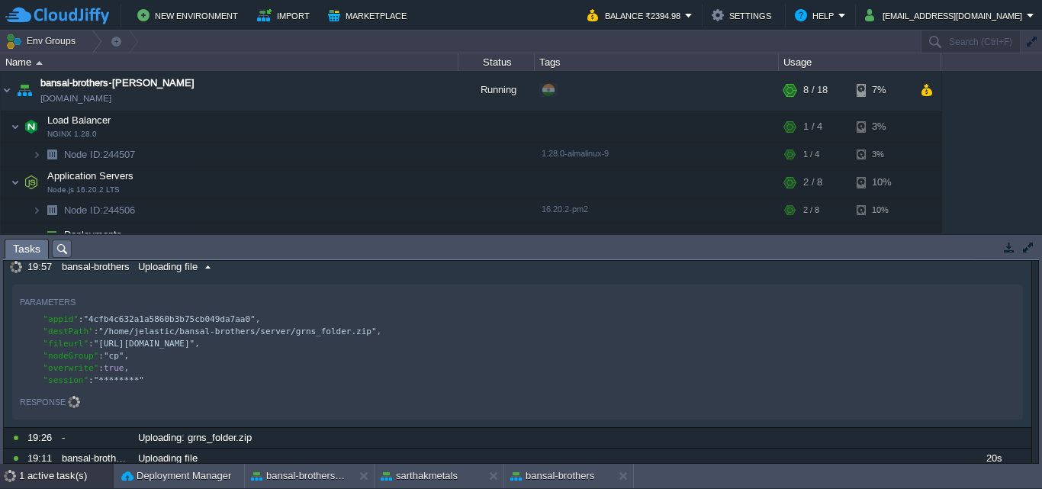
click at [192, 270] on span "Uploading file" at bounding box center [168, 267] width 60 height 14
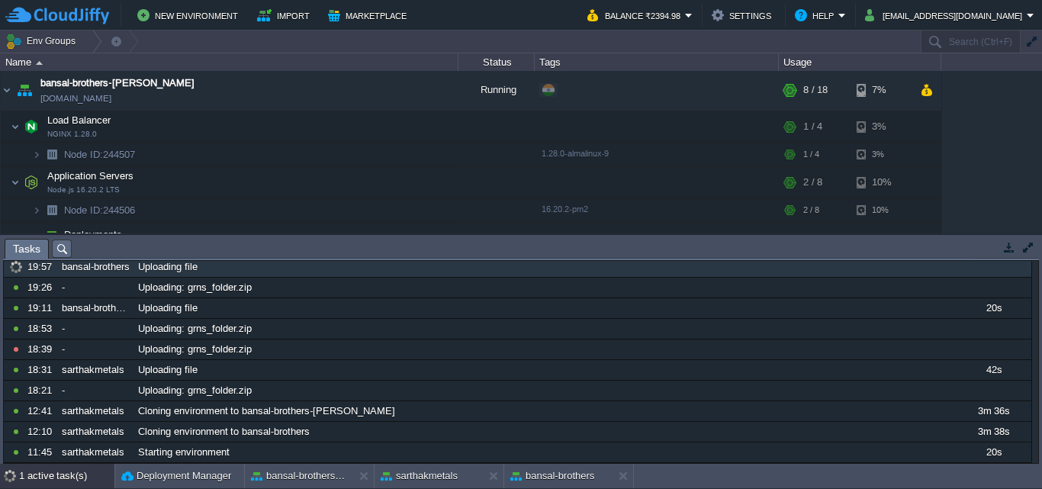
scroll to position [0, 0]
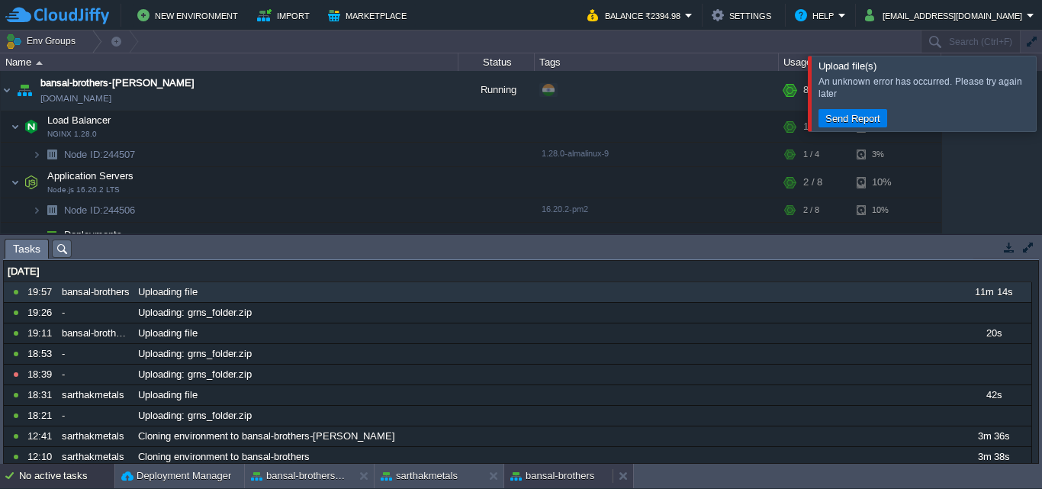
click at [575, 474] on button "bansal-brothers" at bounding box center [553, 476] width 84 height 15
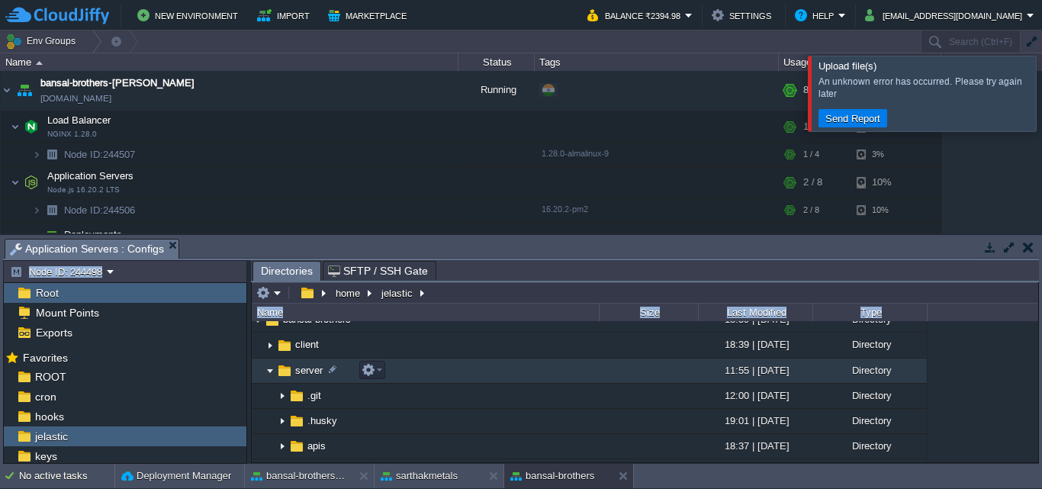
click at [269, 371] on img at bounding box center [270, 371] width 12 height 24
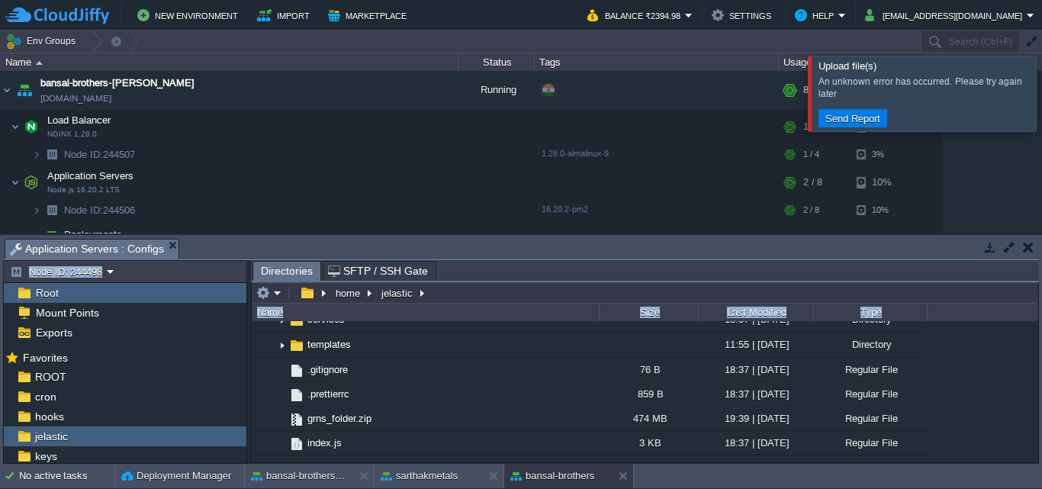
scroll to position [447, 0]
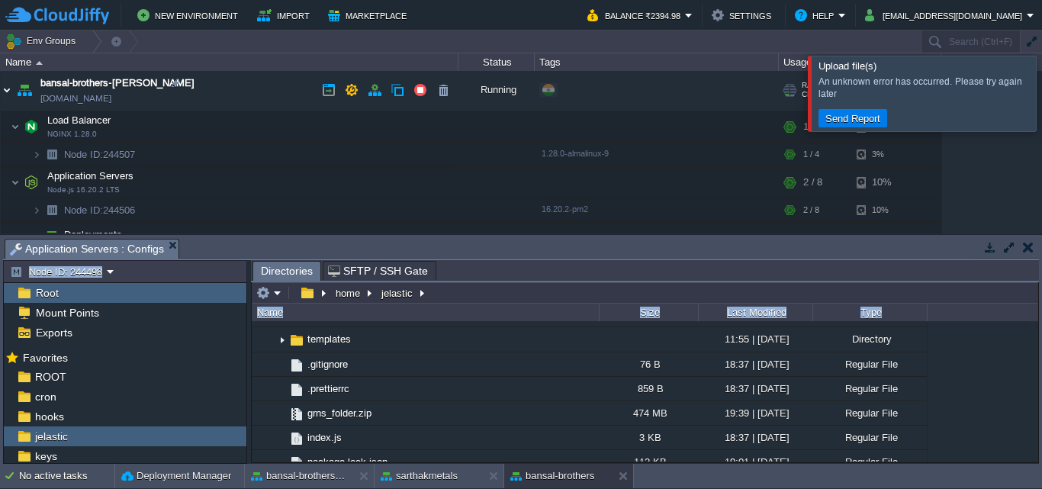
click at [5, 89] on img at bounding box center [7, 89] width 12 height 41
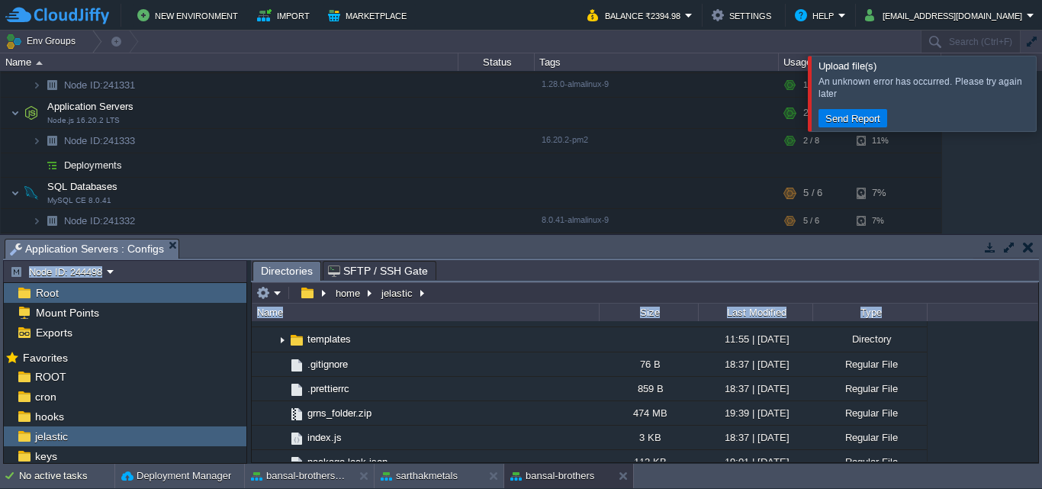
scroll to position [0, 0]
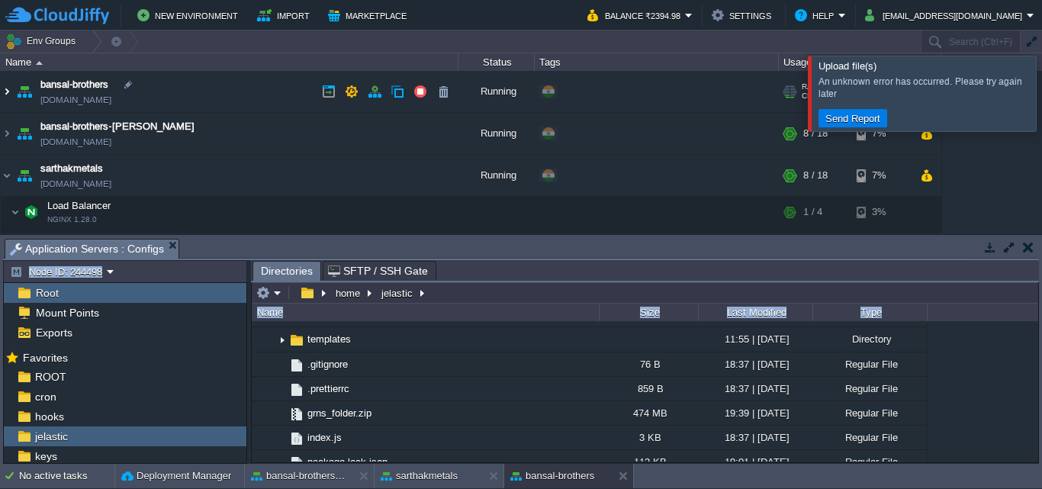
click at [5, 90] on img at bounding box center [7, 91] width 12 height 41
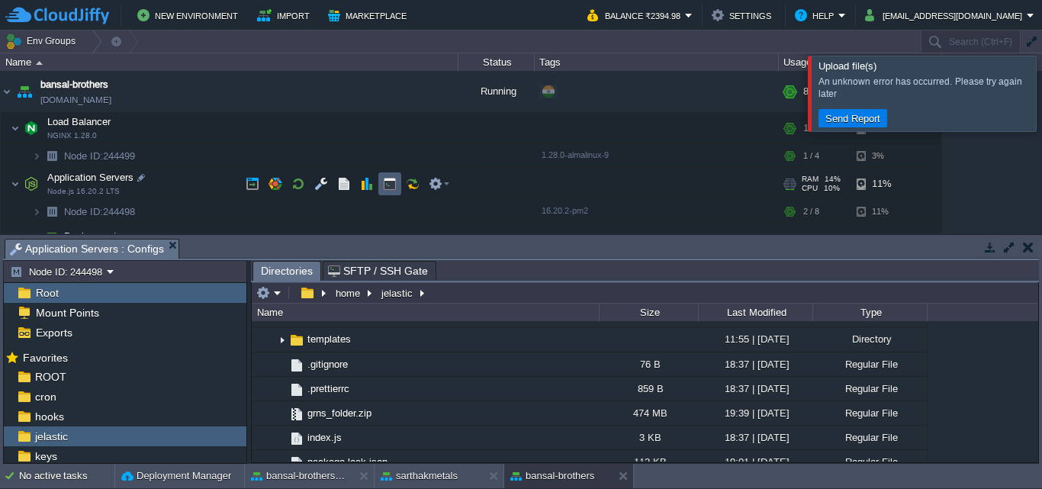
click at [382, 184] on td at bounding box center [390, 183] width 23 height 23
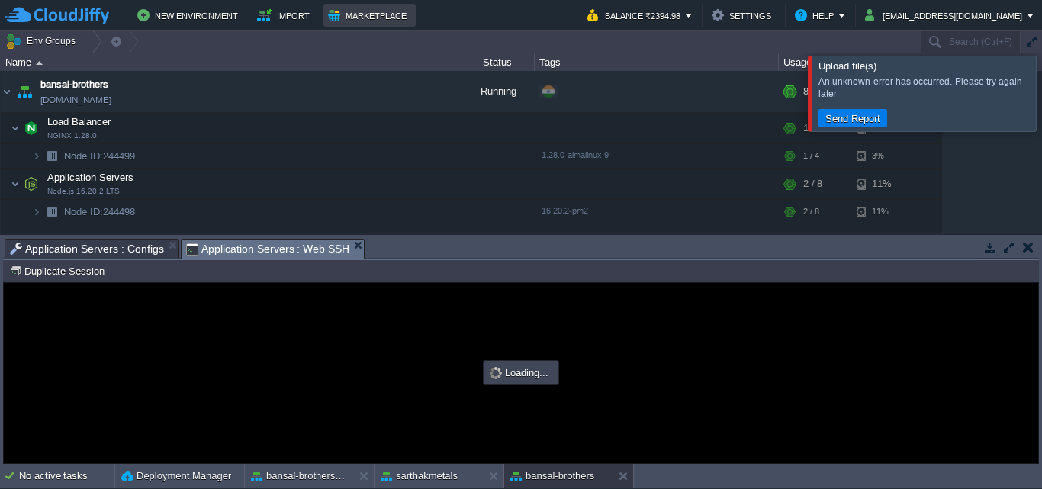
type input "#000000"
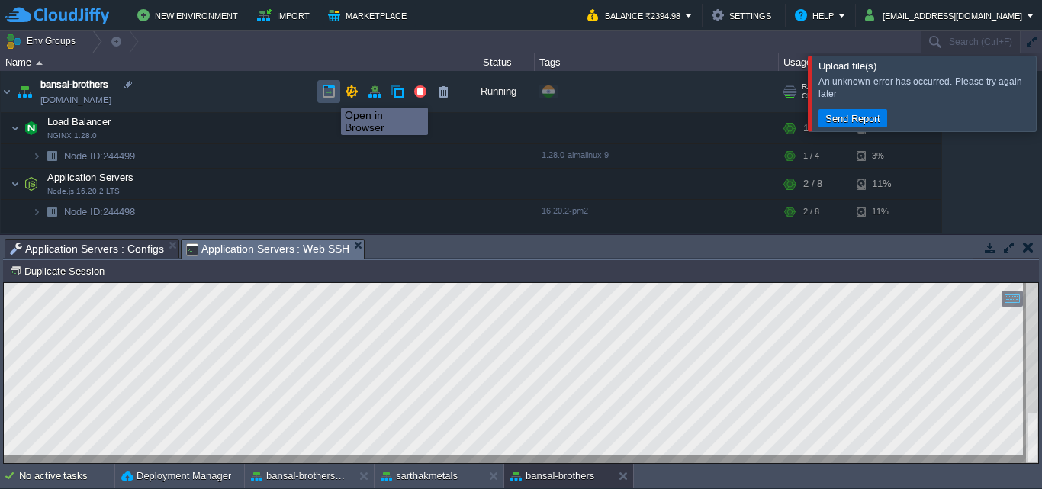
click at [330, 94] on button "button" at bounding box center [329, 92] width 14 height 14
